Goal: Task Accomplishment & Management: Use online tool/utility

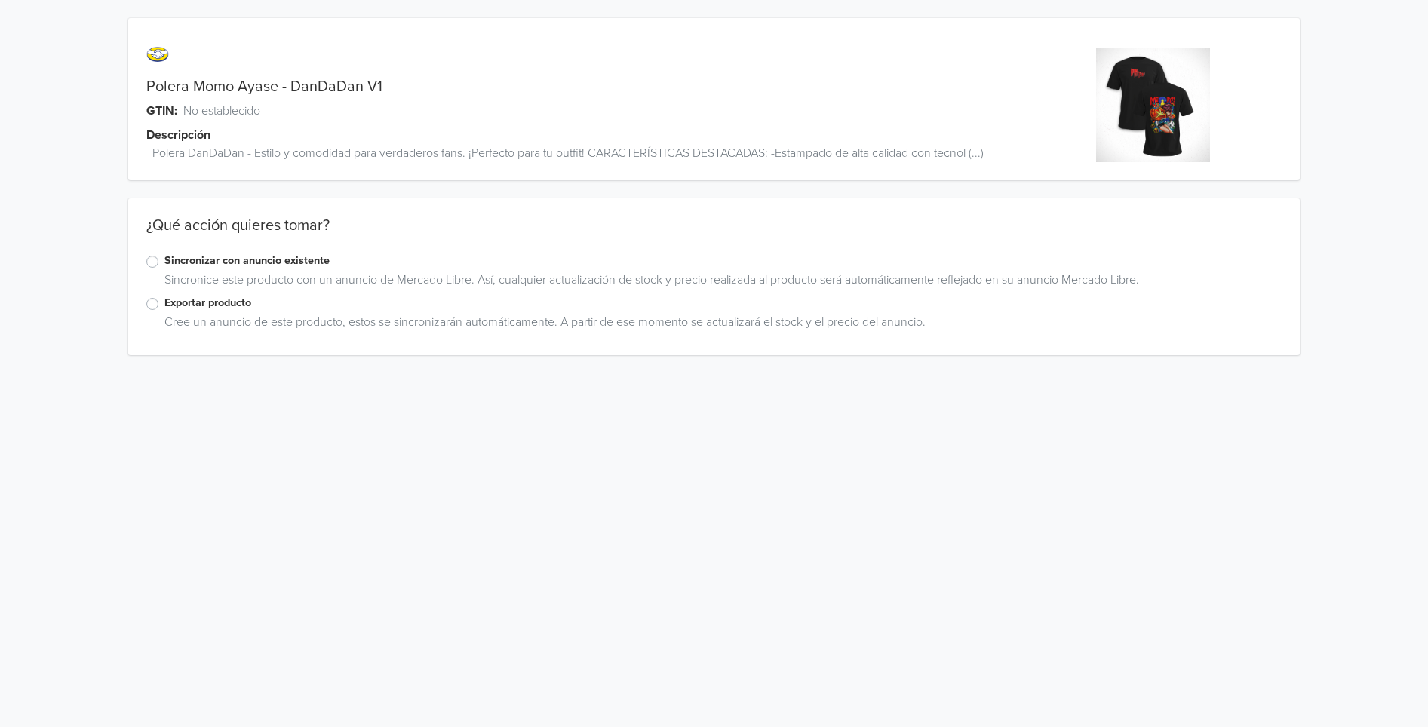
click at [164, 303] on label "Exportar producto" at bounding box center [722, 303] width 1117 height 17
click at [0, 0] on input "Exportar producto" at bounding box center [0, 0] width 0 height 0
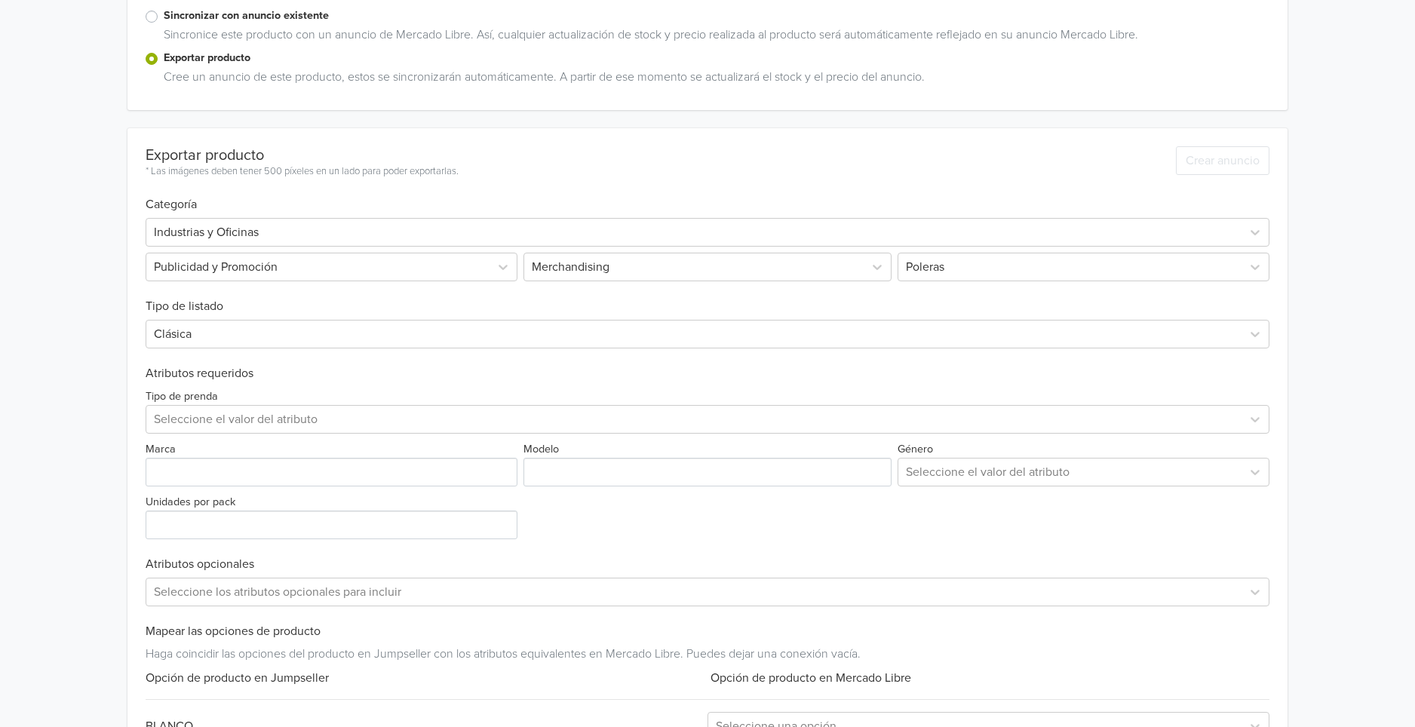
scroll to position [251, 0]
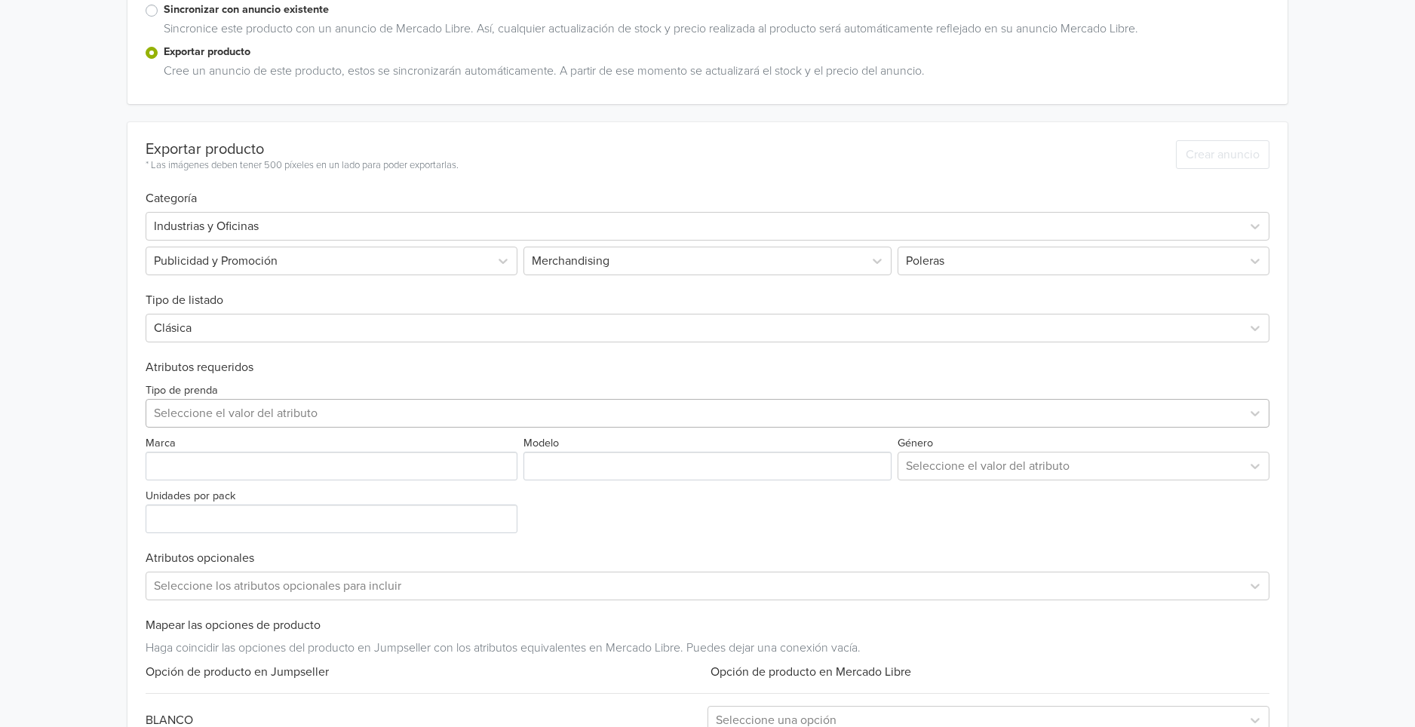
click at [346, 413] on div at bounding box center [694, 413] width 1080 height 21
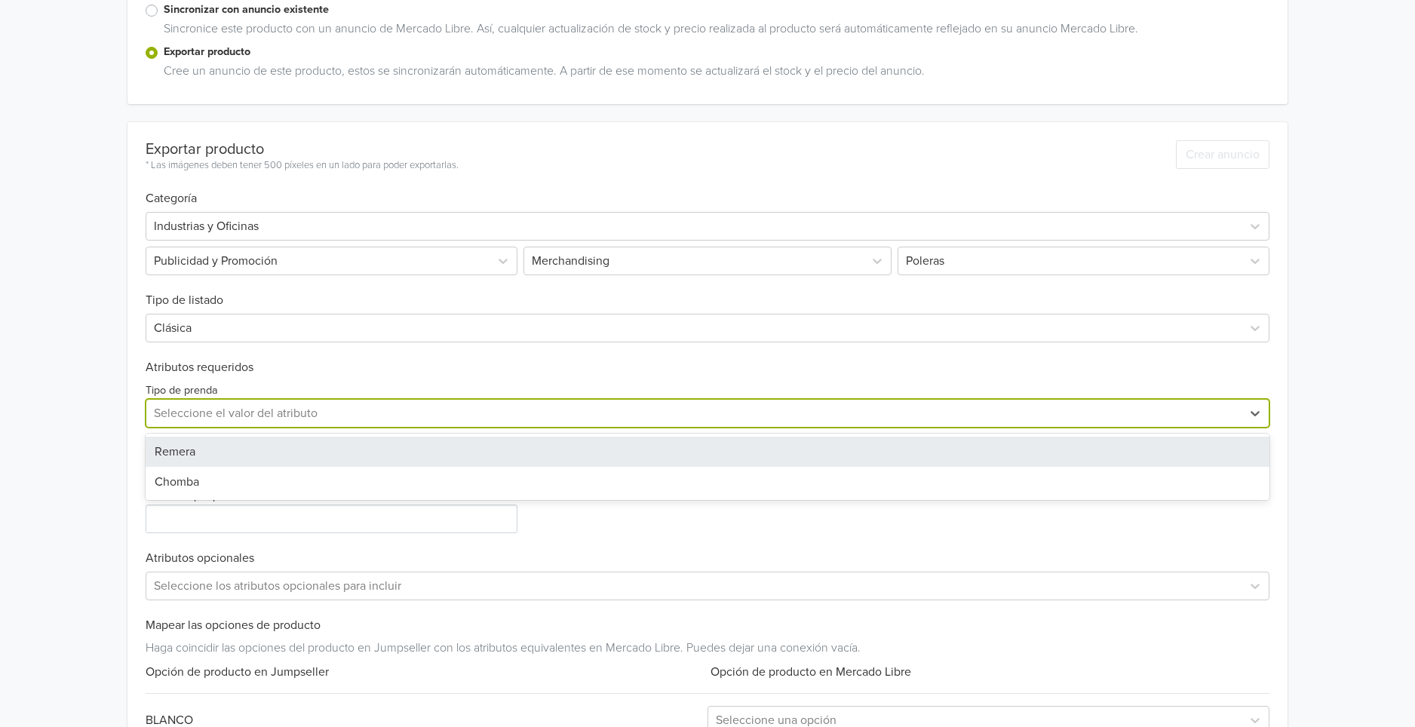
click at [306, 450] on div "Remera" at bounding box center [708, 452] width 1124 height 30
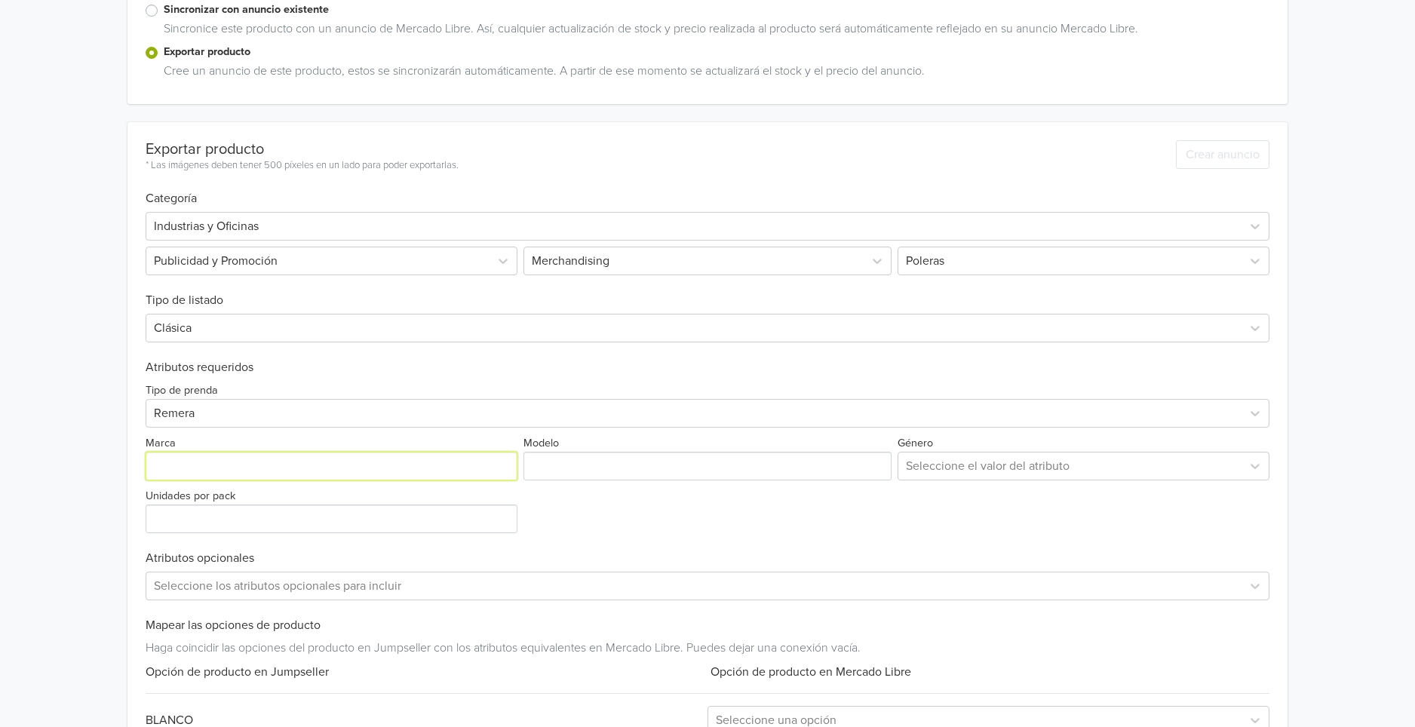
click at [298, 469] on input "Marca" at bounding box center [332, 466] width 372 height 29
type input "GENERICA"
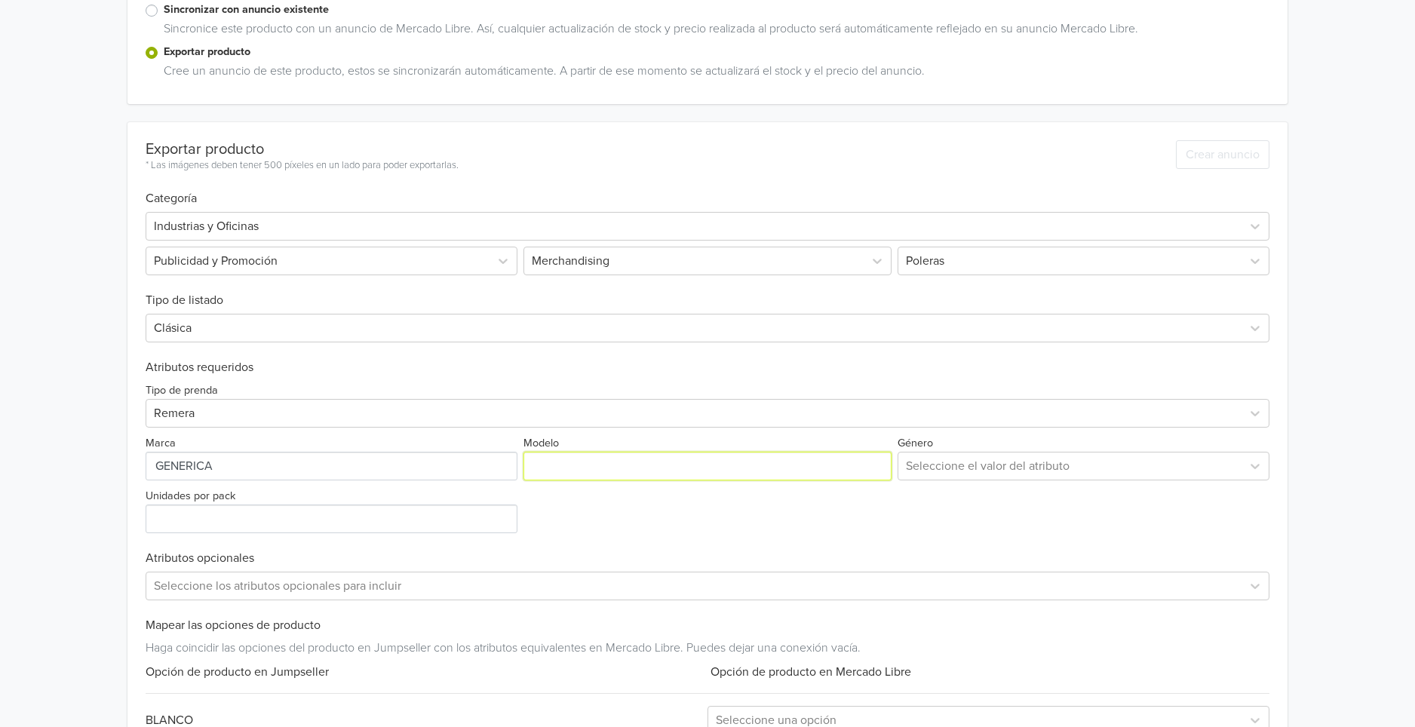
click at [657, 461] on input "Modelo" at bounding box center [708, 466] width 369 height 29
paste input "Polera Momo Ayase - DanDaDan V1"
type input "Polera Momo Ayase - DanDaDan V1"
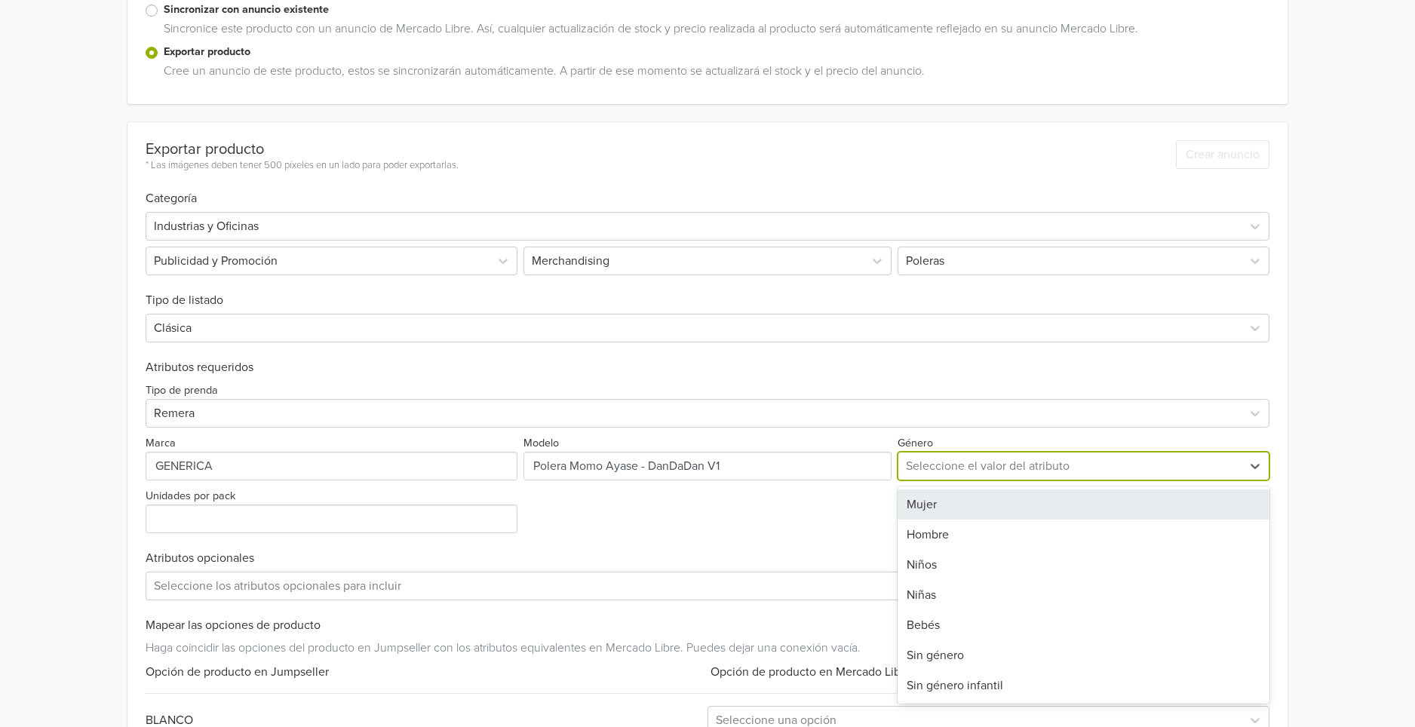
click at [990, 460] on div at bounding box center [1070, 466] width 328 height 21
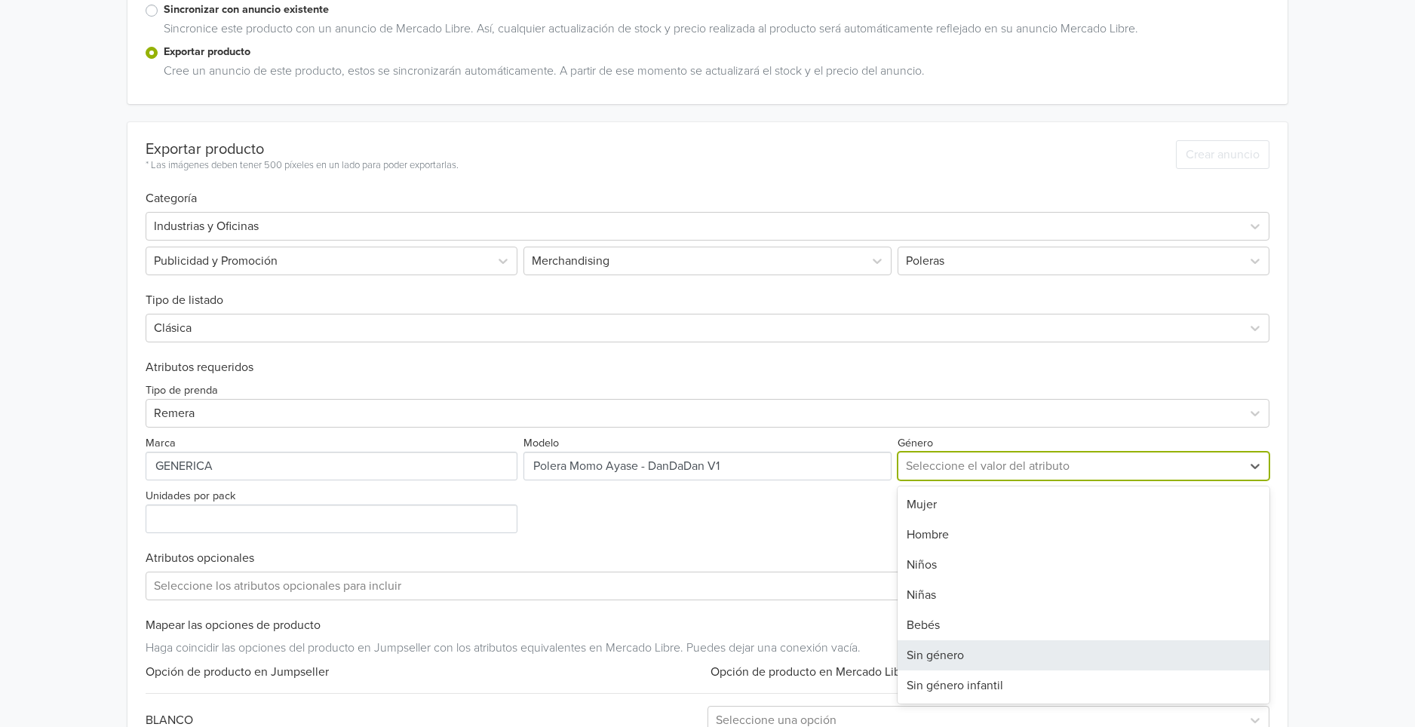
click at [994, 664] on div "Sin género" at bounding box center [1084, 656] width 372 height 30
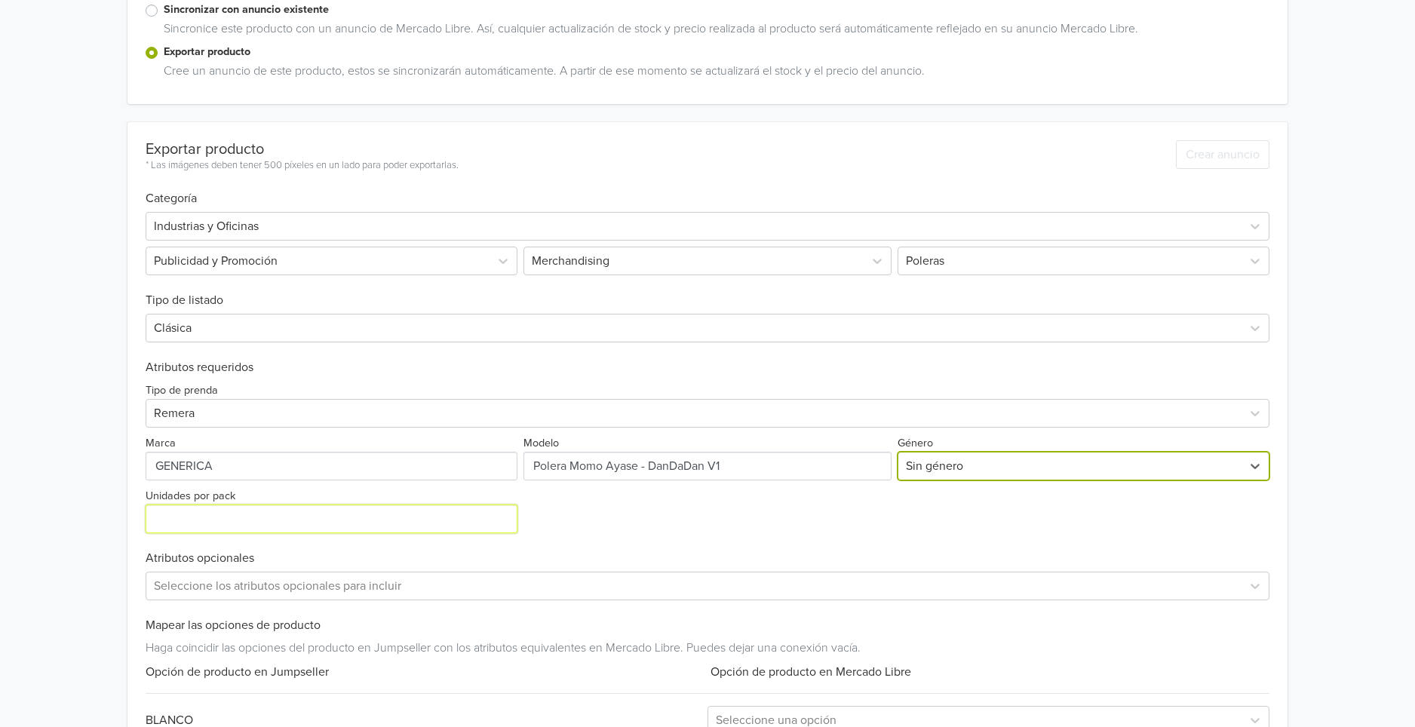
click at [398, 533] on input "Unidades por pack" at bounding box center [332, 519] width 372 height 29
type input "10"
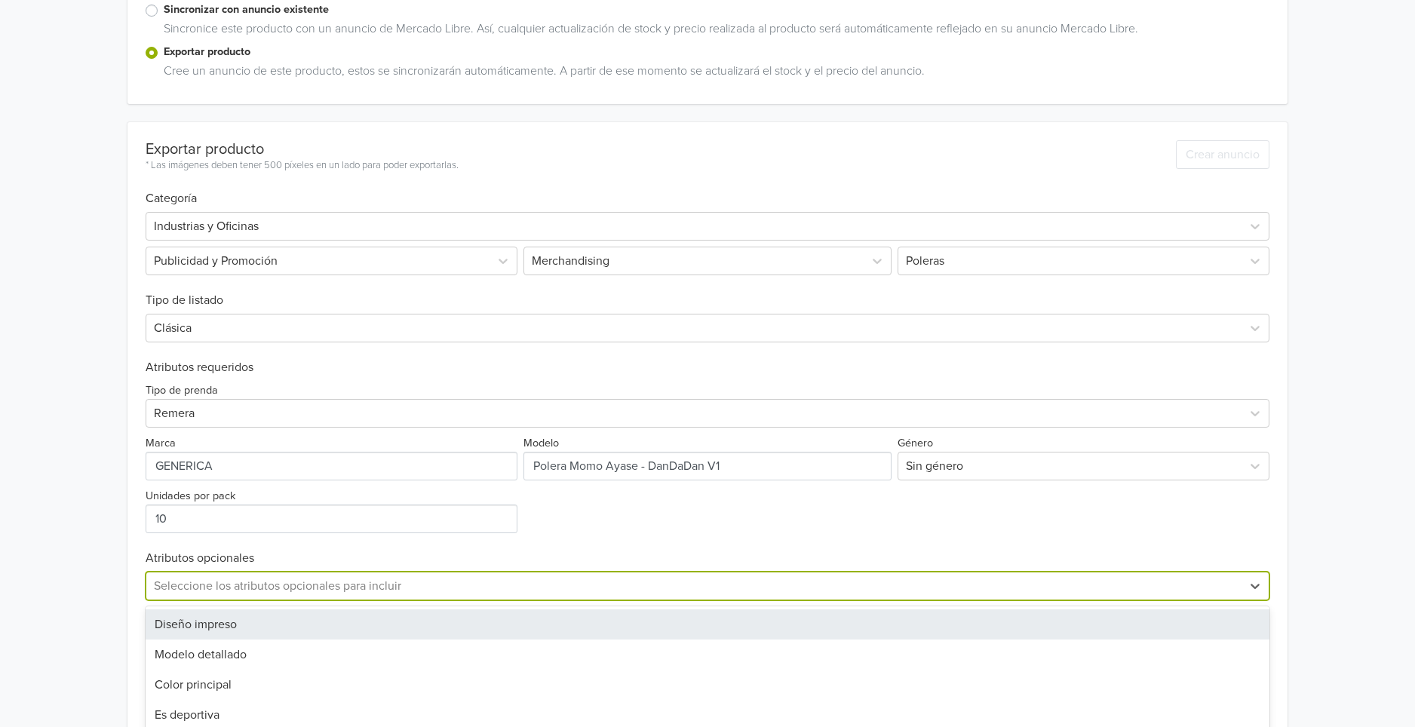
scroll to position [364, 0]
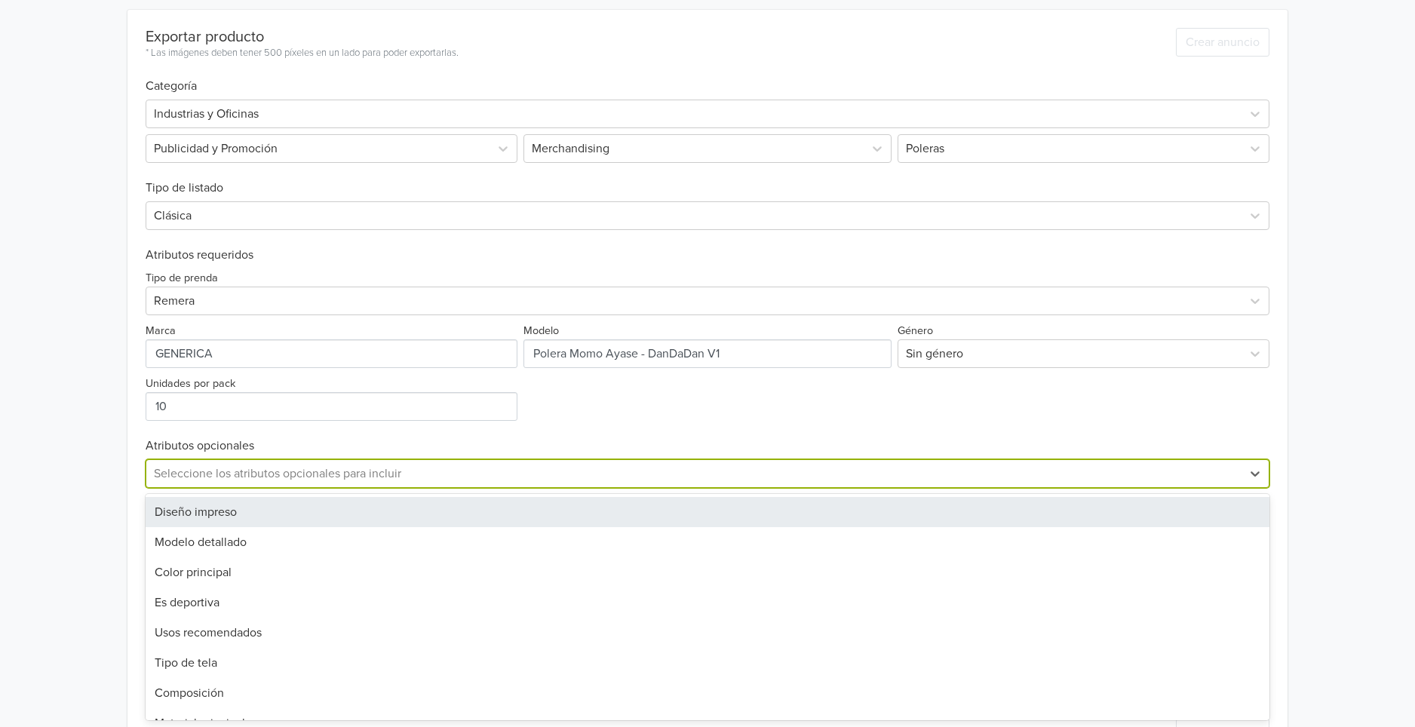
click at [632, 488] on div "24 results available. Use Up and Down to choose options, press Enter to select …" at bounding box center [708, 474] width 1124 height 29
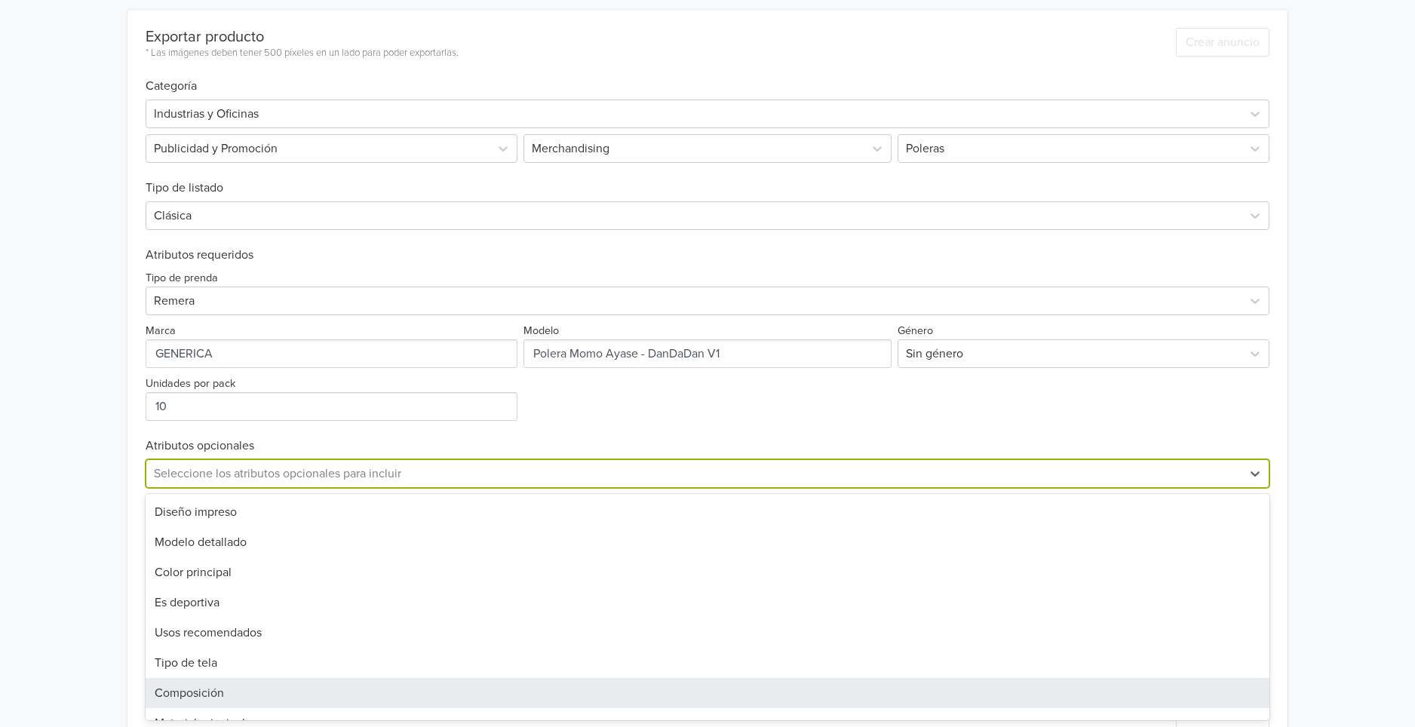
click at [272, 693] on div "Composición" at bounding box center [708, 693] width 1124 height 30
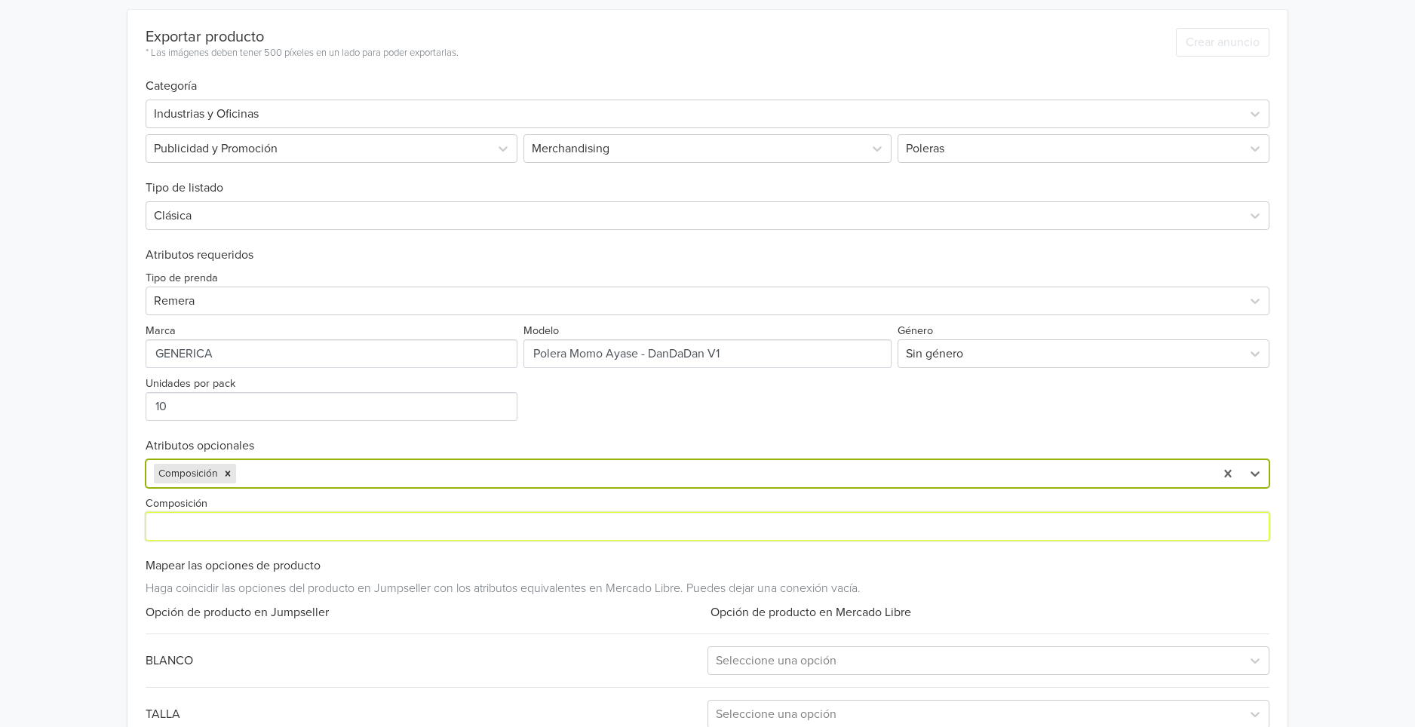
drag, startPoint x: 232, startPoint y: 539, endPoint x: 235, endPoint y: 530, distance: 9.3
click at [235, 533] on input "Composición" at bounding box center [708, 526] width 1124 height 29
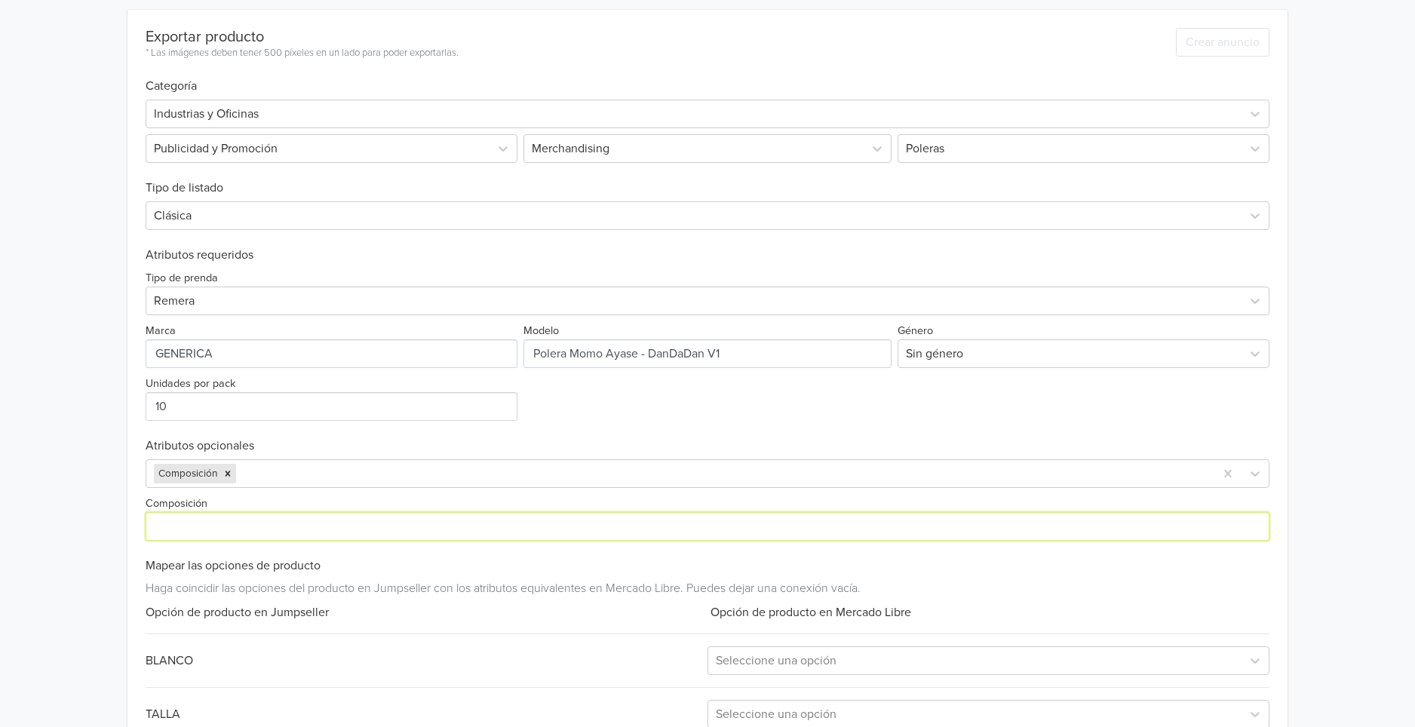
type input "100% algodon"
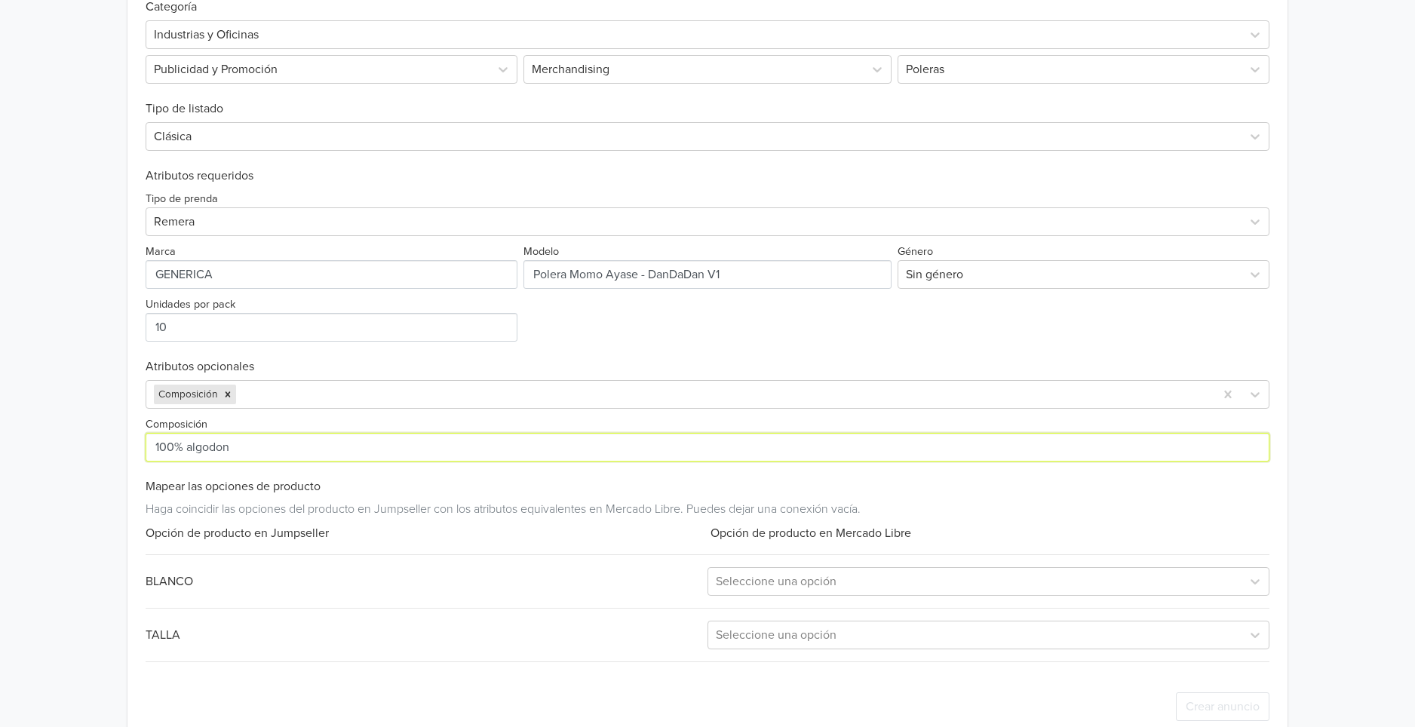
scroll to position [474, 0]
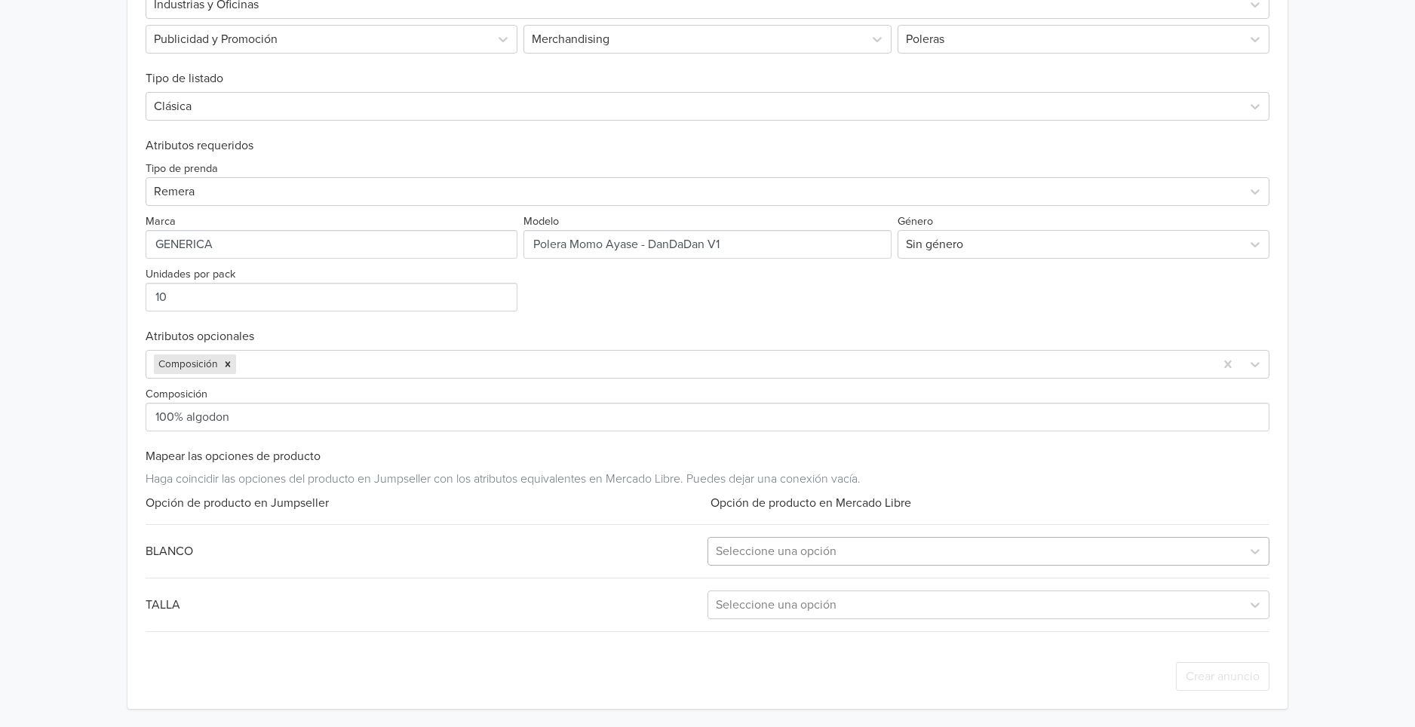
click at [767, 550] on div at bounding box center [975, 551] width 518 height 21
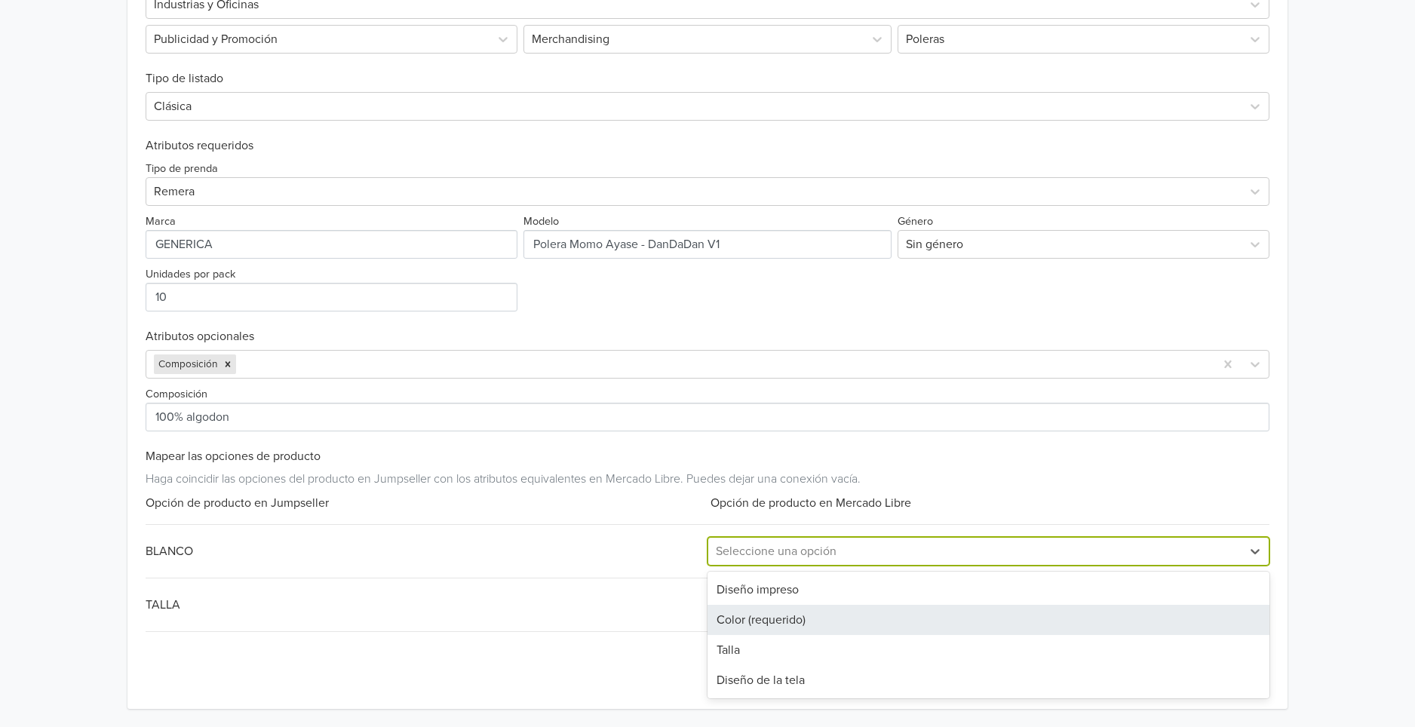
click at [773, 611] on div "Color (requerido)" at bounding box center [989, 620] width 562 height 30
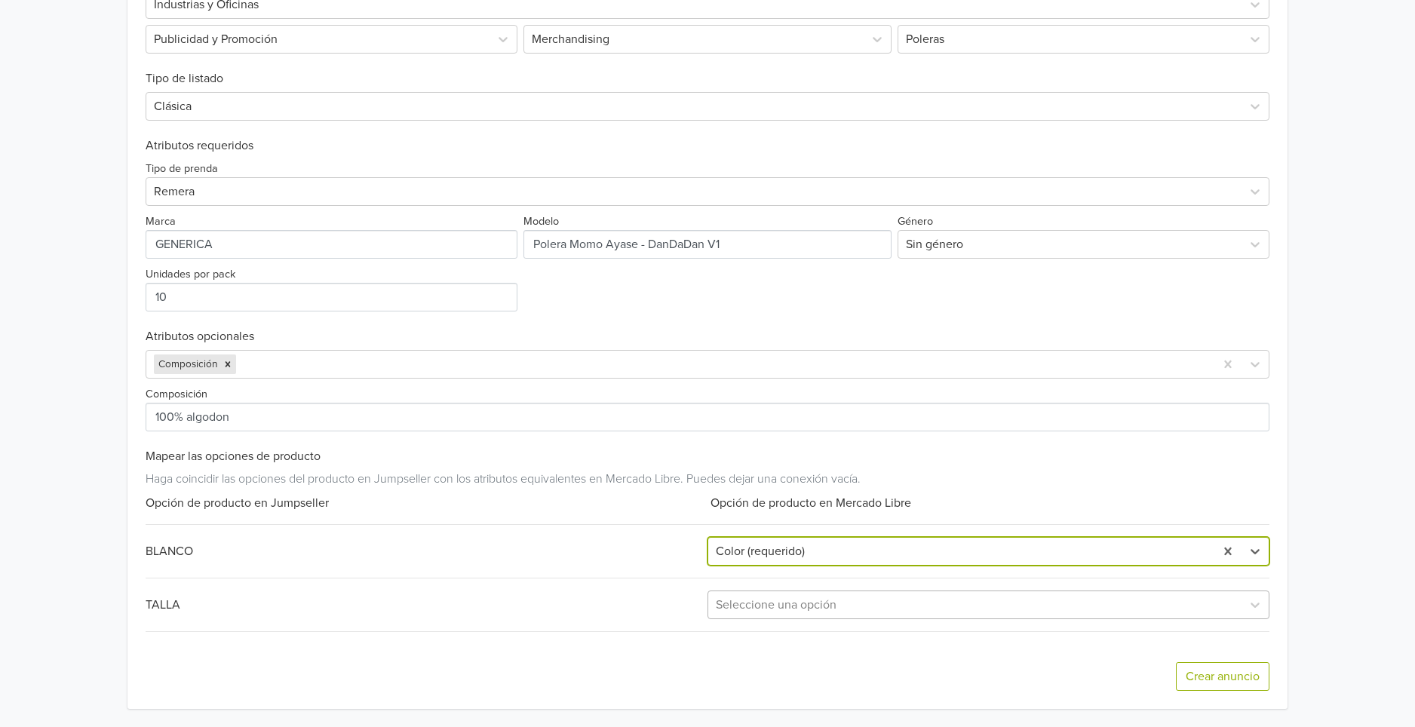
click at [788, 603] on div at bounding box center [975, 605] width 518 height 21
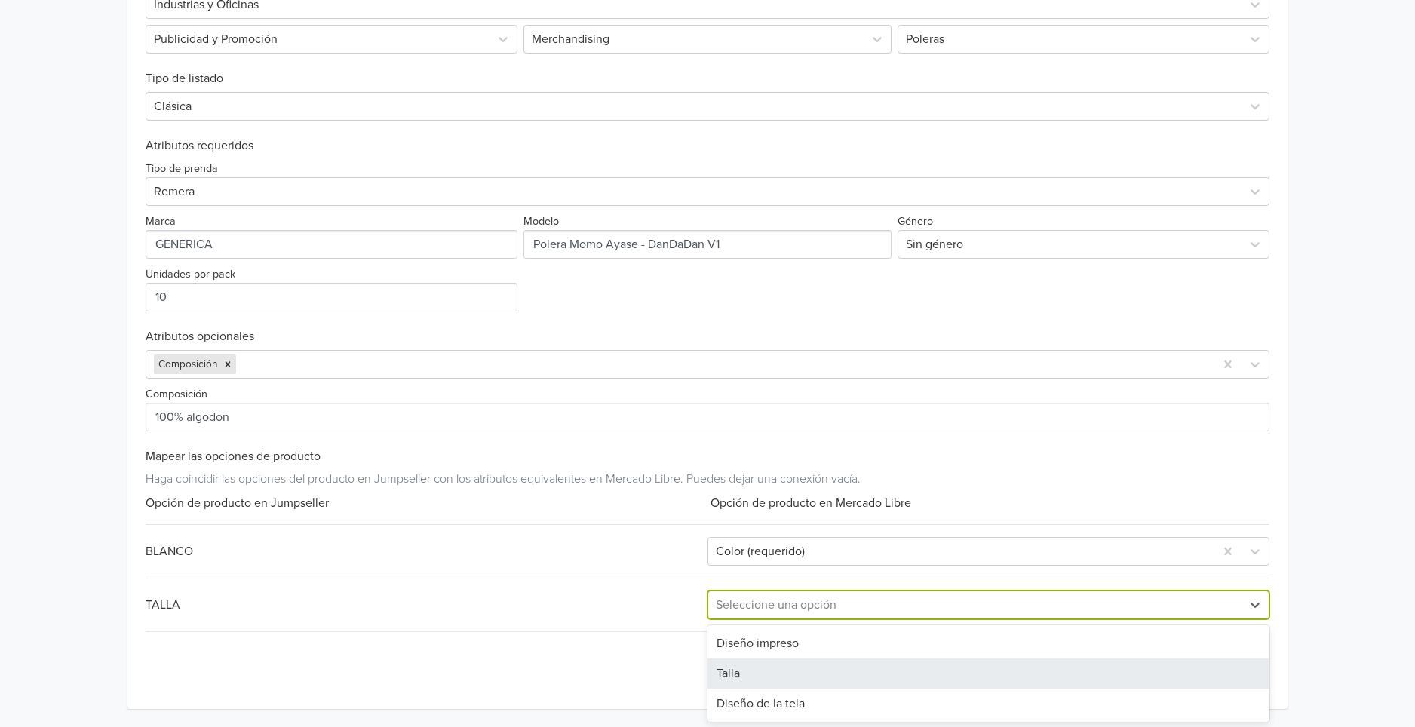
click at [785, 663] on div "Talla" at bounding box center [989, 674] width 562 height 30
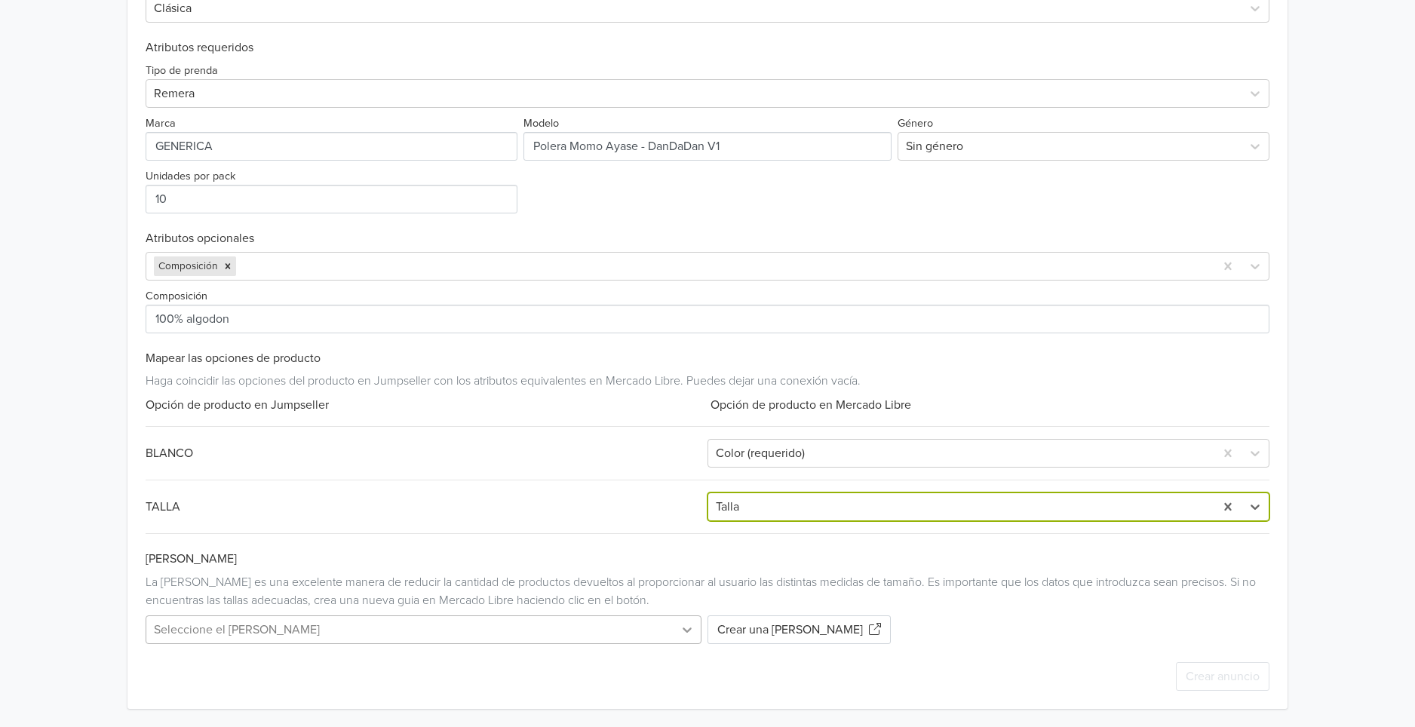
click at [684, 633] on div "Seleccione el [PERSON_NAME]" at bounding box center [427, 630] width 562 height 29
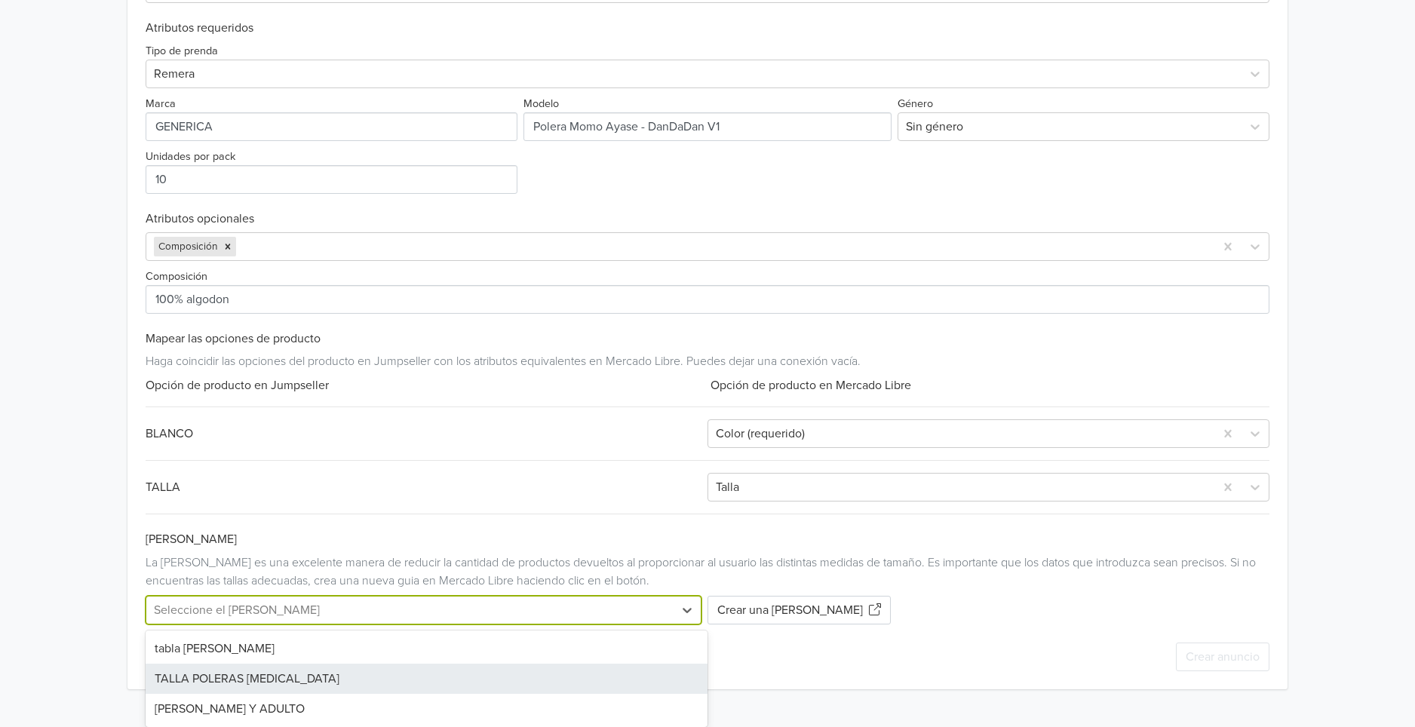
click at [258, 678] on div "TALLA POLERAS YAZ" at bounding box center [427, 679] width 562 height 30
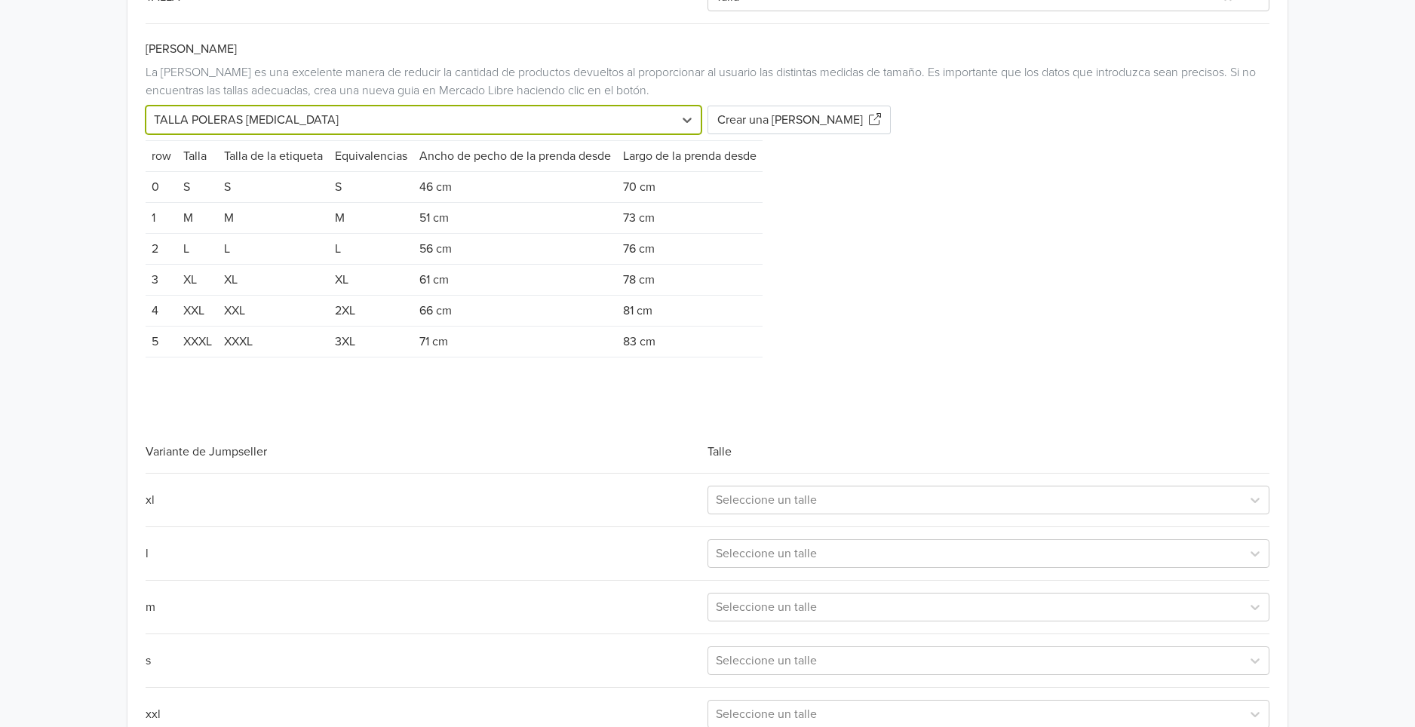
scroll to position [1194, 0]
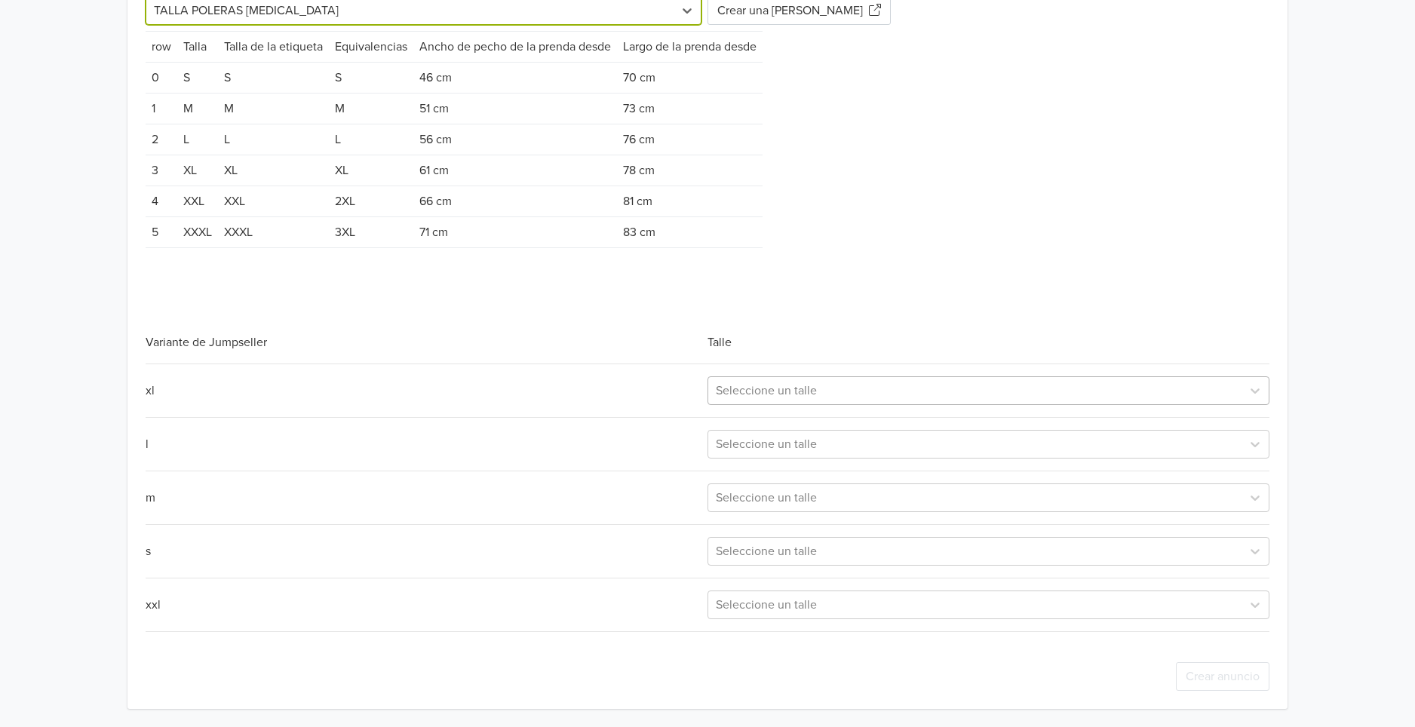
click at [861, 393] on div at bounding box center [975, 390] width 518 height 21
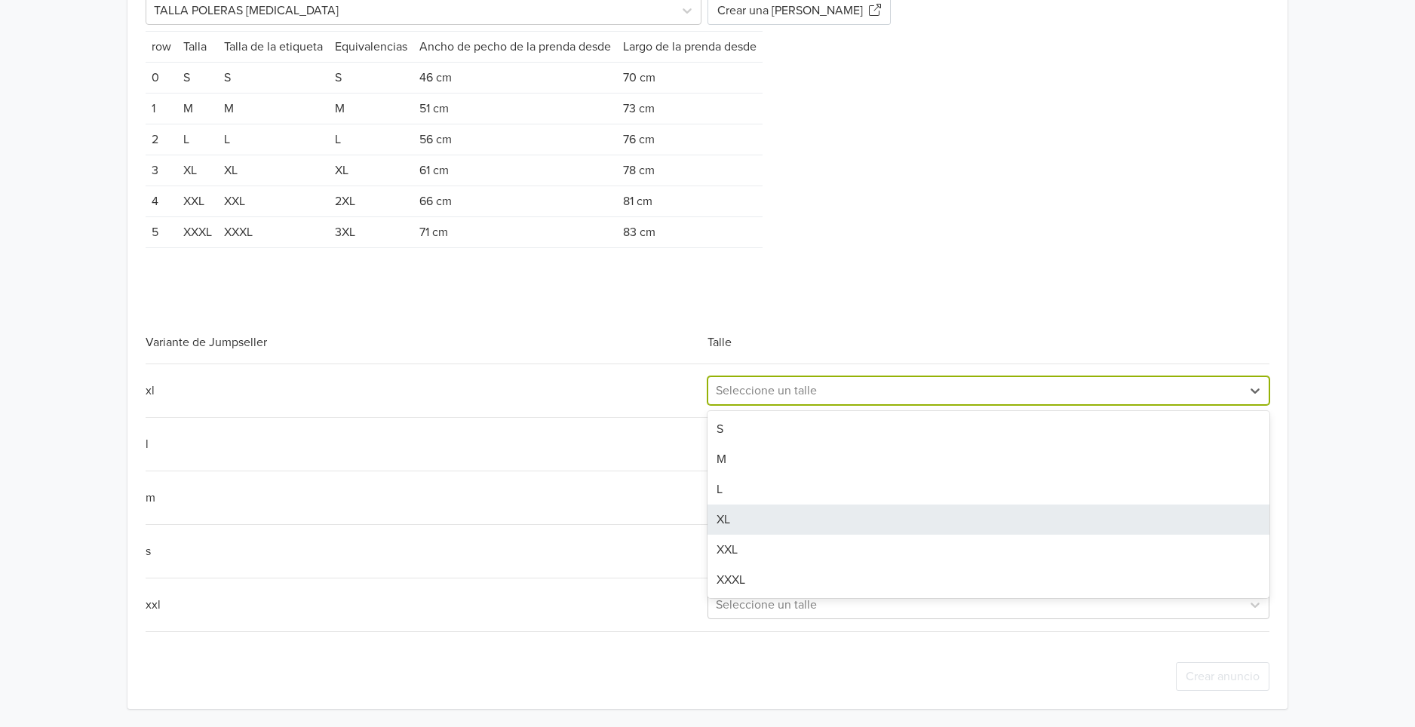
click at [790, 515] on div "XL" at bounding box center [989, 520] width 562 height 30
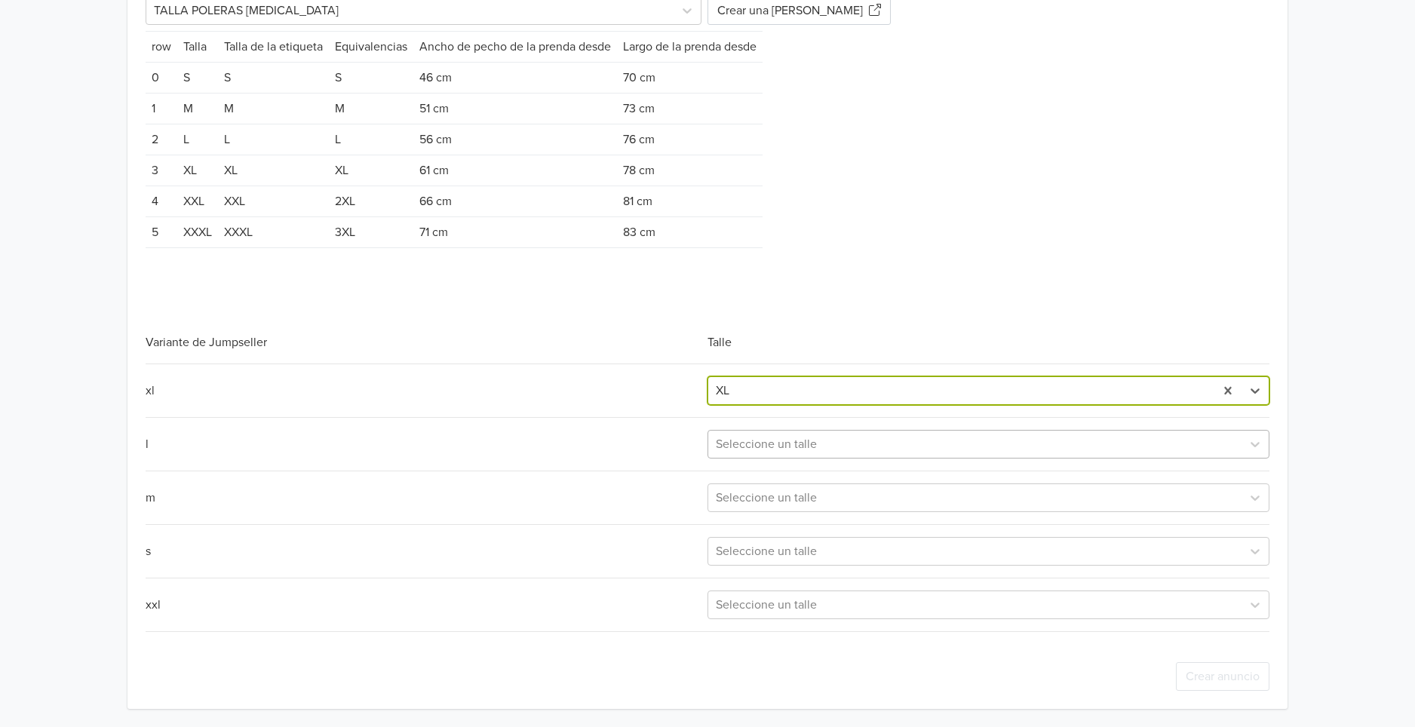
click at [831, 444] on div at bounding box center [975, 444] width 518 height 21
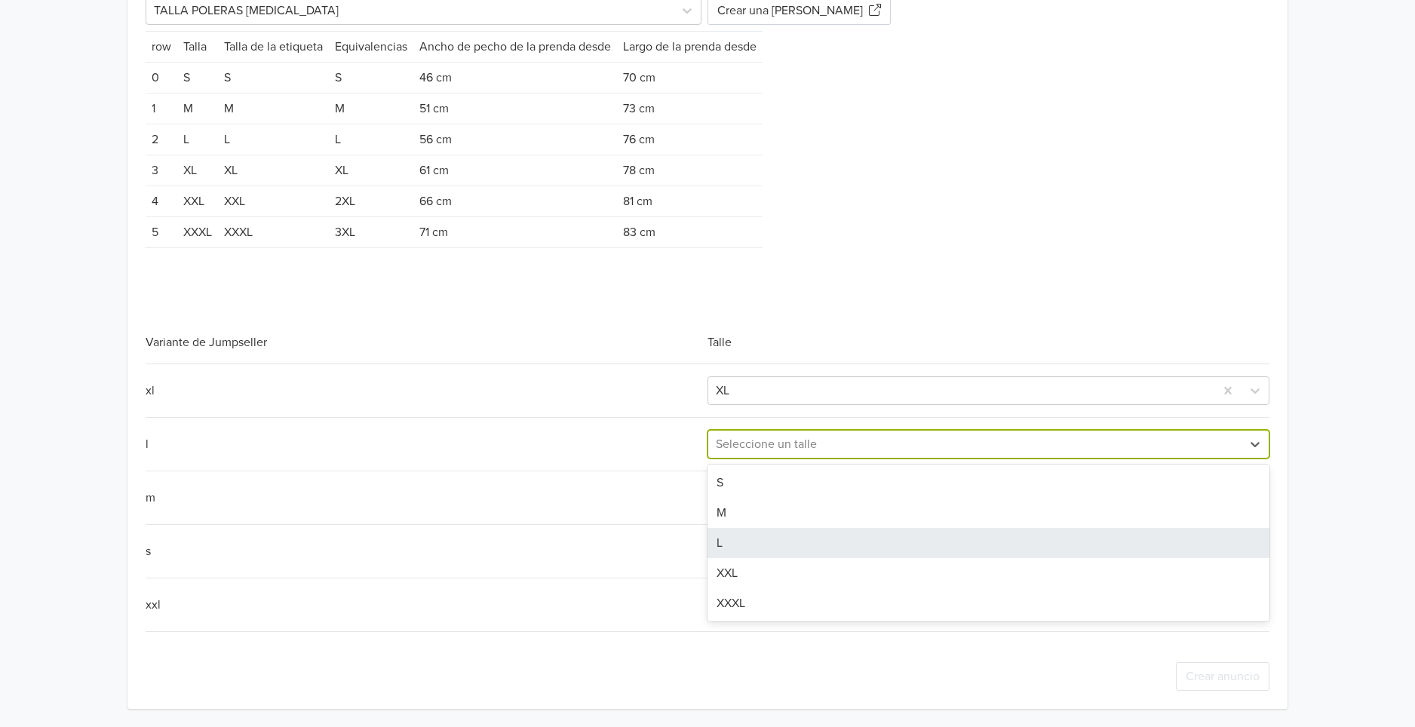
click at [798, 528] on div "L" at bounding box center [989, 543] width 562 height 30
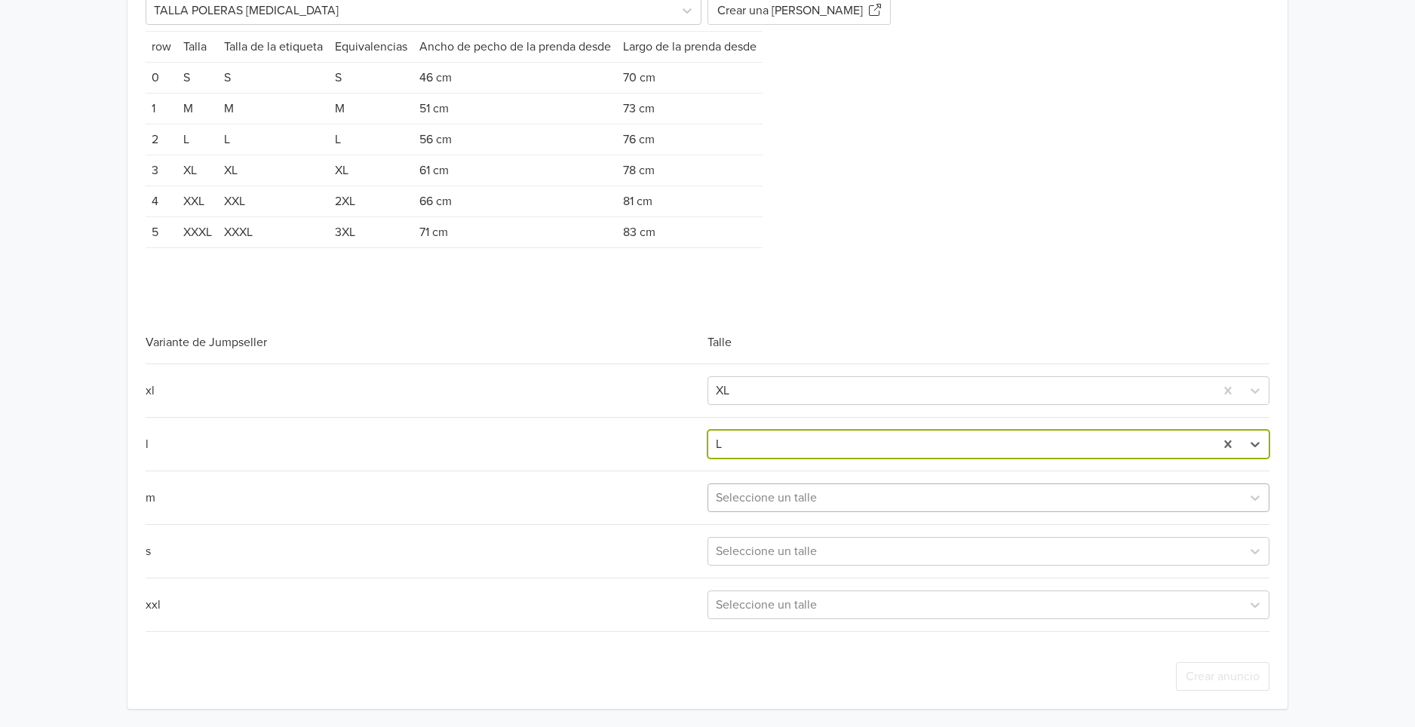
click at [805, 505] on div at bounding box center [975, 497] width 518 height 21
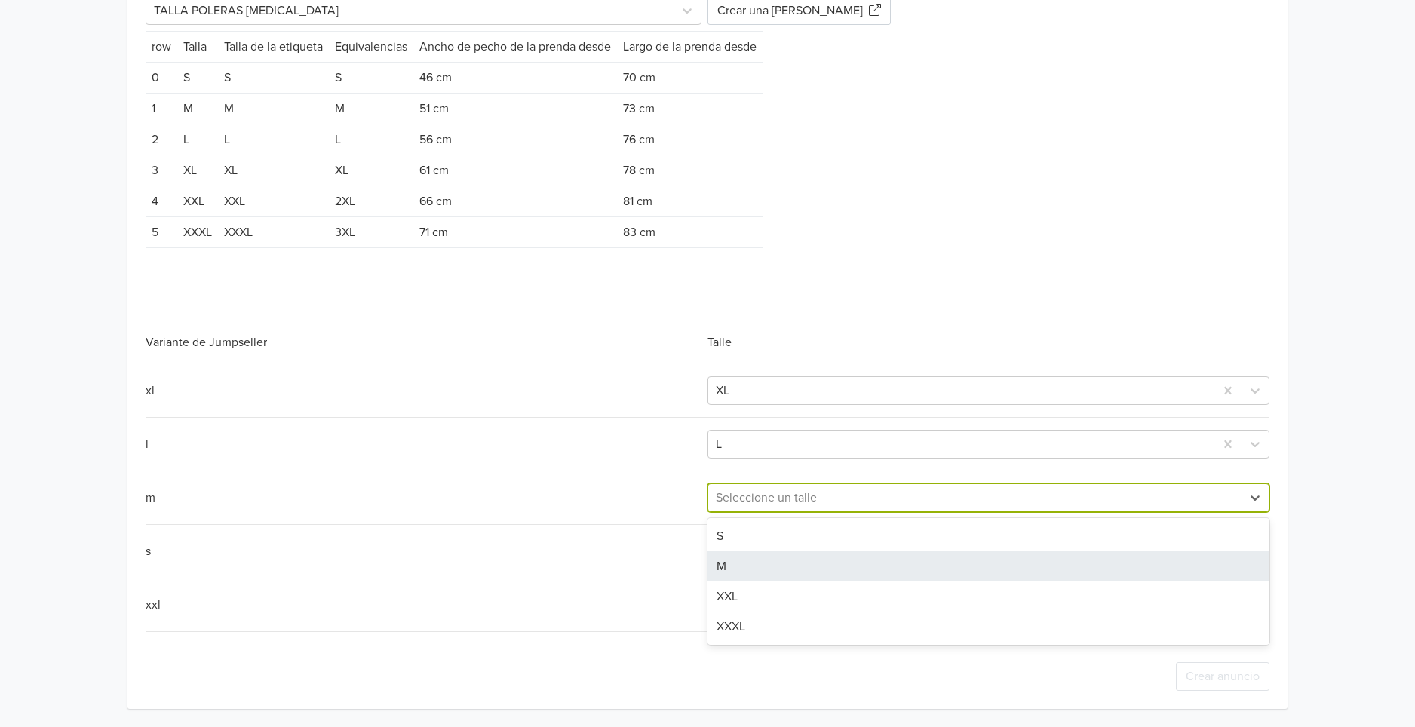
click at [805, 561] on div "M" at bounding box center [989, 567] width 562 height 30
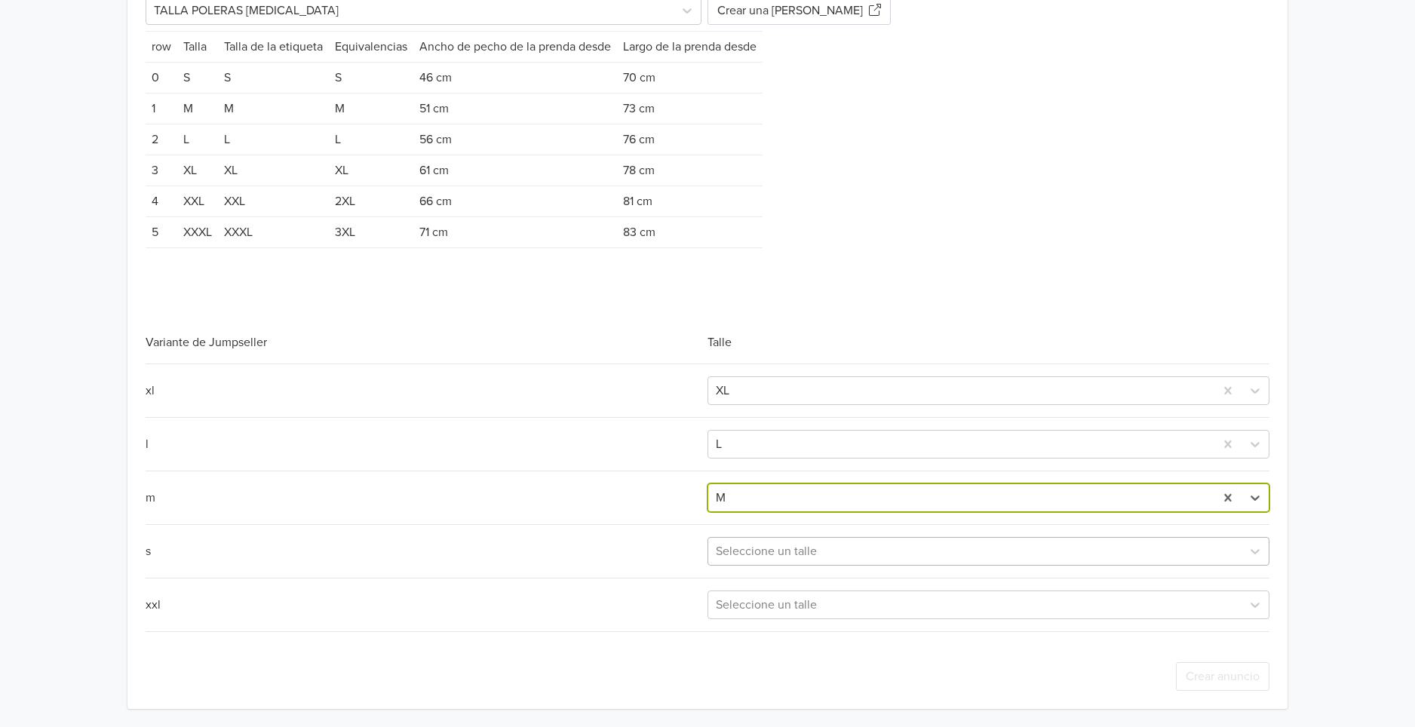
click at [806, 555] on div at bounding box center [975, 551] width 518 height 21
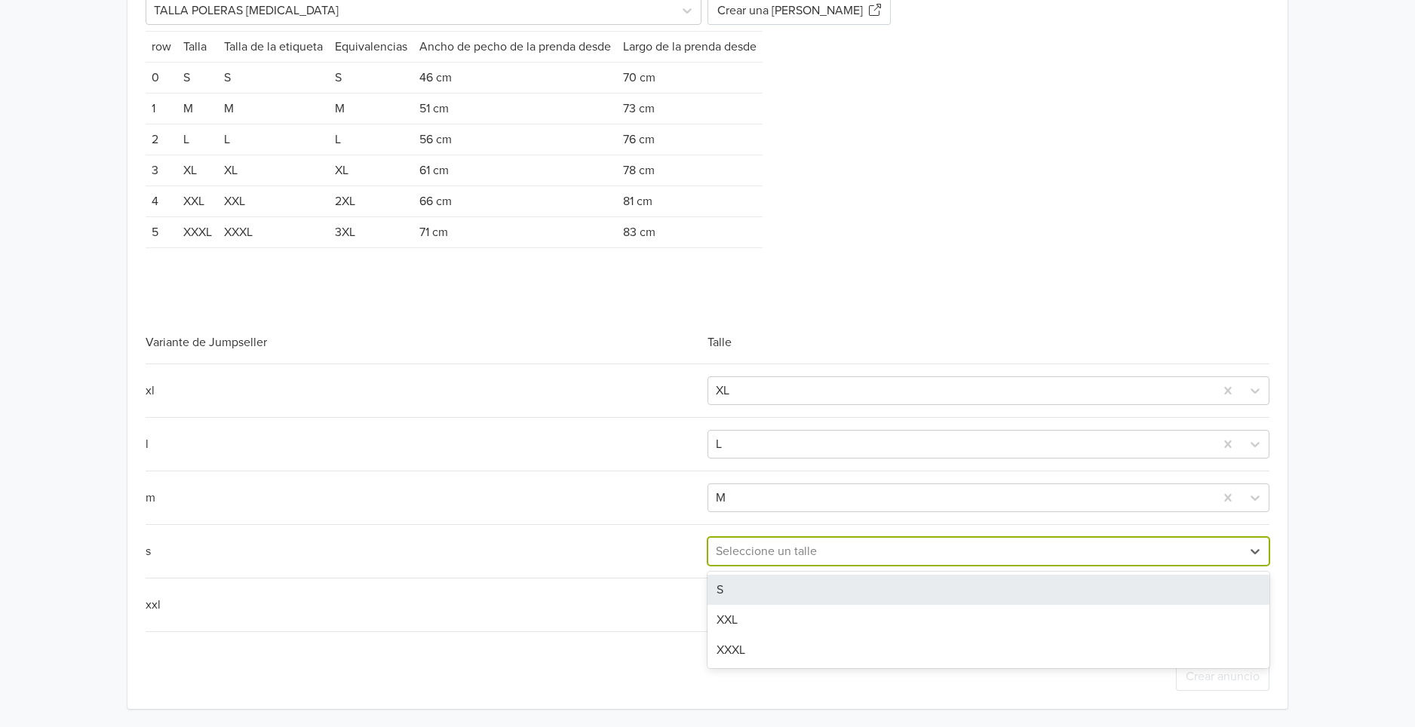
click at [800, 595] on div "S" at bounding box center [989, 590] width 562 height 30
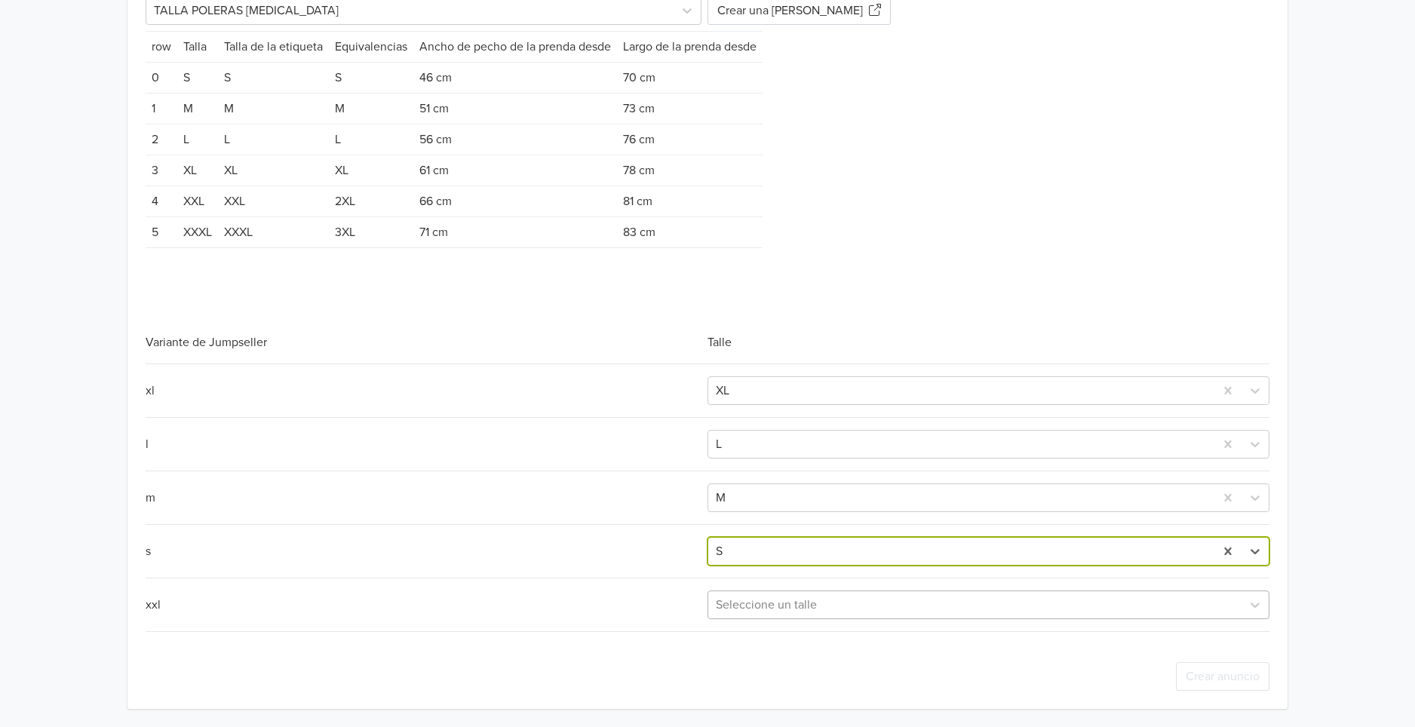
click at [793, 598] on div at bounding box center [975, 605] width 518 height 21
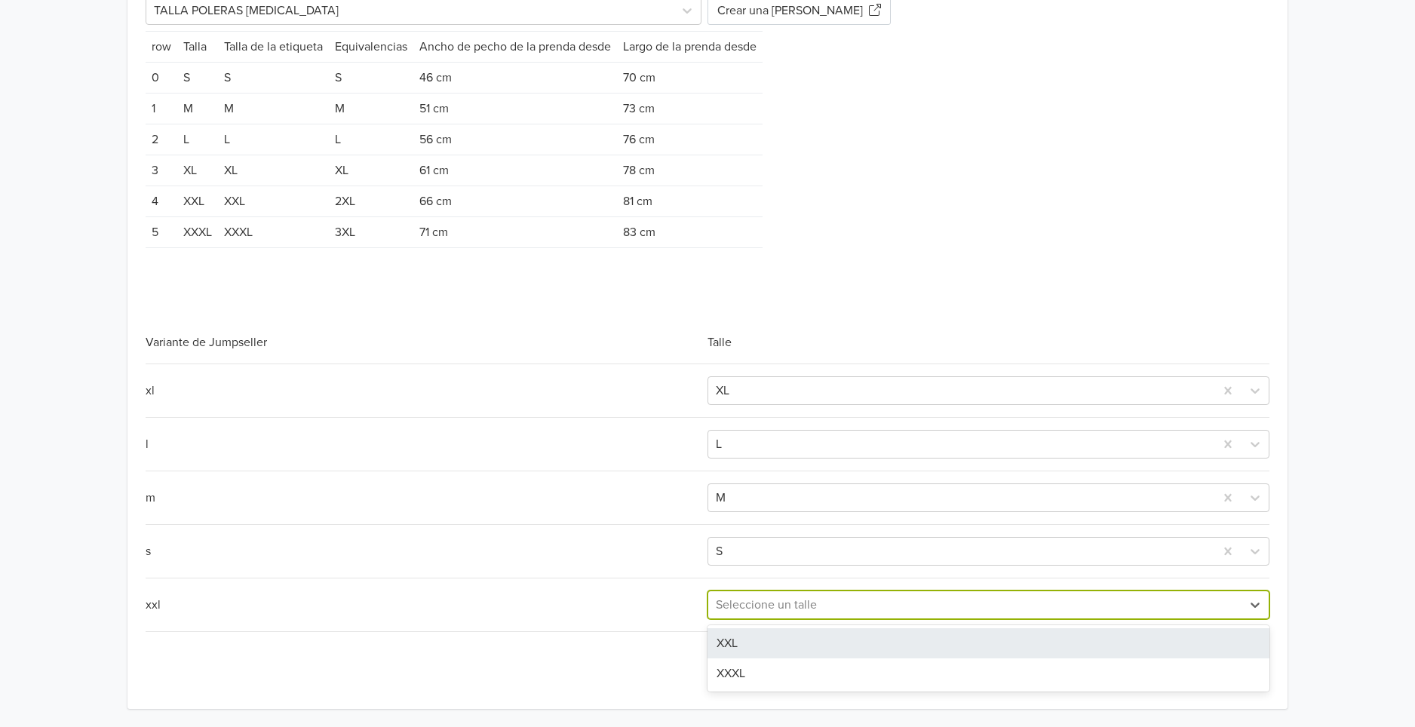
drag, startPoint x: 779, startPoint y: 644, endPoint x: 821, endPoint y: 653, distance: 42.5
click at [780, 644] on div "XXL" at bounding box center [989, 644] width 562 height 30
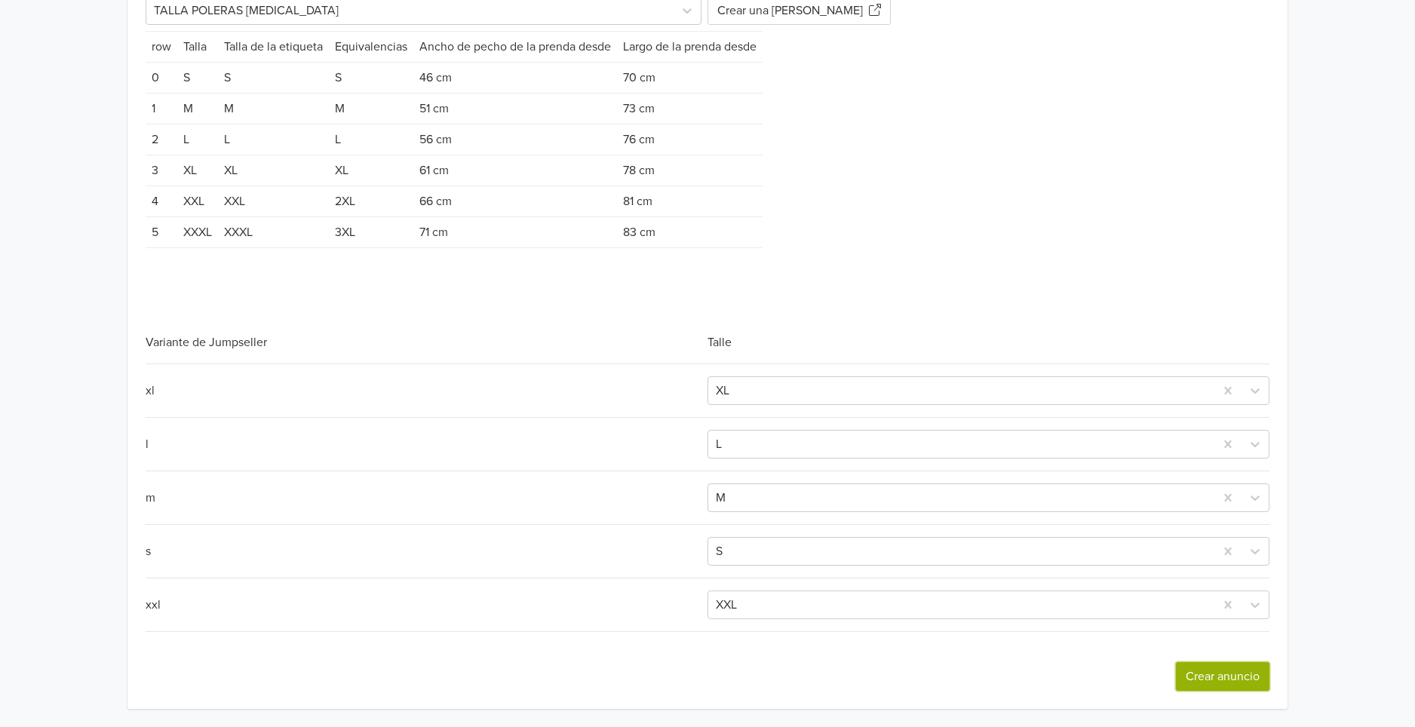
click at [1203, 680] on button "Crear anuncio" at bounding box center [1223, 676] width 94 height 29
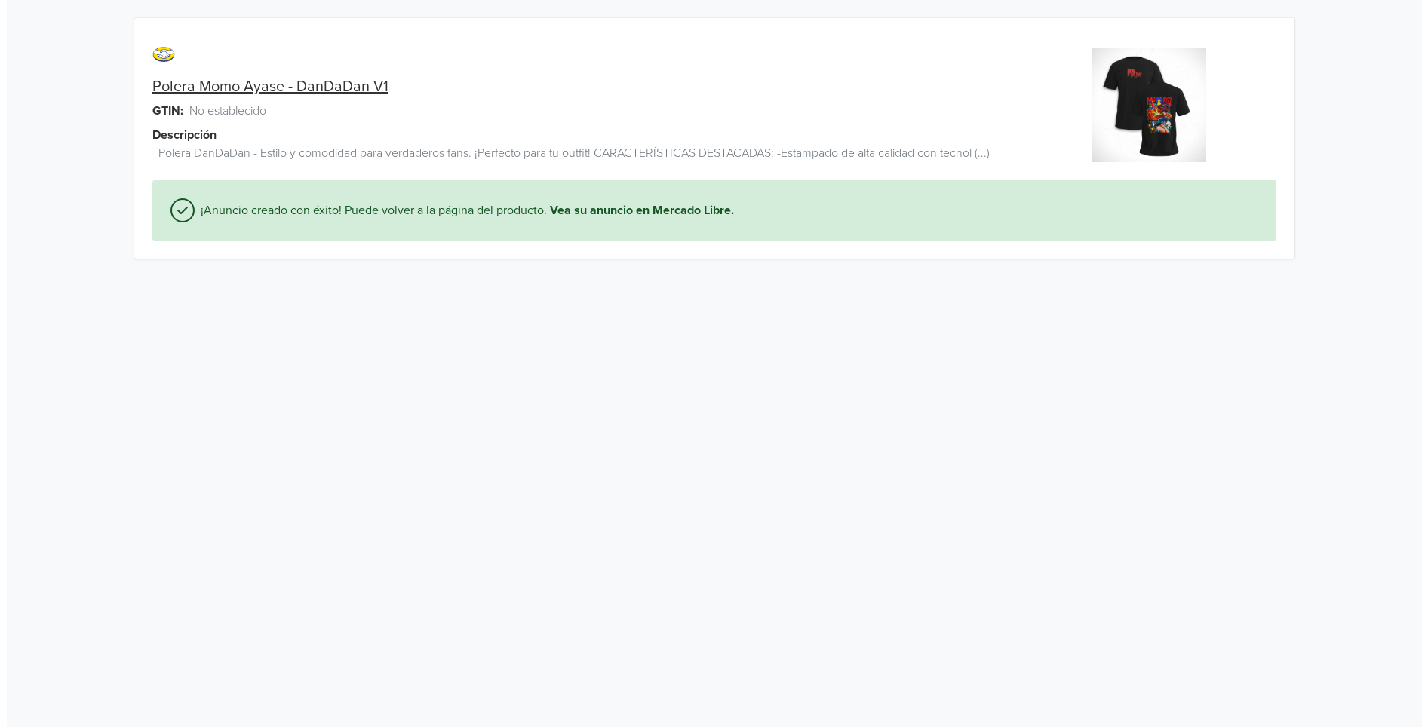
scroll to position [0, 0]
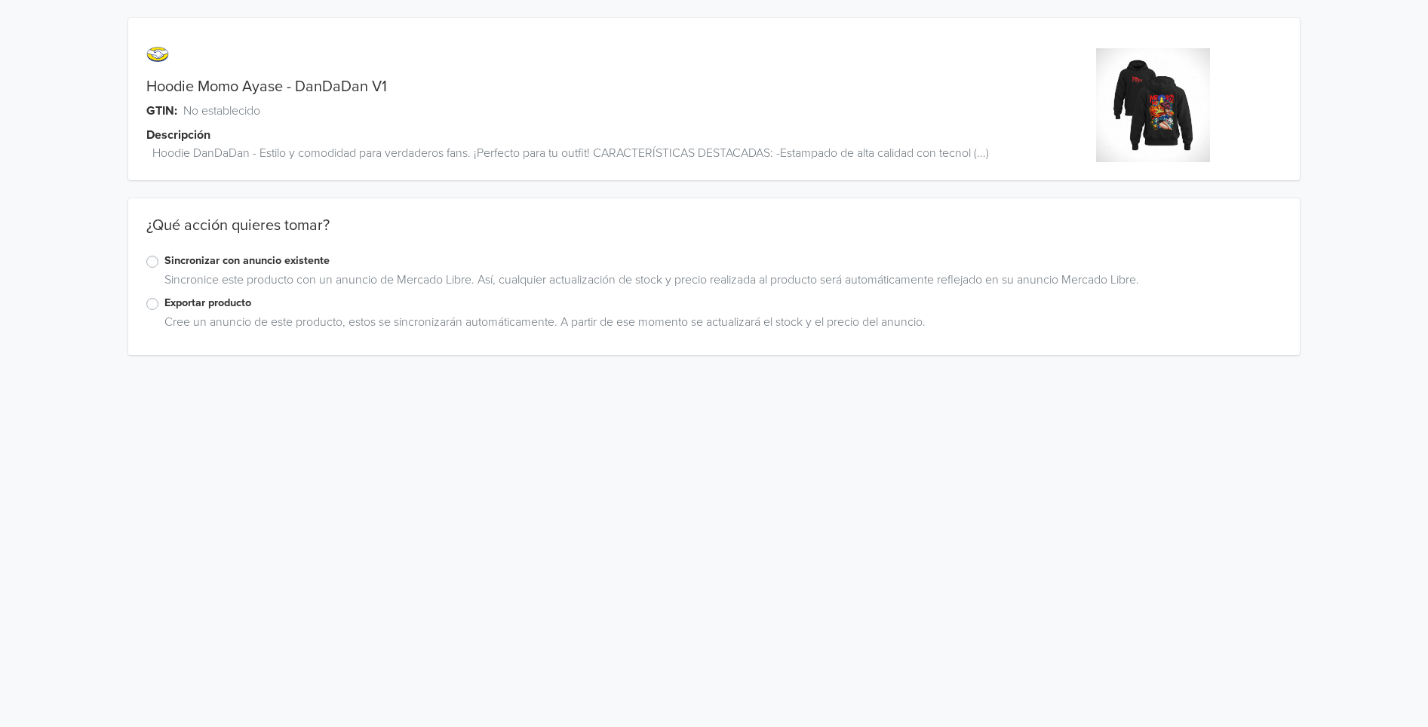
click at [164, 306] on label "Exportar producto" at bounding box center [722, 303] width 1117 height 17
click at [0, 0] on input "Exportar producto" at bounding box center [0, 0] width 0 height 0
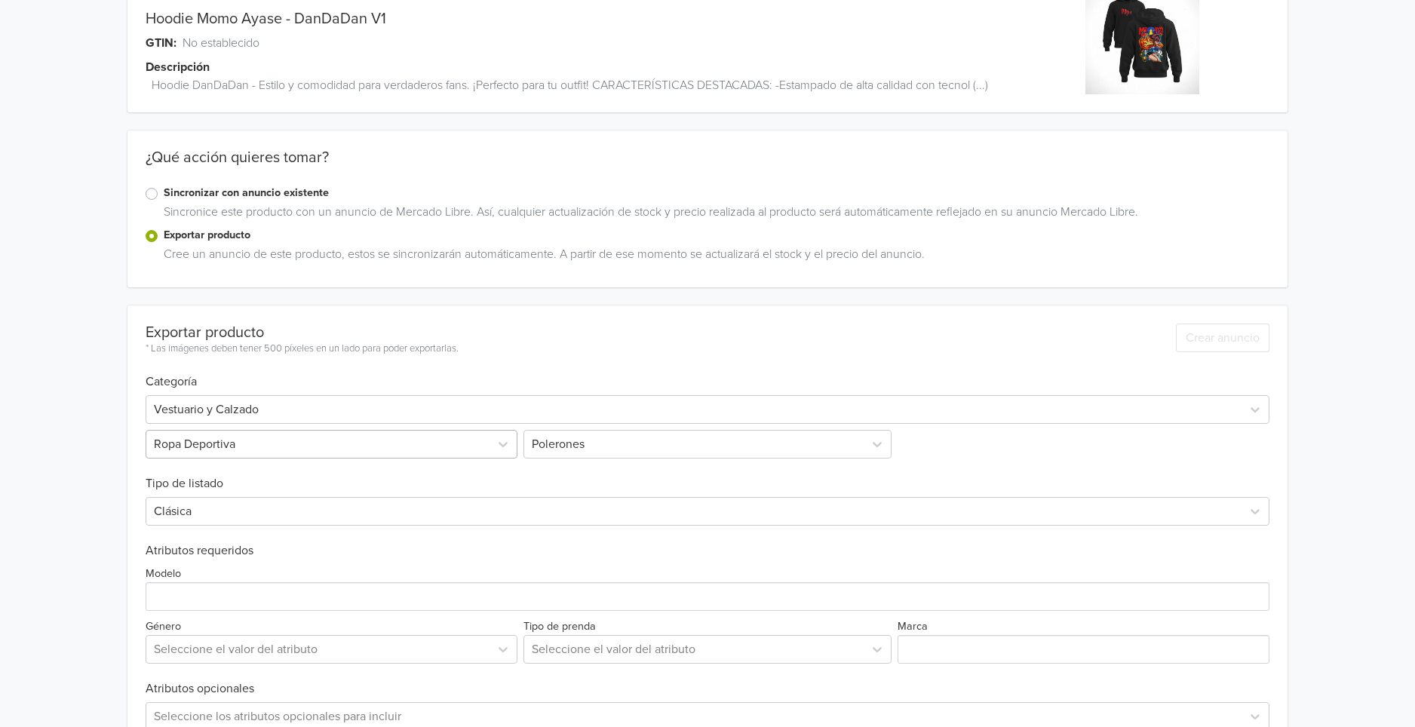
scroll to position [251, 0]
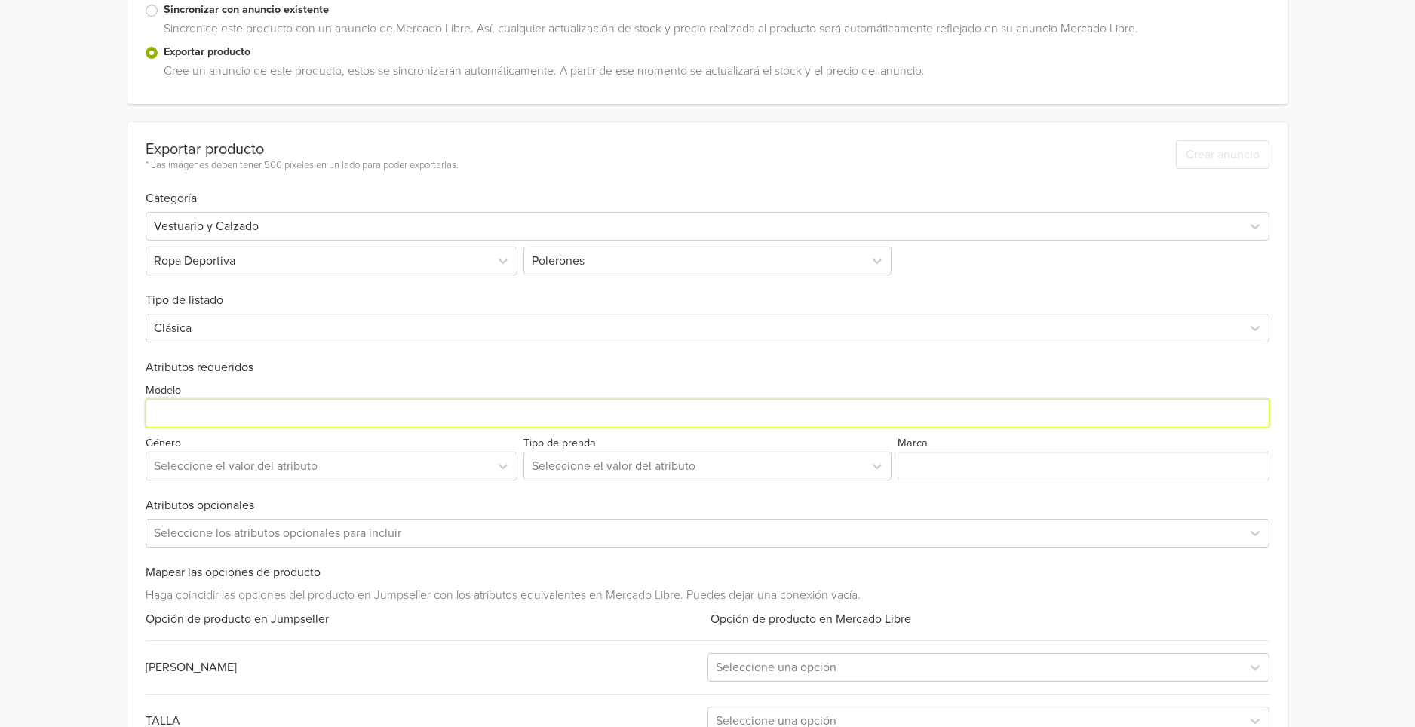
click at [197, 422] on input "Modelo" at bounding box center [708, 413] width 1124 height 29
paste input "Hoodie Momo Ayase - DanDaDan V1"
type input "Hoodie Momo Ayase - DanDaDan V1"
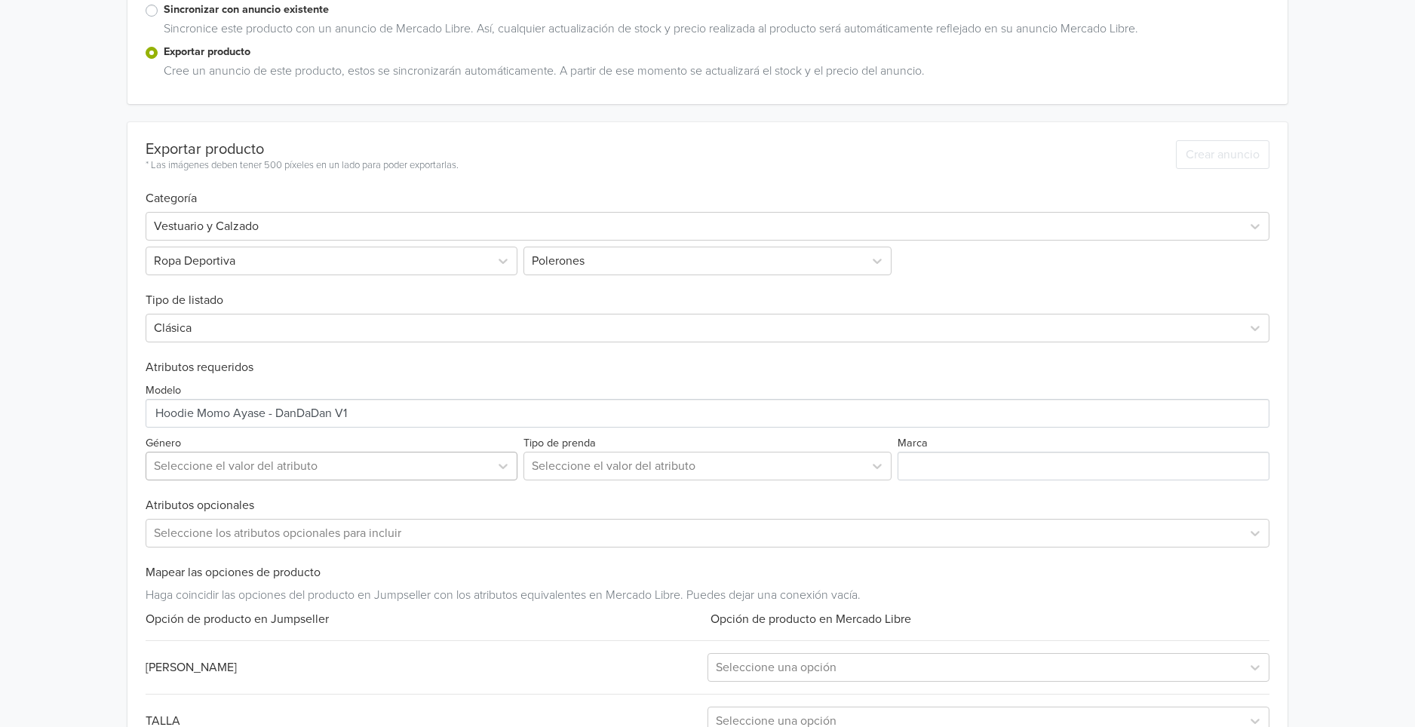
click at [275, 463] on div at bounding box center [318, 466] width 328 height 21
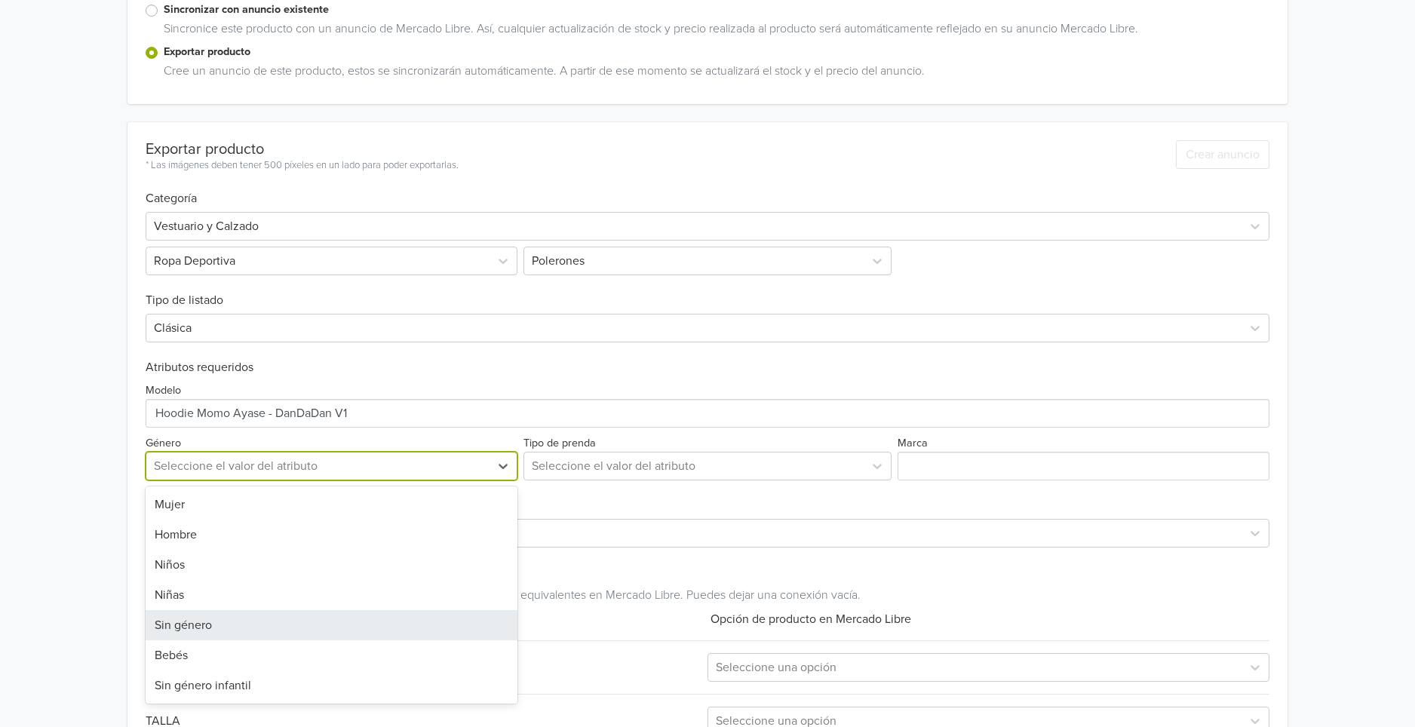
click at [237, 624] on div "Sin género" at bounding box center [332, 625] width 372 height 30
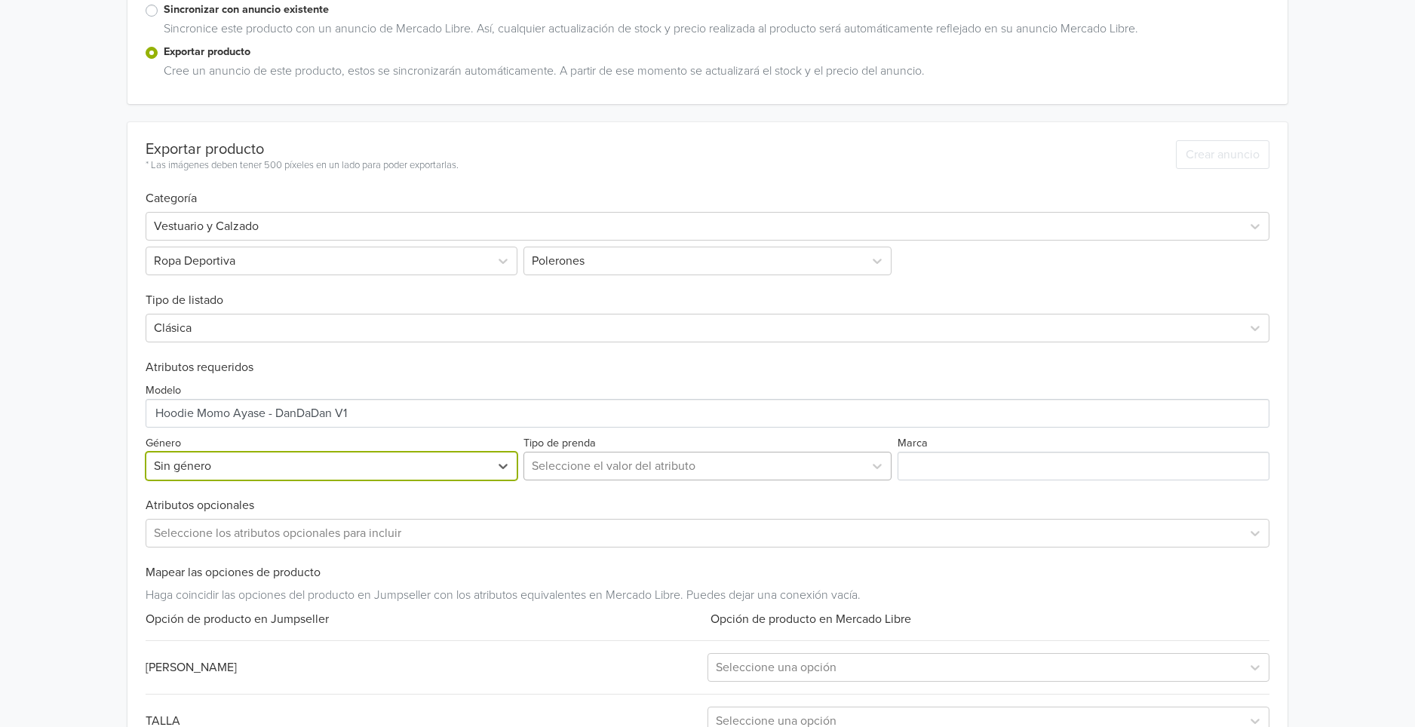
click at [615, 469] on div at bounding box center [694, 466] width 325 height 21
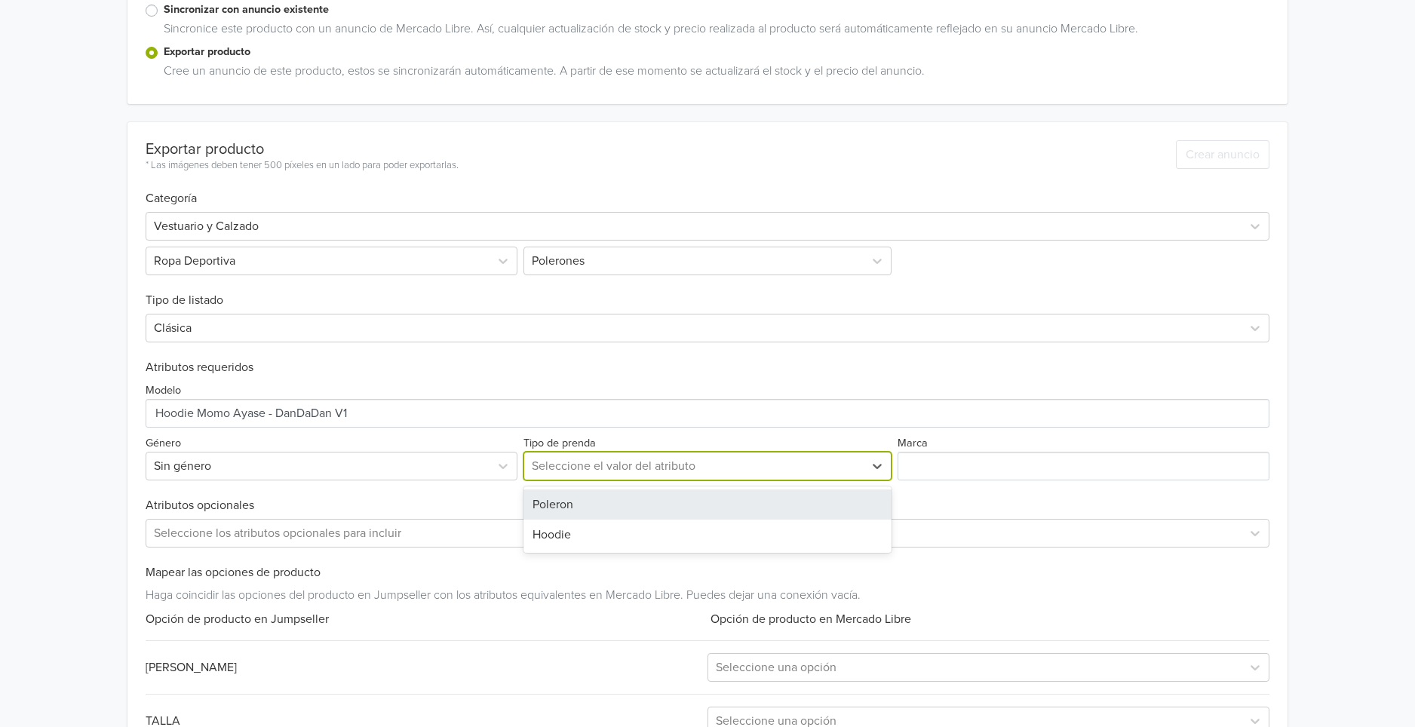
click at [604, 509] on div "Poleron" at bounding box center [708, 505] width 369 height 30
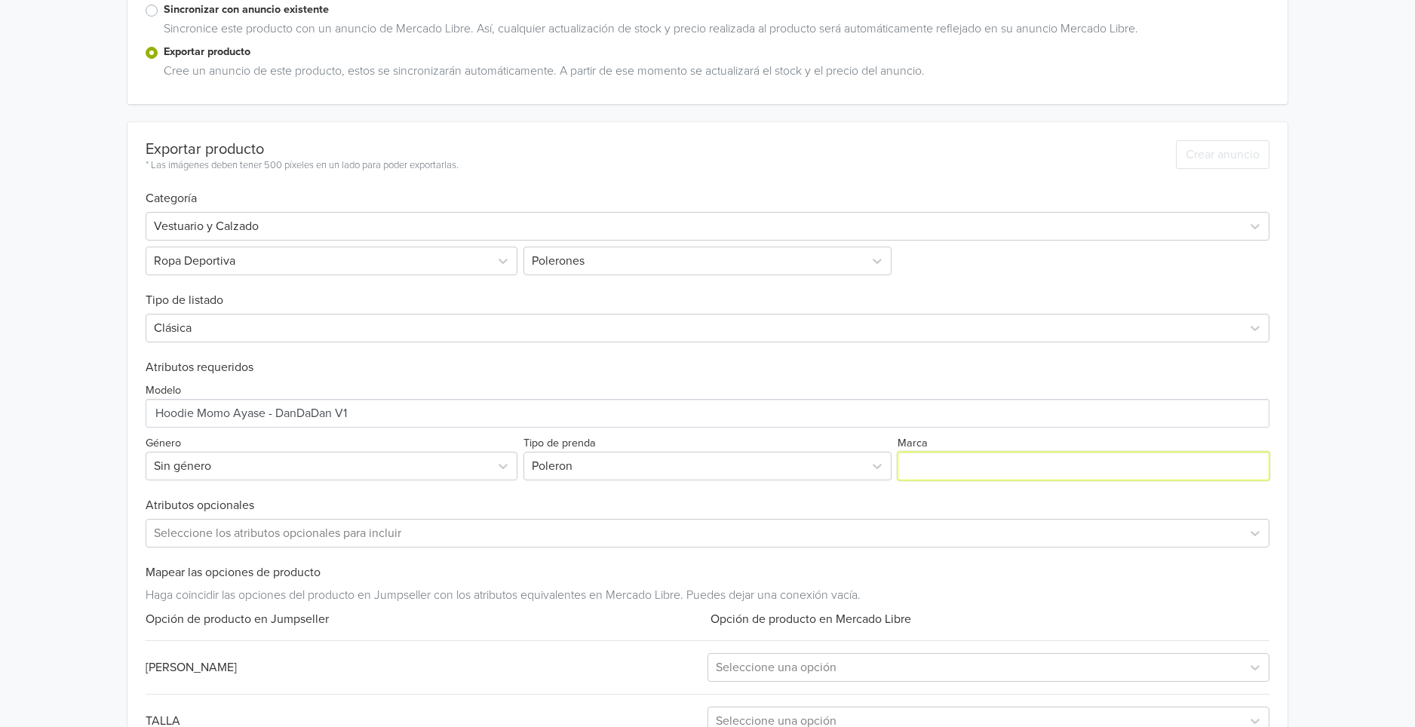
click at [929, 463] on input "Marca" at bounding box center [1084, 466] width 372 height 29
type input "GENERICA"
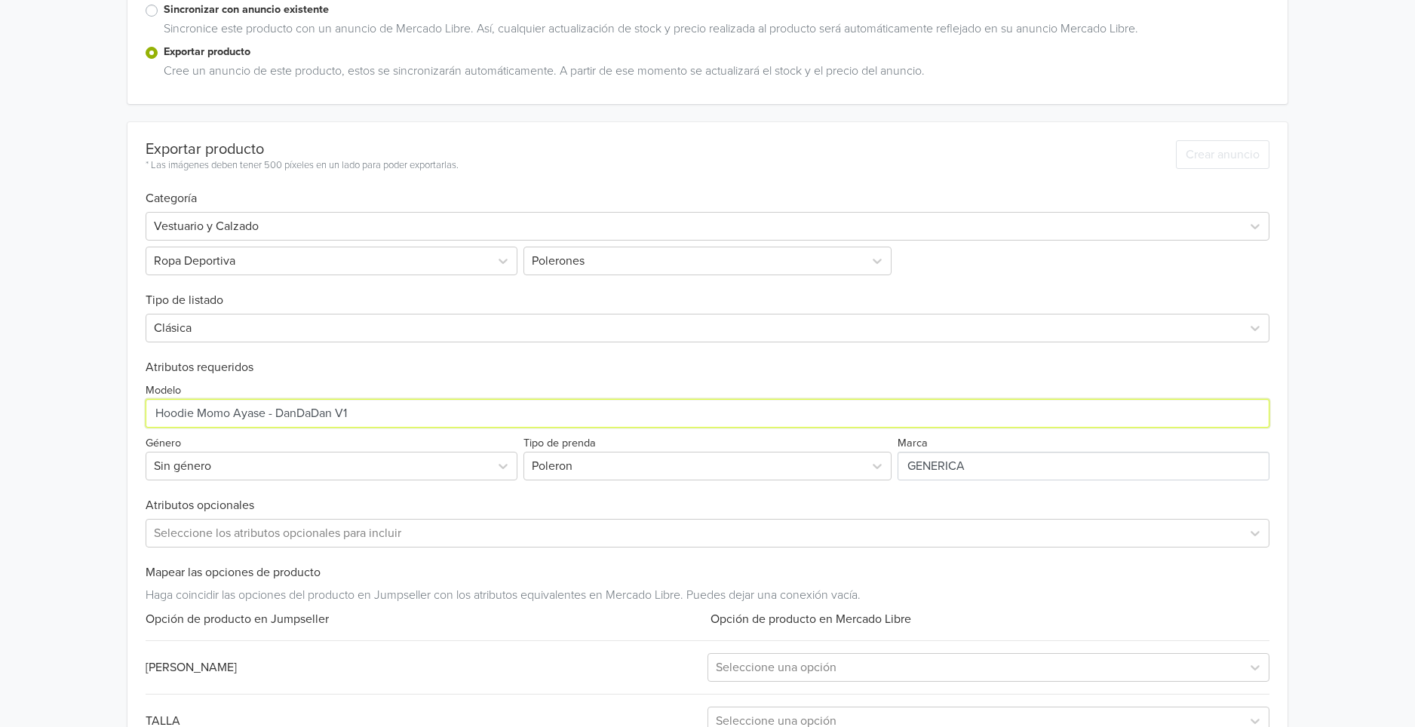
drag, startPoint x: 194, startPoint y: 416, endPoint x: -30, endPoint y: 407, distance: 224.3
click at [0, 407] on html "Hoodie Momo Ayase - DanDaDan V1 GTIN: No establecido Descripción Hoodie DanDaDa…" at bounding box center [707, 296] width 1415 height 1095
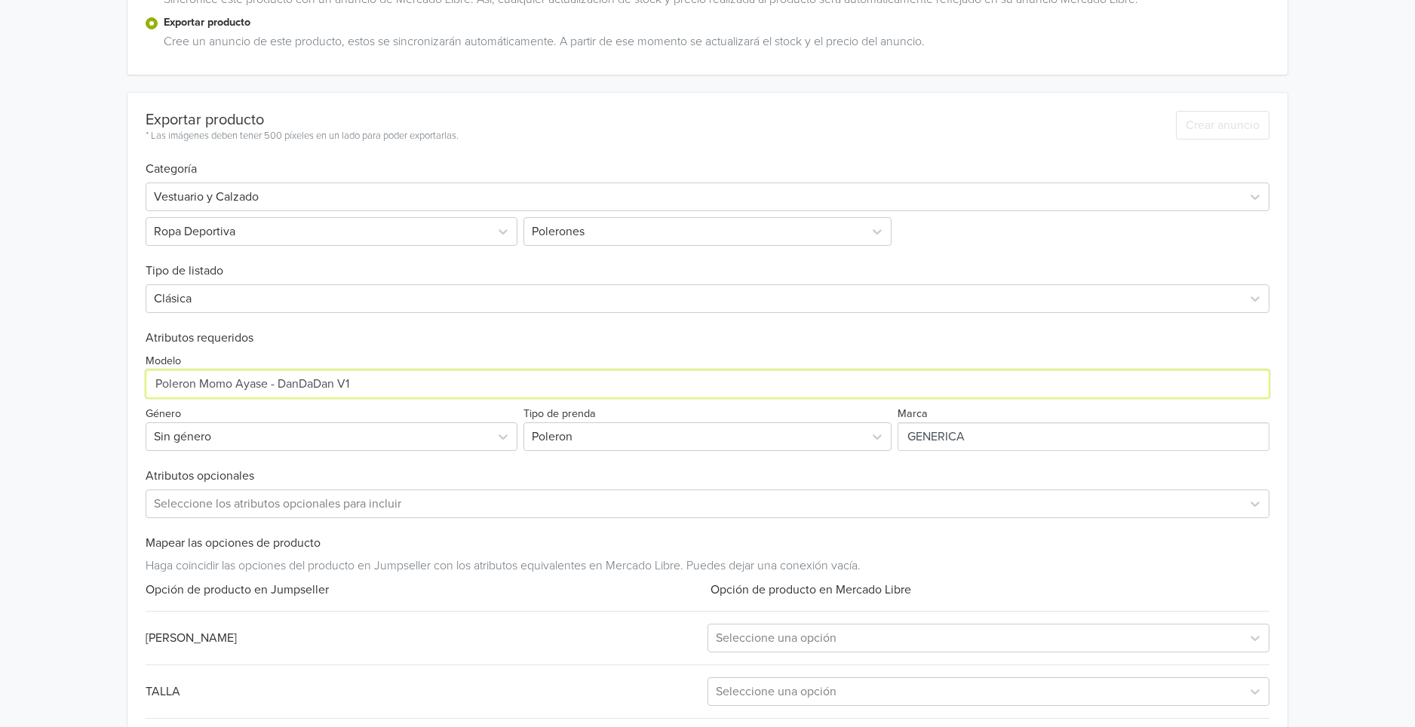
scroll to position [368, 0]
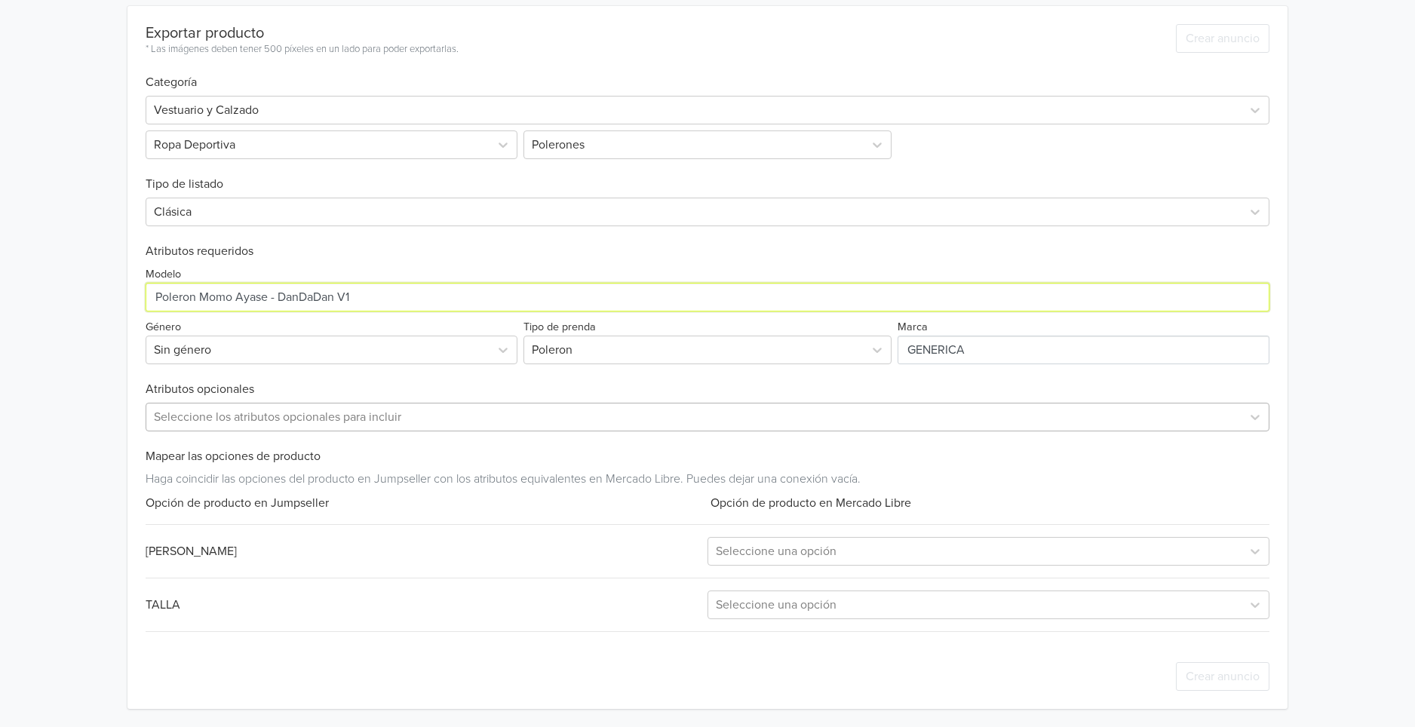
type input "Poleron Momo Ayase - DanDaDan V1"
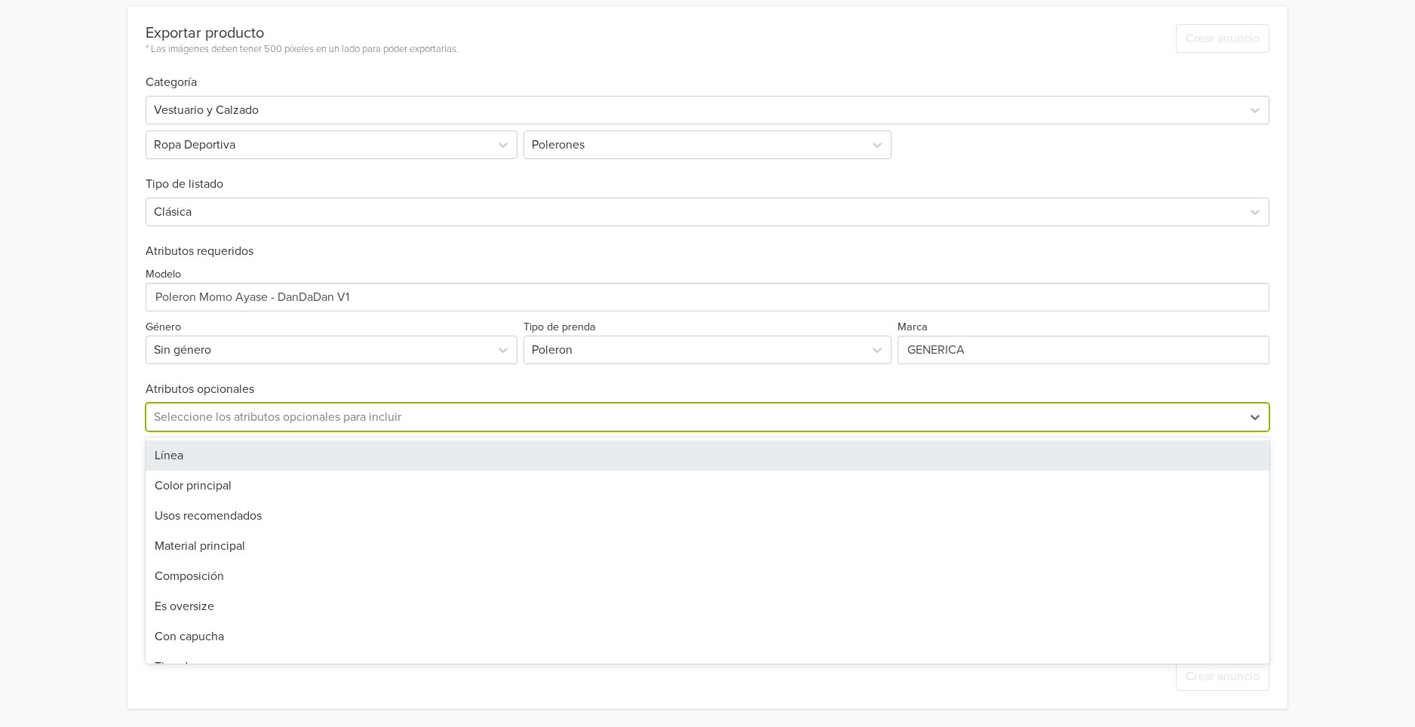
click at [398, 422] on div at bounding box center [694, 417] width 1080 height 21
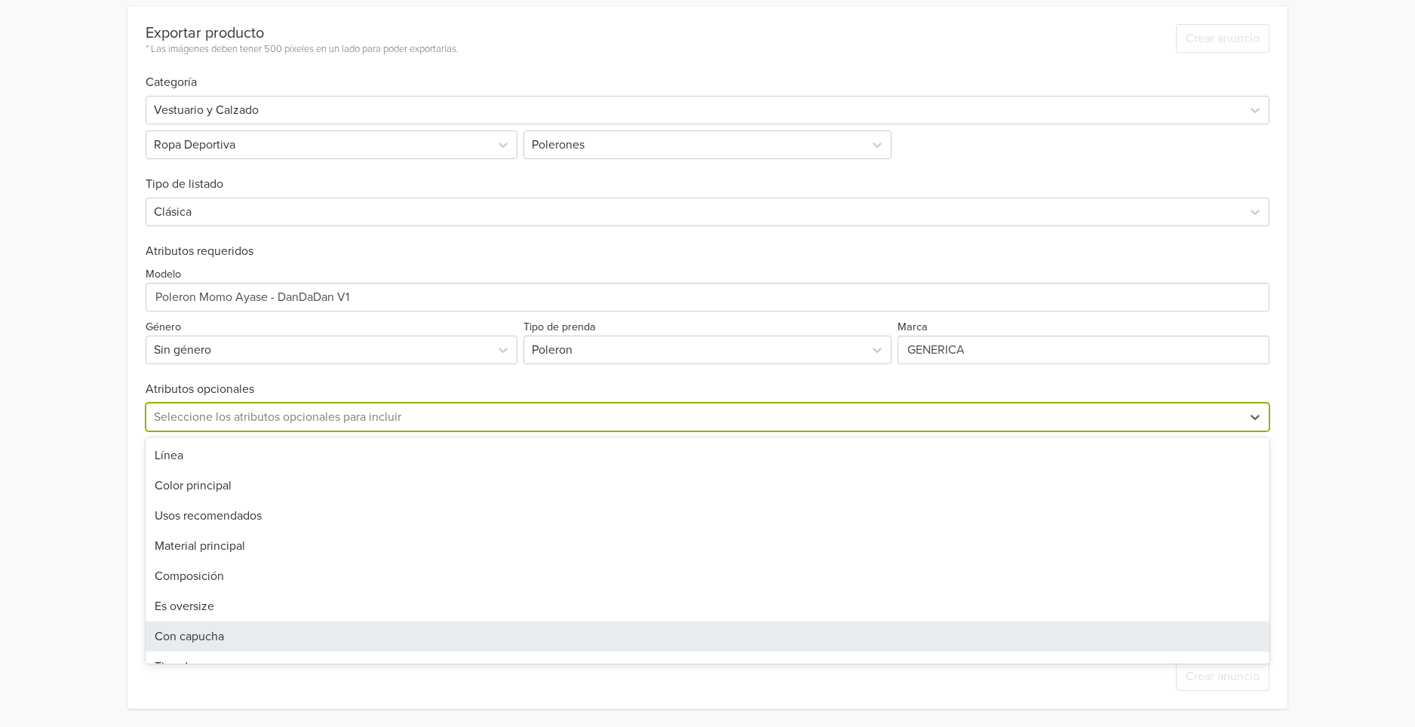
click at [223, 641] on div "Con capucha" at bounding box center [708, 637] width 1124 height 30
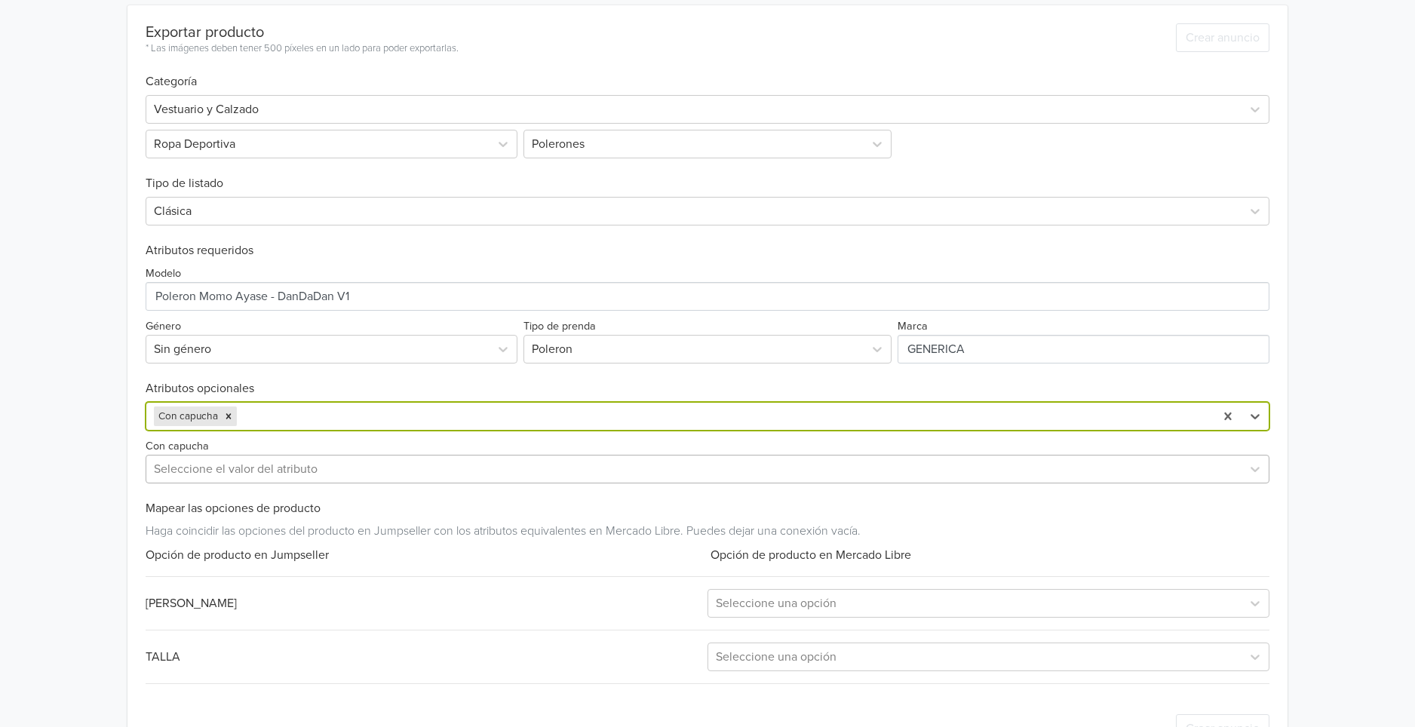
click at [259, 473] on div at bounding box center [694, 469] width 1080 height 21
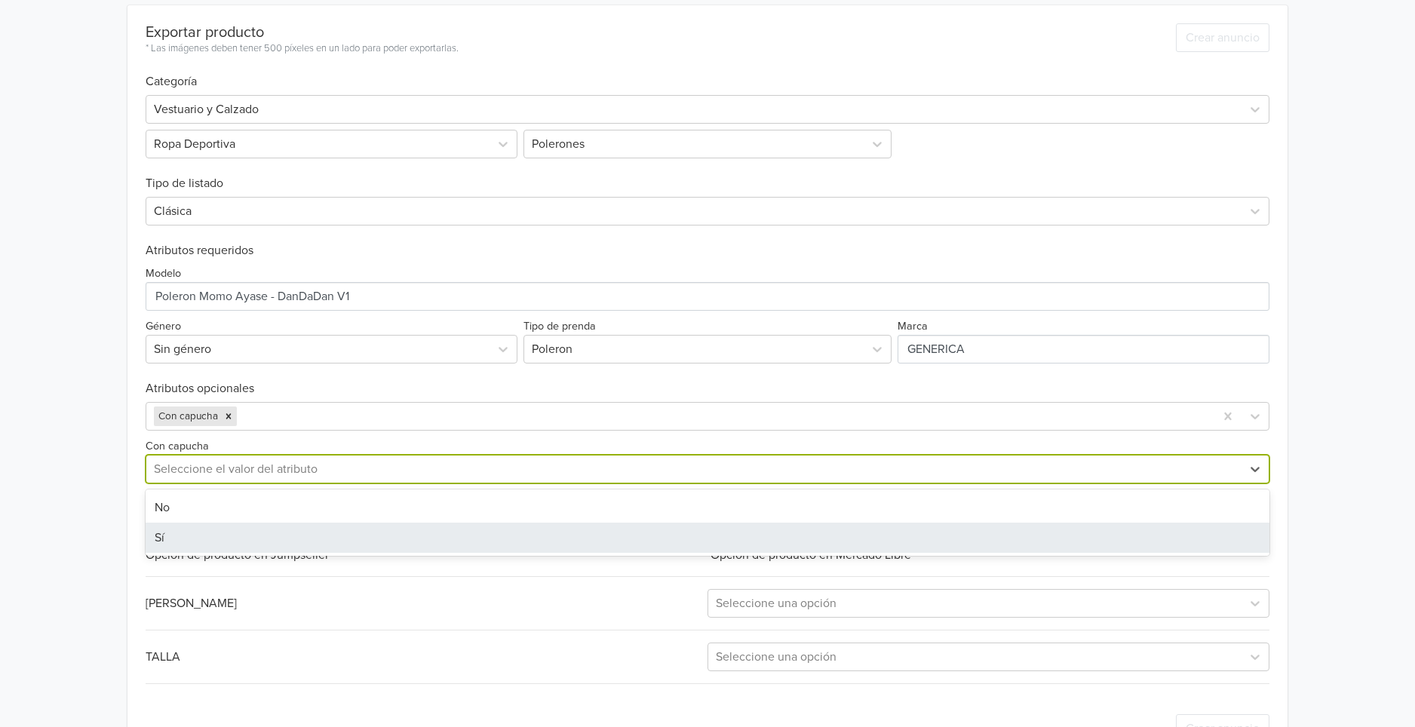
click at [266, 547] on div "Sí" at bounding box center [708, 538] width 1124 height 30
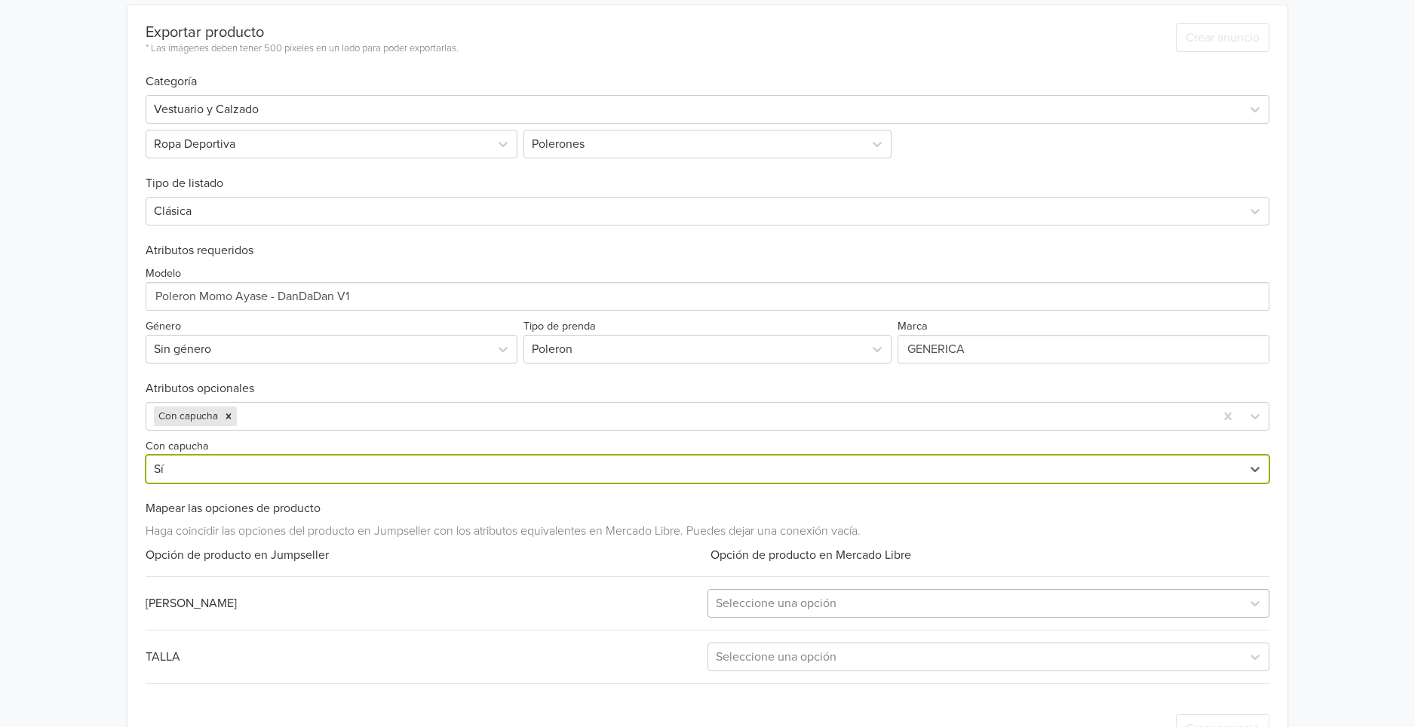
click at [810, 610] on div at bounding box center [975, 603] width 518 height 21
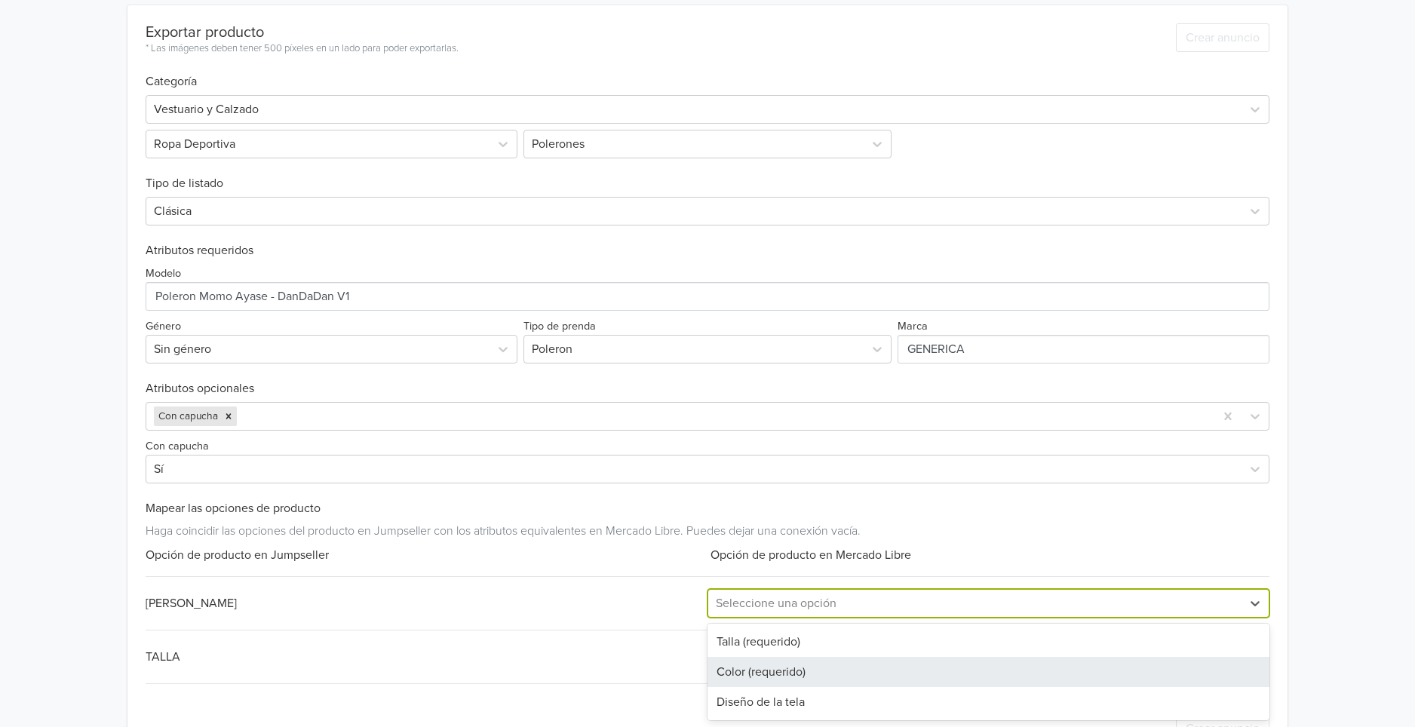
click at [810, 664] on div "Color (requerido)" at bounding box center [989, 672] width 562 height 30
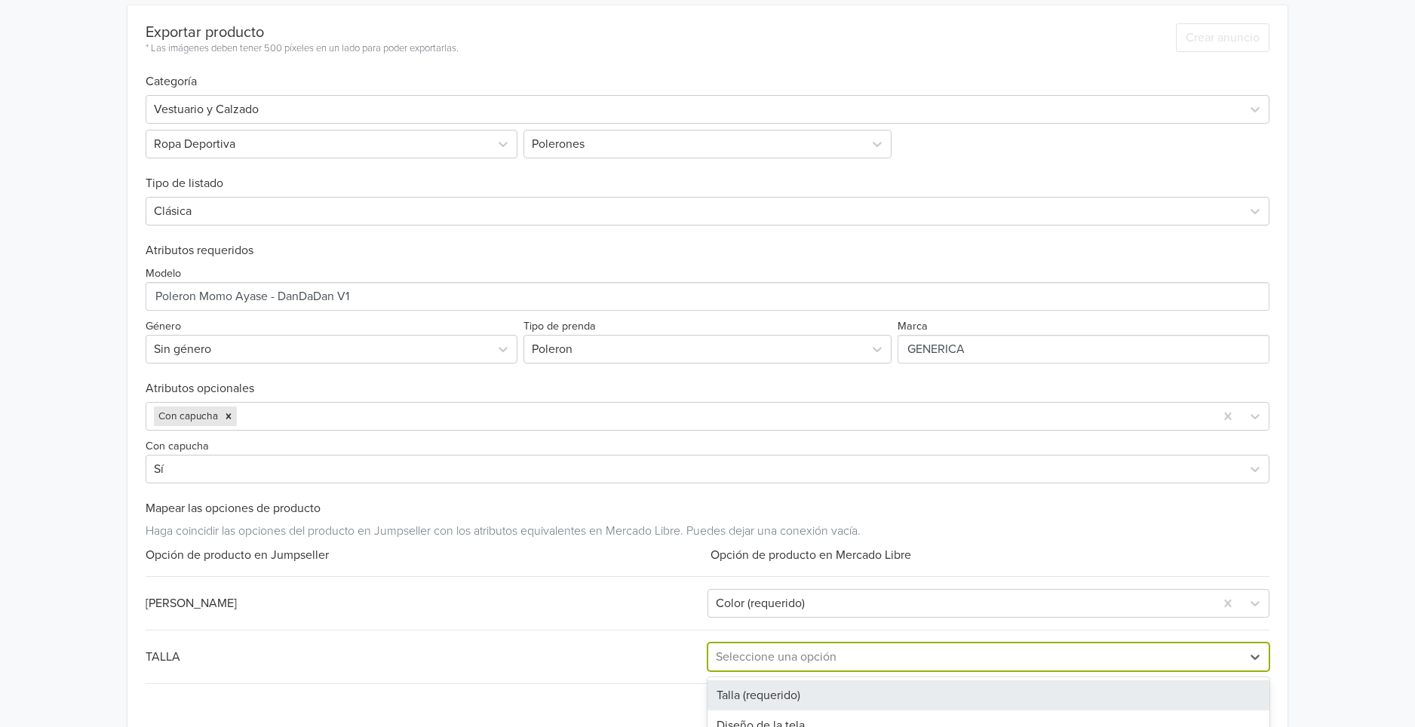
scroll to position [392, 0]
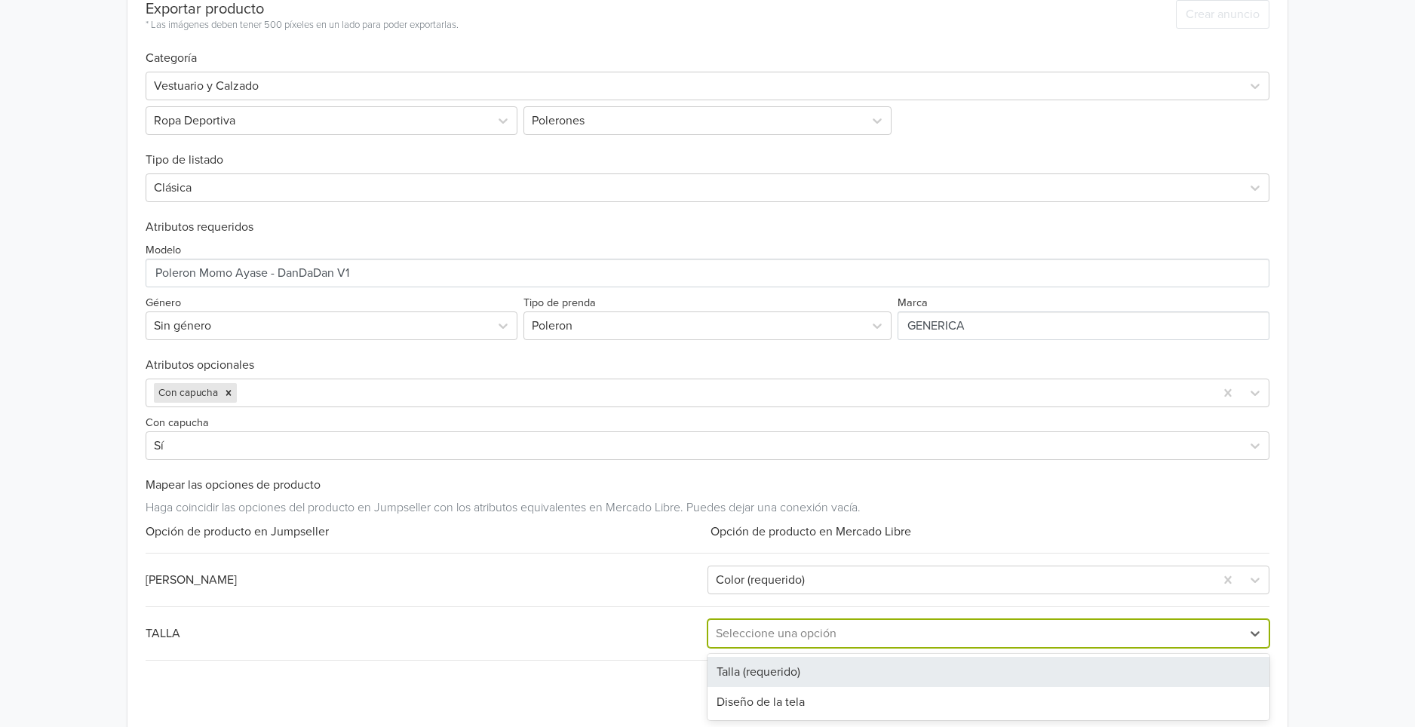
click at [813, 648] on div "2 results available. Use Up and Down to choose options, press Enter to select t…" at bounding box center [989, 633] width 562 height 29
click at [798, 678] on div "Talla (requerido)" at bounding box center [989, 671] width 562 height 30
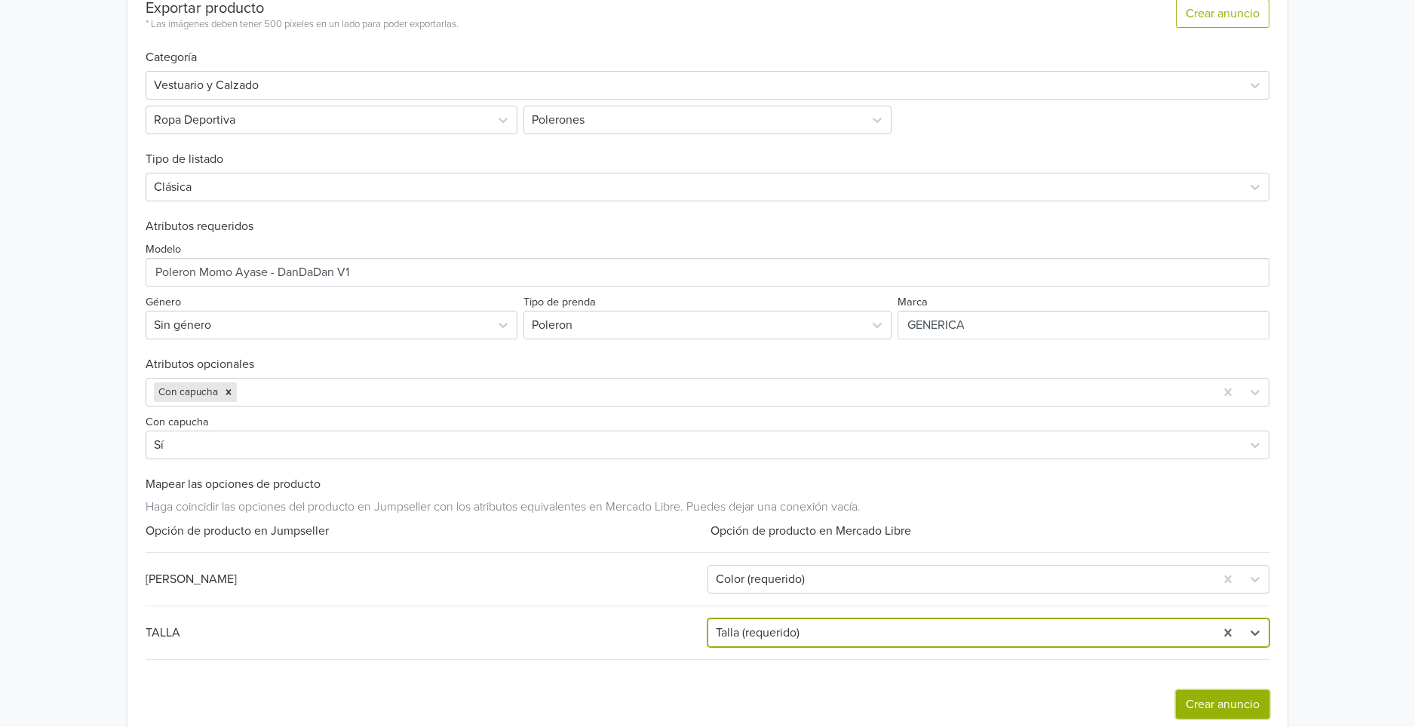
click at [1188, 704] on button "Crear anuncio" at bounding box center [1223, 704] width 94 height 29
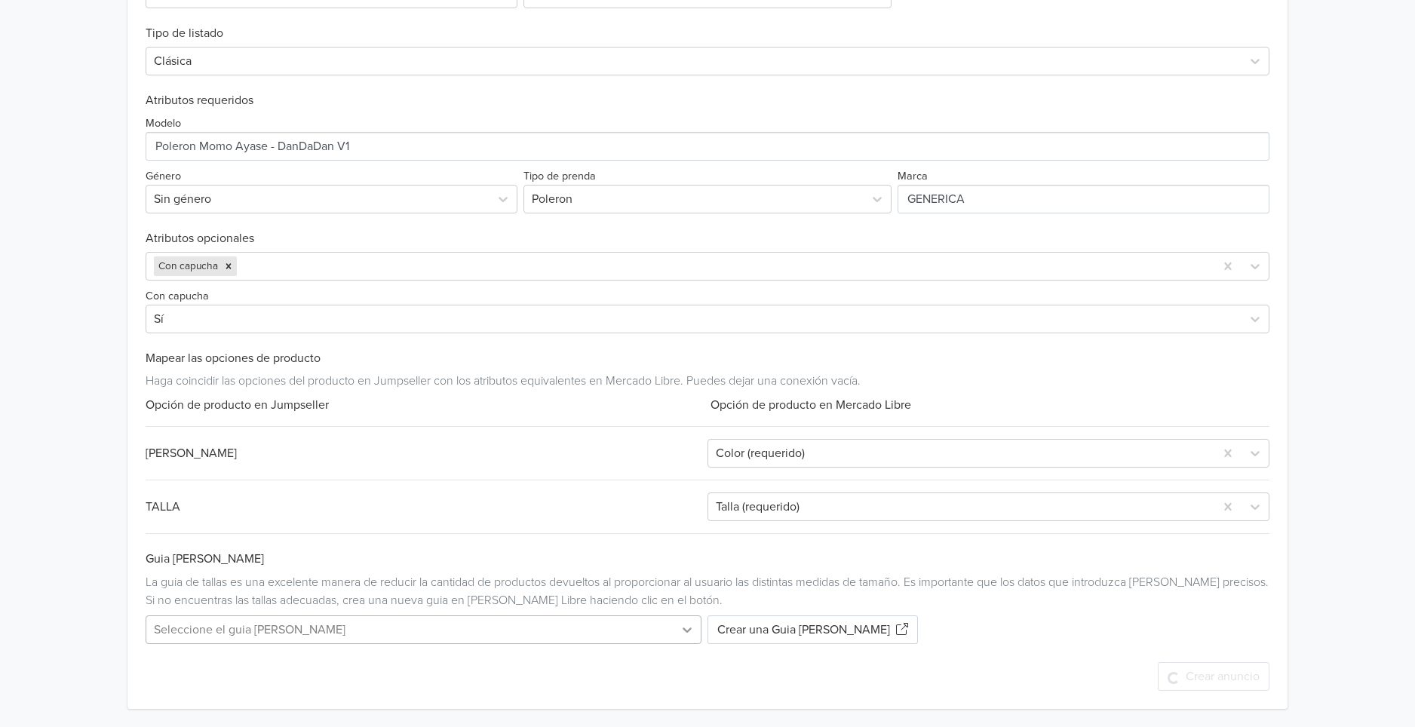
scroll to position [576, 0]
click at [690, 635] on icon at bounding box center [687, 629] width 15 height 15
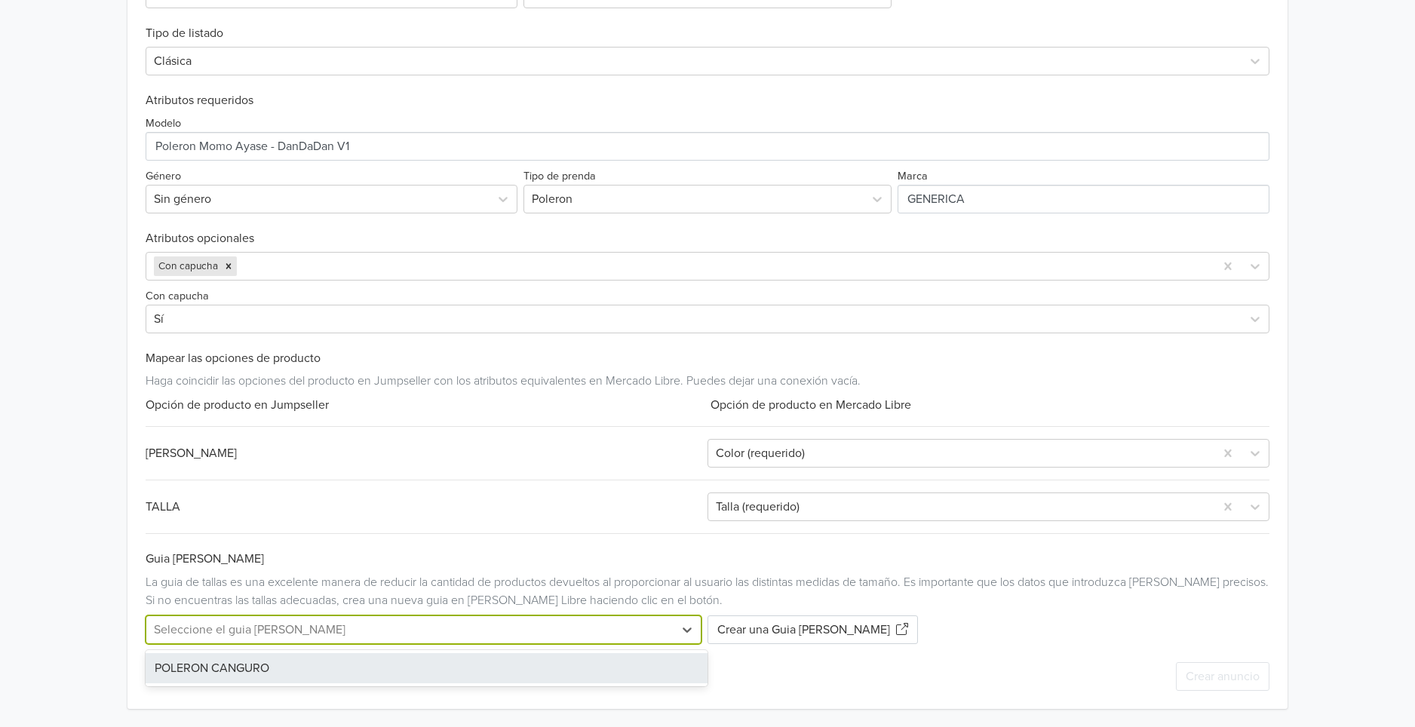
drag, startPoint x: 536, startPoint y: 669, endPoint x: 607, endPoint y: 669, distance: 70.9
click at [536, 669] on div "POLERON CANGURO" at bounding box center [427, 668] width 562 height 30
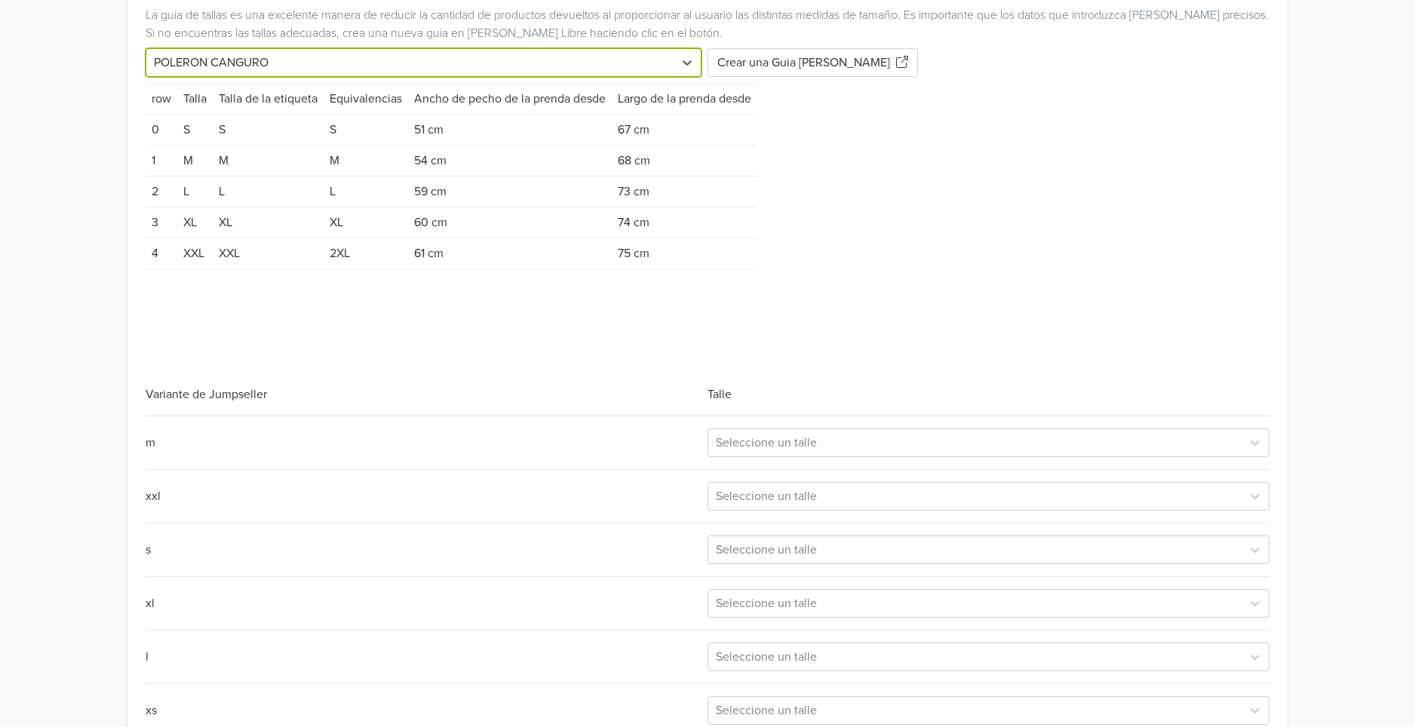
scroll to position [1250, 0]
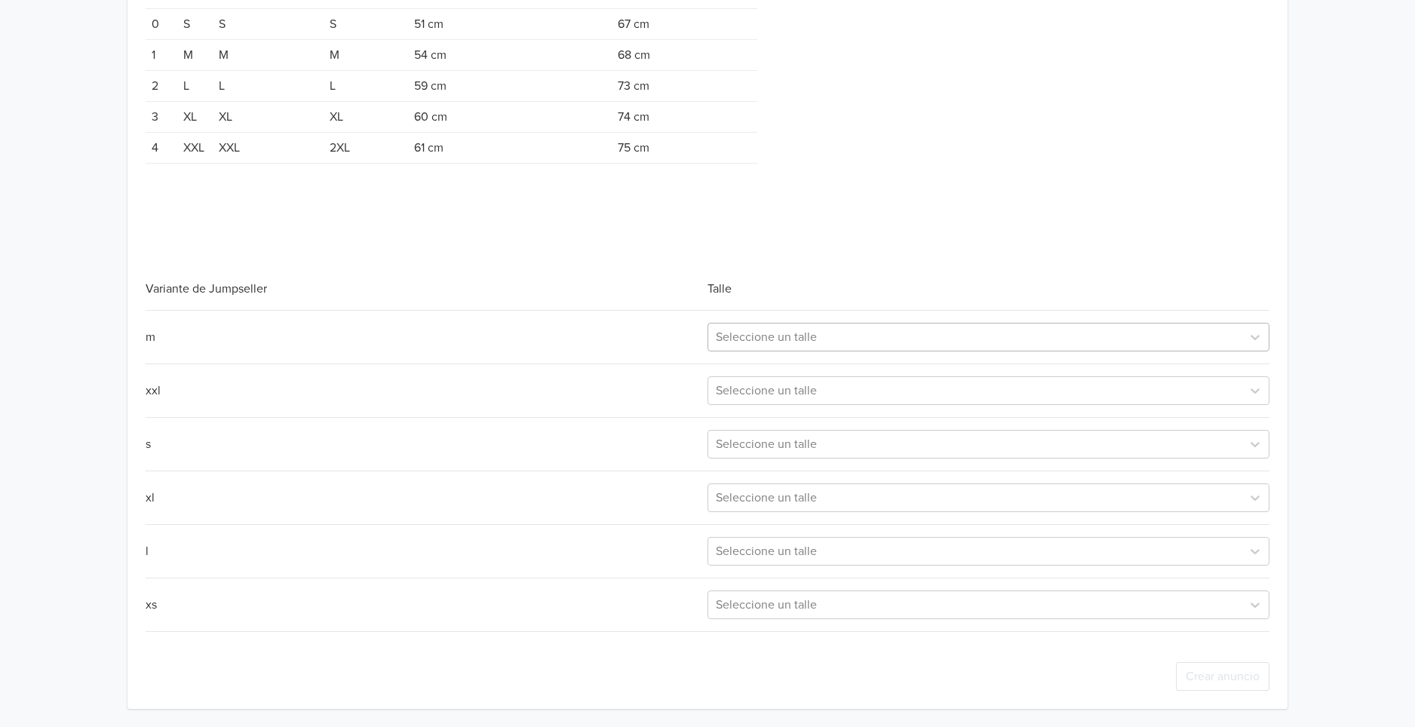
click at [796, 333] on div at bounding box center [975, 337] width 518 height 21
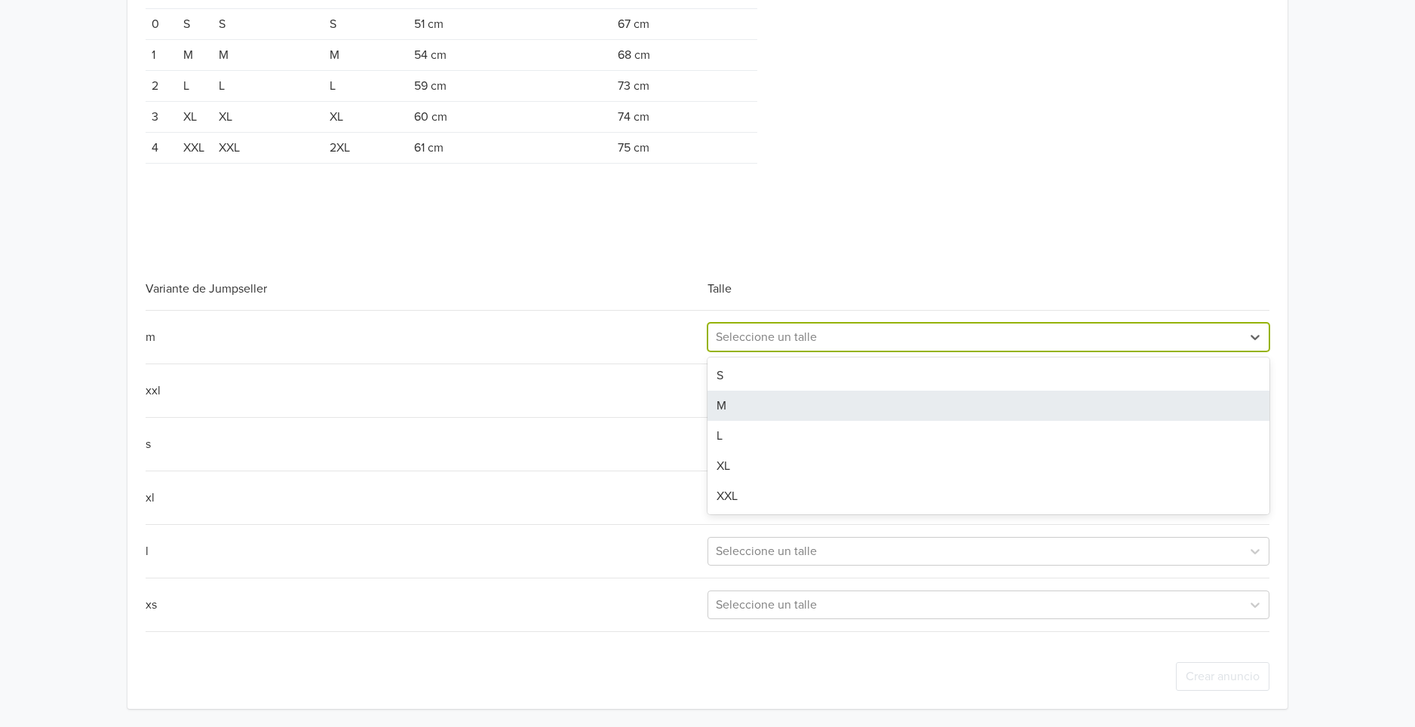
click at [779, 413] on div "M" at bounding box center [989, 406] width 562 height 30
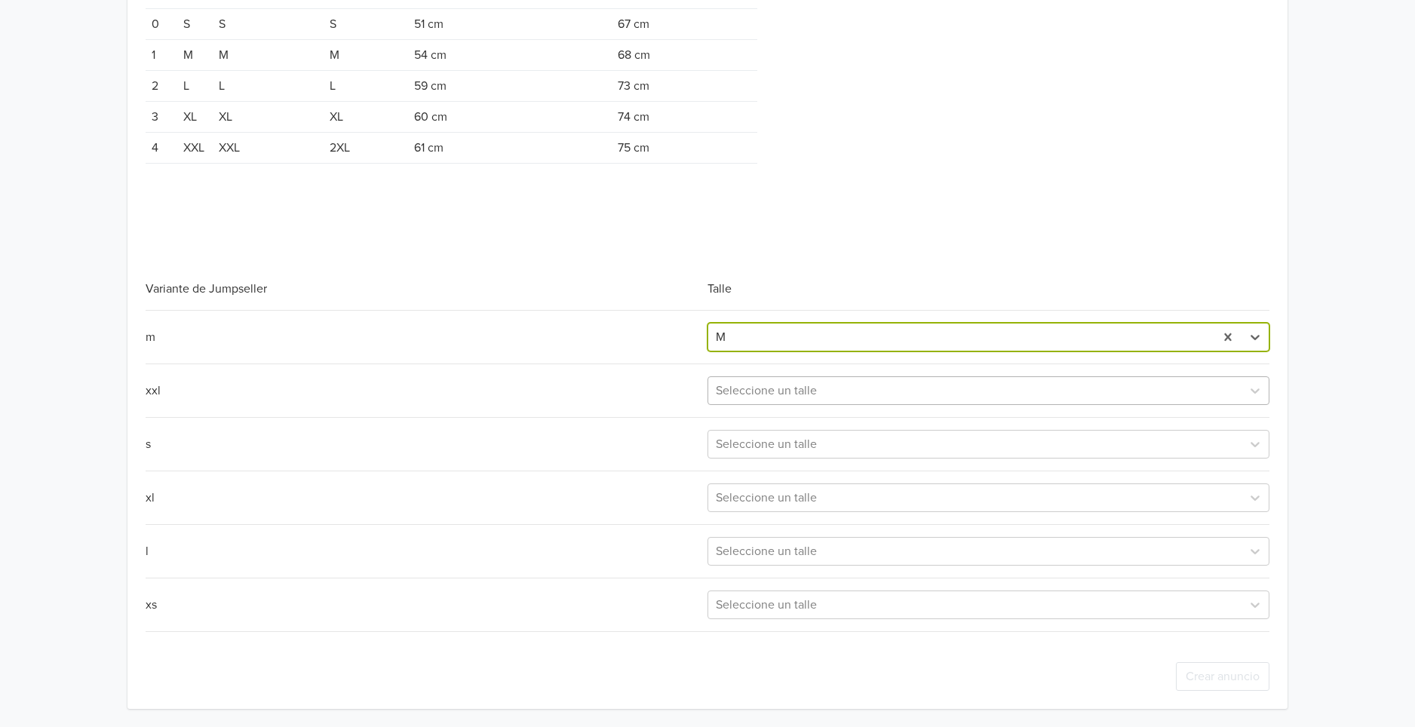
click at [793, 389] on div at bounding box center [975, 390] width 518 height 21
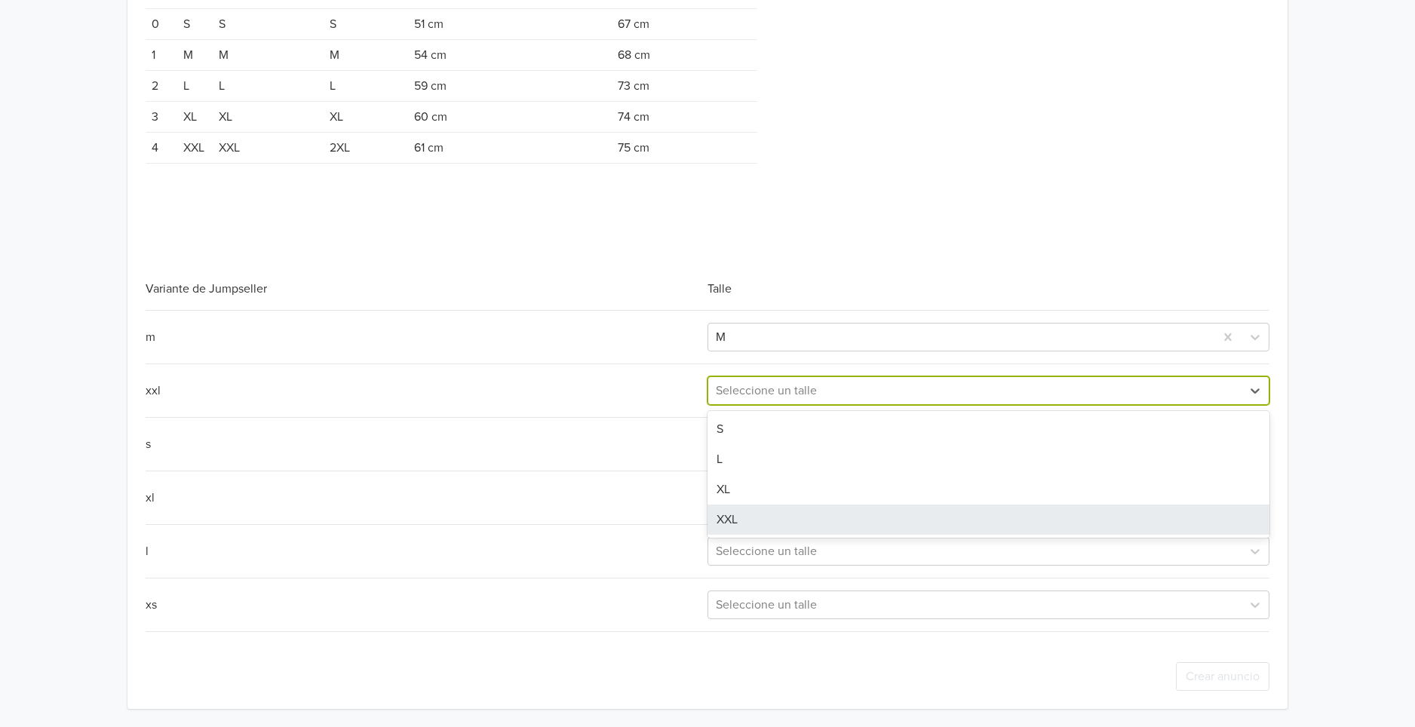
click at [752, 518] on div "XXL" at bounding box center [989, 520] width 562 height 30
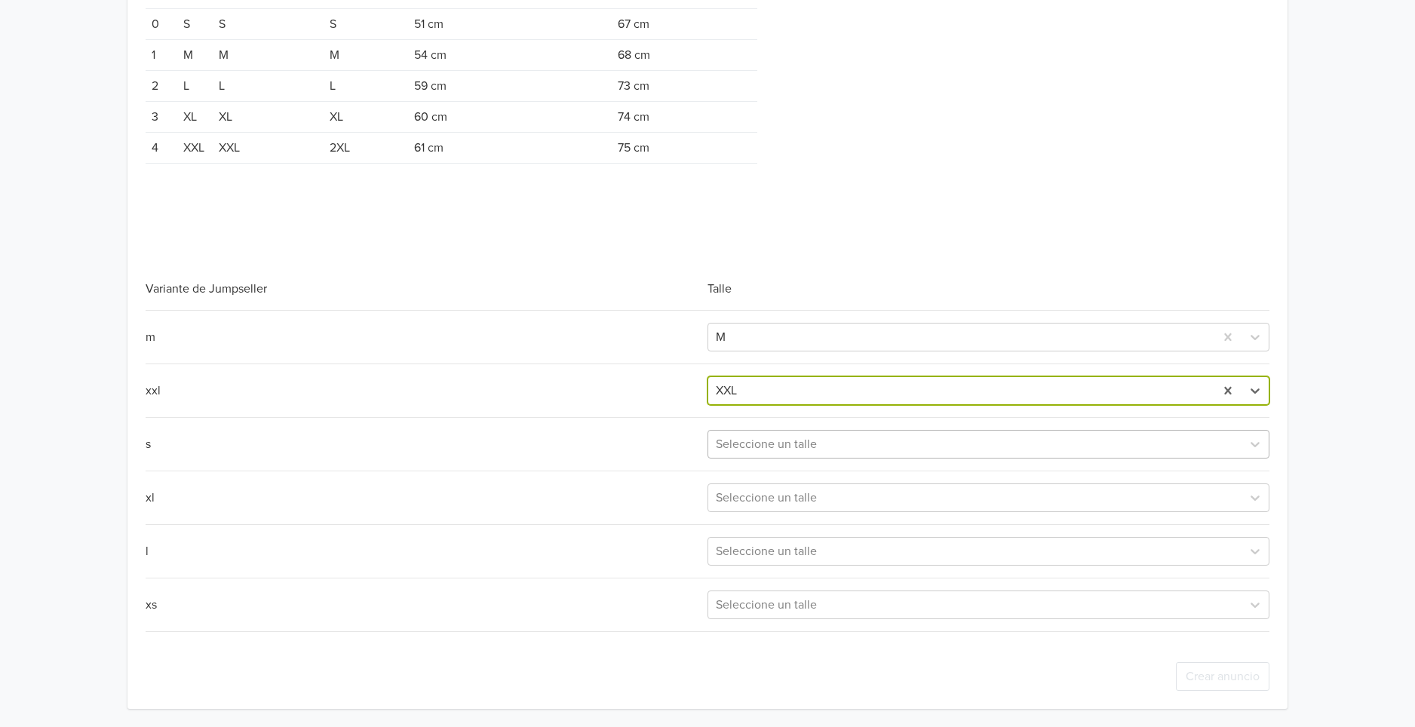
click at [798, 444] on div at bounding box center [975, 444] width 518 height 21
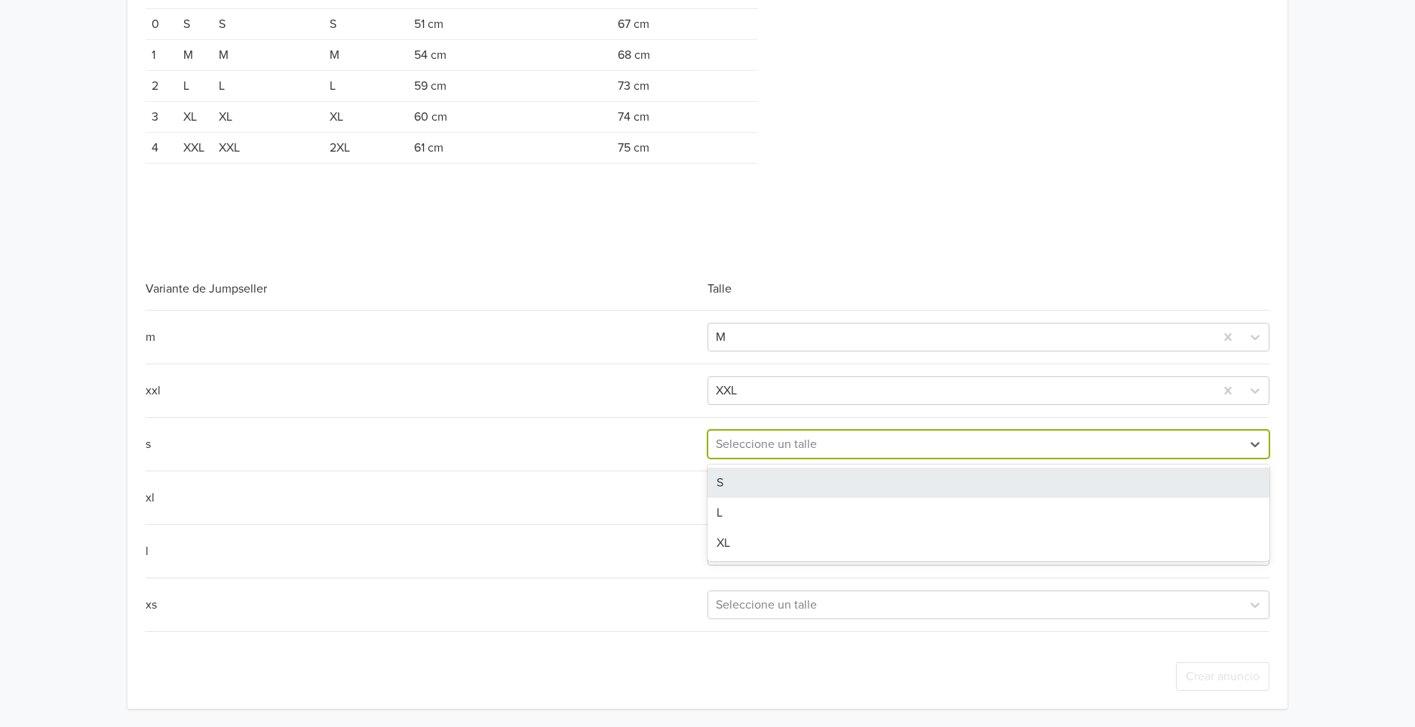
click at [786, 478] on div "S" at bounding box center [989, 483] width 562 height 30
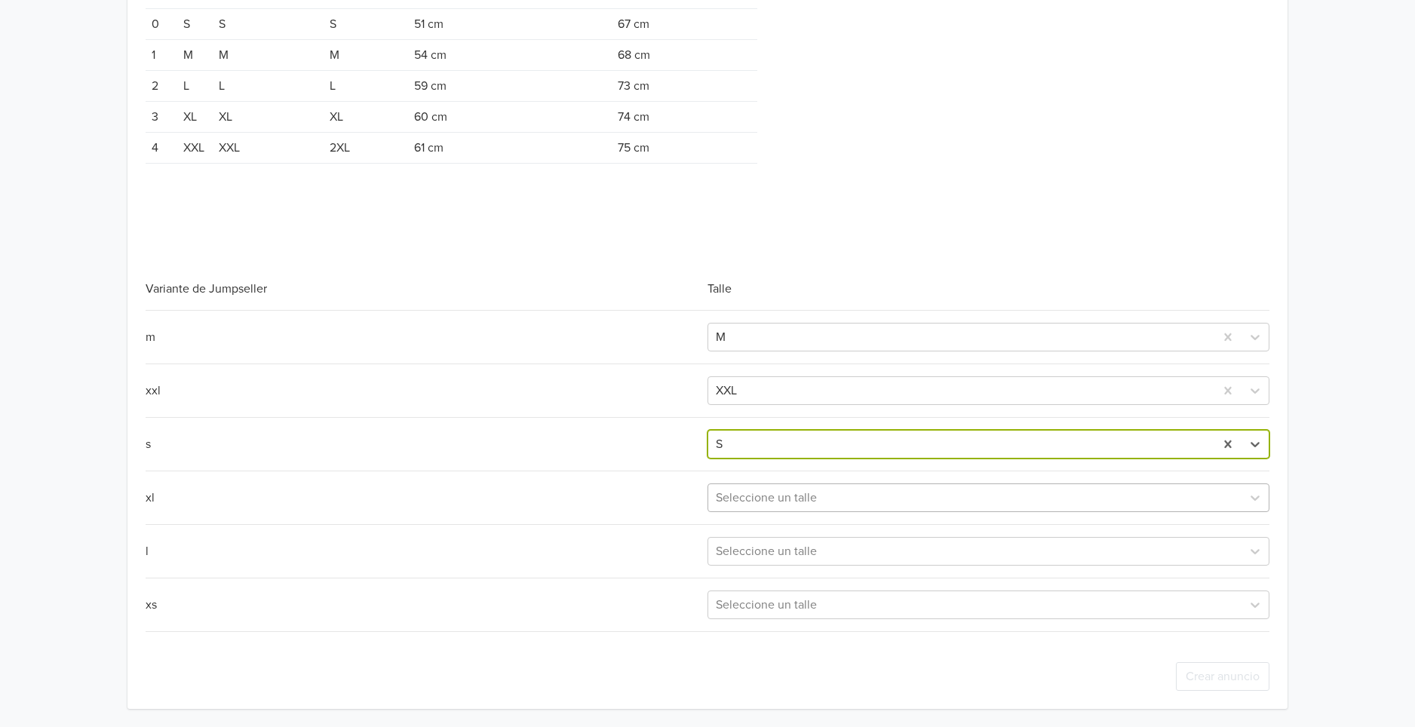
click at [785, 500] on div at bounding box center [975, 497] width 518 height 21
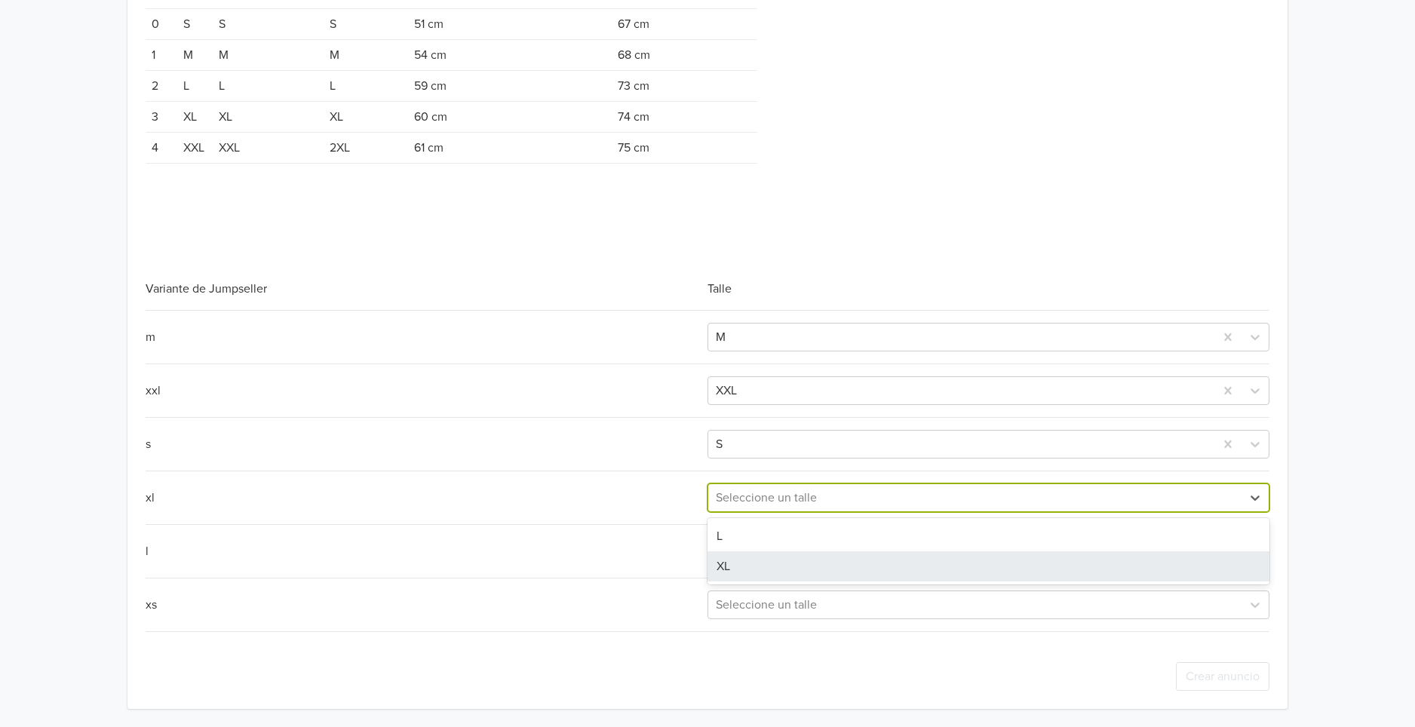
drag, startPoint x: 782, startPoint y: 563, endPoint x: 794, endPoint y: 542, distance: 23.7
click at [782, 562] on div "XL" at bounding box center [989, 567] width 562 height 30
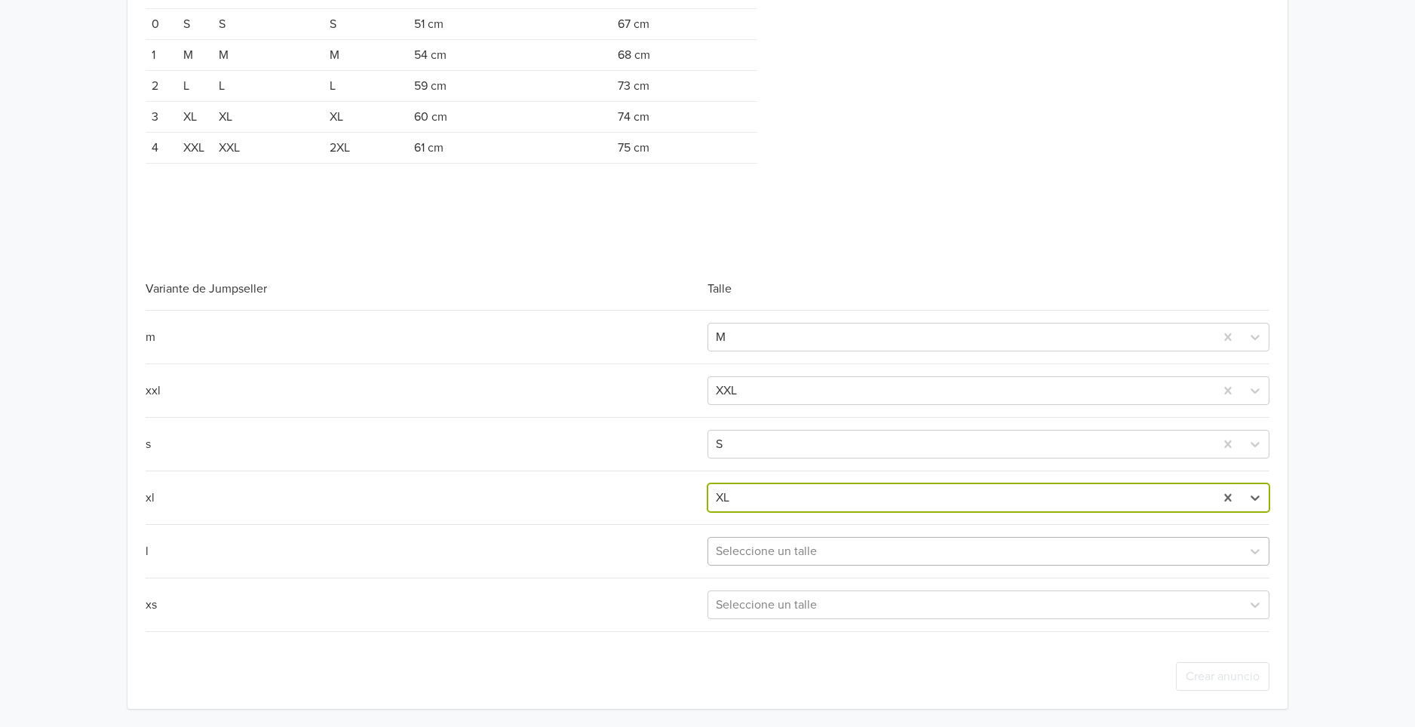
click at [792, 549] on div at bounding box center [975, 551] width 518 height 21
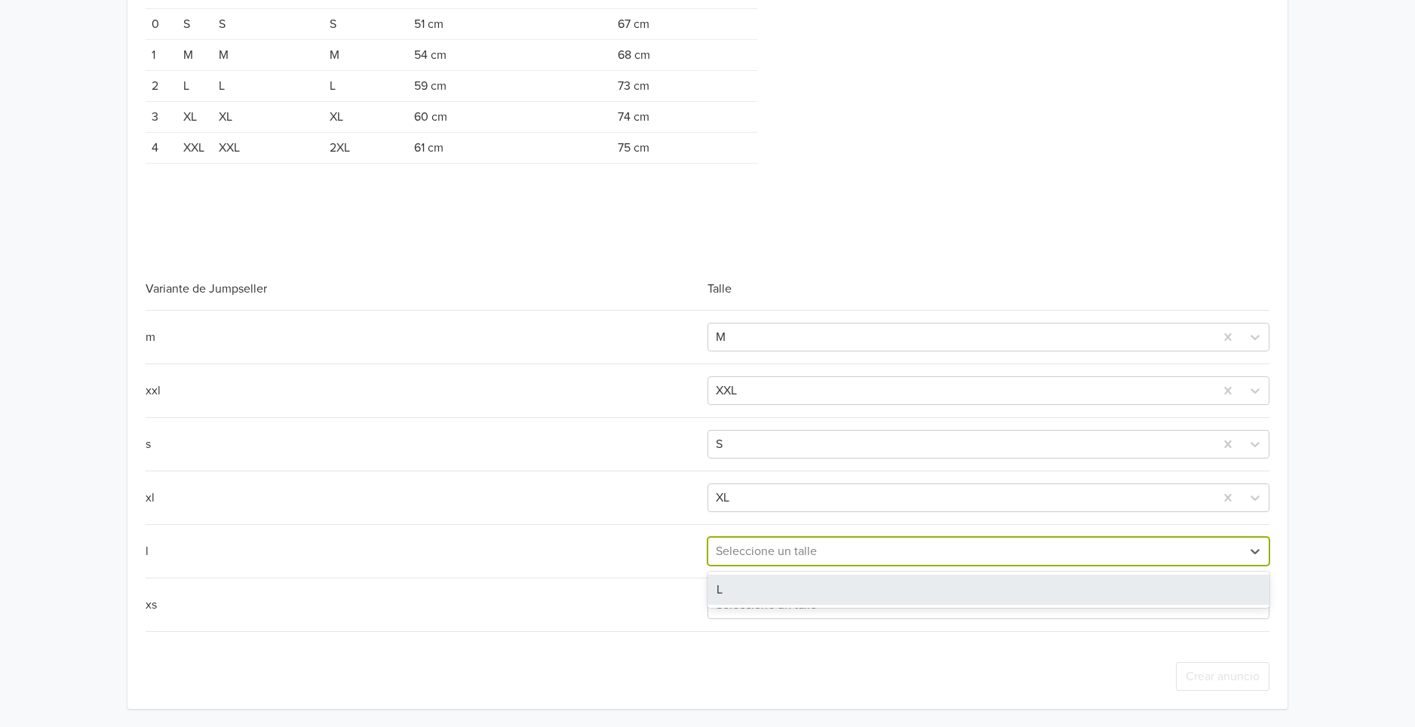
click at [770, 588] on div "L" at bounding box center [989, 590] width 562 height 30
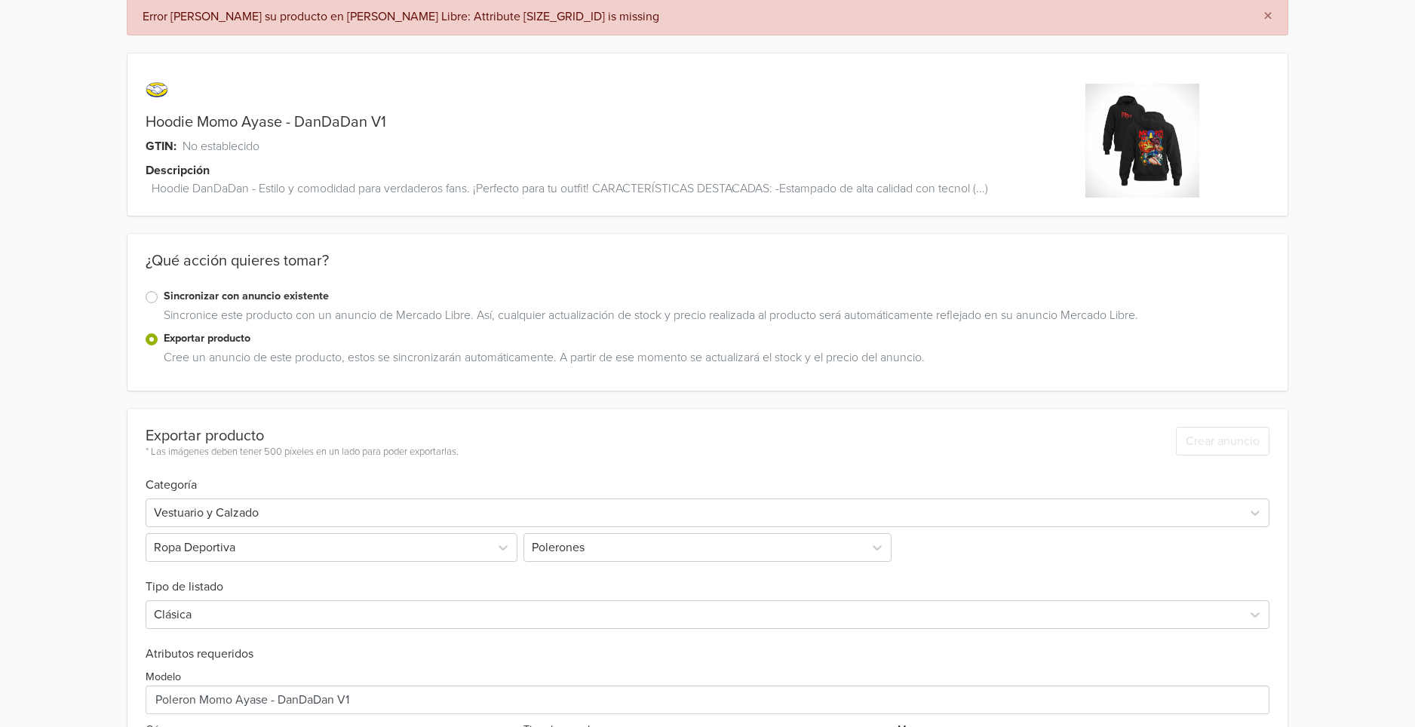
scroll to position [0, 0]
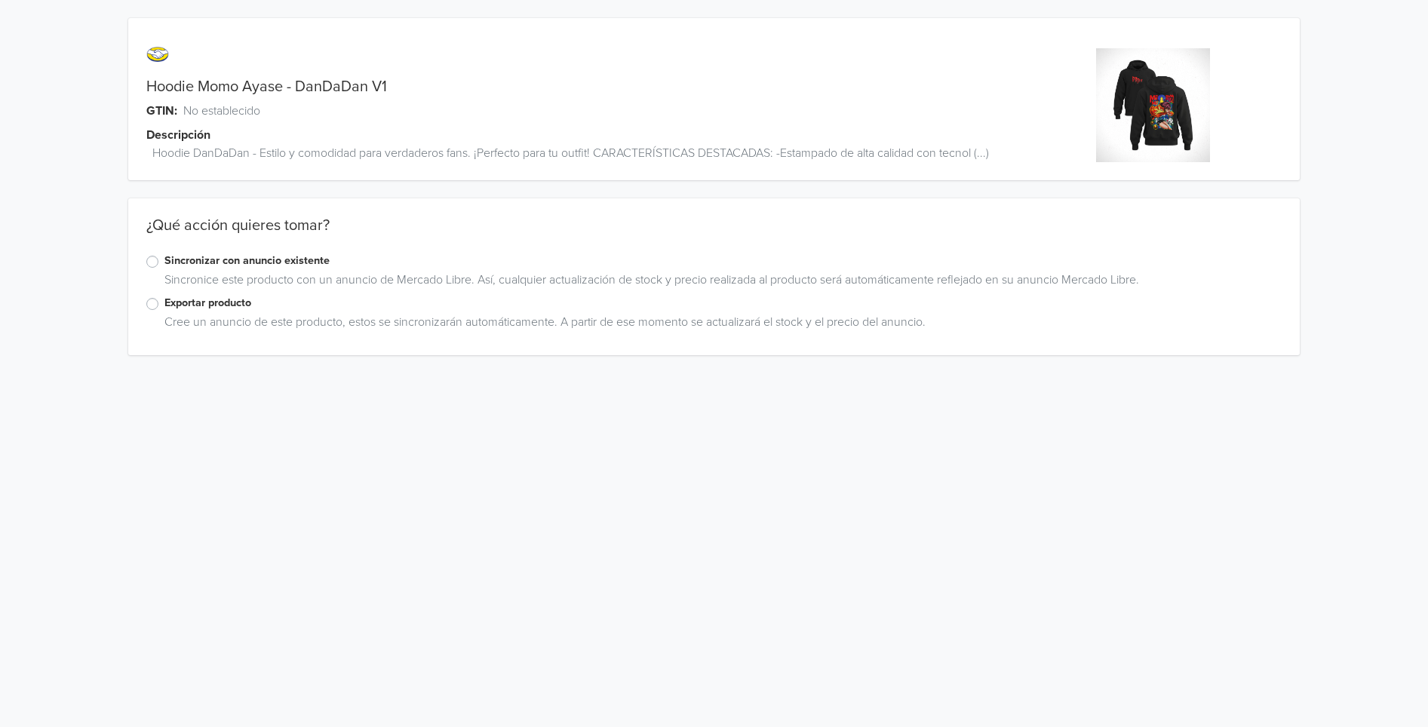
click at [164, 300] on label "Exportar producto" at bounding box center [722, 303] width 1117 height 17
click at [0, 0] on input "Exportar producto" at bounding box center [0, 0] width 0 height 0
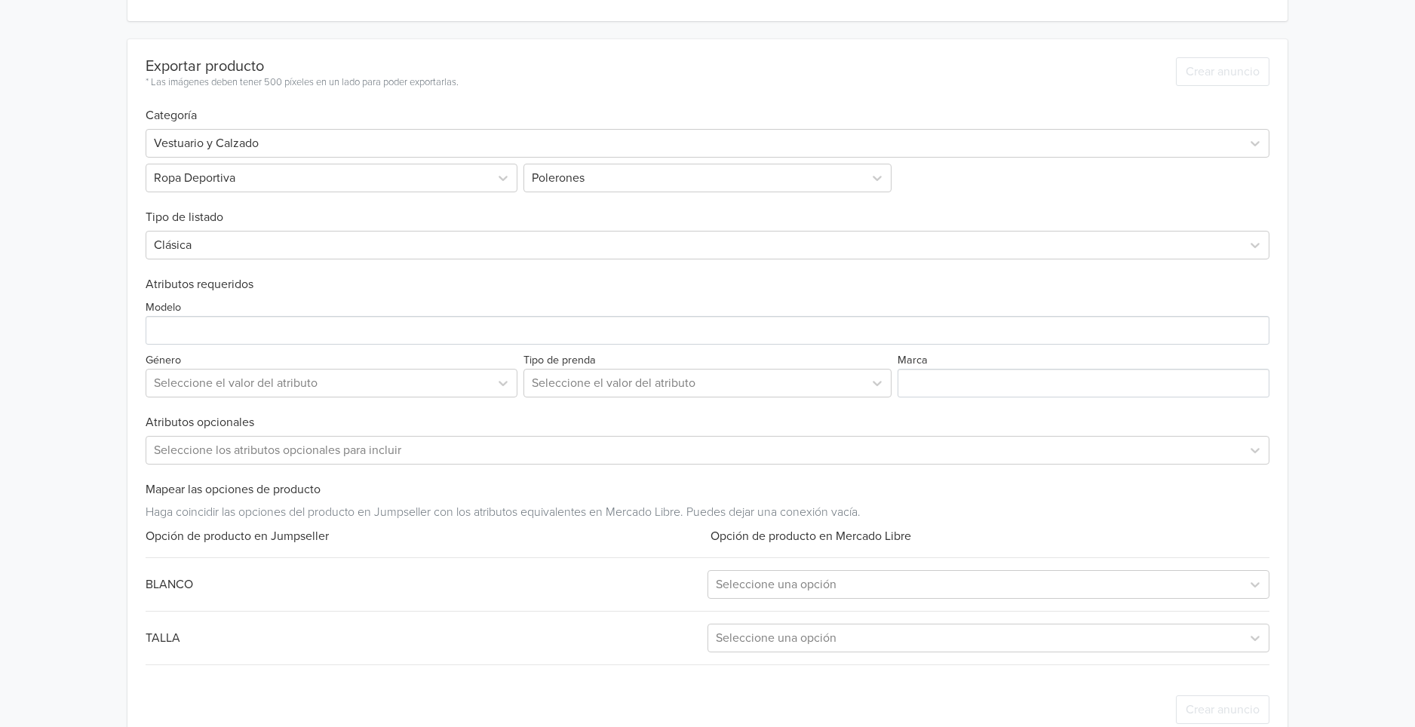
scroll to position [335, 0]
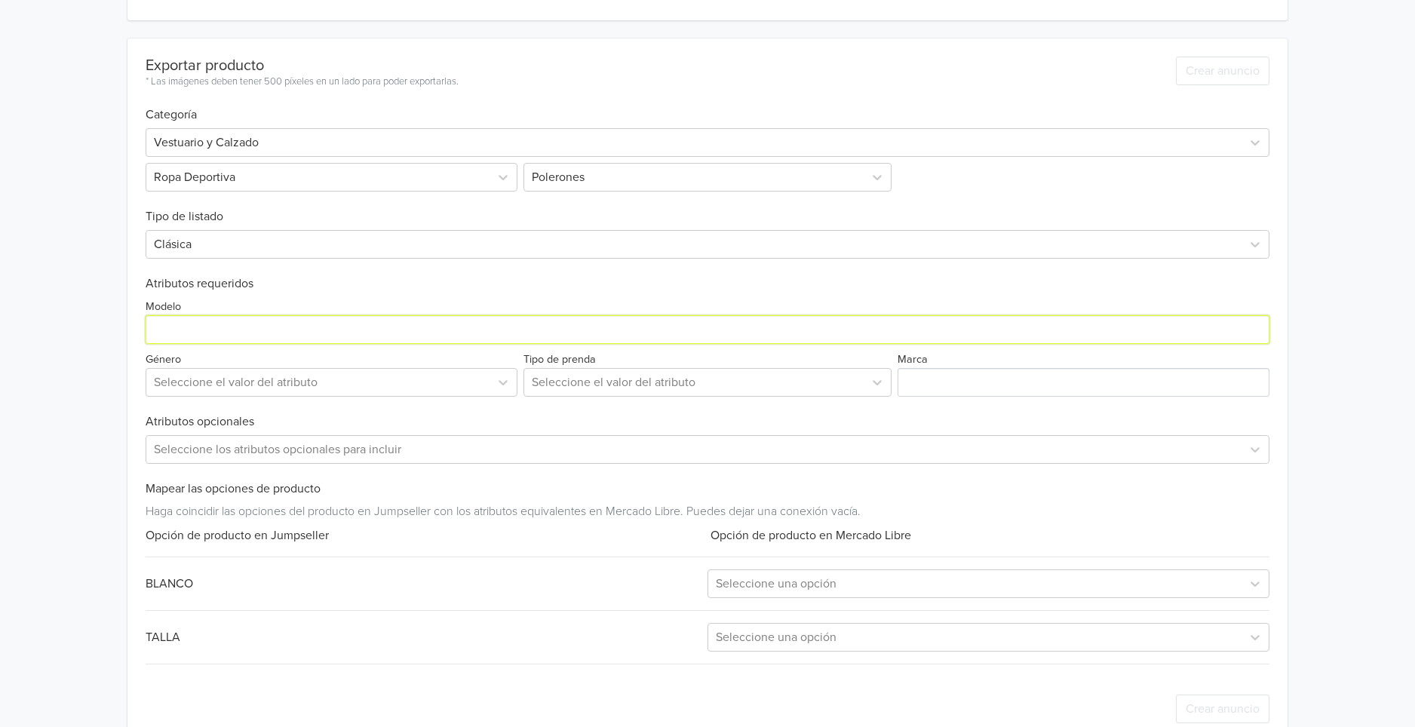
click at [296, 327] on input "Modelo" at bounding box center [708, 329] width 1124 height 29
paste input "Hoodie Momo Ayase - DanDaDan V1"
drag, startPoint x: 192, startPoint y: 331, endPoint x: -22, endPoint y: 315, distance: 214.1
click at [0, 315] on html "Hoodie Momo Ayase - DanDaDan V1 GTIN: No establecido Descripción Hoodie DanDaDa…" at bounding box center [707, 212] width 1415 height 1095
type input "Poleron Momo Ayase - DanDaDan V1"
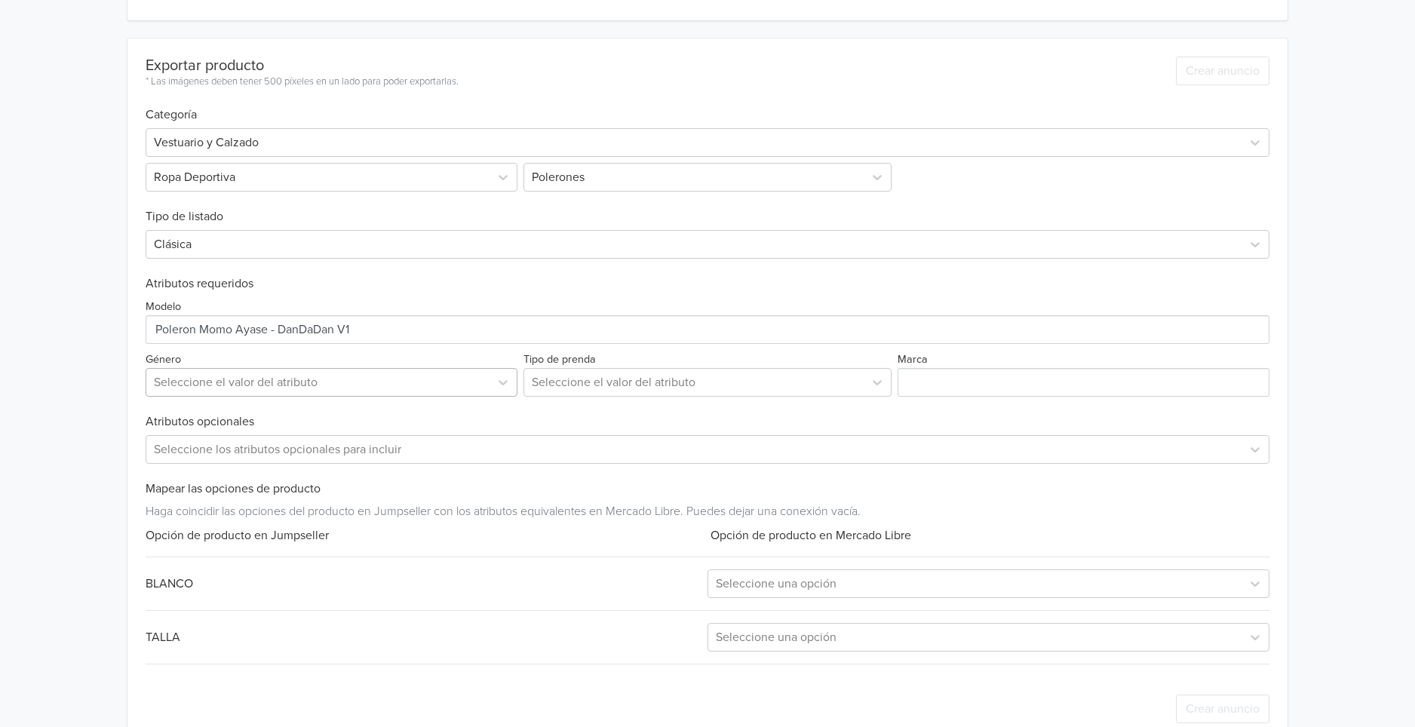
click at [363, 380] on div at bounding box center [318, 382] width 328 height 21
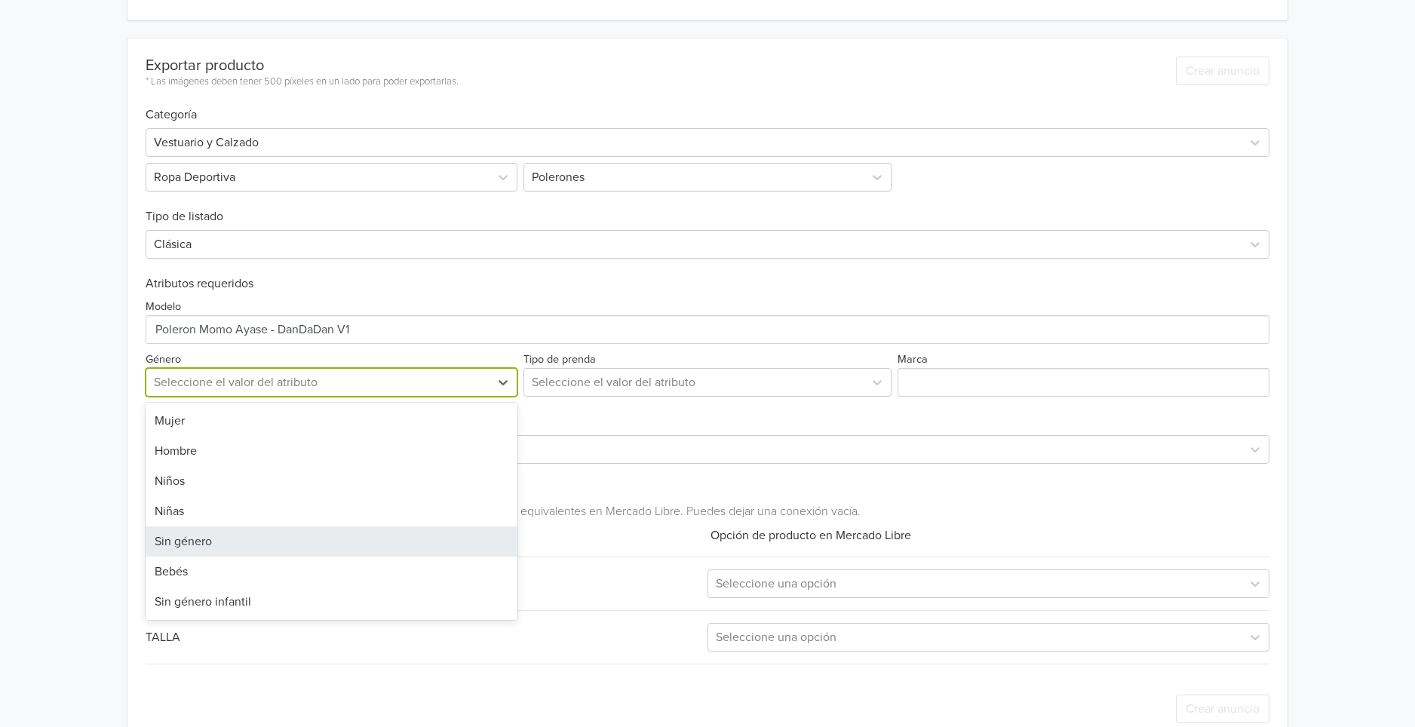
drag, startPoint x: 327, startPoint y: 546, endPoint x: 356, endPoint y: 530, distance: 33.4
click at [327, 546] on div "Sin género" at bounding box center [332, 542] width 372 height 30
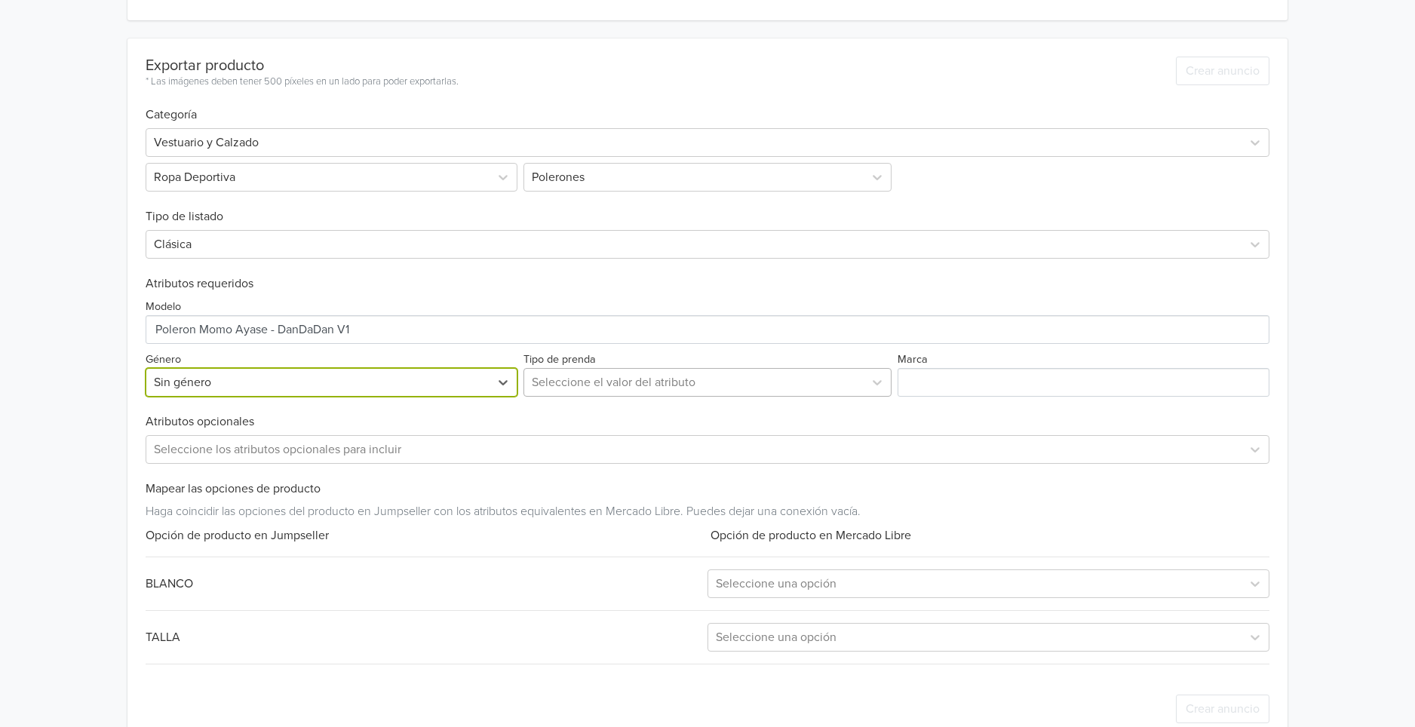
click at [675, 386] on div at bounding box center [694, 382] width 325 height 21
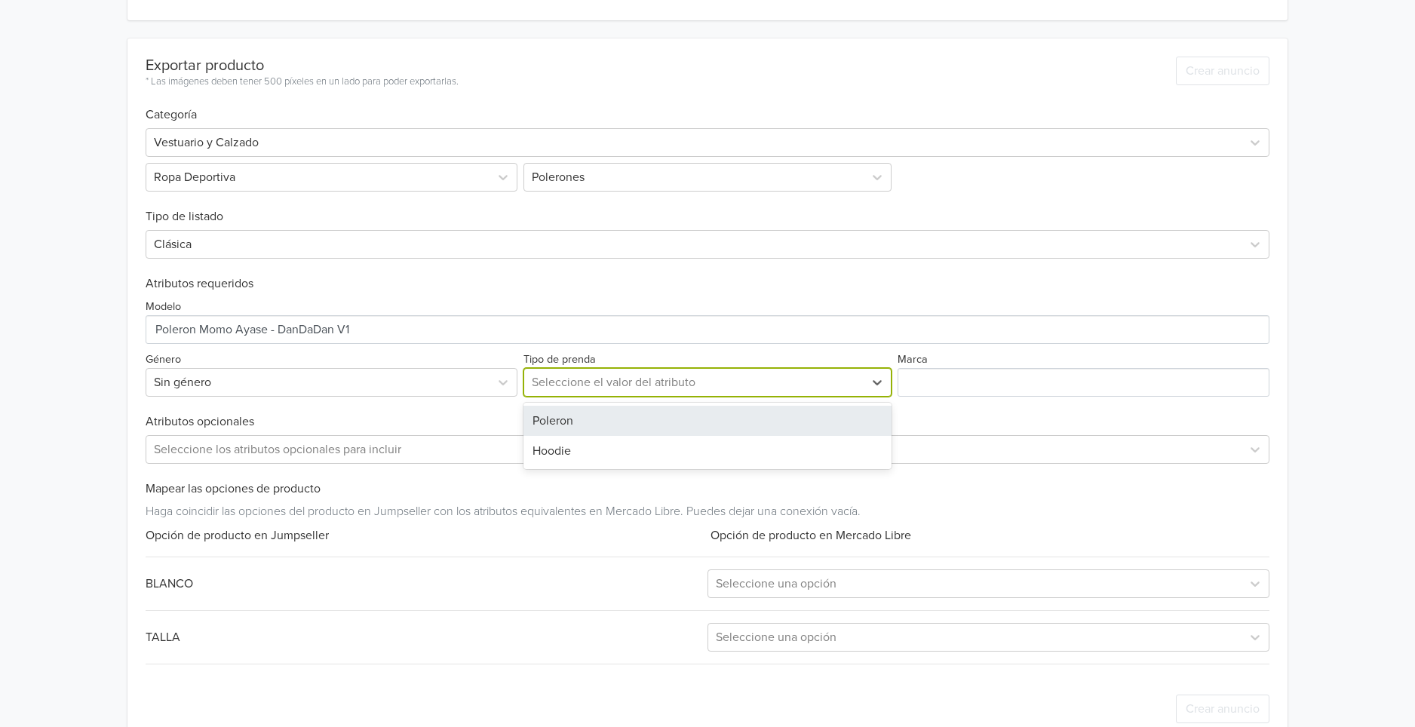
click at [629, 429] on div "Poleron" at bounding box center [708, 421] width 369 height 30
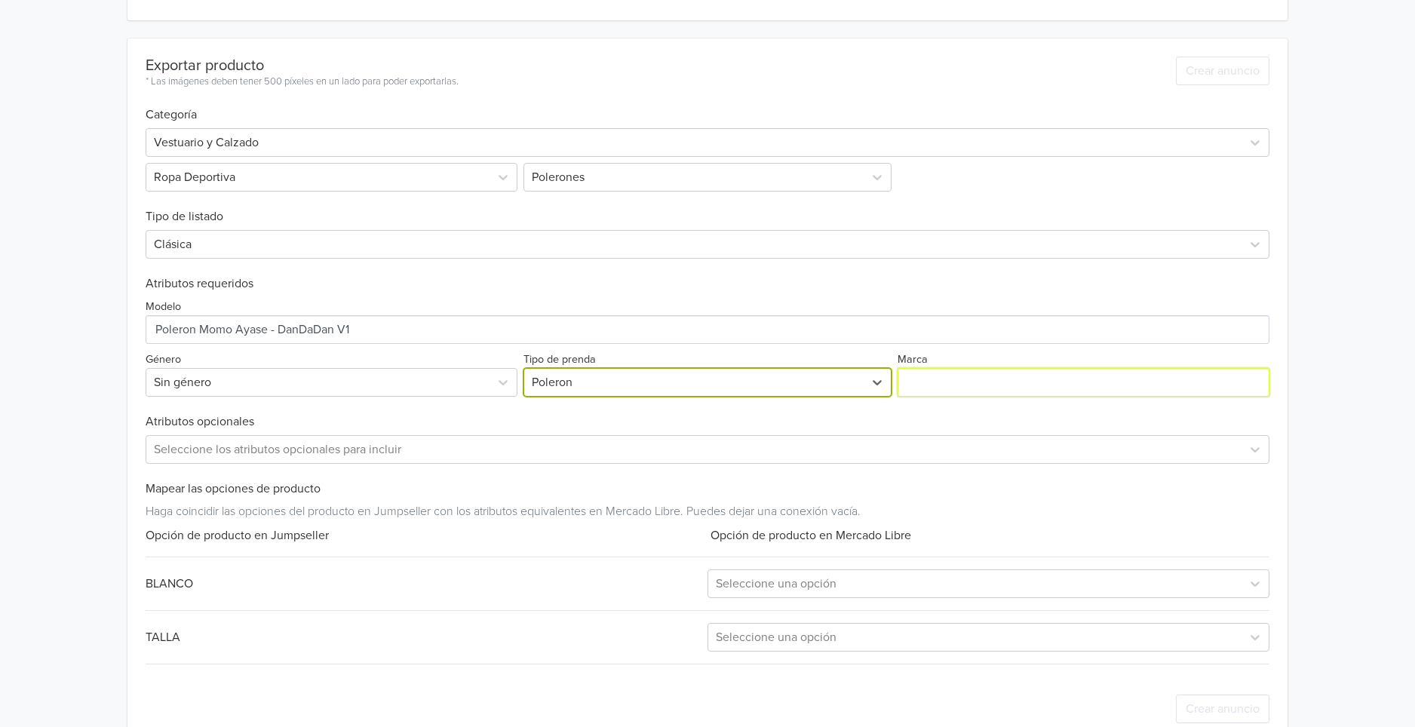
click at [961, 392] on input "Marca" at bounding box center [1084, 382] width 372 height 29
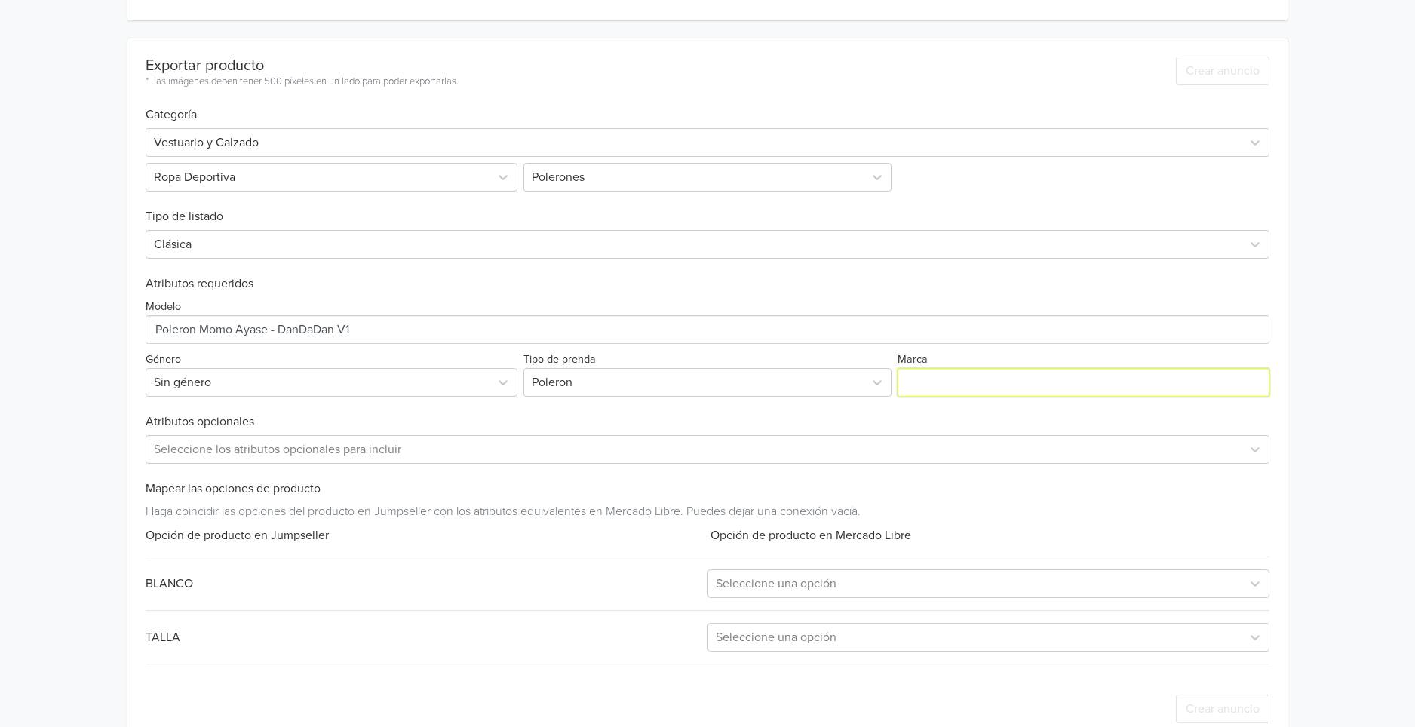
type input "GENERICA"
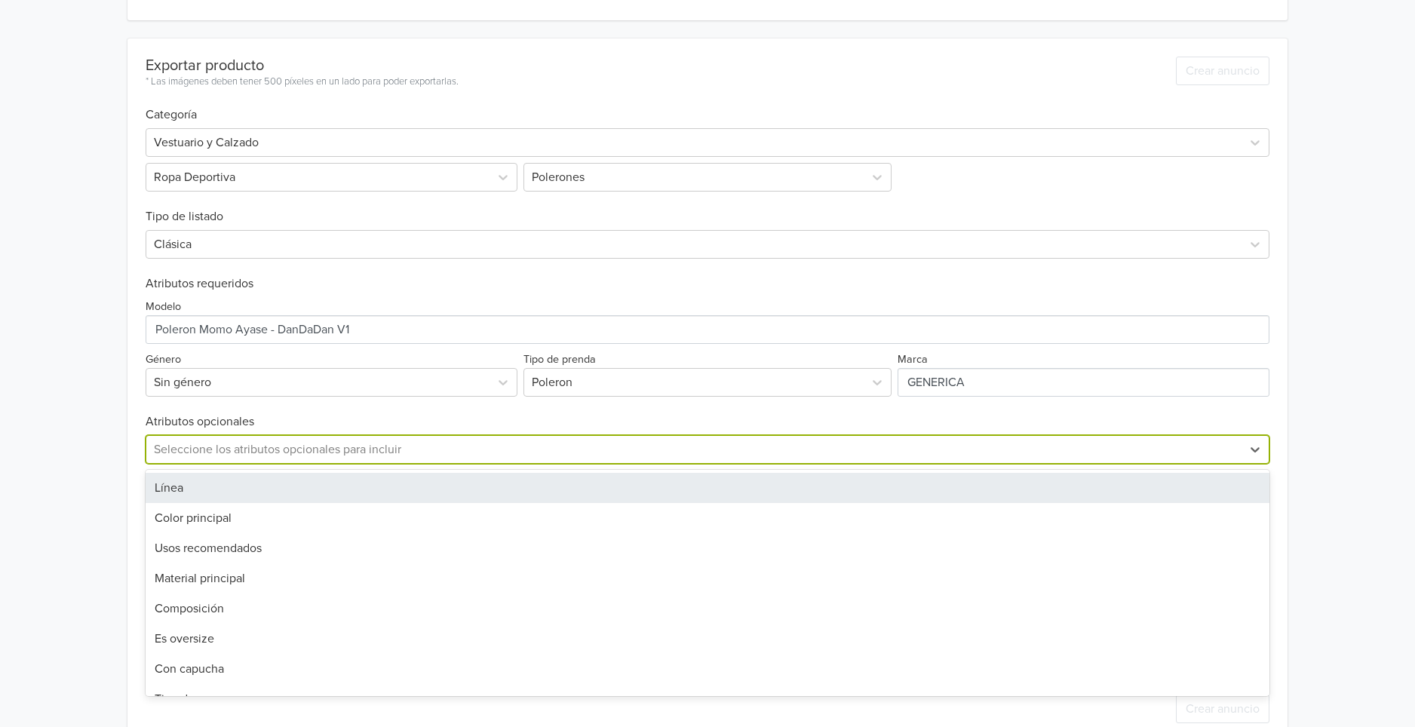
click at [353, 447] on div at bounding box center [694, 449] width 1080 height 21
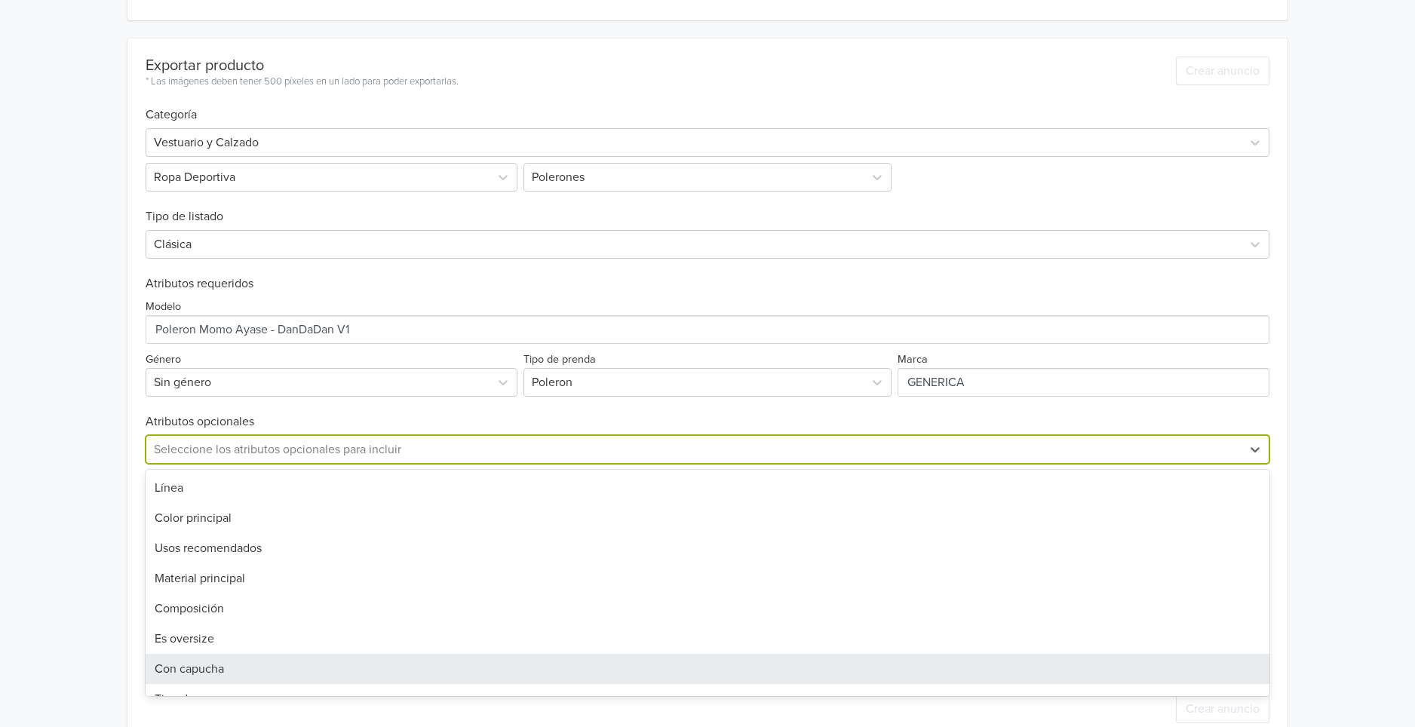
click at [224, 662] on div "Con capucha" at bounding box center [708, 669] width 1124 height 30
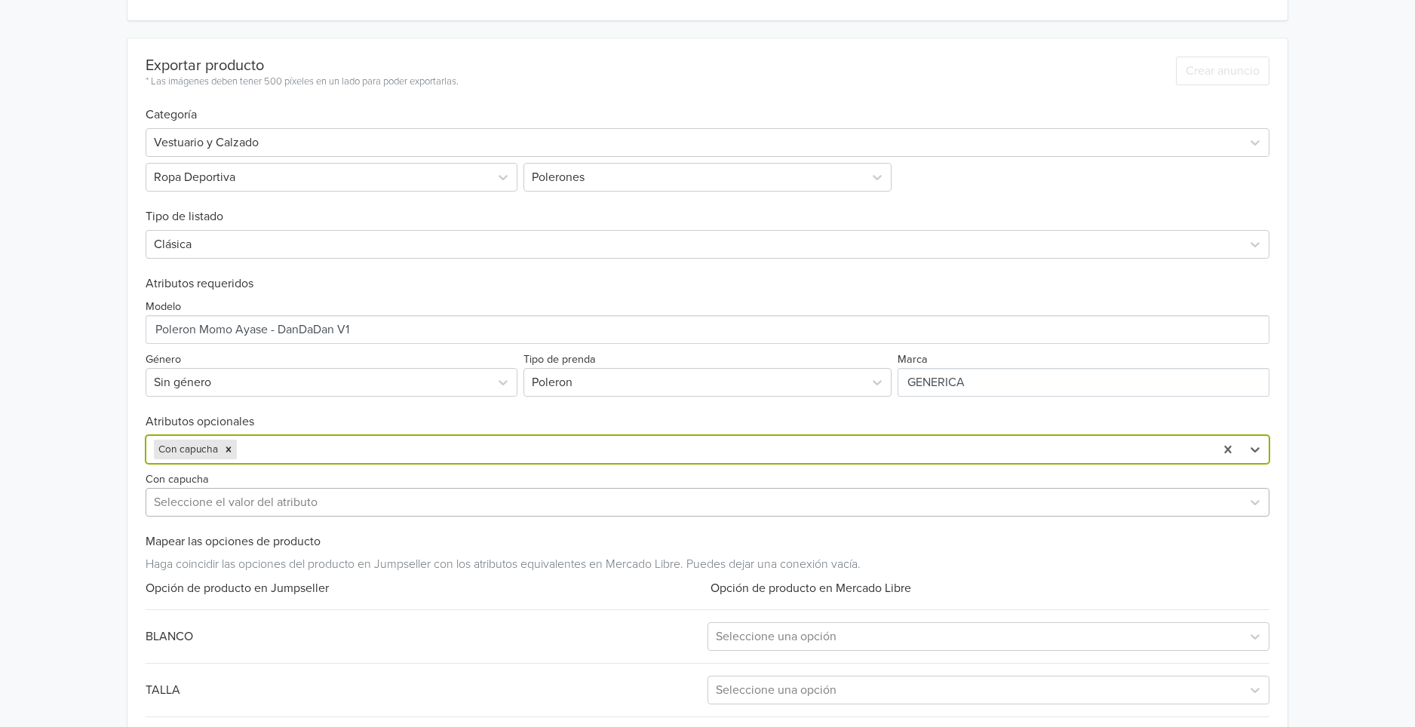
click at [251, 512] on div at bounding box center [694, 502] width 1080 height 21
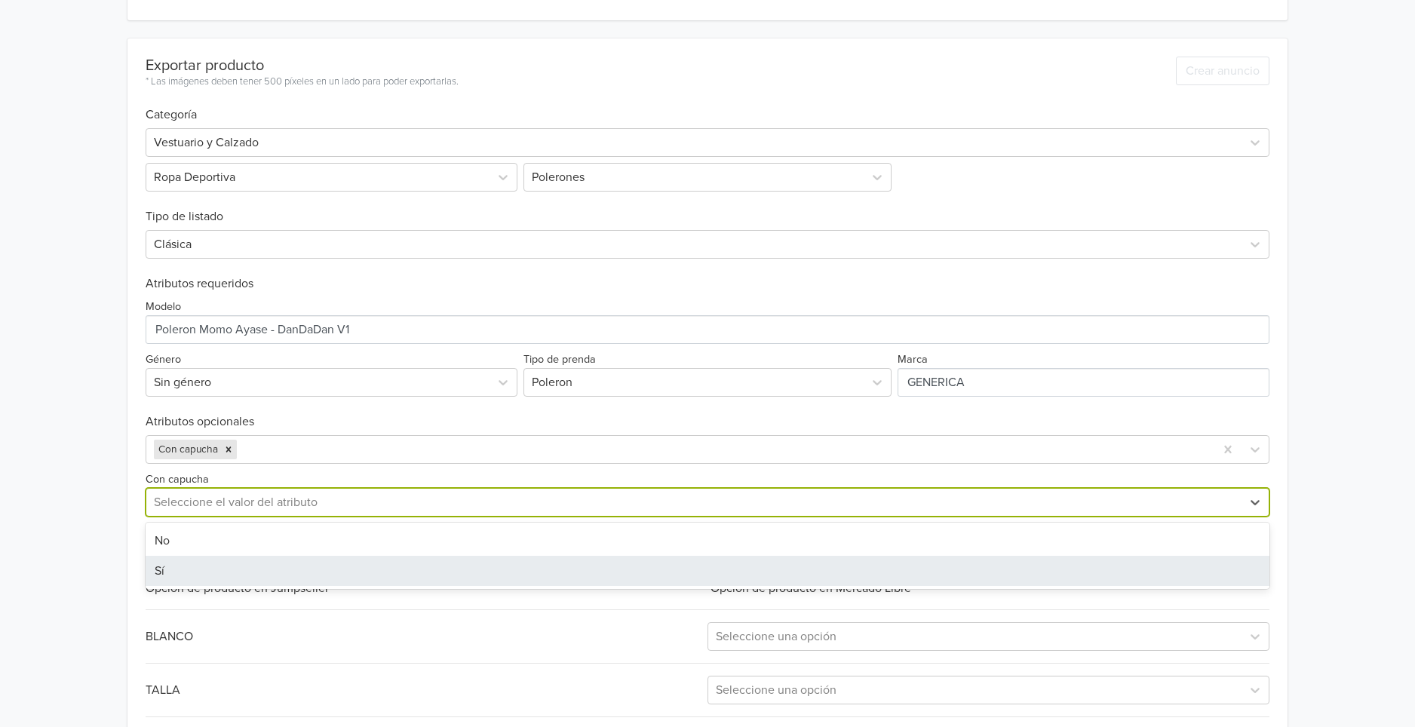
click at [220, 566] on div "Sí" at bounding box center [708, 571] width 1124 height 30
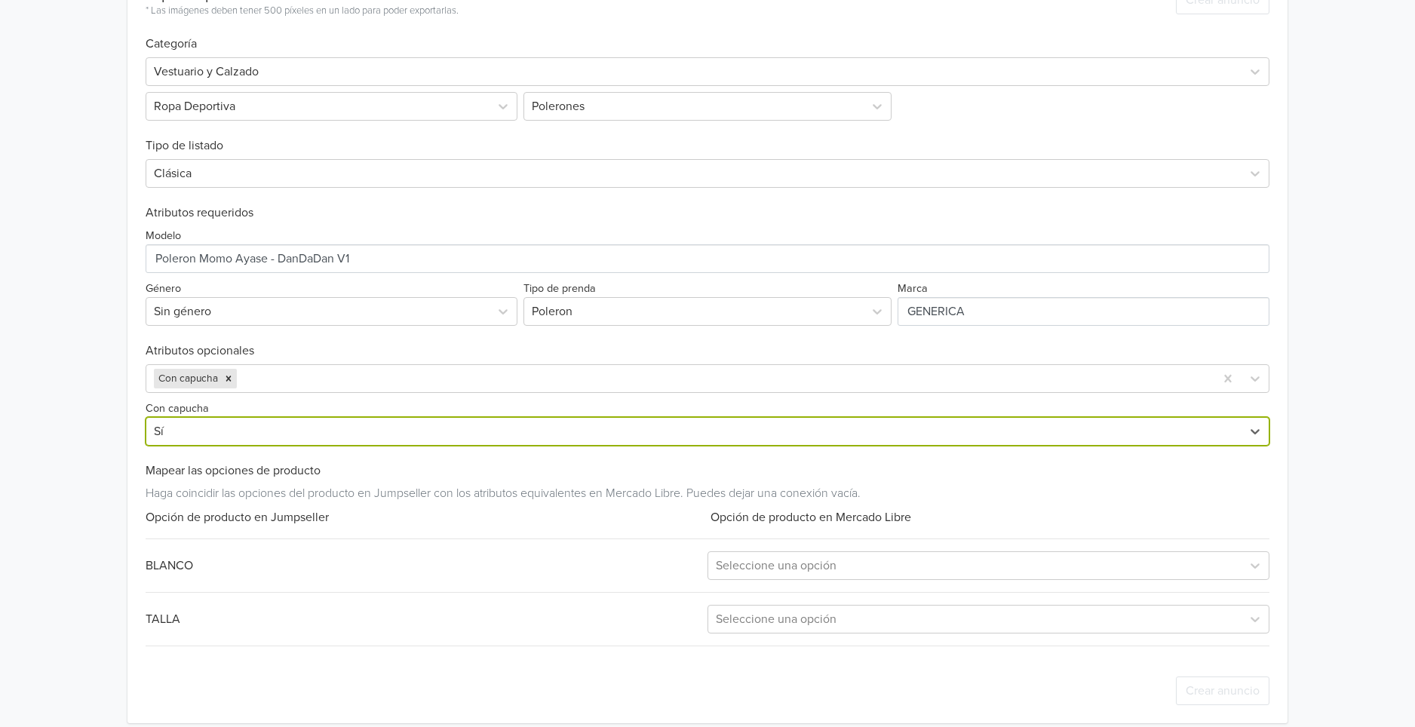
scroll to position [421, 0]
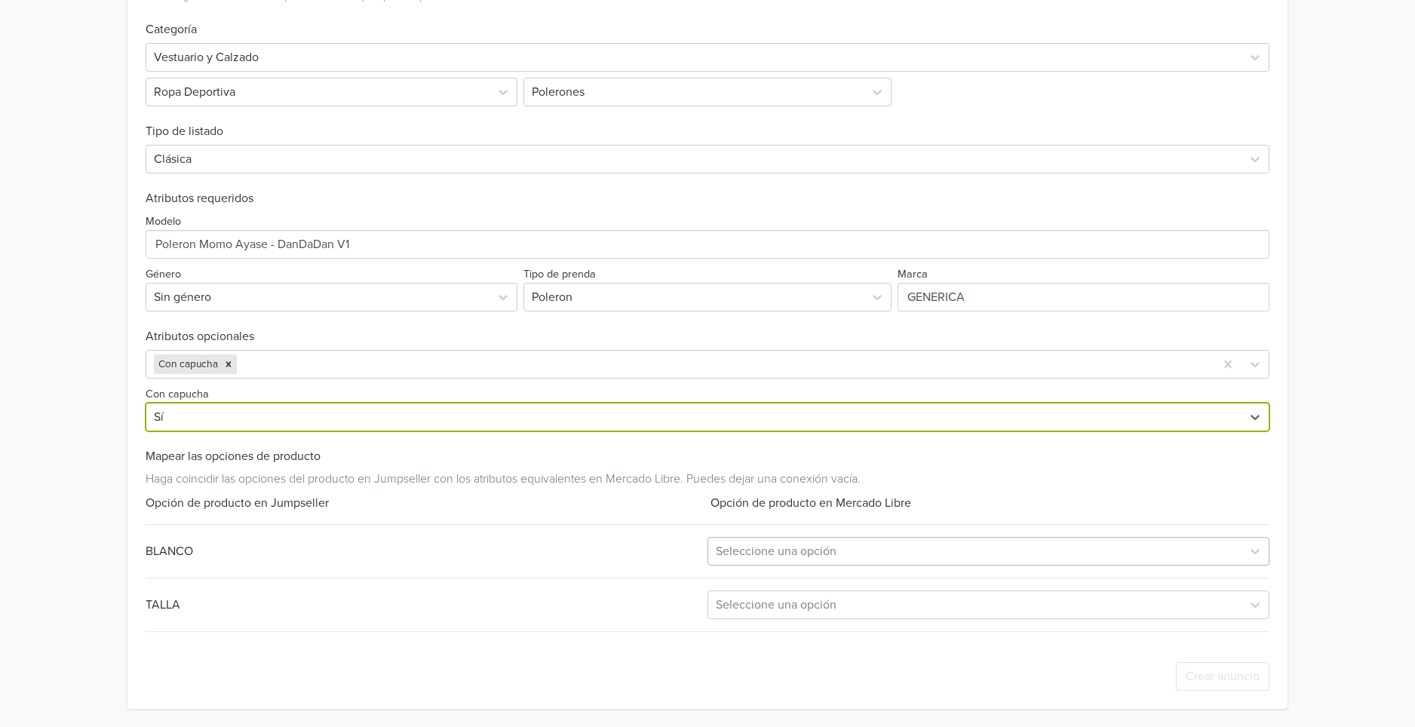
click at [776, 549] on div at bounding box center [975, 551] width 518 height 21
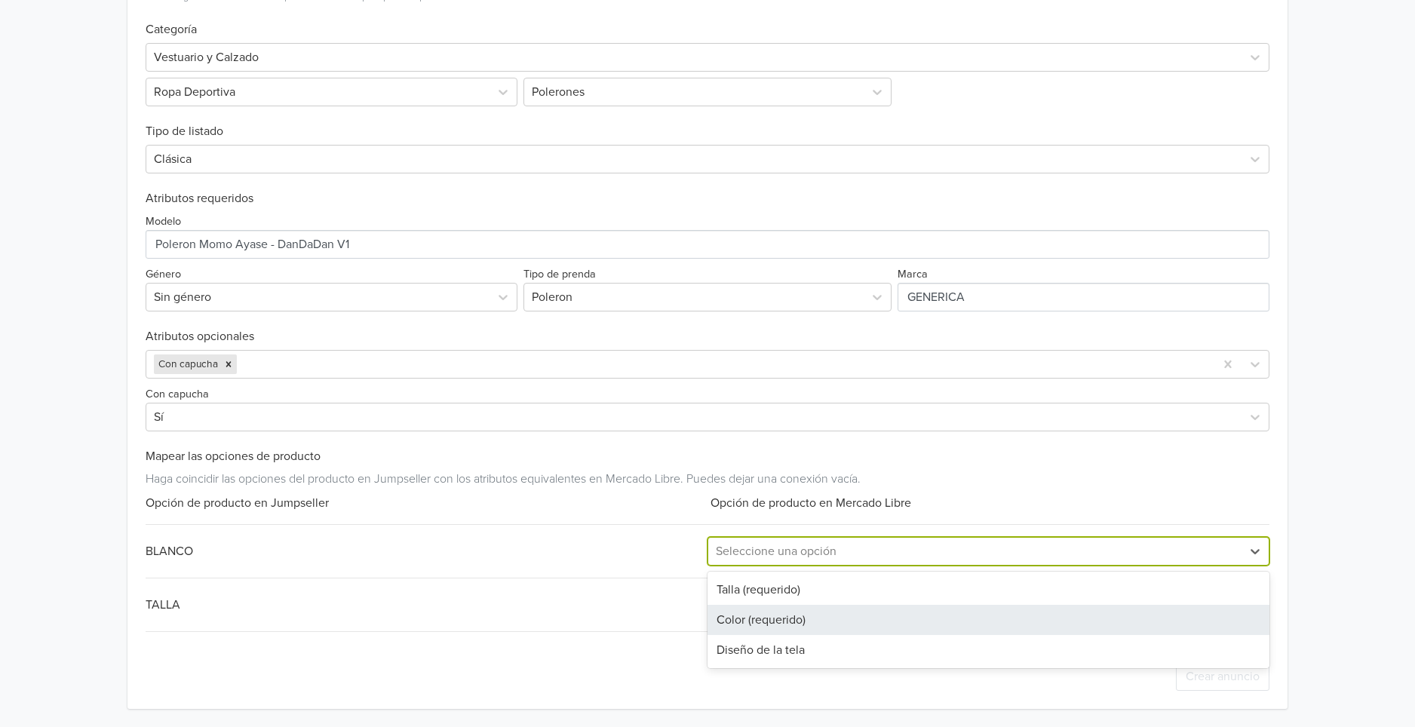
click at [793, 622] on div "Color (requerido)" at bounding box center [989, 620] width 562 height 30
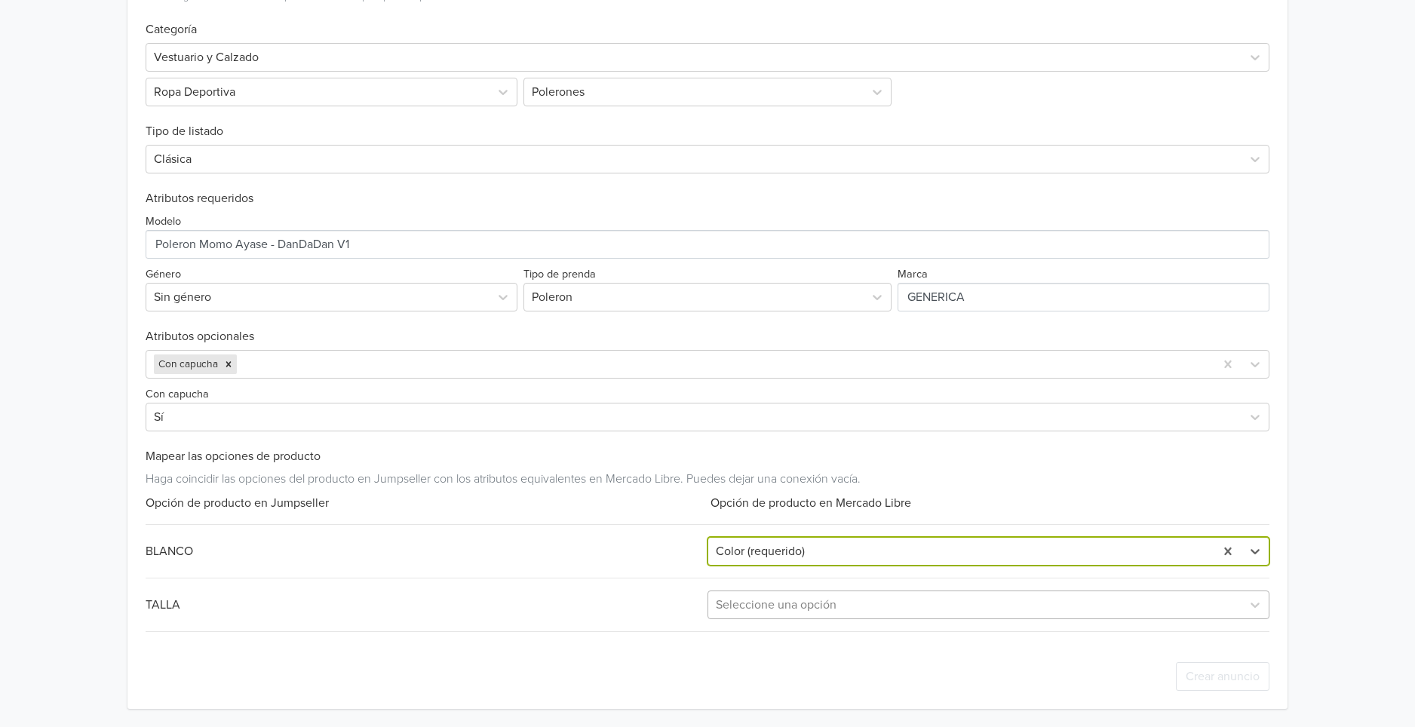
click at [805, 602] on div at bounding box center [975, 605] width 518 height 21
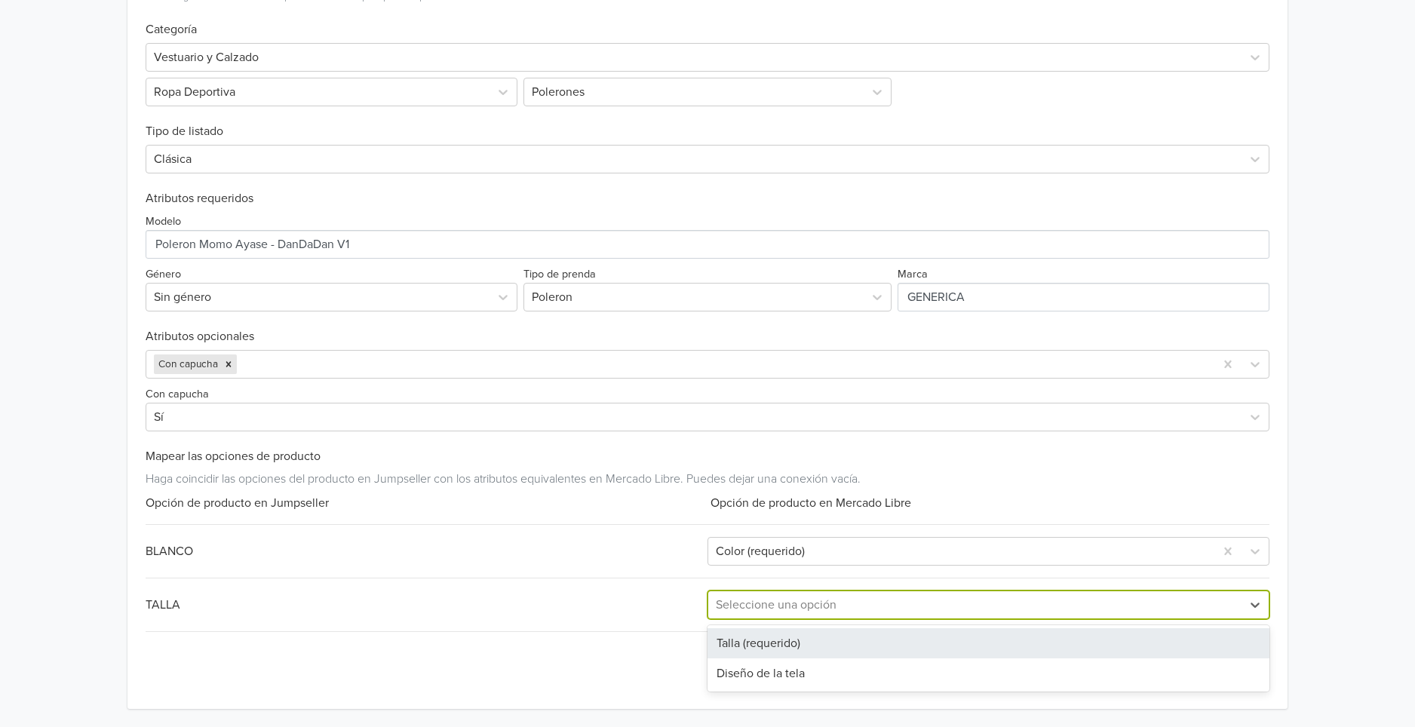
click at [777, 641] on div "Talla (requerido)" at bounding box center [989, 644] width 562 height 30
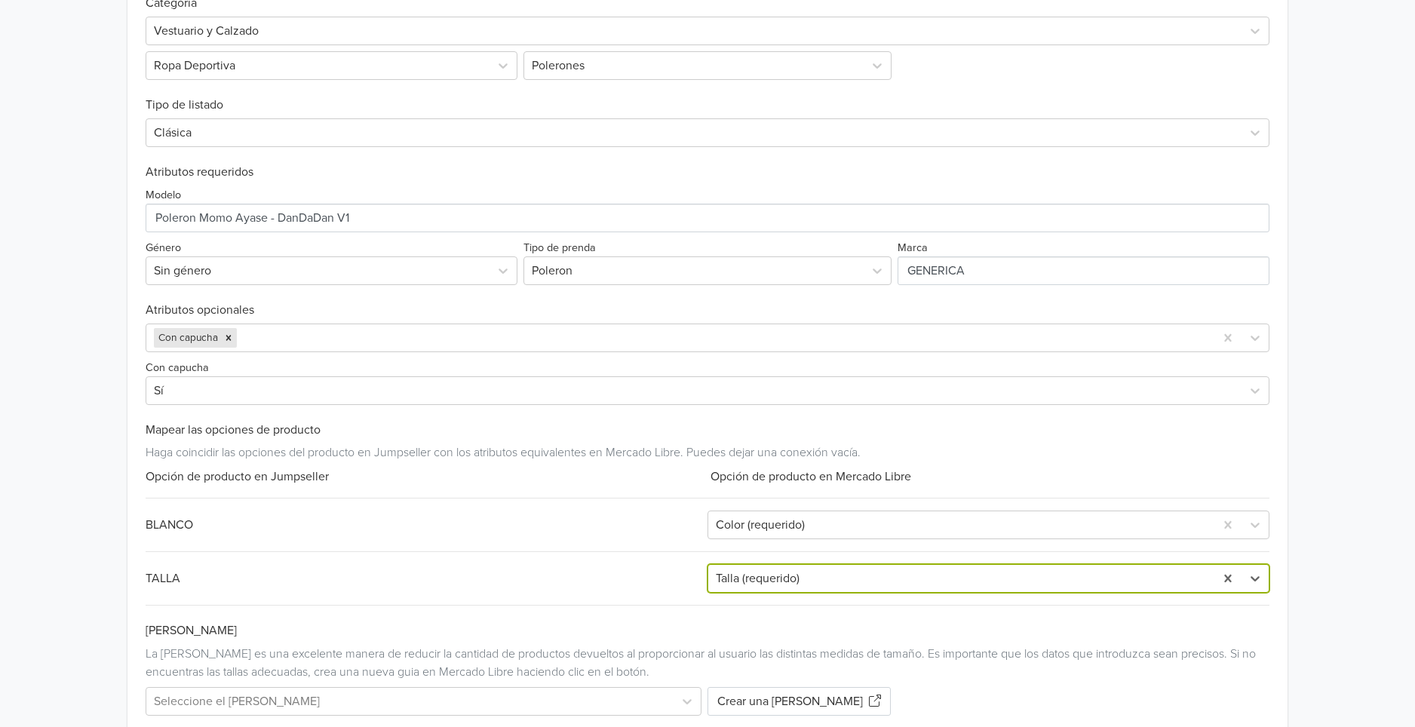
scroll to position [519, 0]
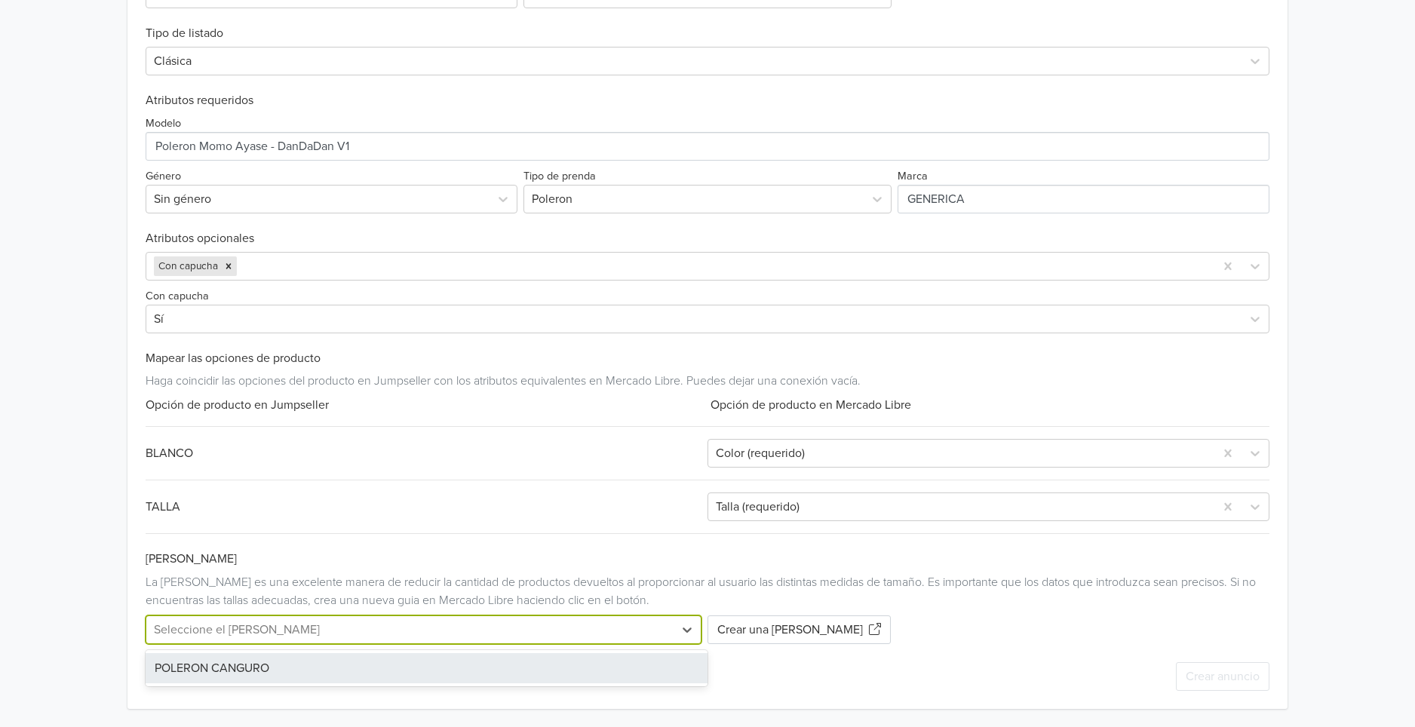
click at [574, 625] on div at bounding box center [410, 629] width 512 height 21
click at [525, 663] on div "POLERON CANGURO" at bounding box center [427, 668] width 562 height 30
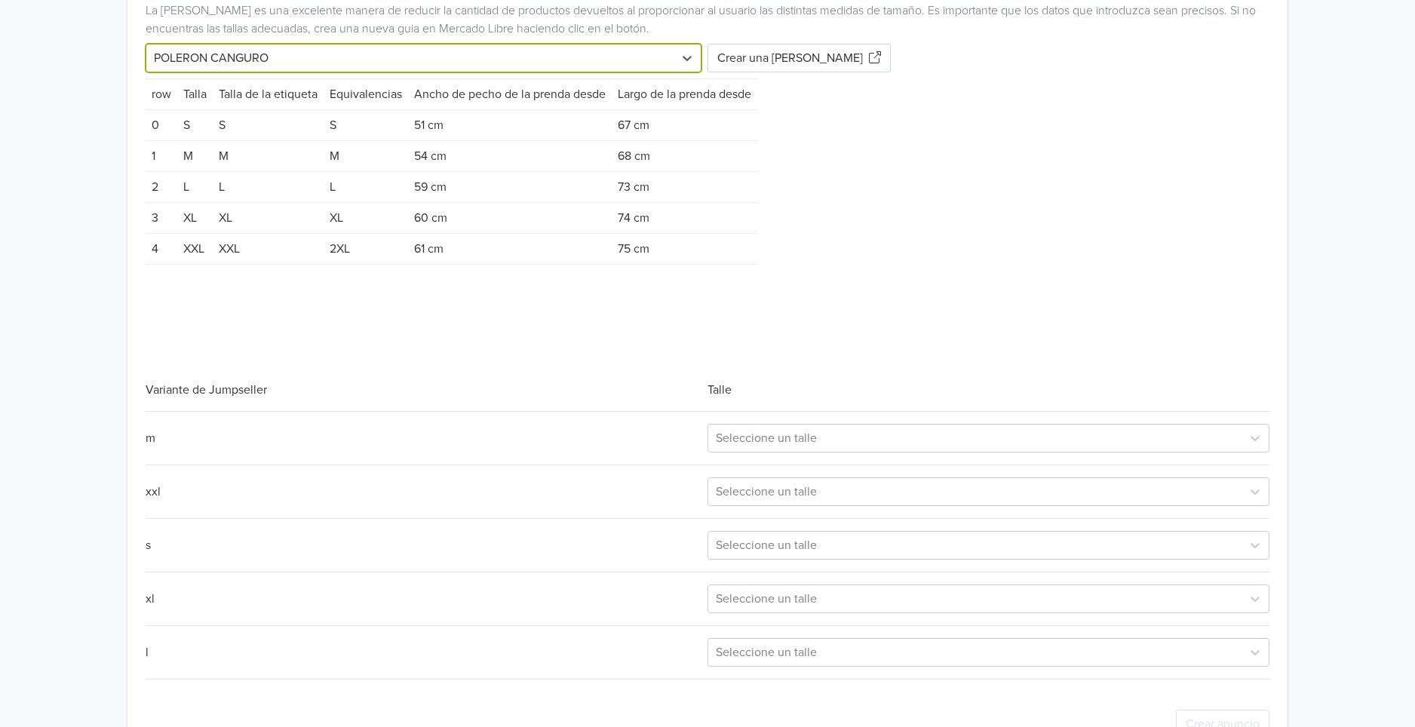
scroll to position [1141, 0]
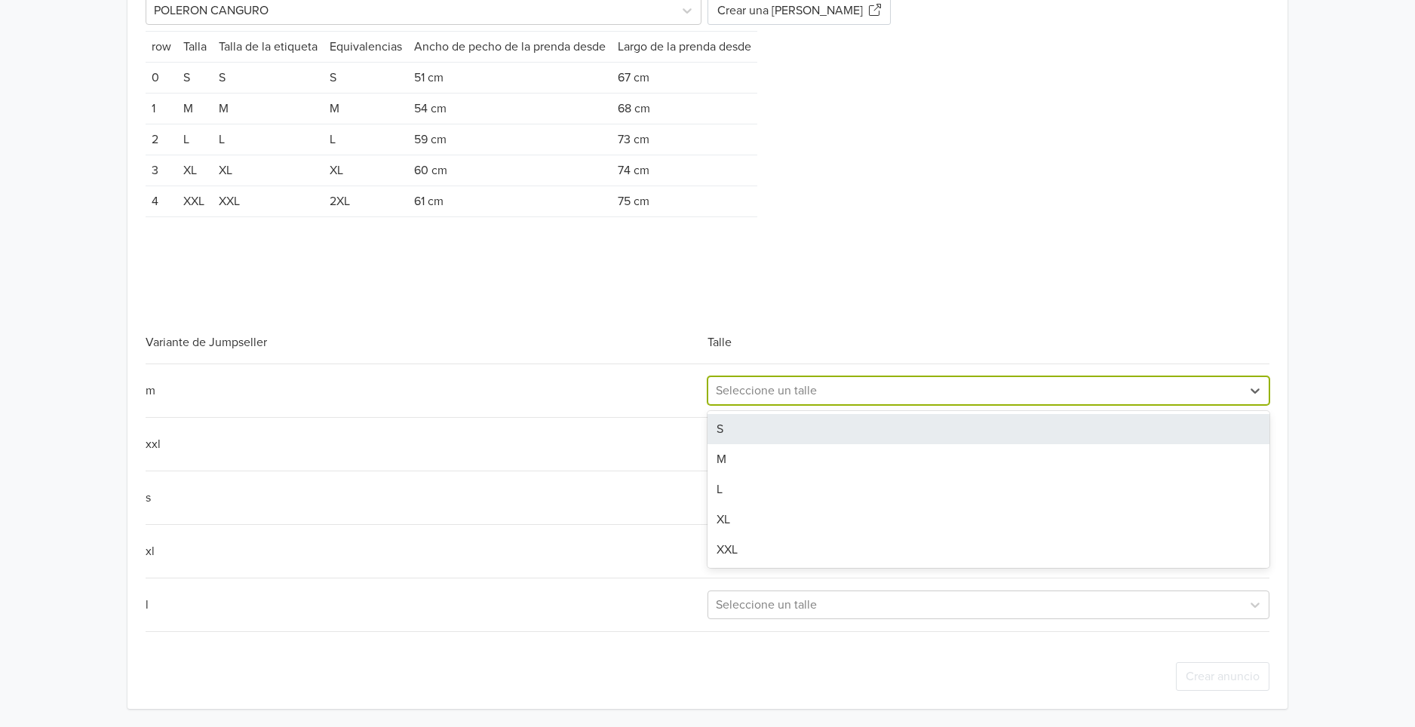
click at [808, 393] on div at bounding box center [975, 390] width 518 height 21
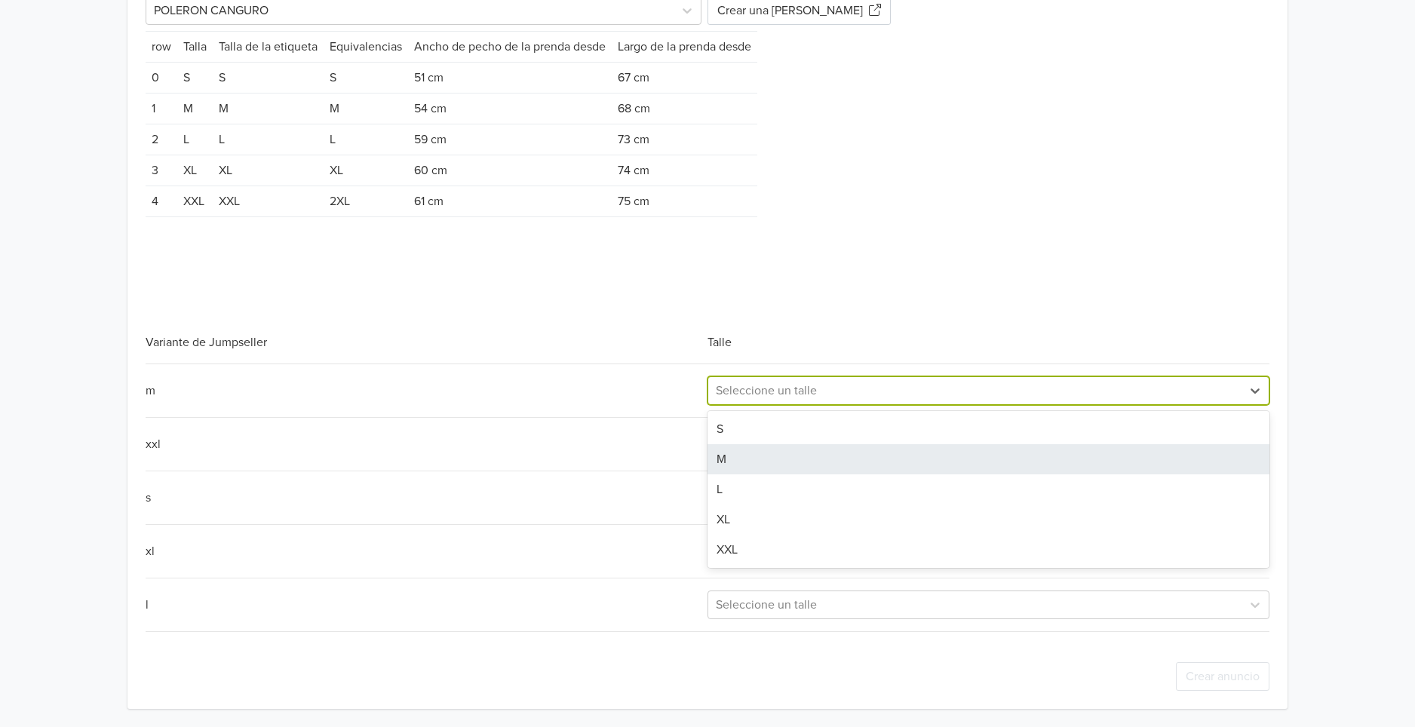
click at [805, 453] on div "M" at bounding box center [989, 459] width 562 height 30
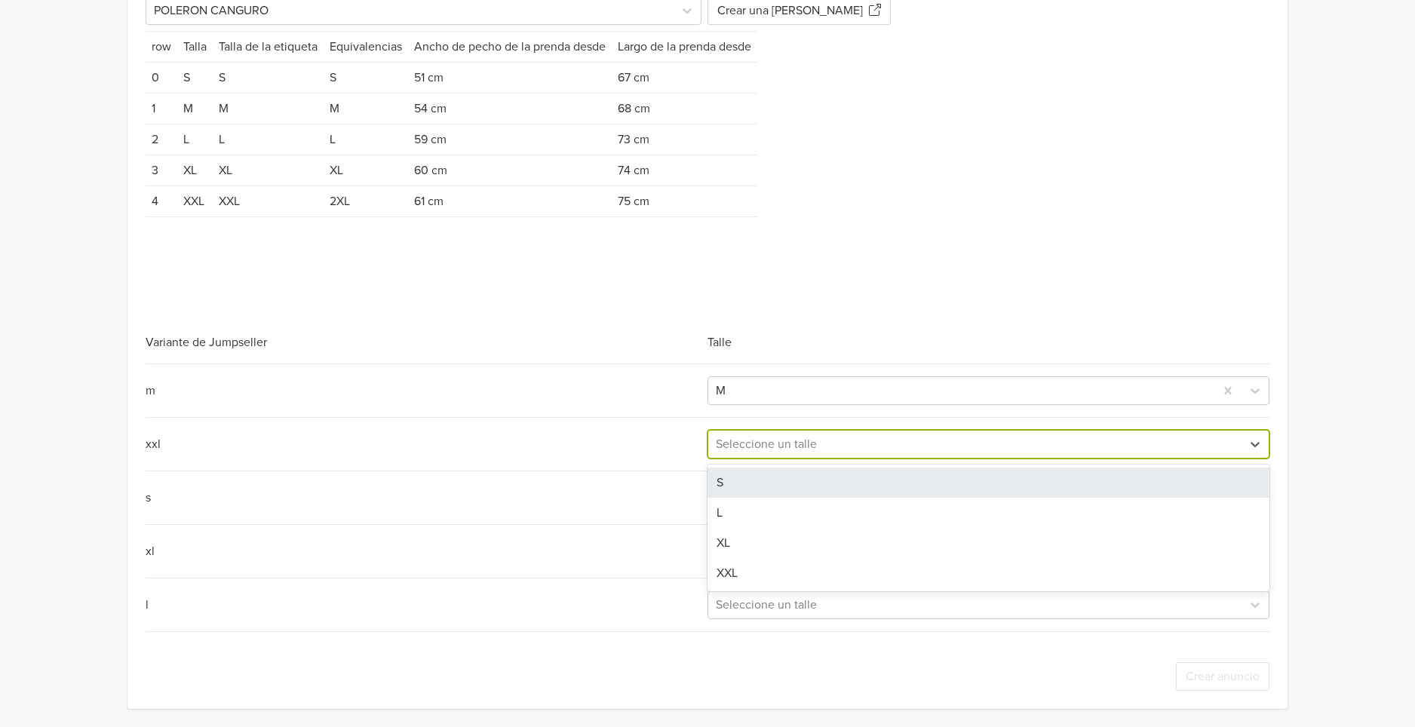
click at [805, 453] on div at bounding box center [975, 444] width 518 height 21
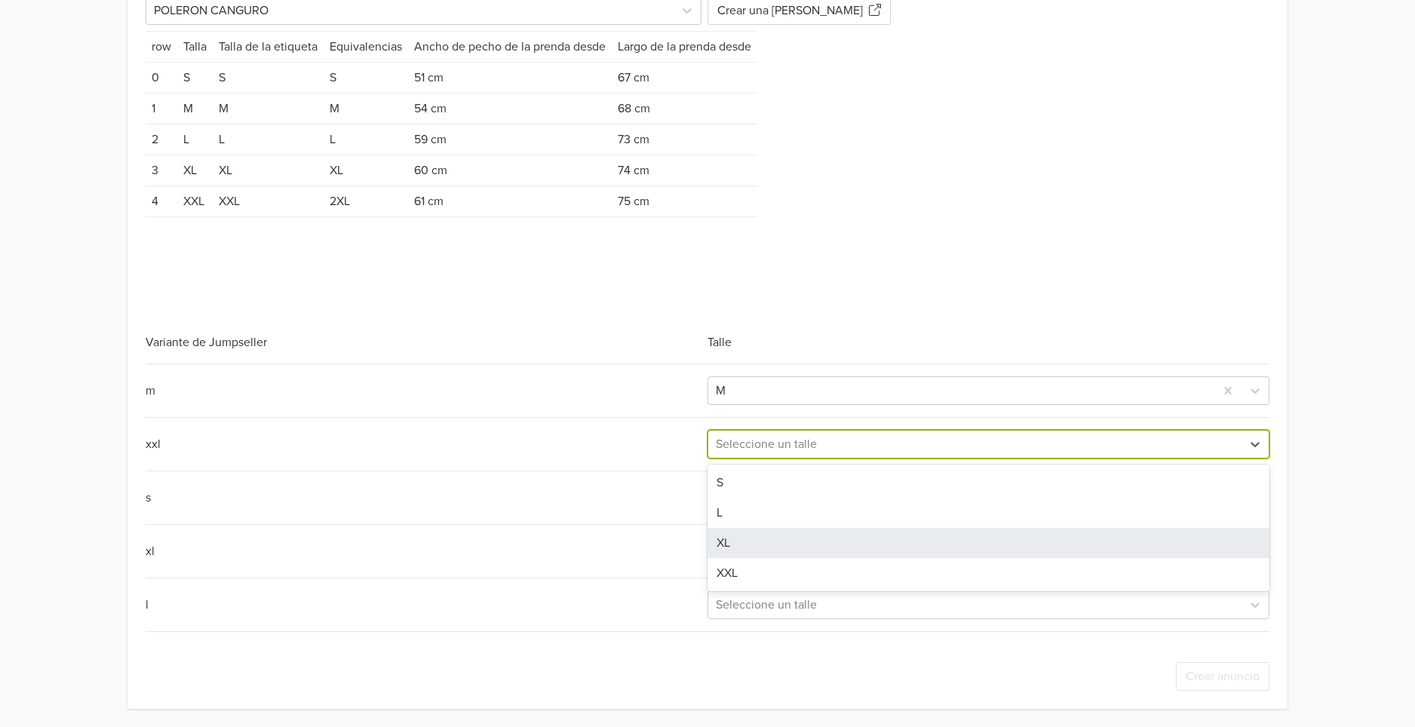
click at [760, 543] on div "XL" at bounding box center [989, 543] width 562 height 30
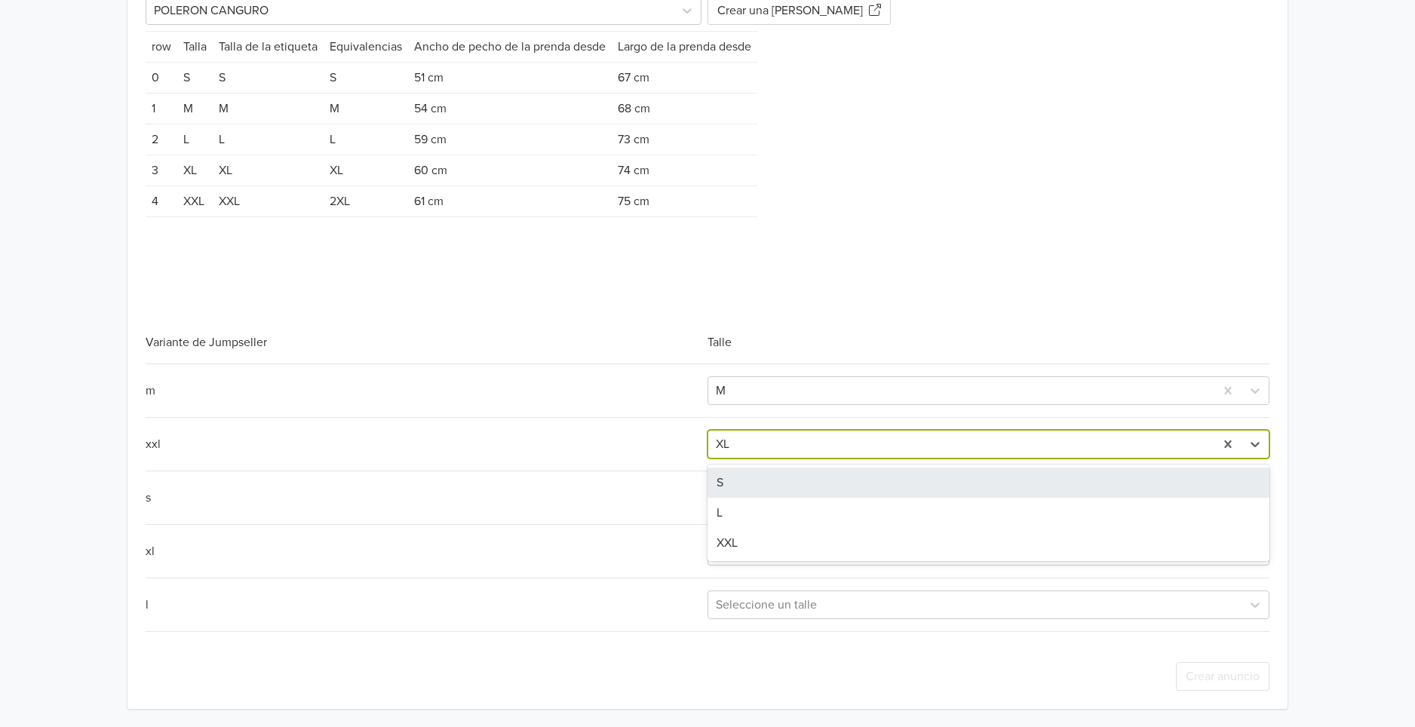
click at [803, 446] on div at bounding box center [961, 444] width 491 height 21
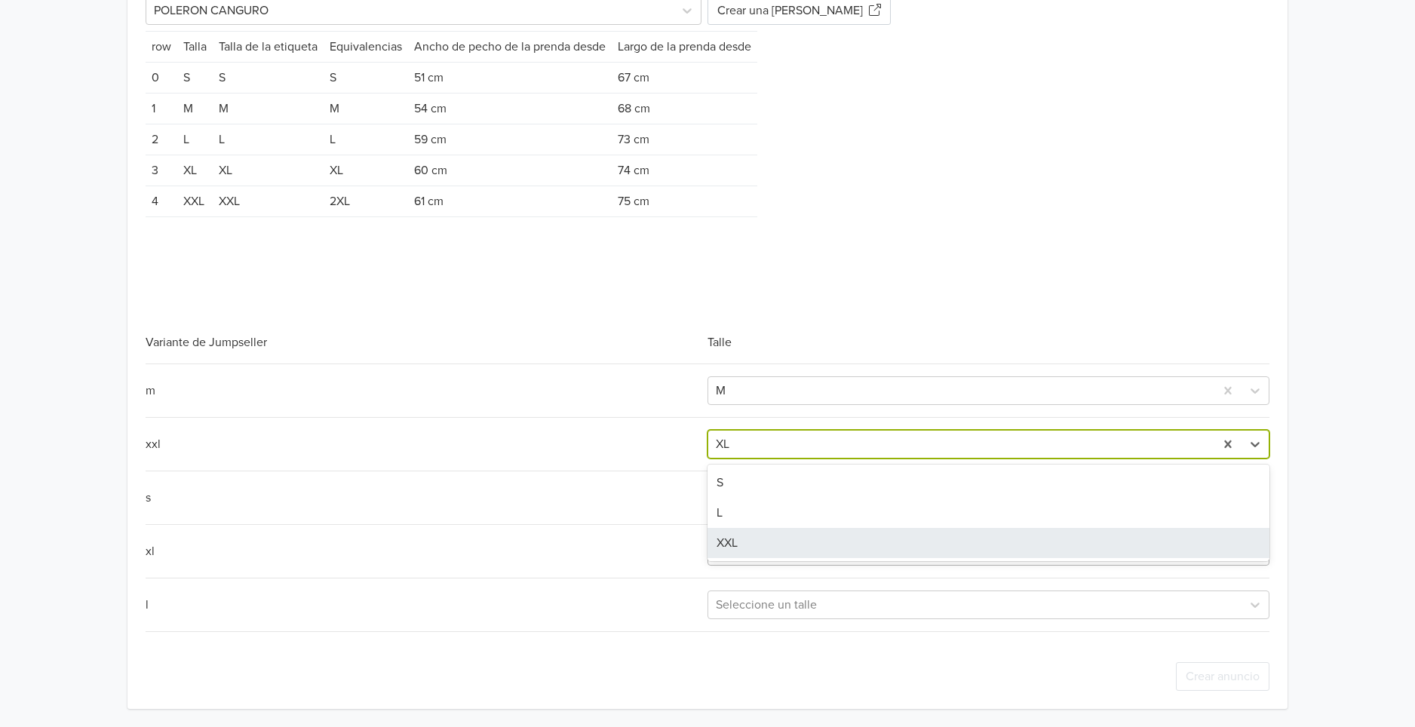
click at [777, 546] on div "XXL" at bounding box center [989, 543] width 562 height 30
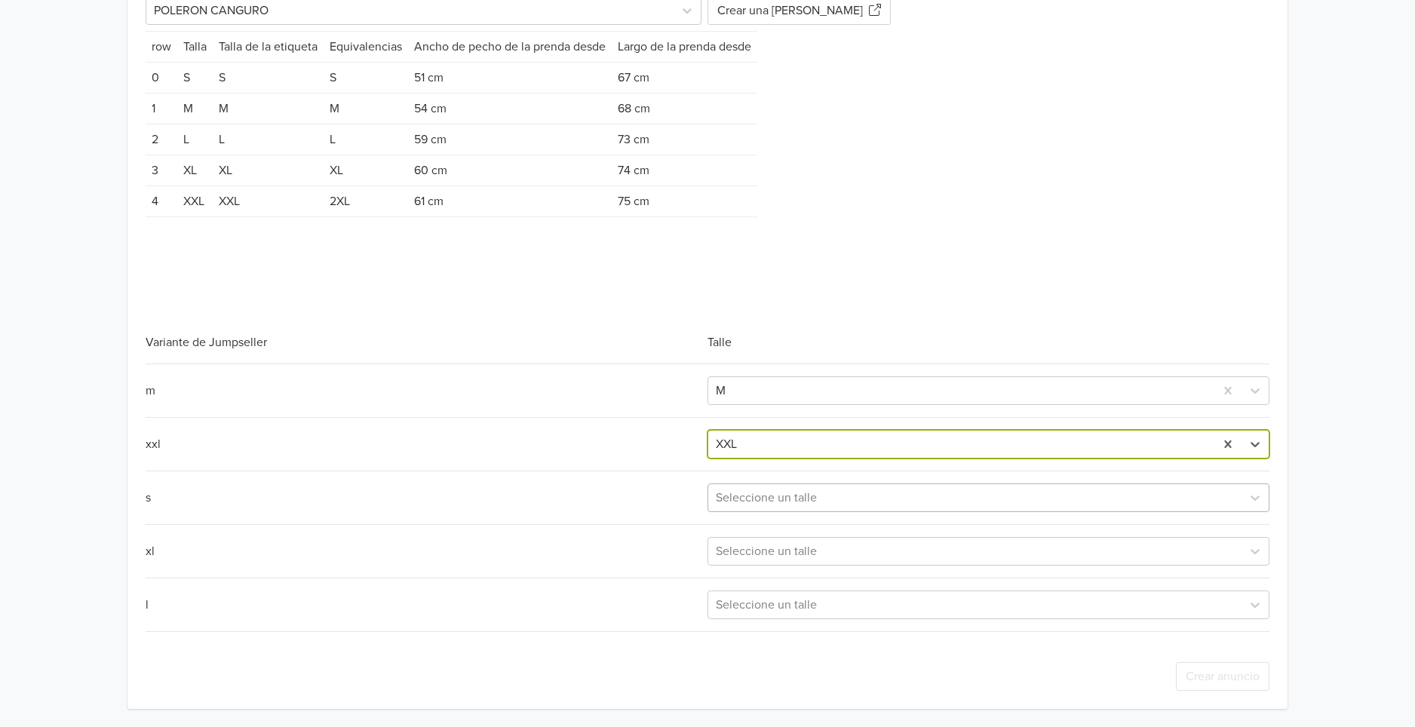
click at [806, 489] on div at bounding box center [975, 497] width 518 height 21
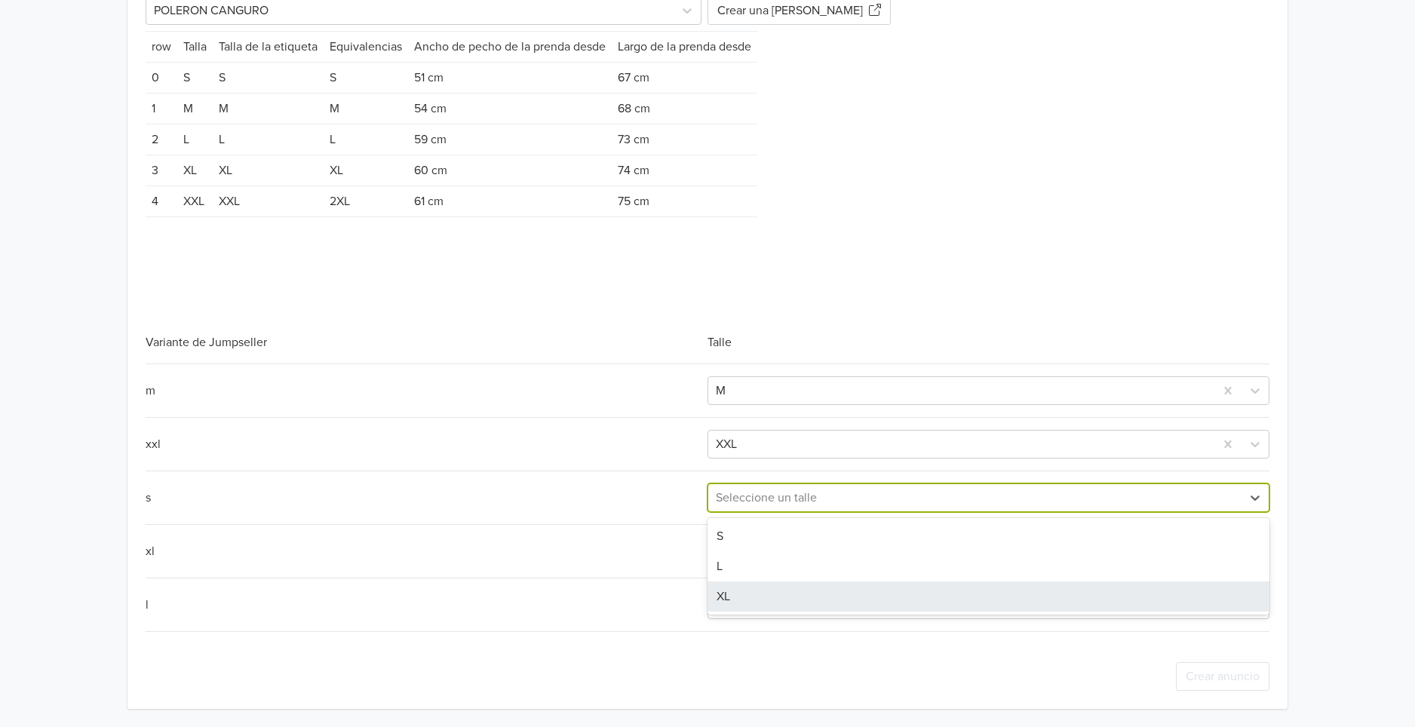
click at [807, 608] on div "XL" at bounding box center [989, 597] width 562 height 30
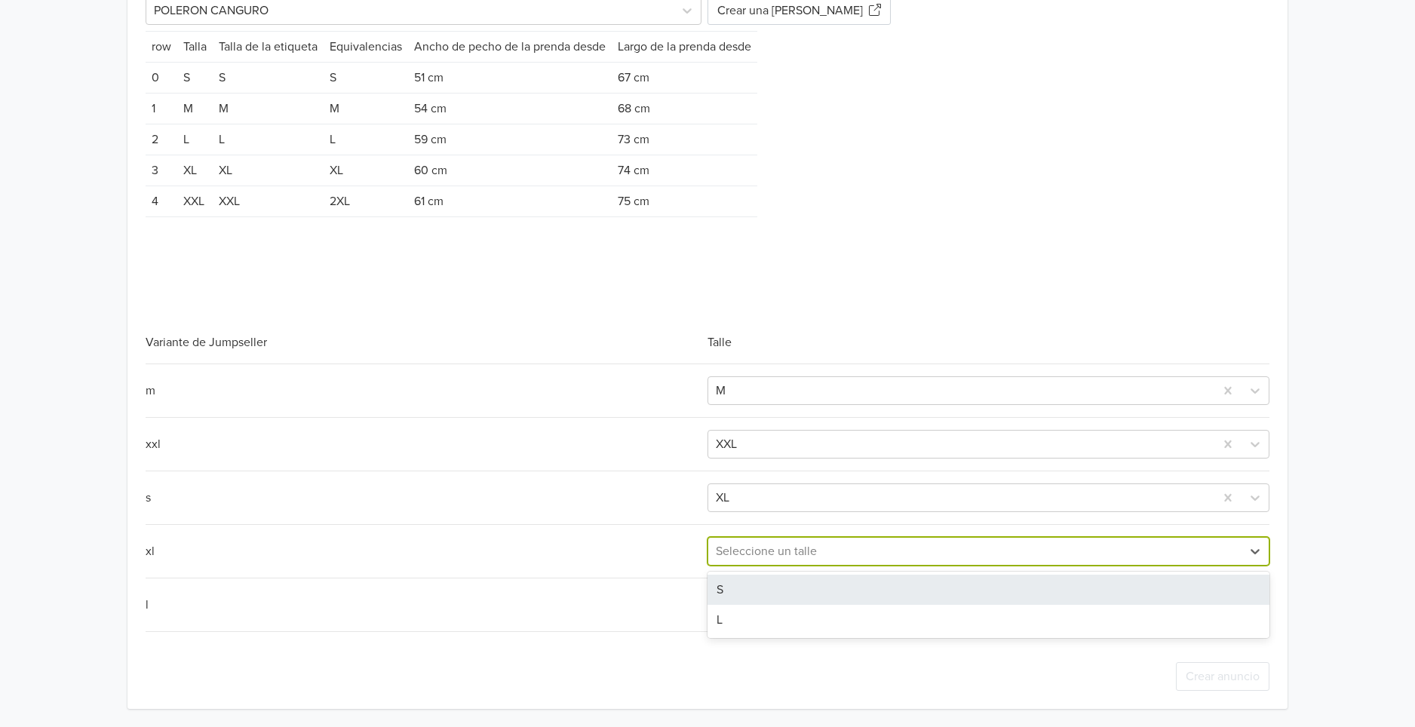
click at [803, 558] on div at bounding box center [975, 551] width 518 height 21
click at [809, 503] on div at bounding box center [961, 497] width 491 height 21
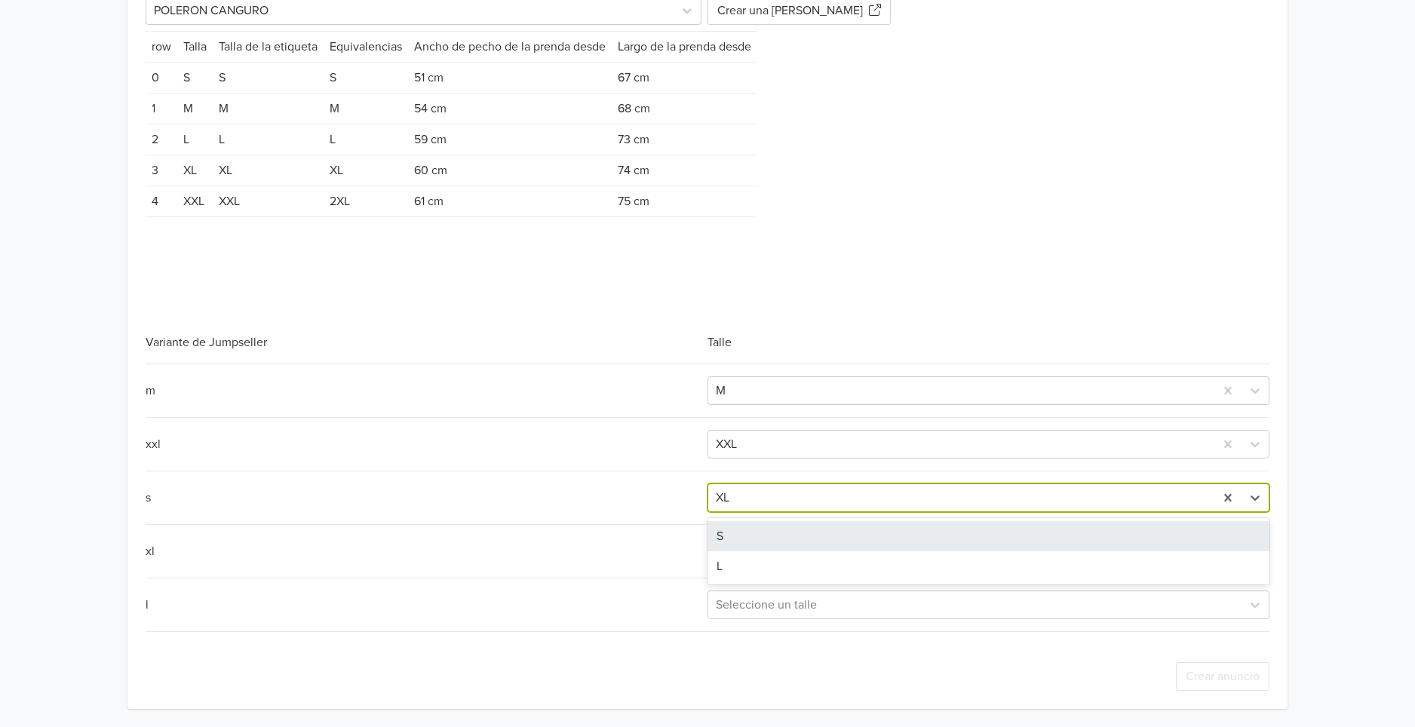
click at [774, 539] on div "S" at bounding box center [989, 536] width 562 height 30
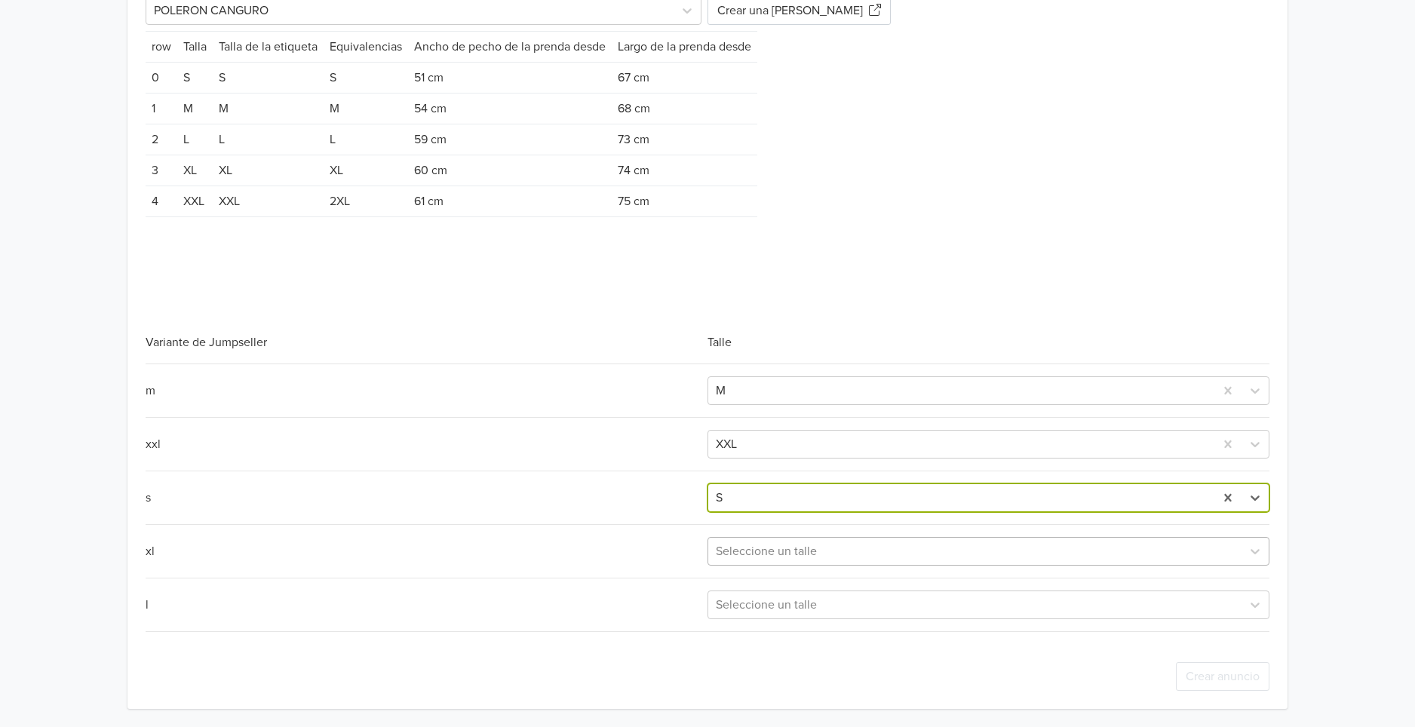
click at [775, 541] on div at bounding box center [975, 551] width 518 height 21
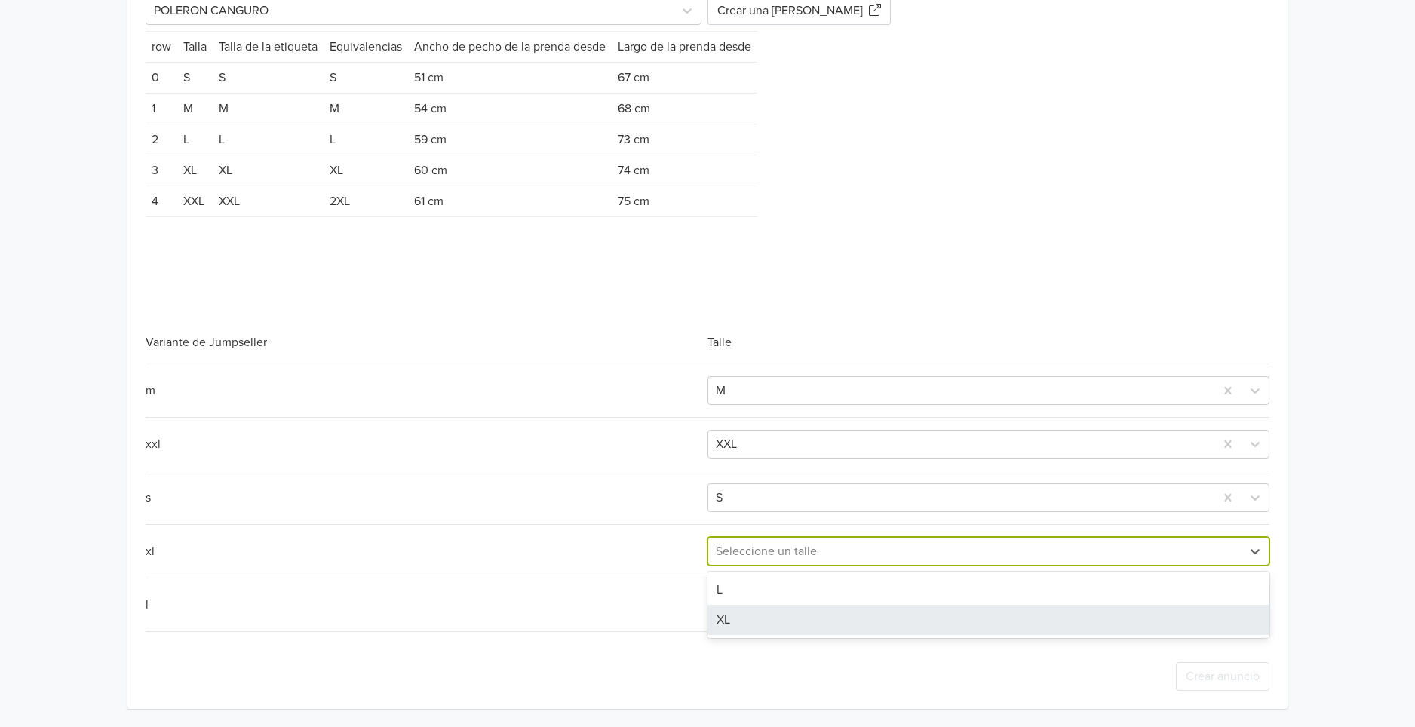
click at [732, 608] on div "XL" at bounding box center [989, 620] width 562 height 30
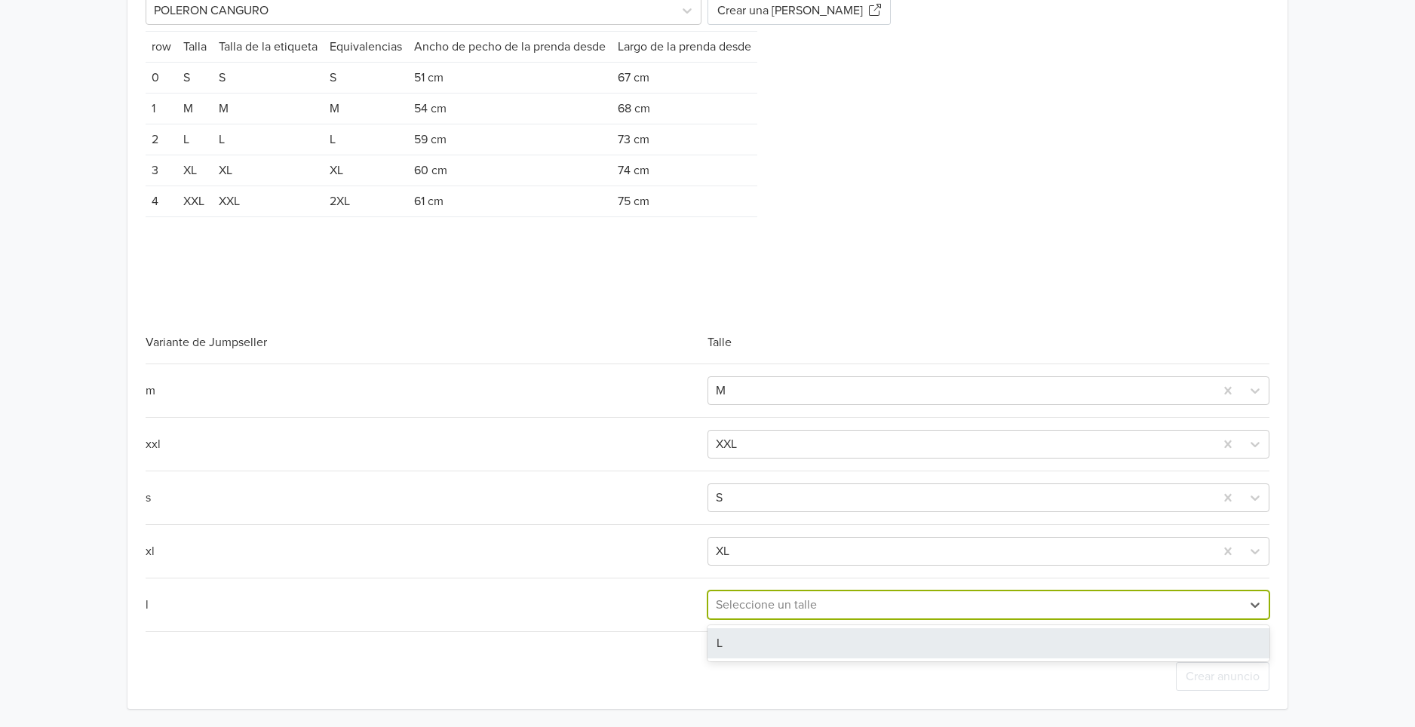
click at [741, 602] on div at bounding box center [975, 605] width 518 height 21
click at [760, 644] on div "L" at bounding box center [989, 644] width 562 height 30
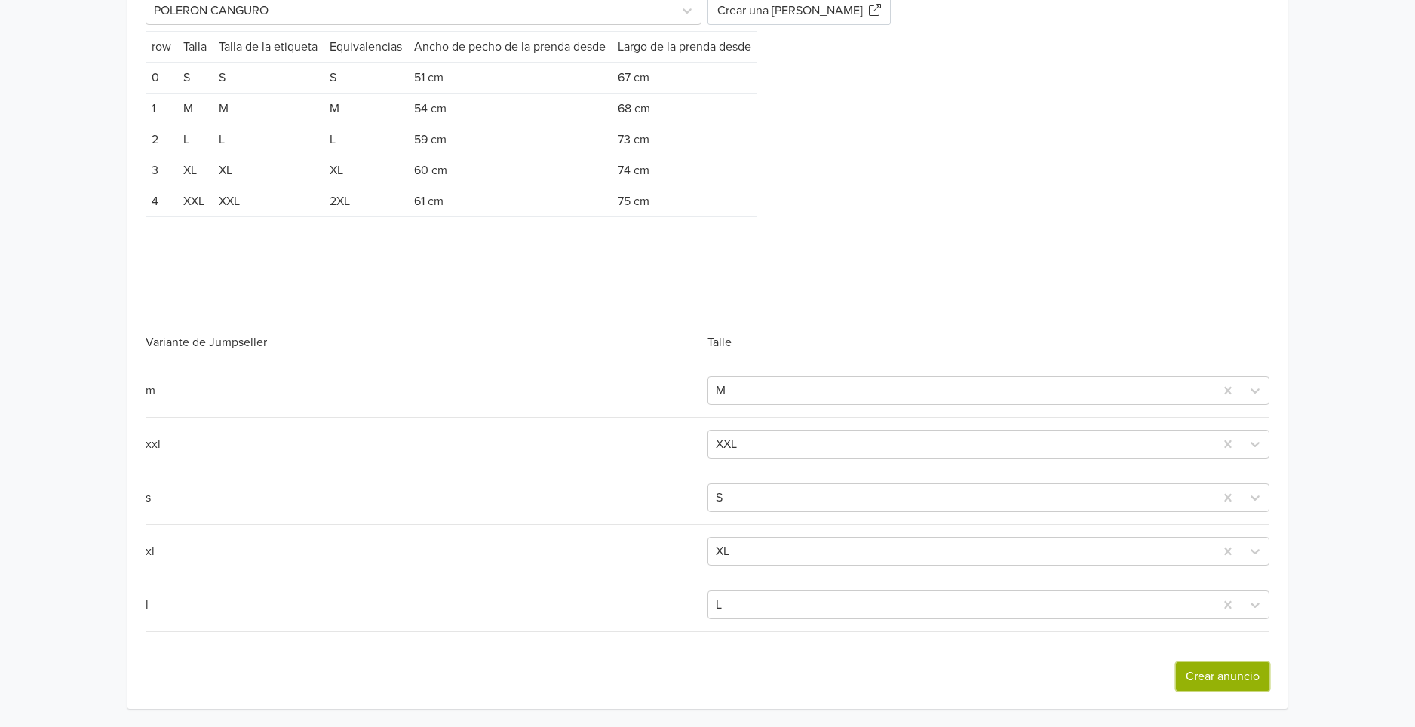
click at [1213, 679] on button "Crear anuncio" at bounding box center [1223, 676] width 94 height 29
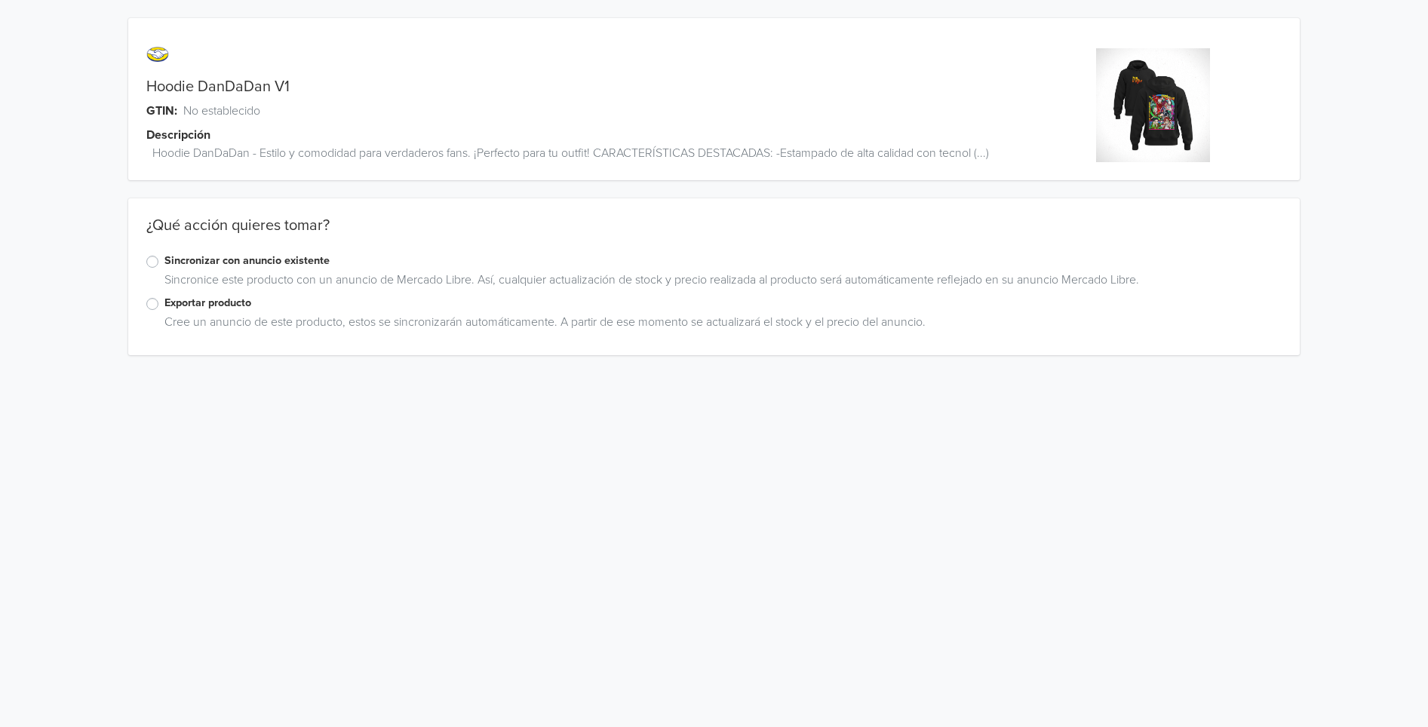
click at [164, 306] on label "Exportar producto" at bounding box center [722, 303] width 1117 height 17
click at [0, 0] on input "Exportar producto" at bounding box center [0, 0] width 0 height 0
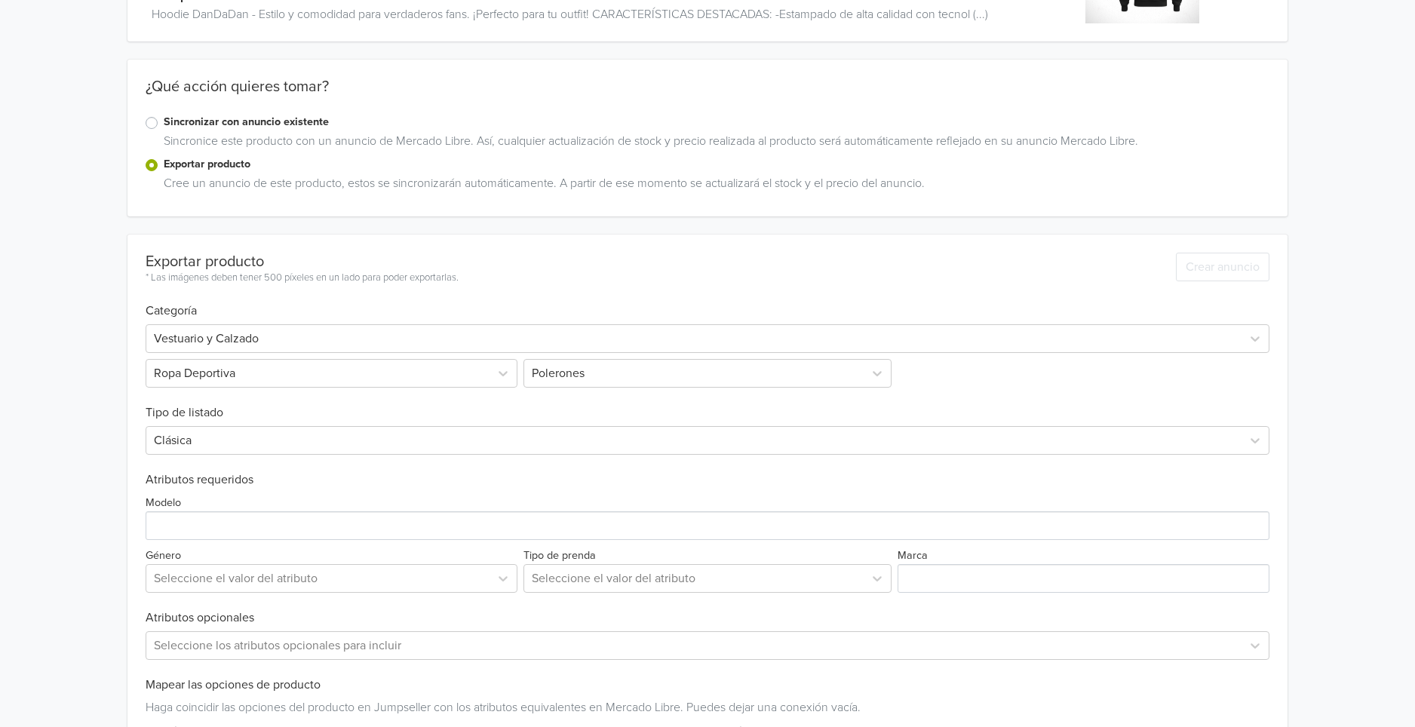
scroll to position [168, 0]
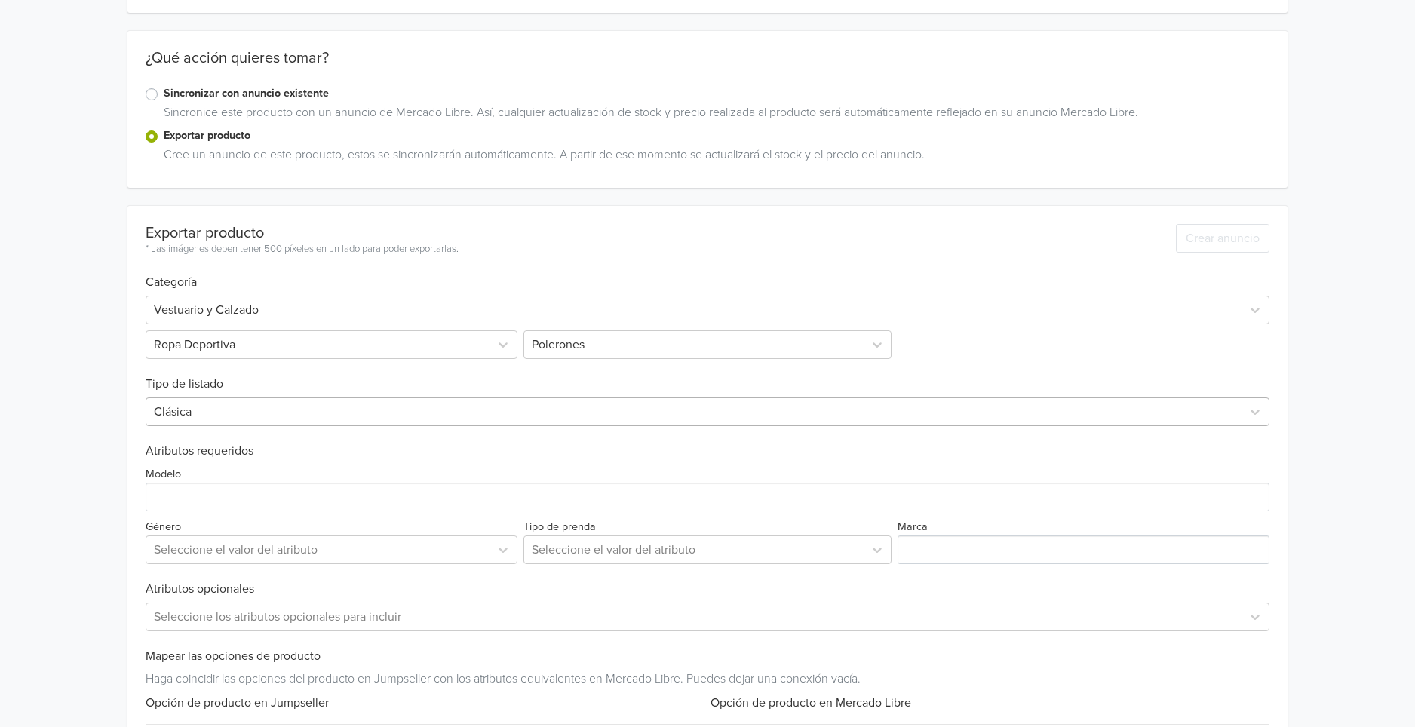
click at [273, 412] on div at bounding box center [694, 411] width 1080 height 21
click at [35, 440] on div "Hoodie DanDaDan V1 GTIN: No establecido Descripción Hoodie DanDaDan - Estilo y …" at bounding box center [707, 379] width 1393 height 1095
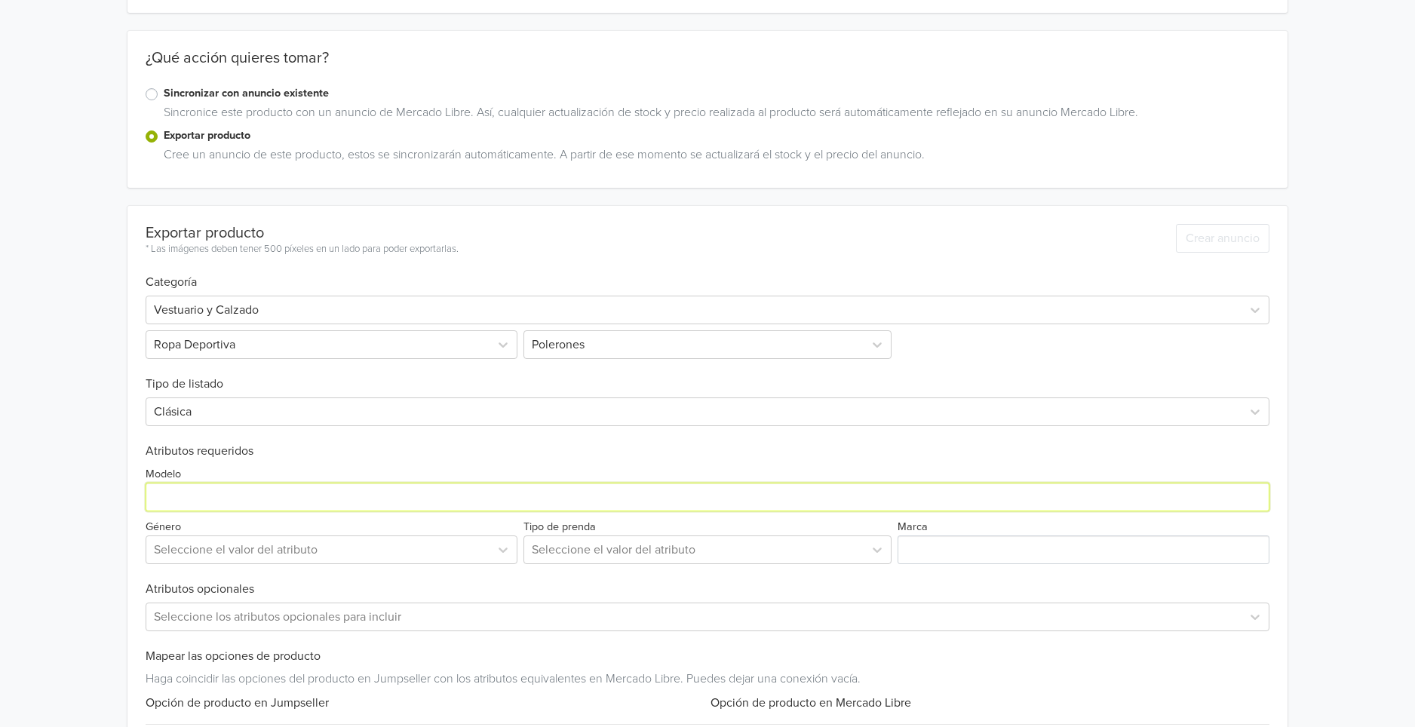
click at [267, 501] on input "Modelo" at bounding box center [708, 497] width 1124 height 29
paste input "Hoodie DanDaDan V1"
type input "Hoodie DanDaDan V1"
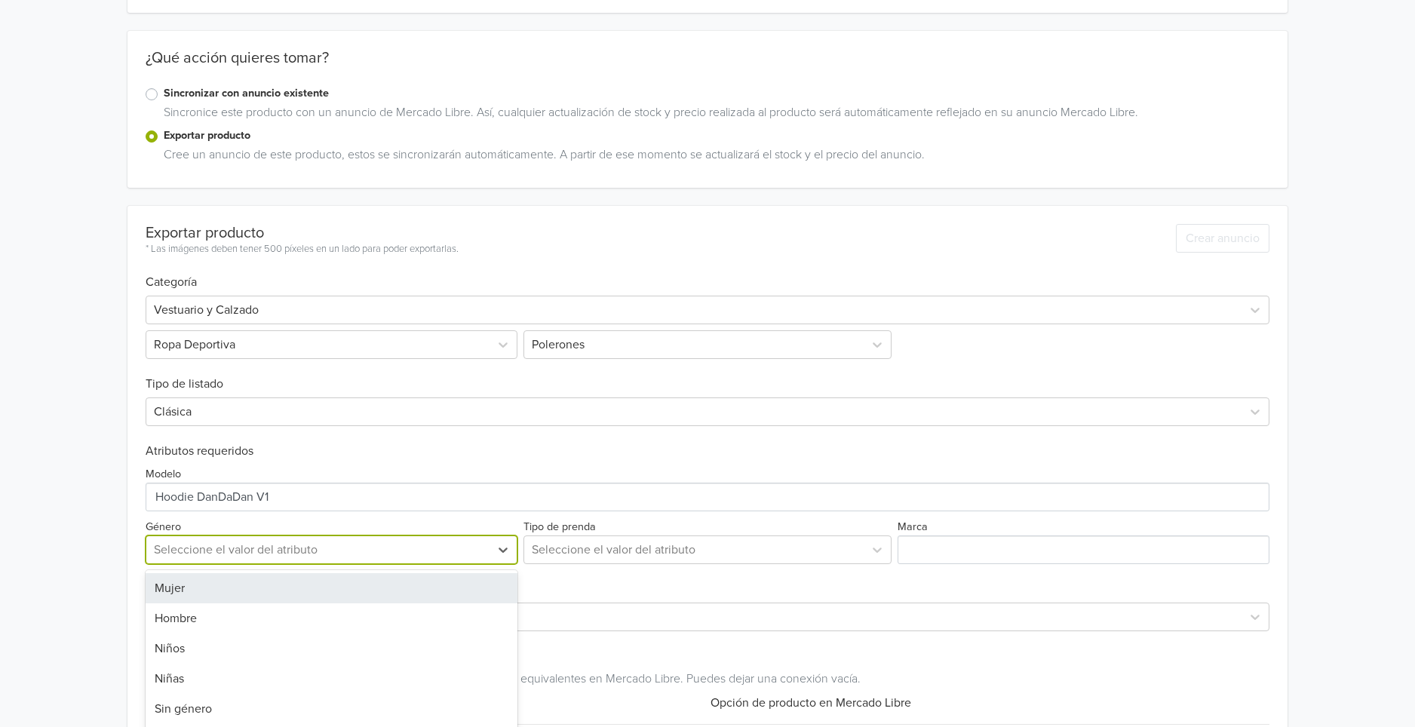
scroll to position [235, 0]
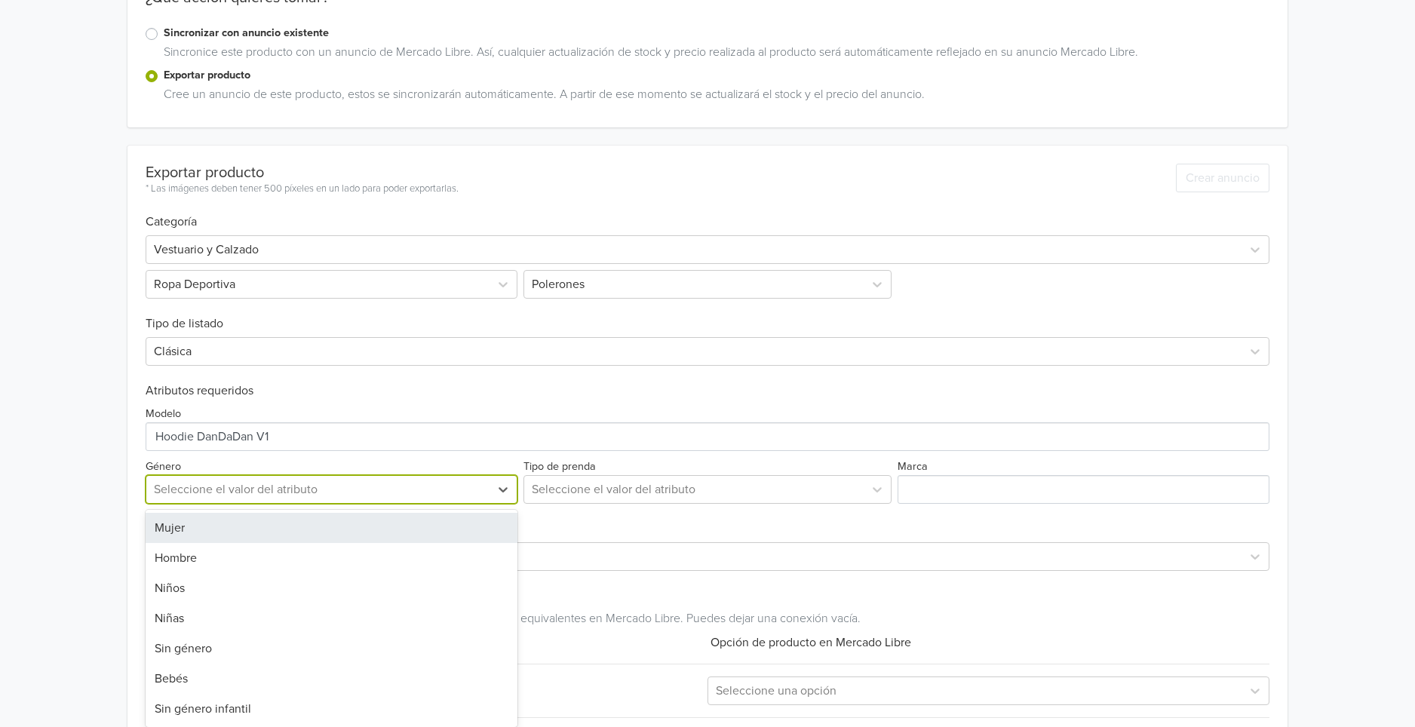
click at [319, 504] on div "7 results available. Use Up and Down to choose options, press Enter to select t…" at bounding box center [332, 489] width 372 height 29
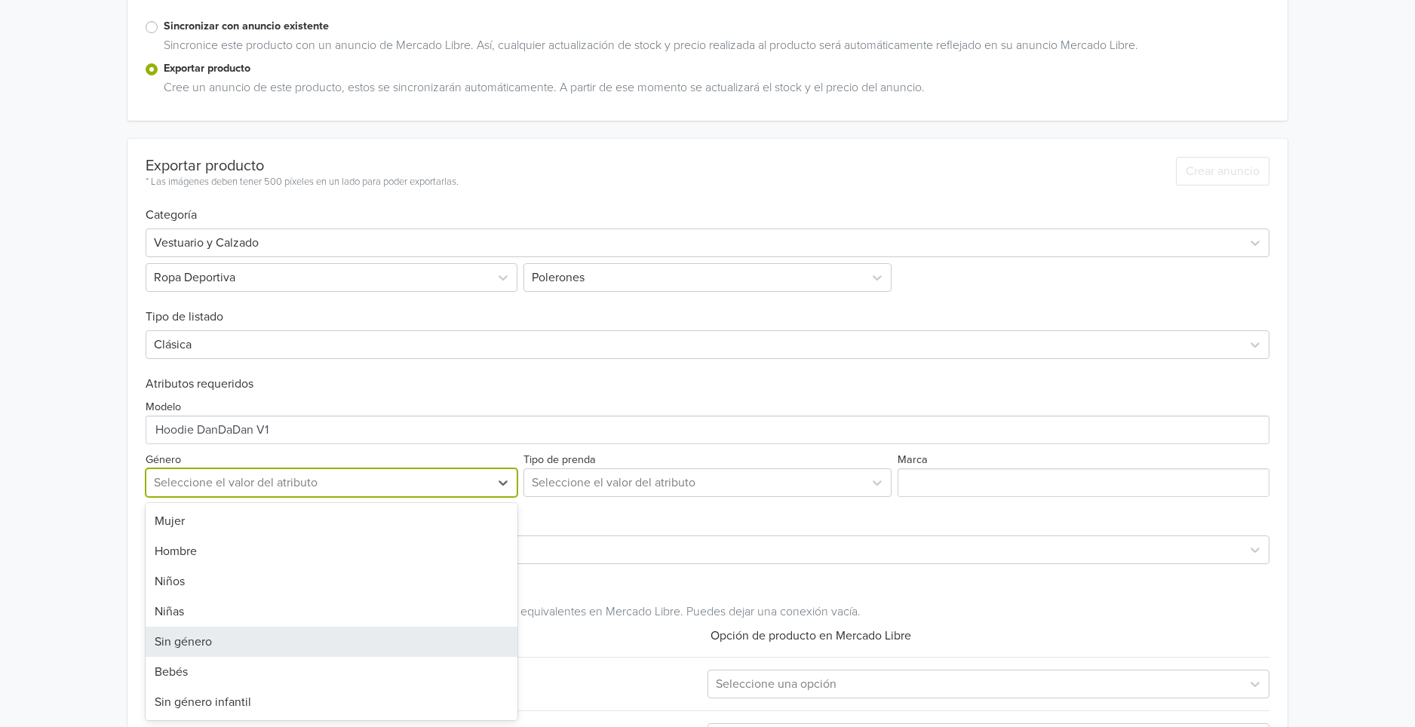
click at [244, 633] on div "Sin género" at bounding box center [332, 642] width 372 height 30
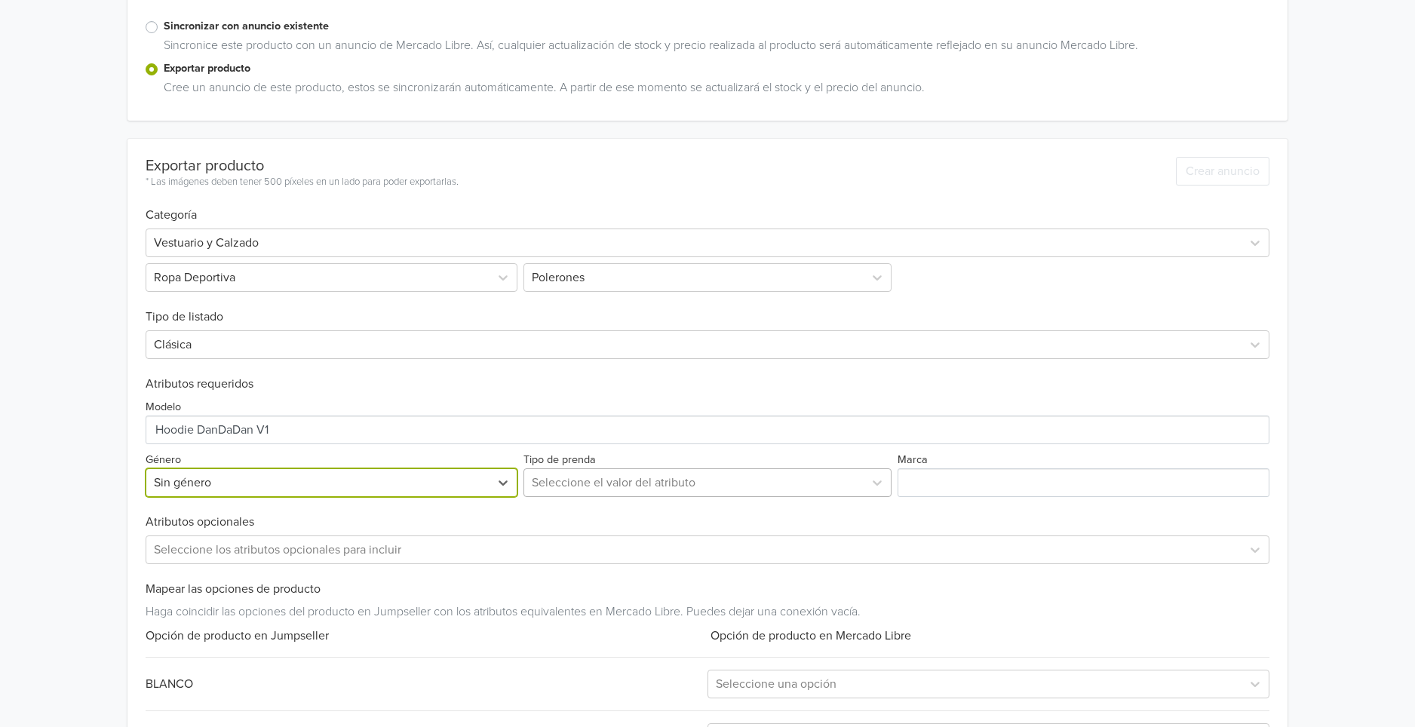
click at [692, 494] on div "Seleccione el valor del atributo" at bounding box center [694, 482] width 340 height 27
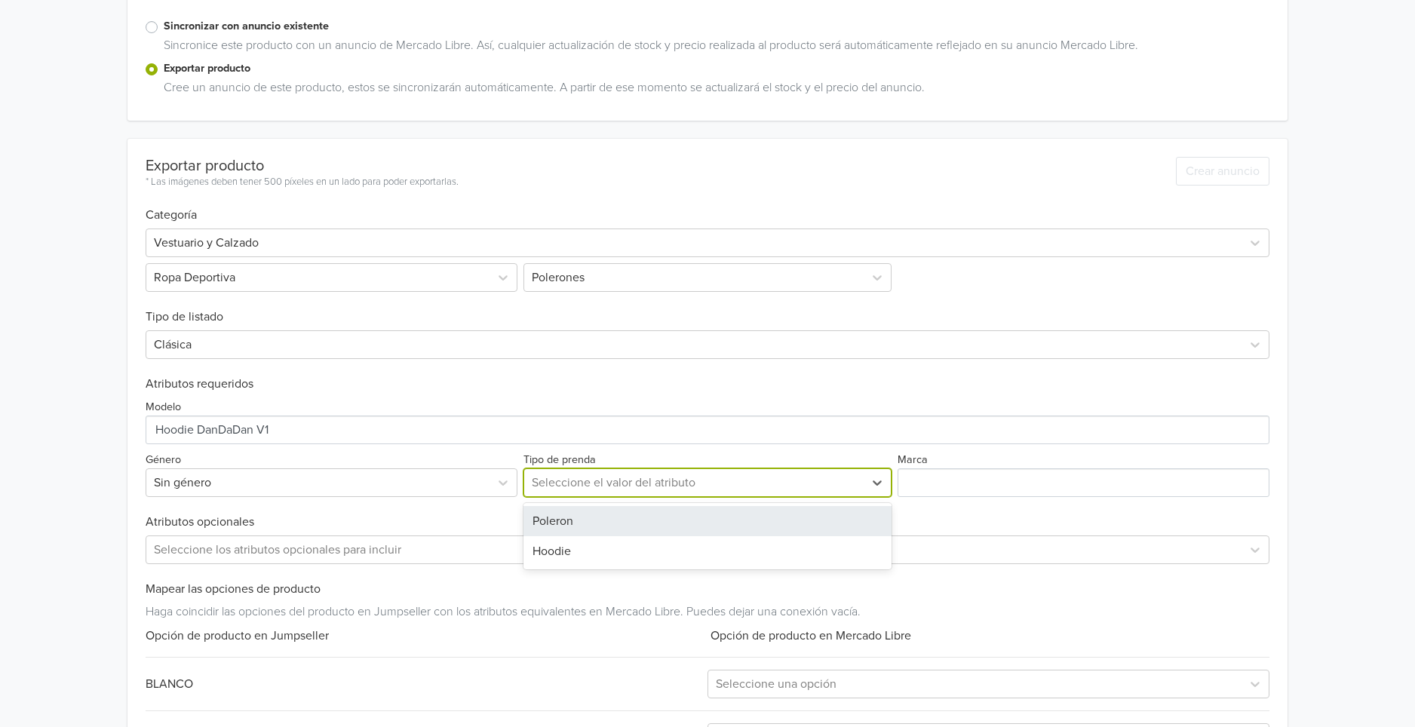
click at [644, 523] on div "Poleron" at bounding box center [708, 521] width 369 height 30
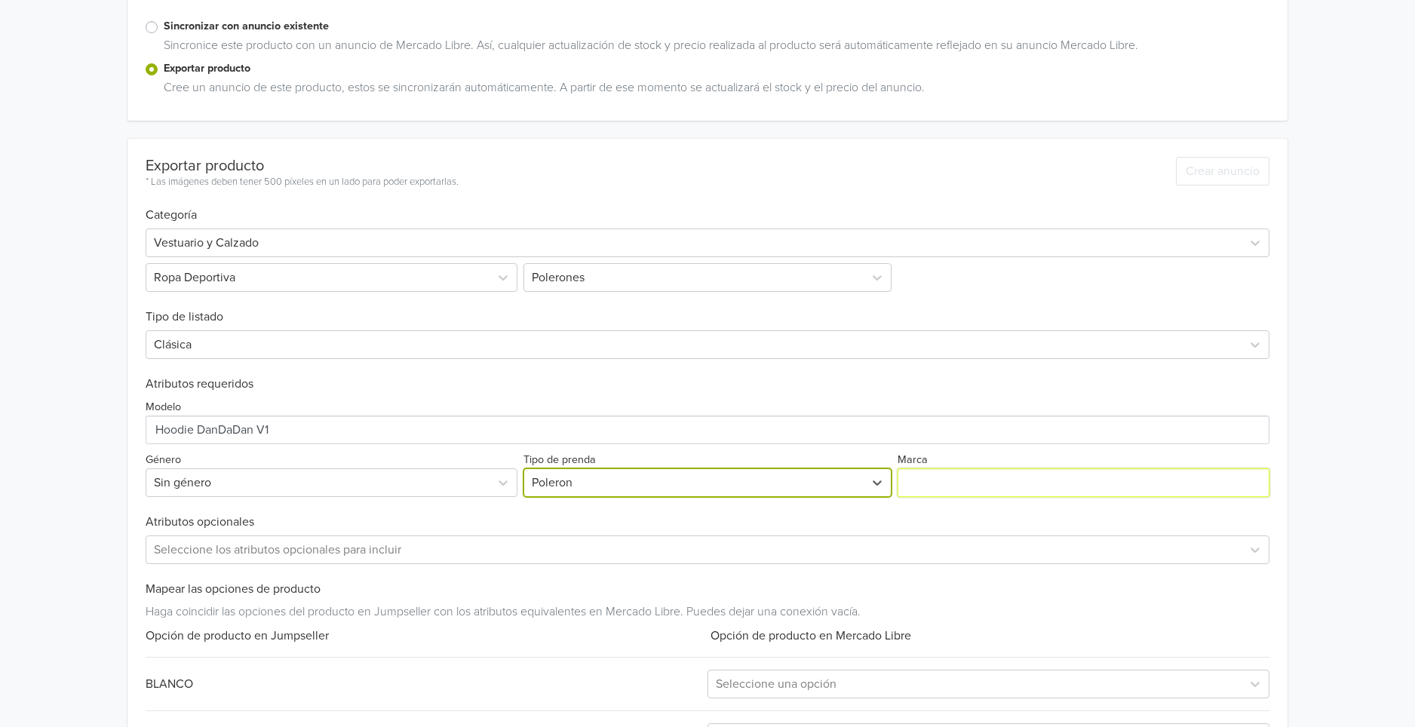
click at [915, 487] on input "Marca" at bounding box center [1084, 483] width 372 height 29
type input "GENERICA"
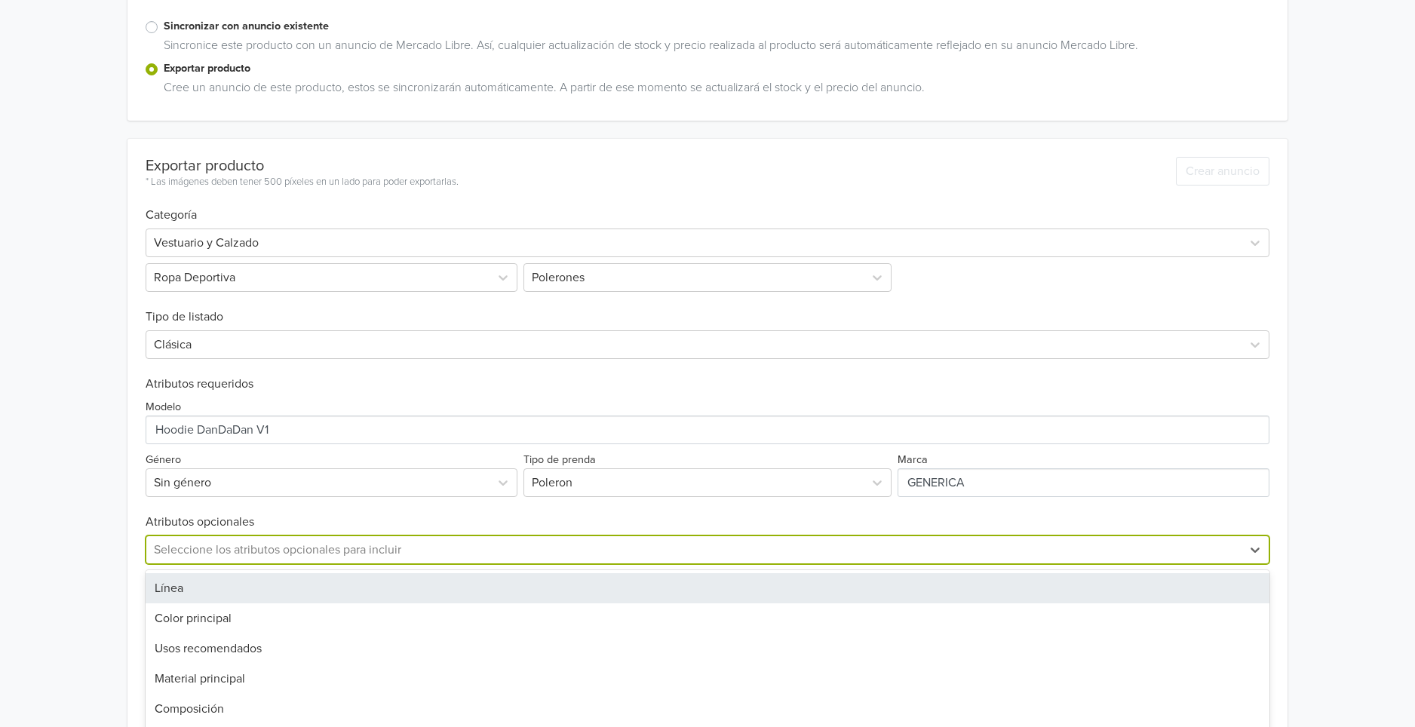
scroll to position [311, 0]
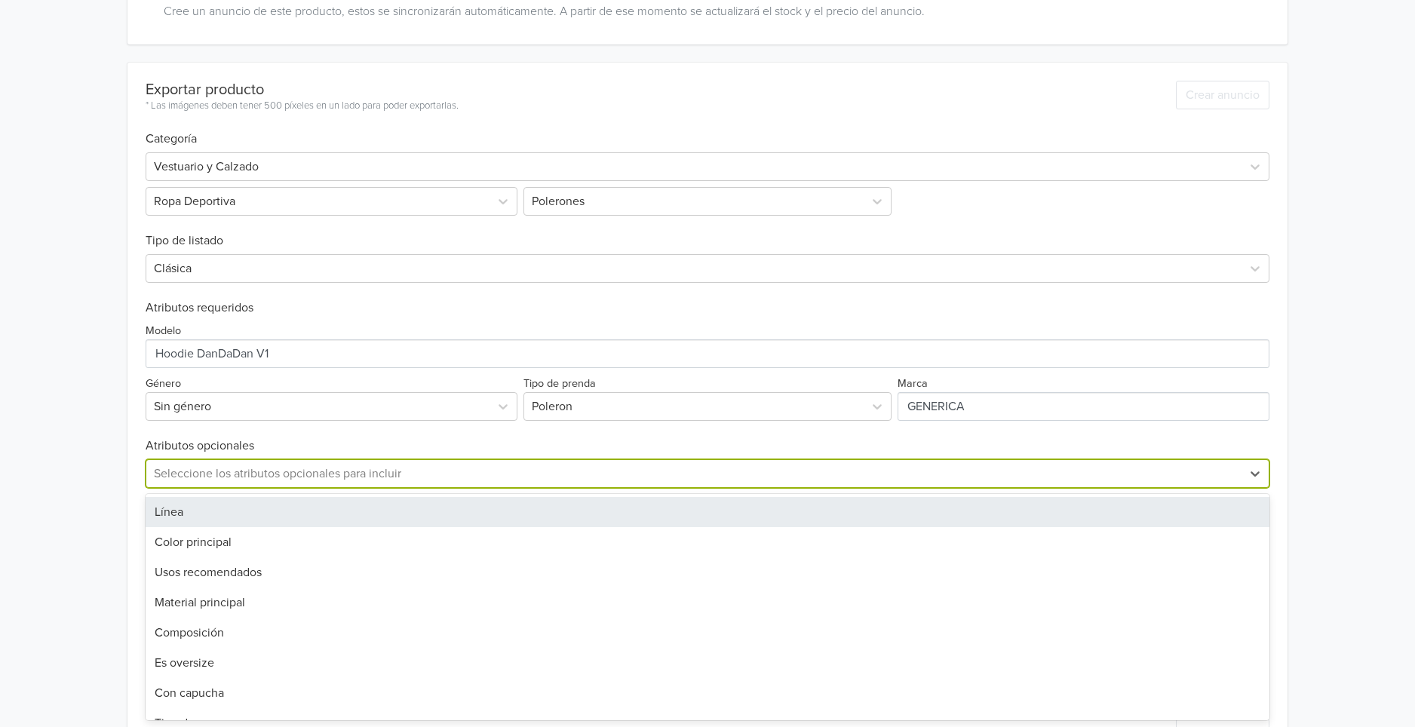
click at [602, 488] on div "22 results available. Use Up and Down to choose options, press Enter to select …" at bounding box center [708, 474] width 1124 height 29
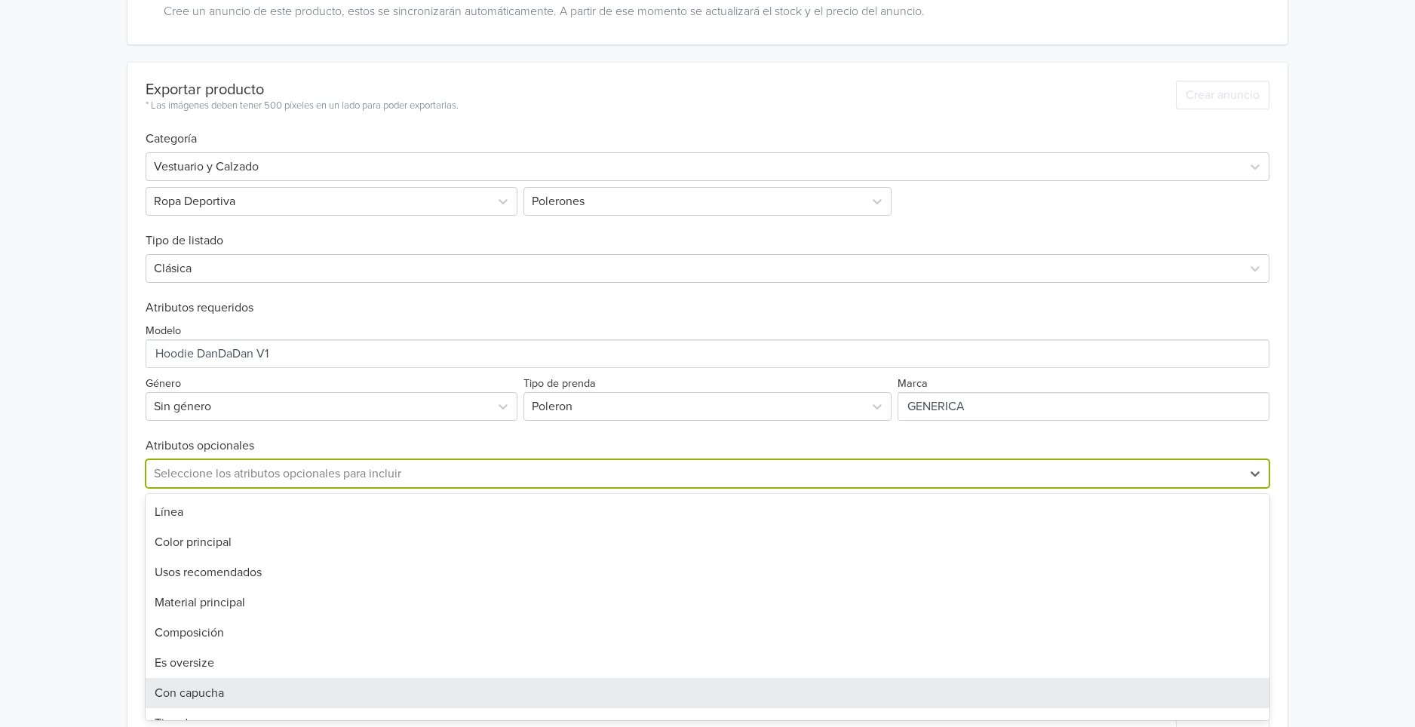
click at [283, 684] on div "Con capucha" at bounding box center [708, 693] width 1124 height 30
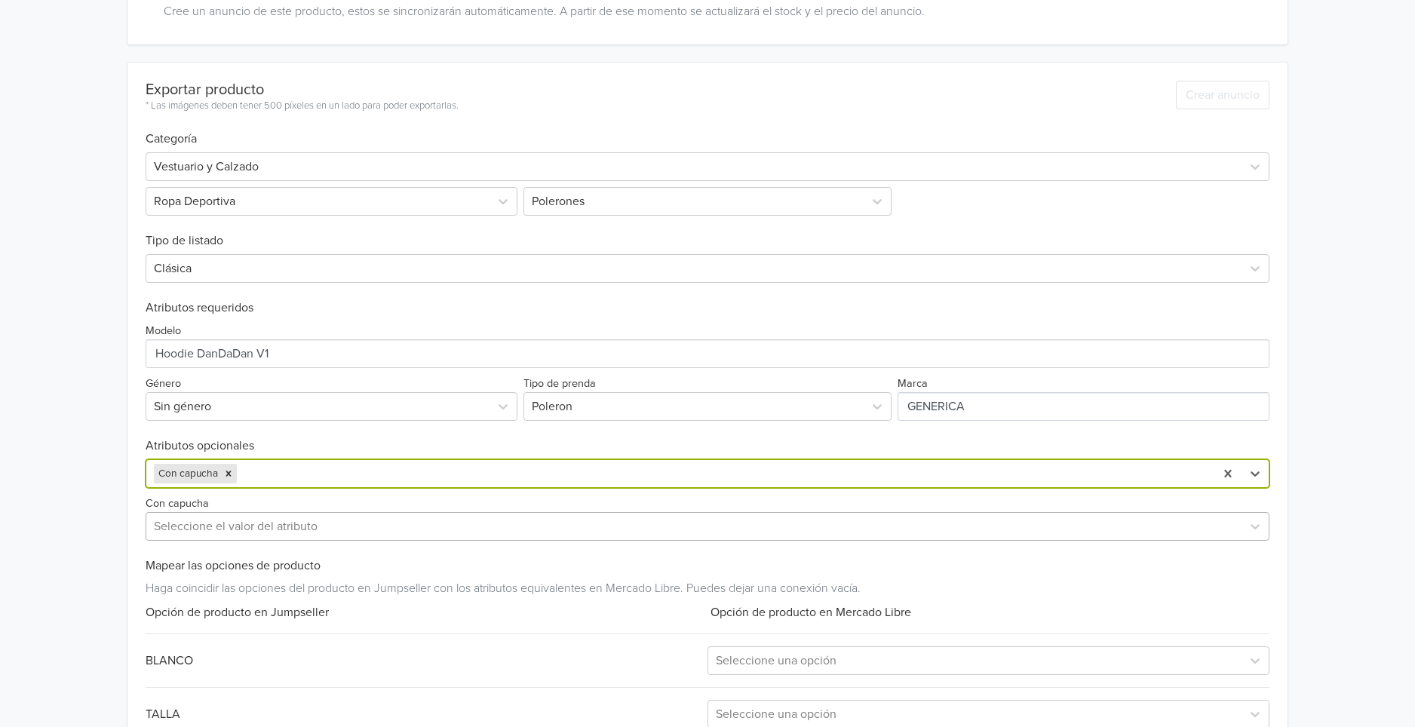
click at [298, 527] on div at bounding box center [694, 526] width 1080 height 21
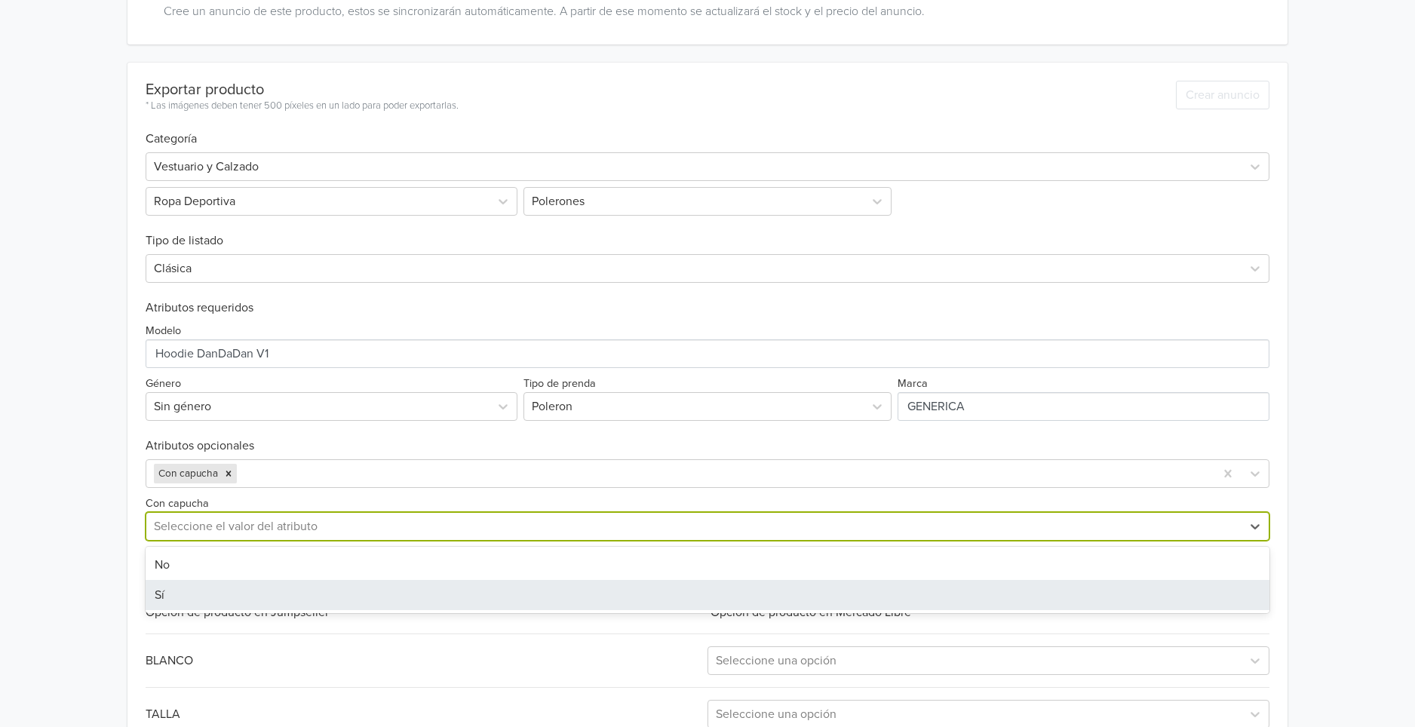
click at [268, 592] on div "Sí" at bounding box center [708, 595] width 1124 height 30
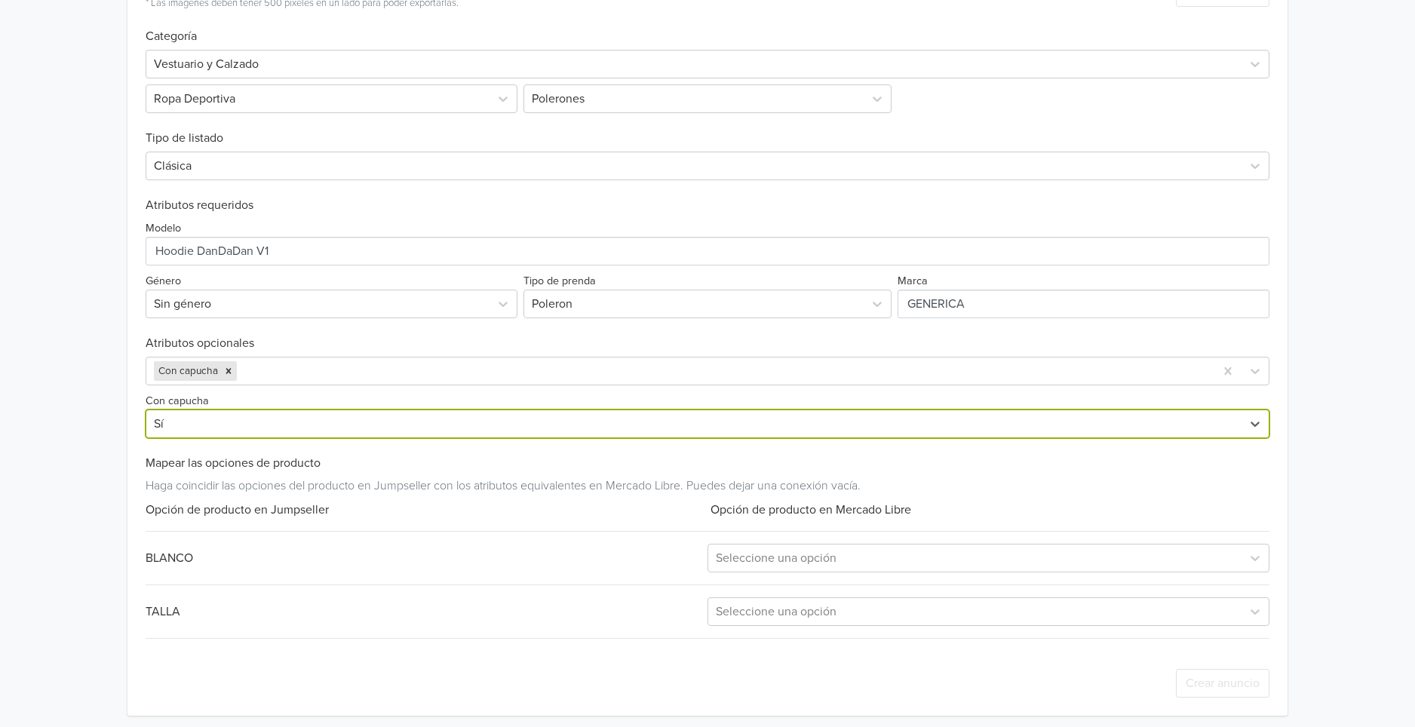
scroll to position [421, 0]
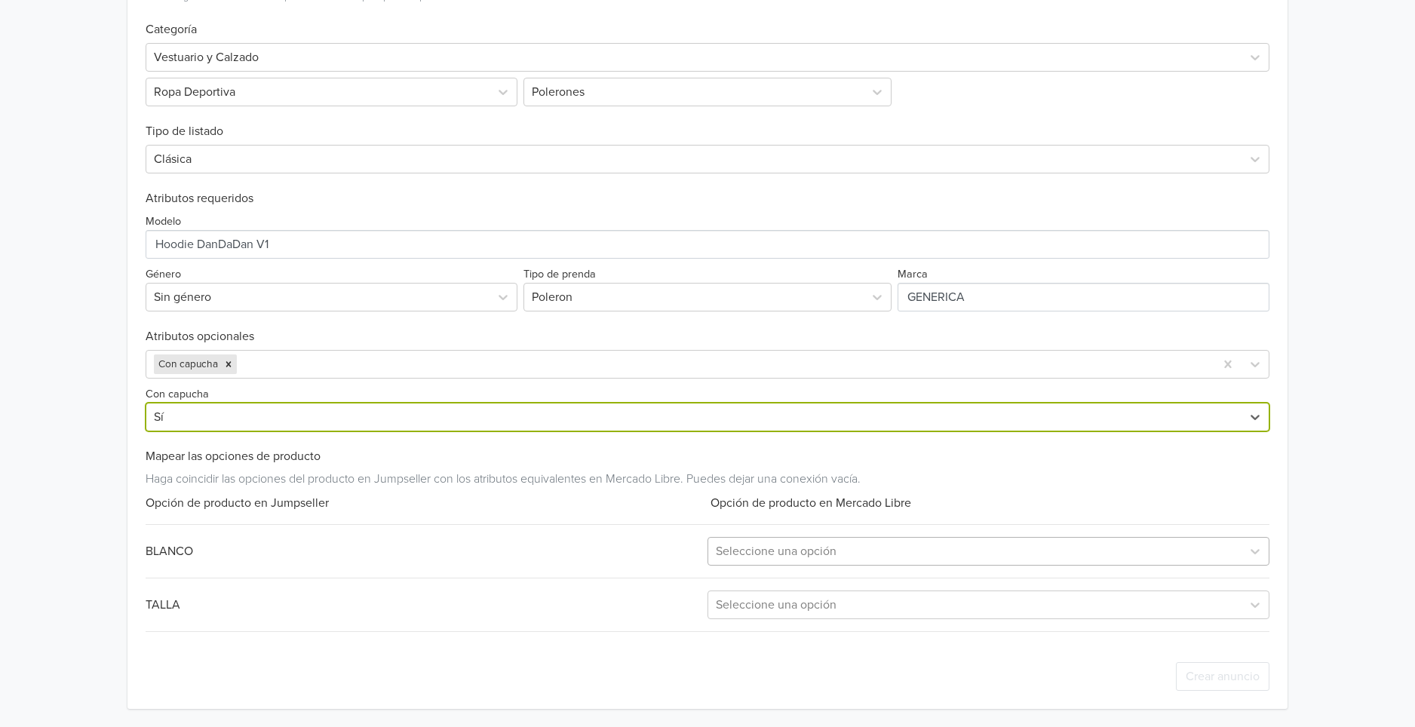
click at [783, 546] on div at bounding box center [975, 551] width 518 height 21
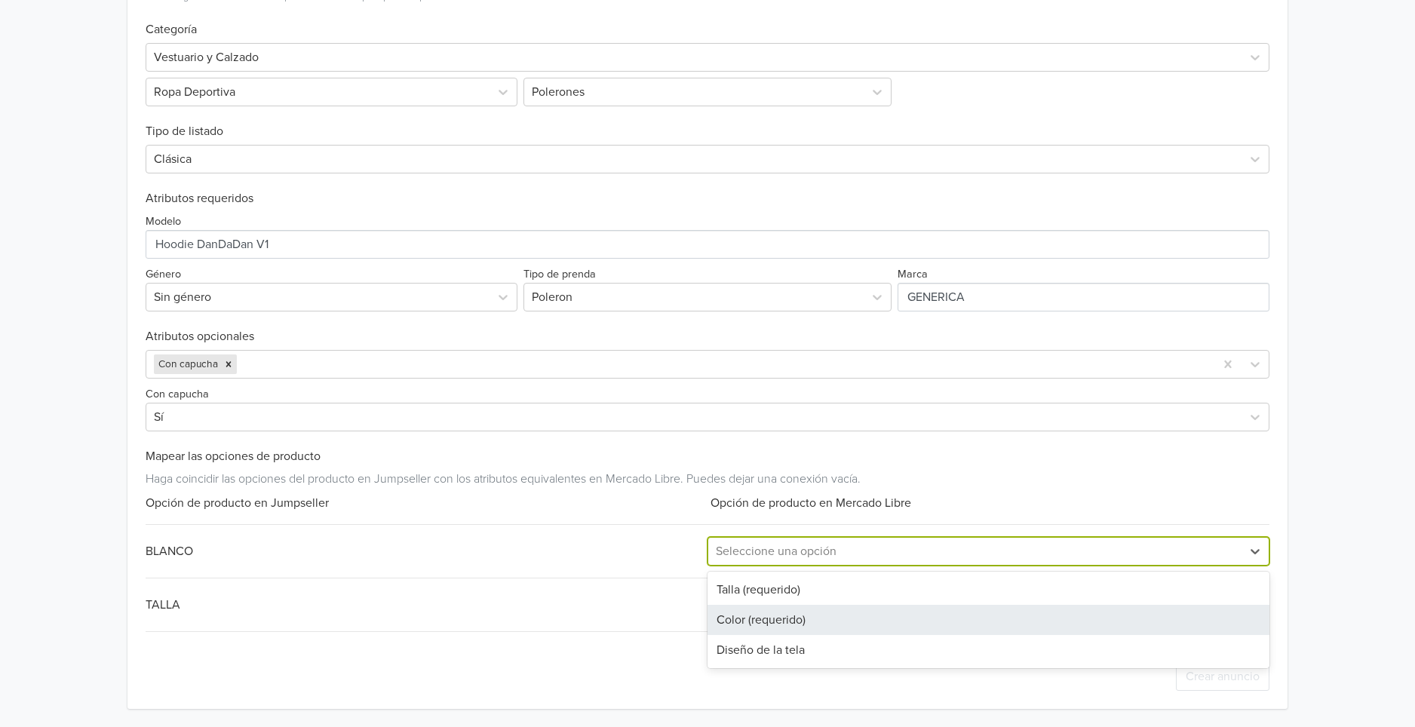
click at [765, 614] on div "Color (requerido)" at bounding box center [989, 620] width 562 height 30
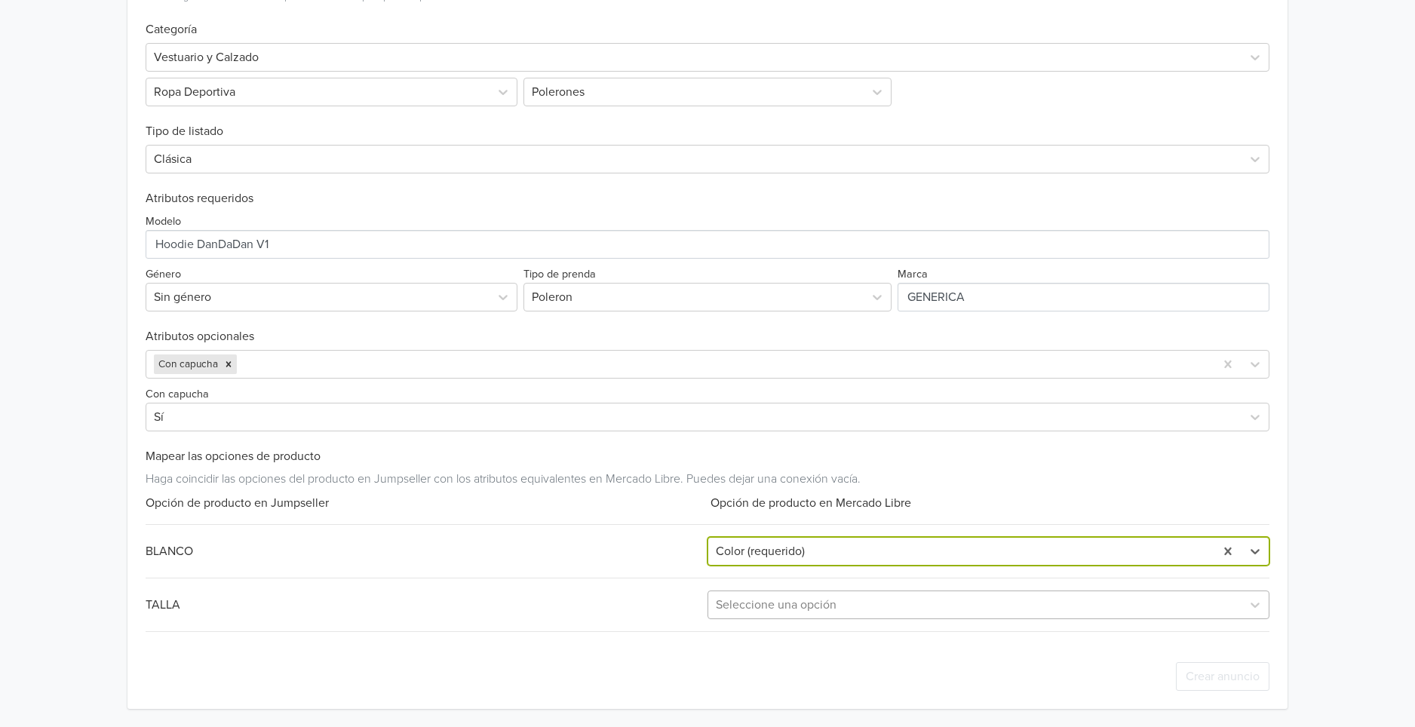
click at [783, 595] on div at bounding box center [975, 605] width 518 height 21
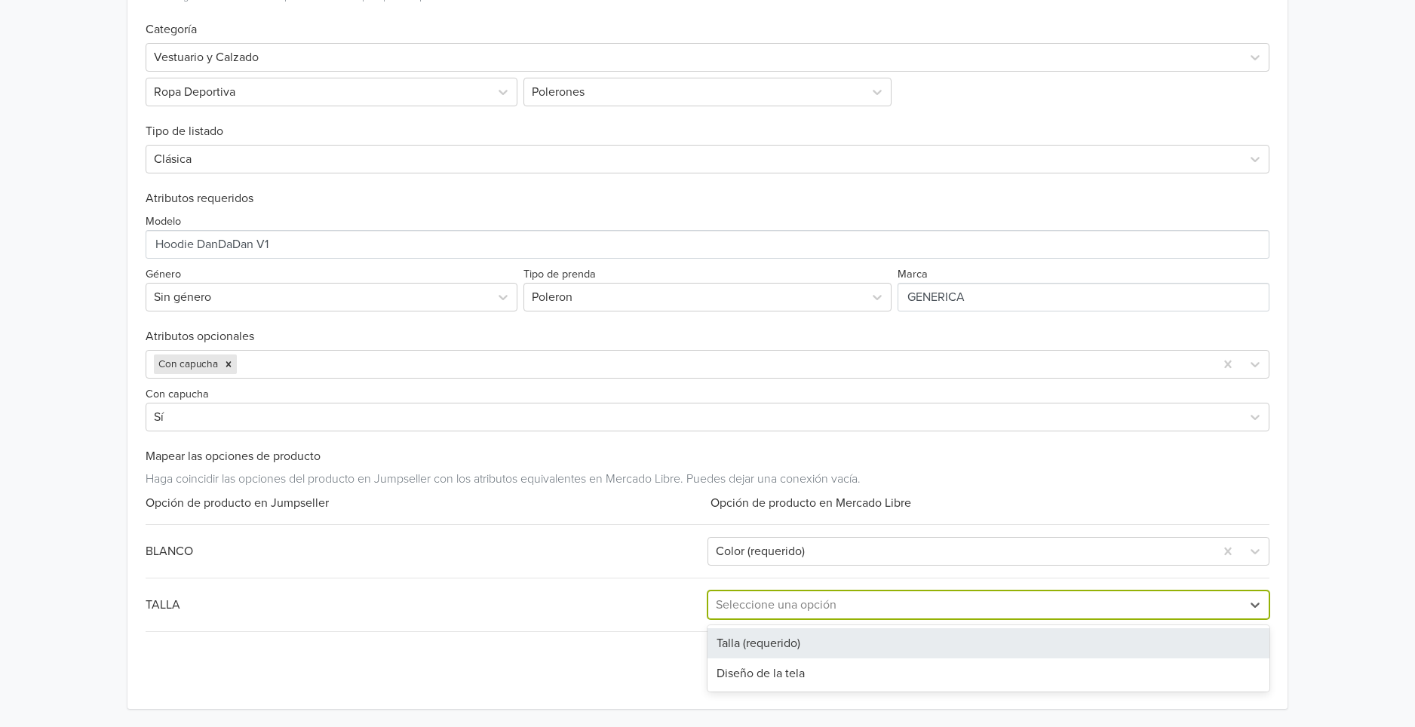
click at [756, 646] on div "Talla (requerido)" at bounding box center [989, 644] width 562 height 30
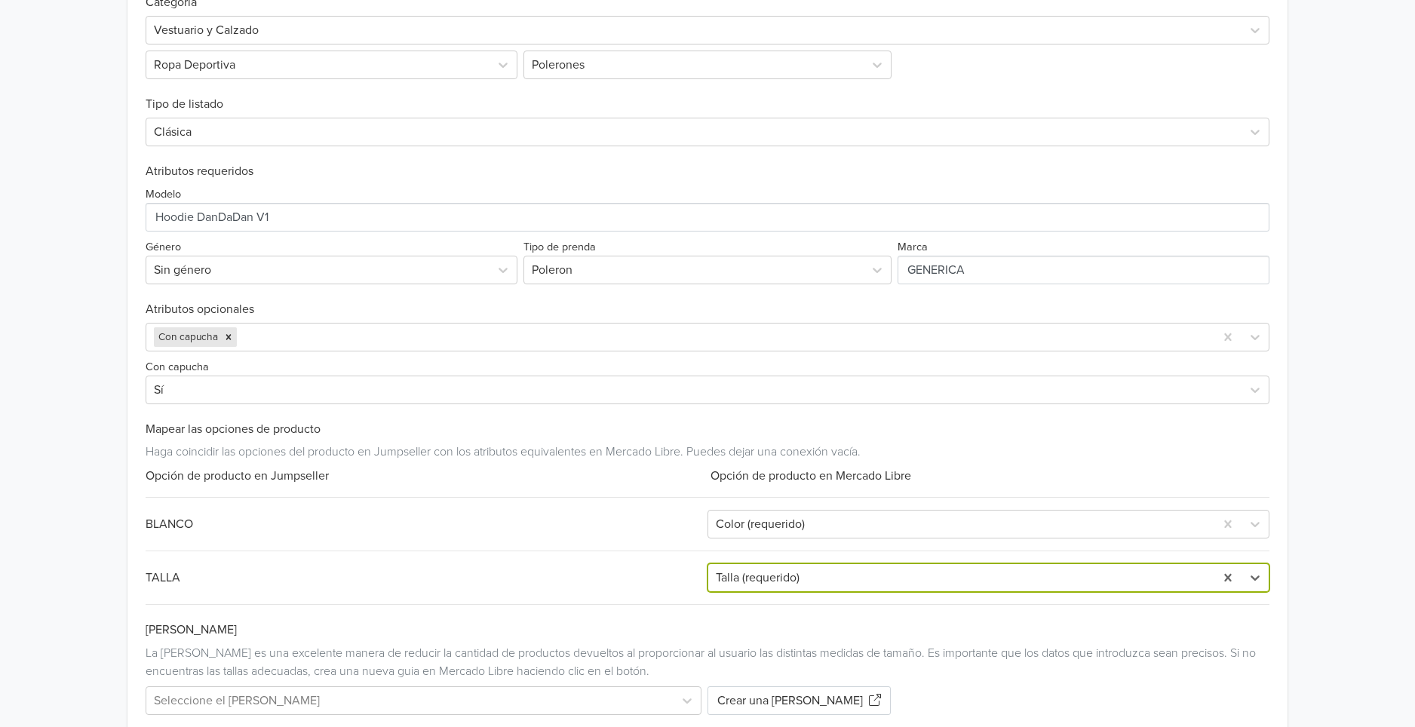
scroll to position [519, 0]
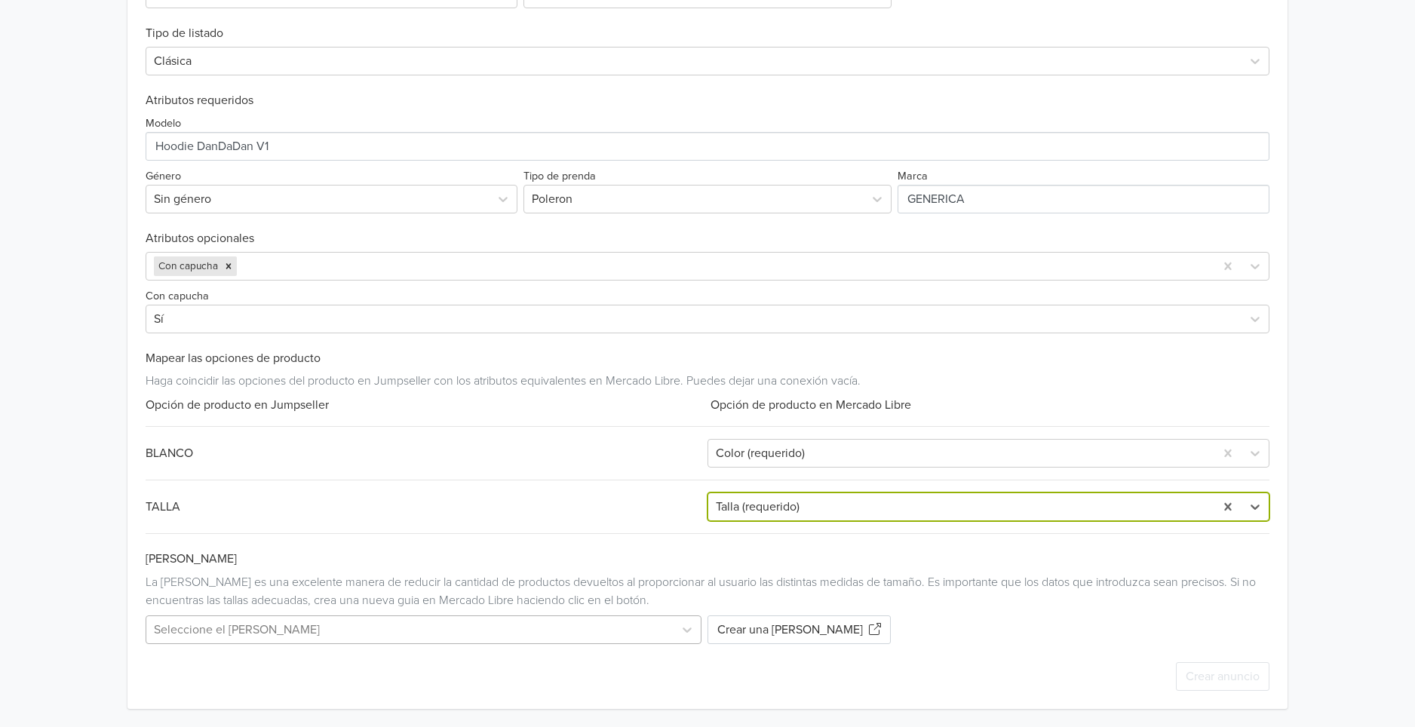
click at [650, 622] on div at bounding box center [410, 629] width 512 height 21
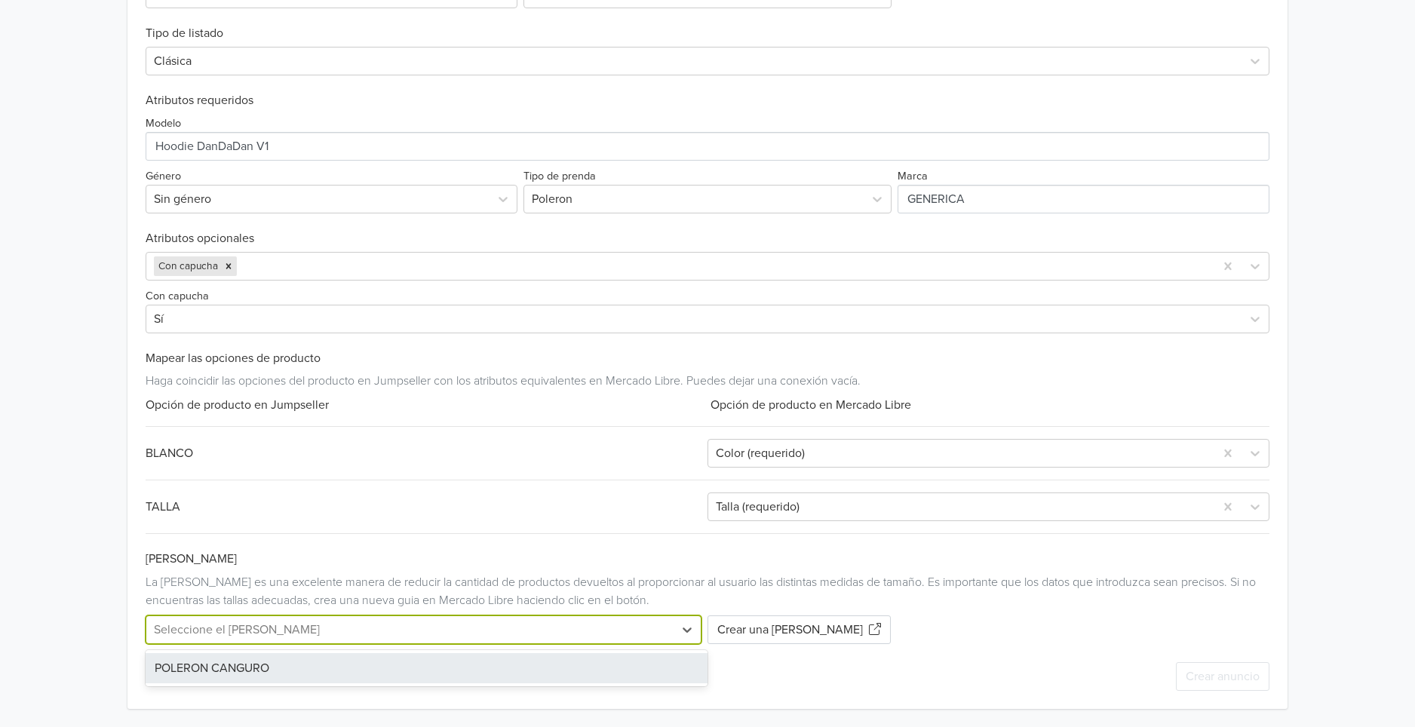
click at [478, 669] on div "POLERON CANGURO" at bounding box center [427, 668] width 562 height 30
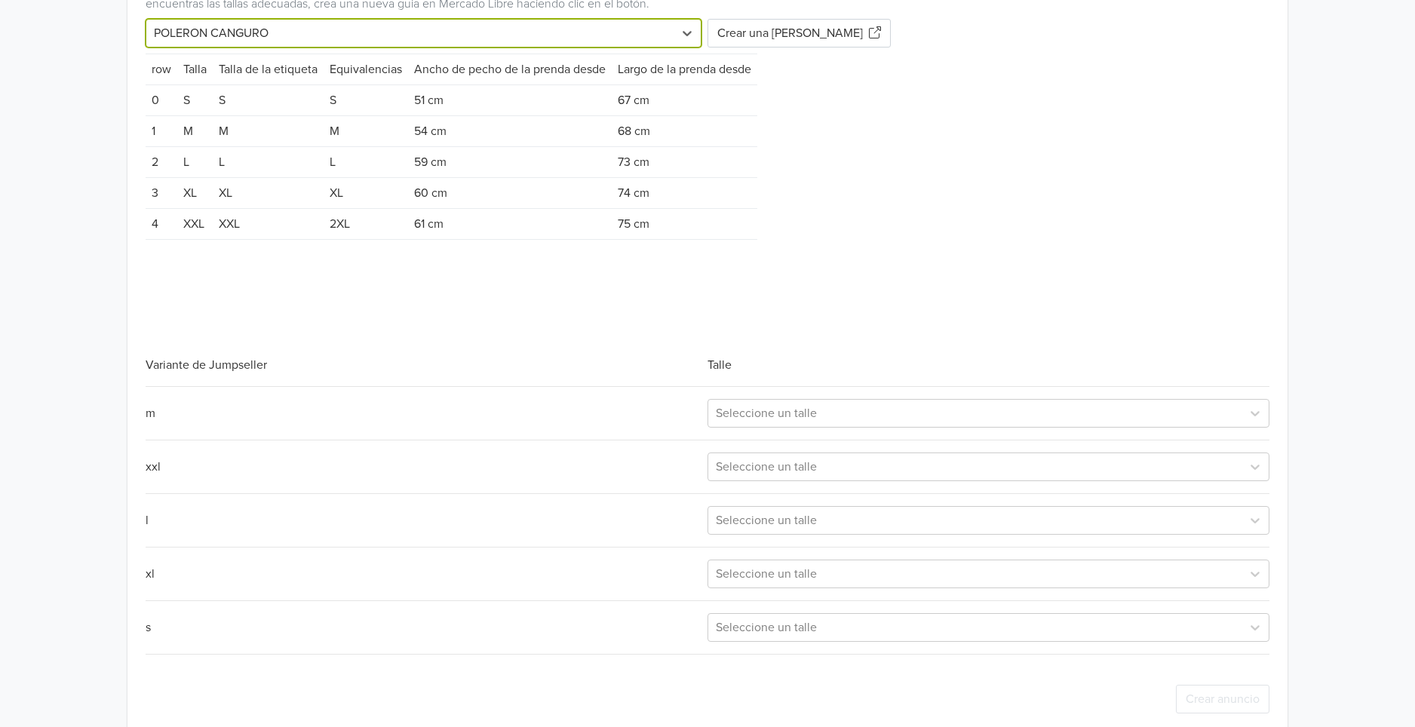
scroll to position [1141, 0]
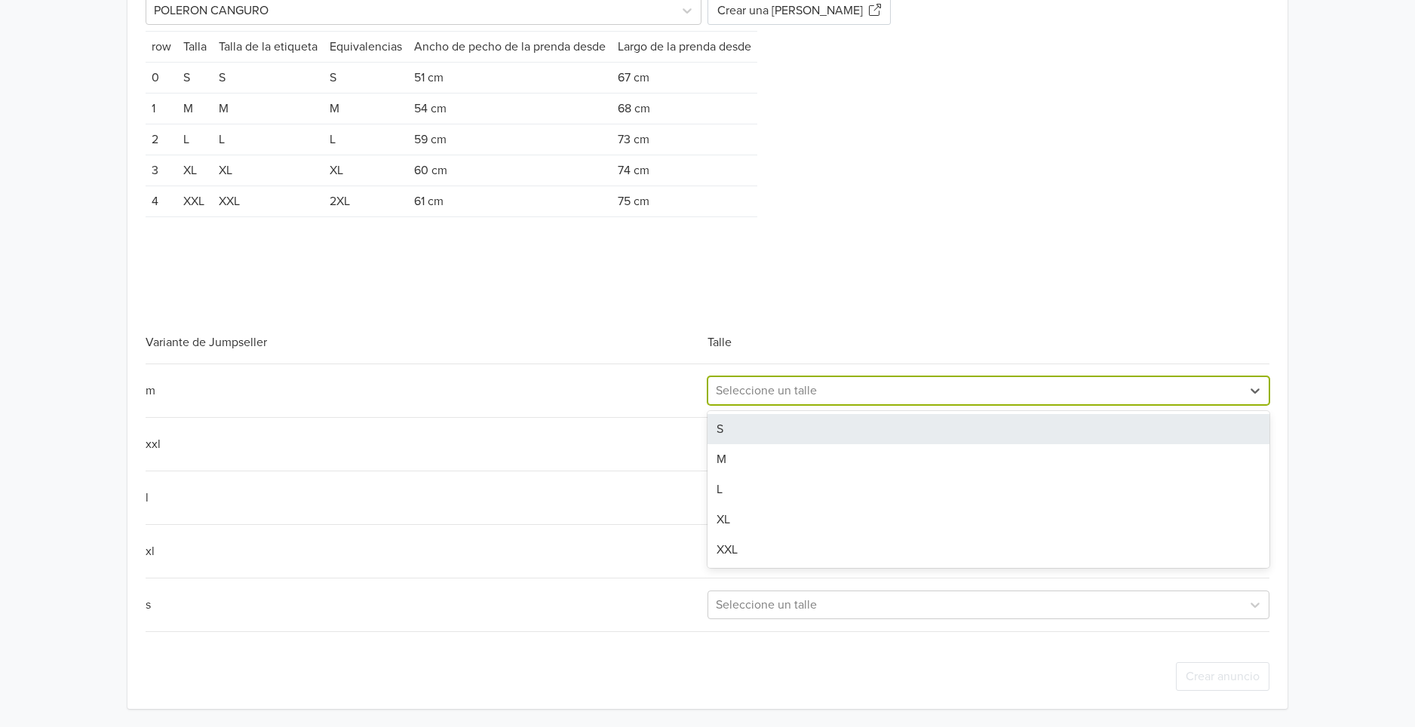
click at [813, 391] on div at bounding box center [975, 390] width 518 height 21
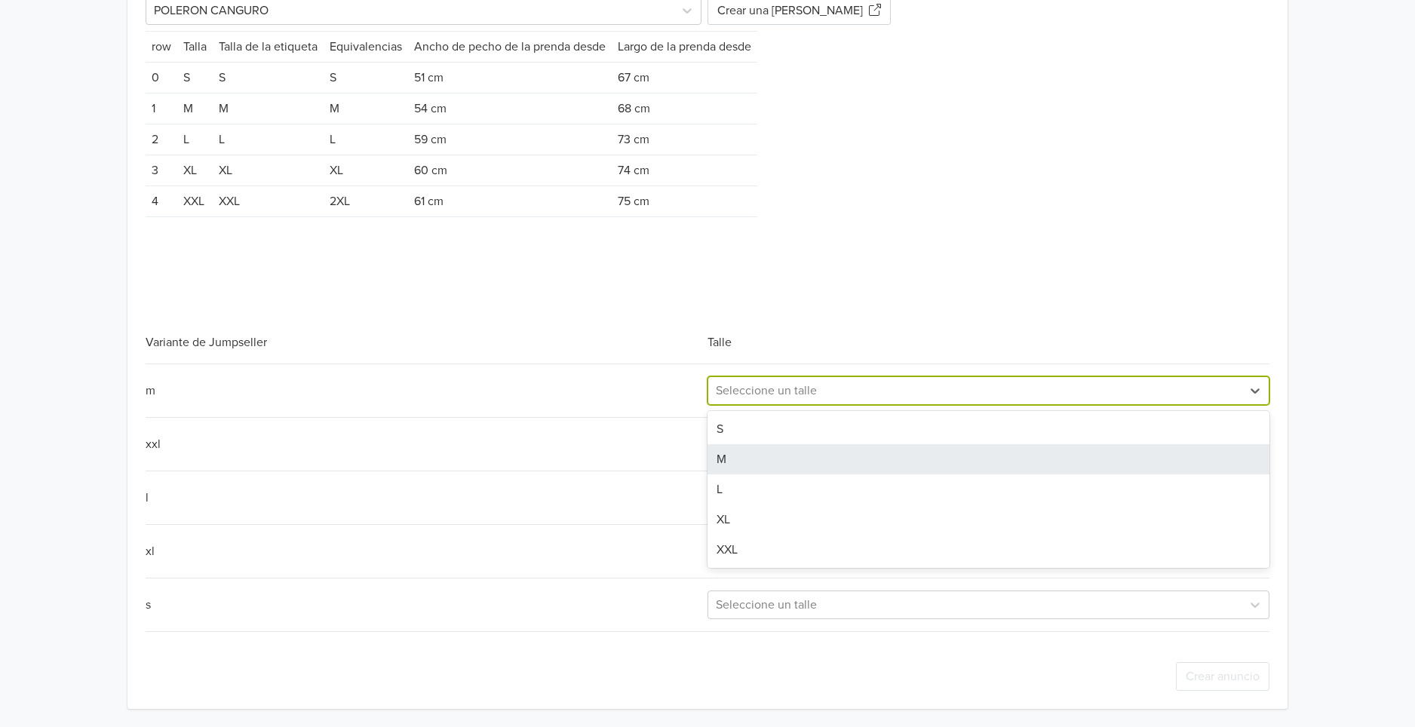
click at [791, 459] on div "M" at bounding box center [989, 459] width 562 height 30
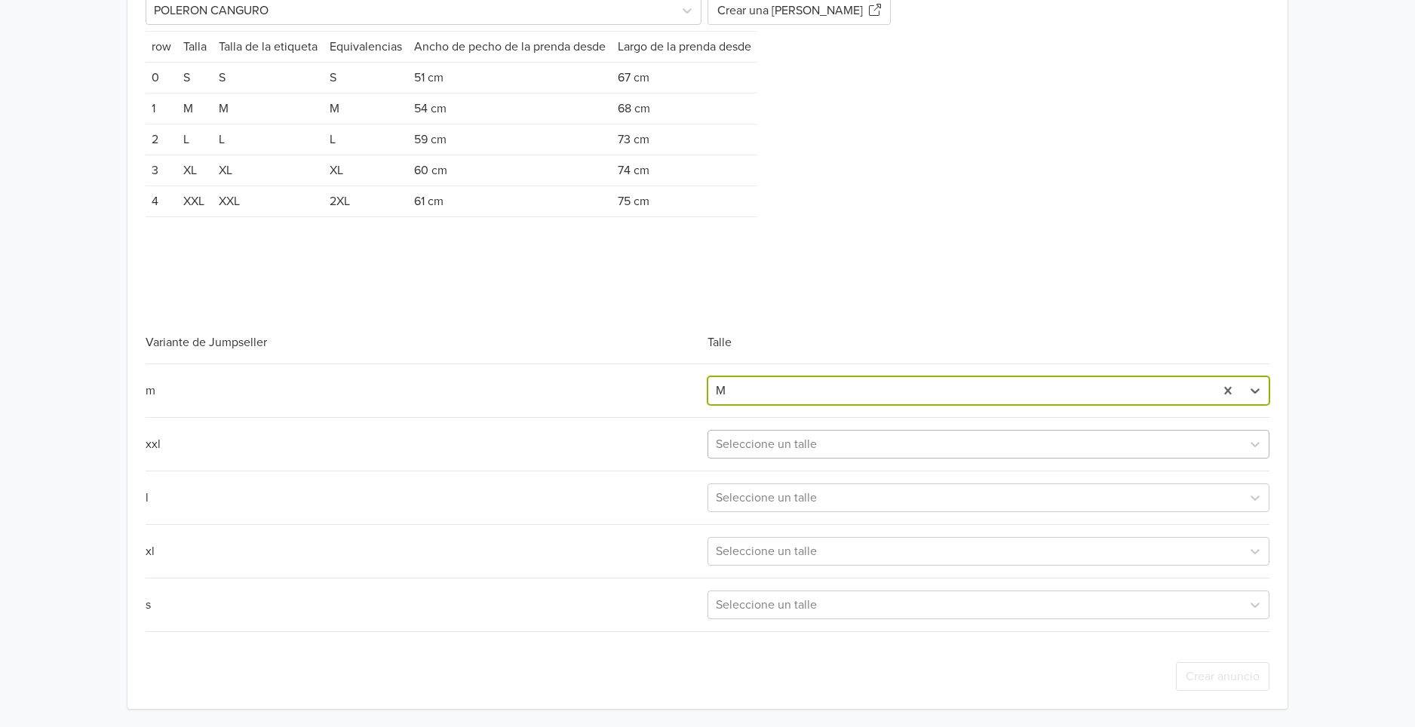
click at [804, 449] on div at bounding box center [975, 444] width 518 height 21
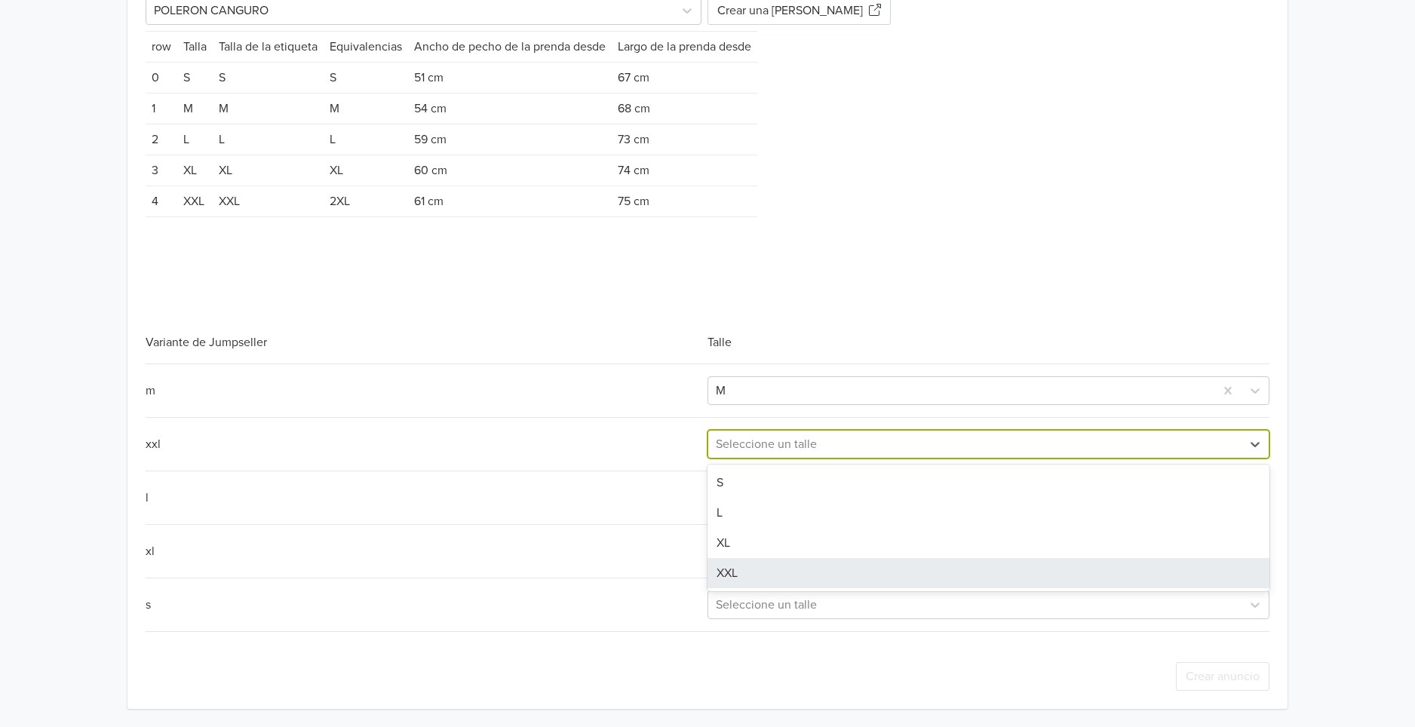
click at [758, 567] on div "XXL" at bounding box center [989, 573] width 562 height 30
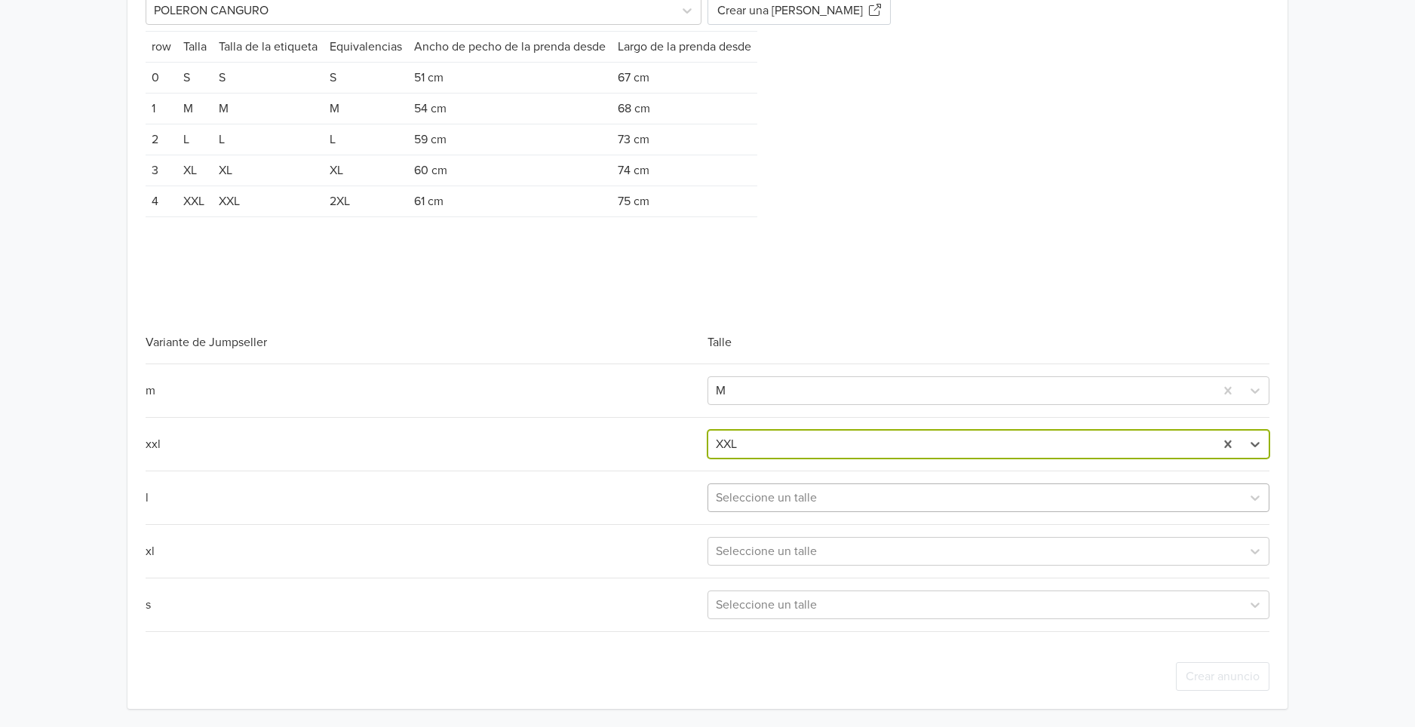
click at [811, 498] on div at bounding box center [975, 497] width 518 height 21
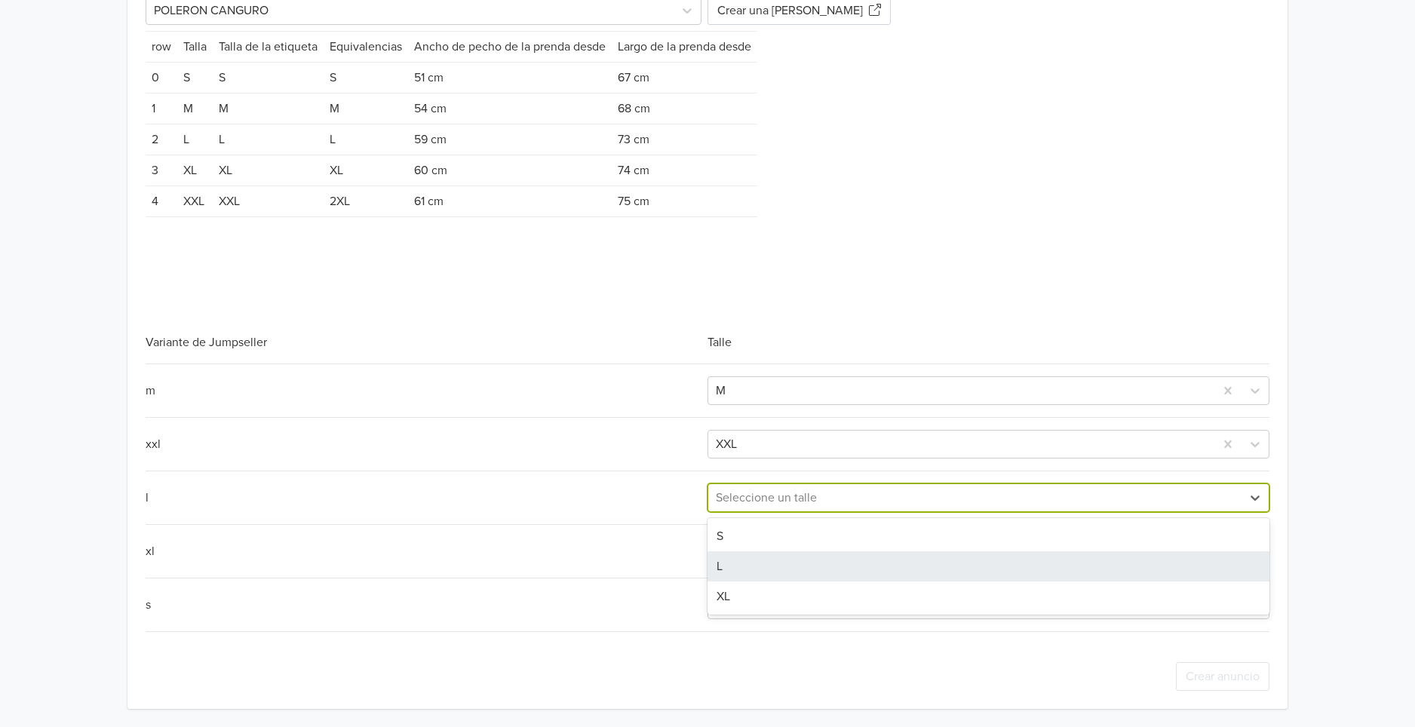
click at [764, 563] on div "L" at bounding box center [989, 567] width 562 height 30
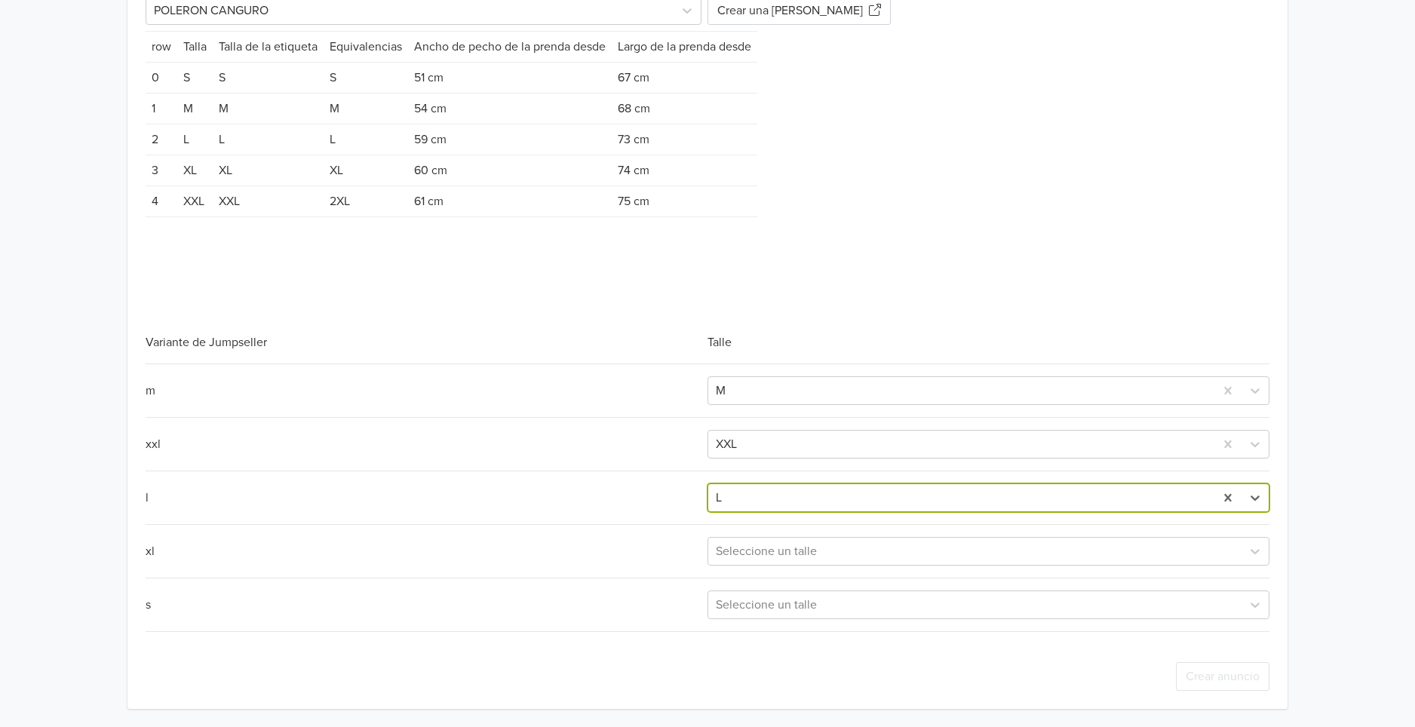
click at [794, 532] on div "m M xxl XXL l option L, selected. L xl Seleccione un talle s Seleccione un talle" at bounding box center [708, 498] width 1124 height 269
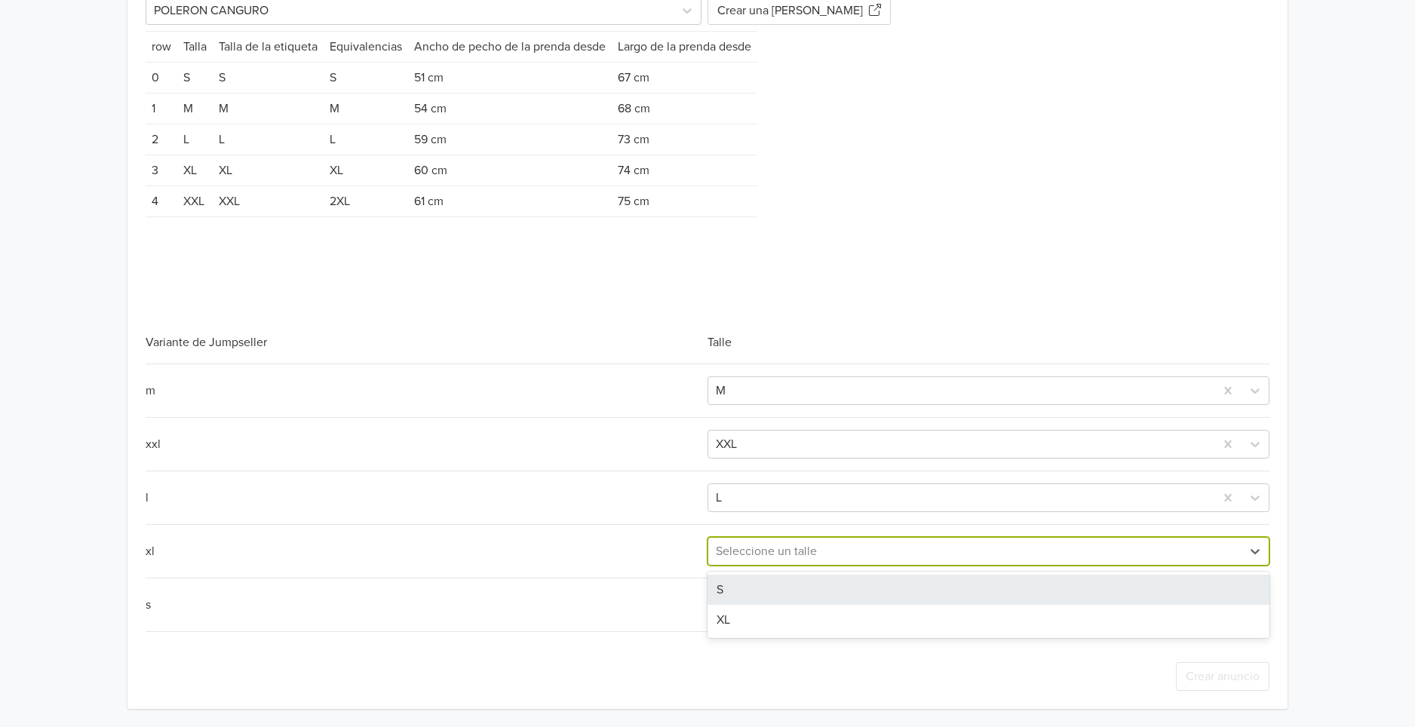
click at [786, 543] on div at bounding box center [975, 551] width 518 height 21
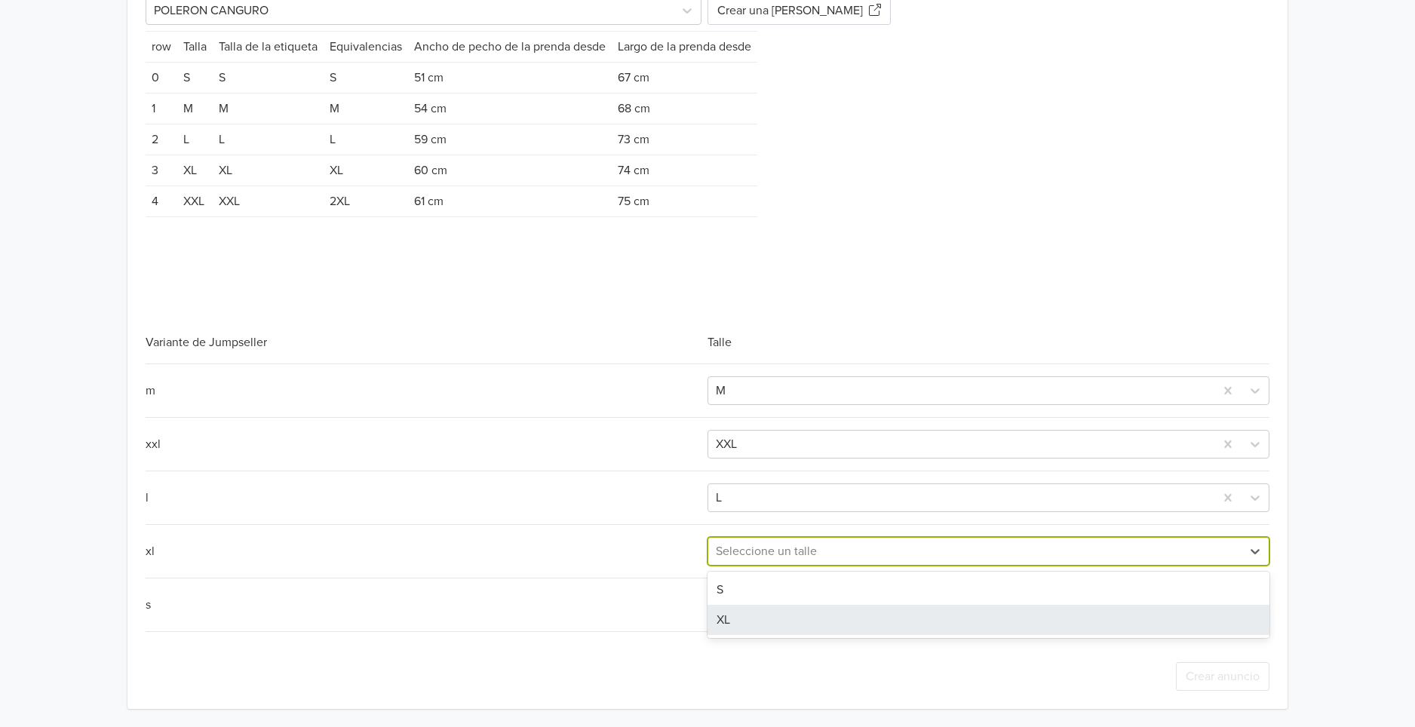
drag, startPoint x: 771, startPoint y: 618, endPoint x: 787, endPoint y: 604, distance: 20.9
click at [777, 613] on div "XL" at bounding box center [989, 620] width 562 height 30
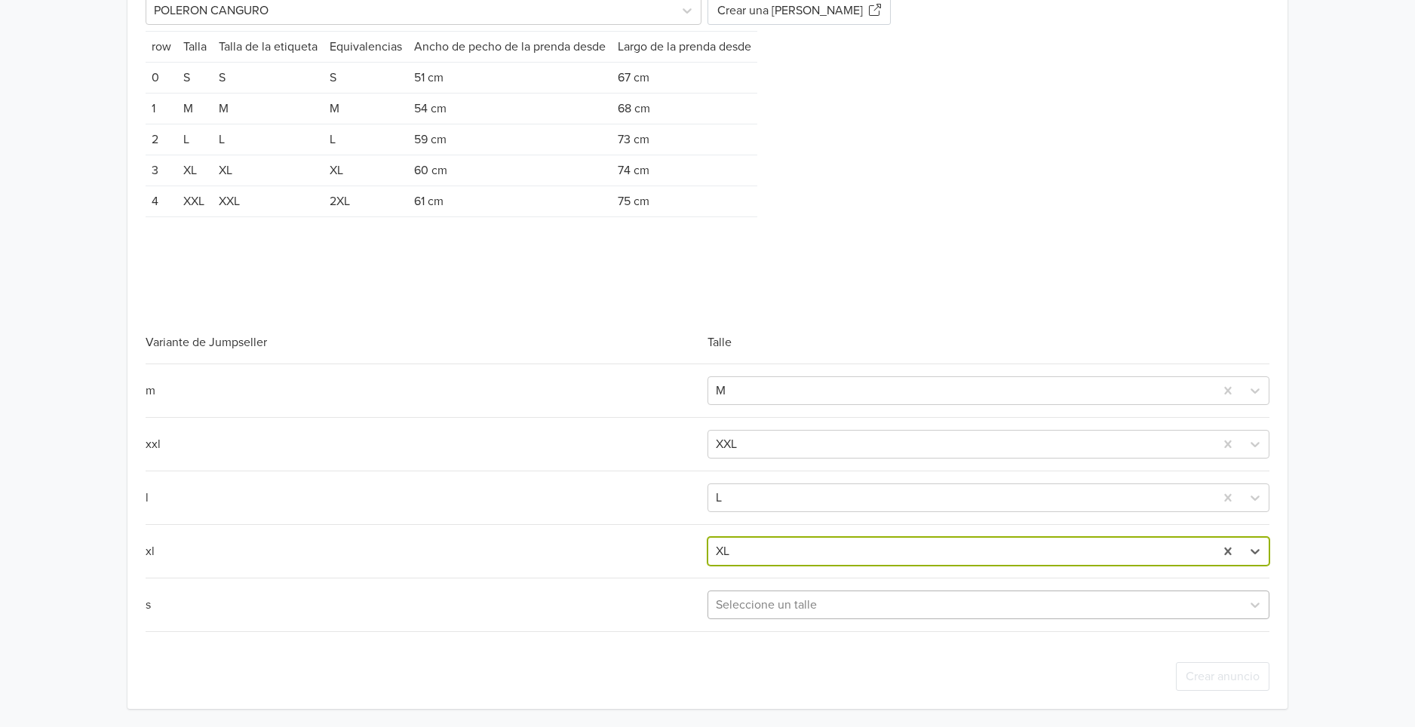
click at [787, 604] on div at bounding box center [975, 605] width 518 height 21
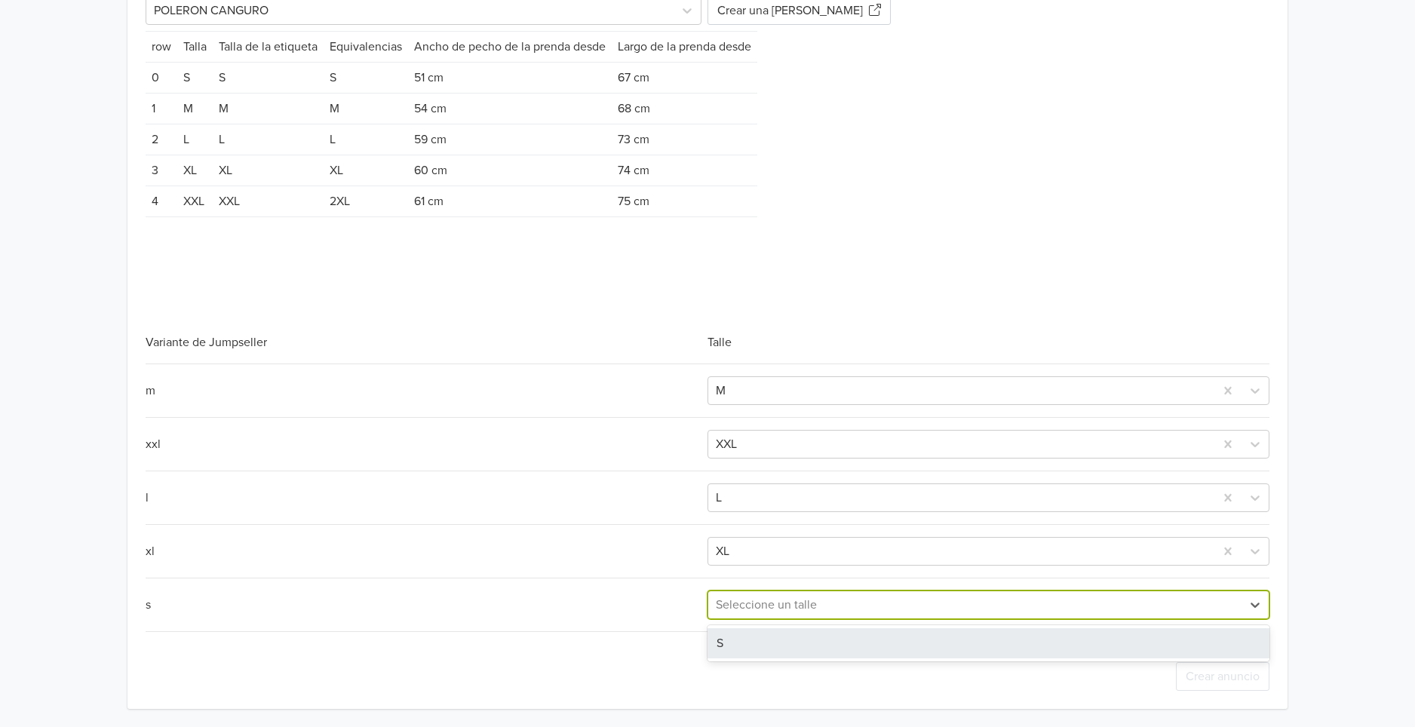
click at [755, 648] on div "S" at bounding box center [989, 644] width 562 height 30
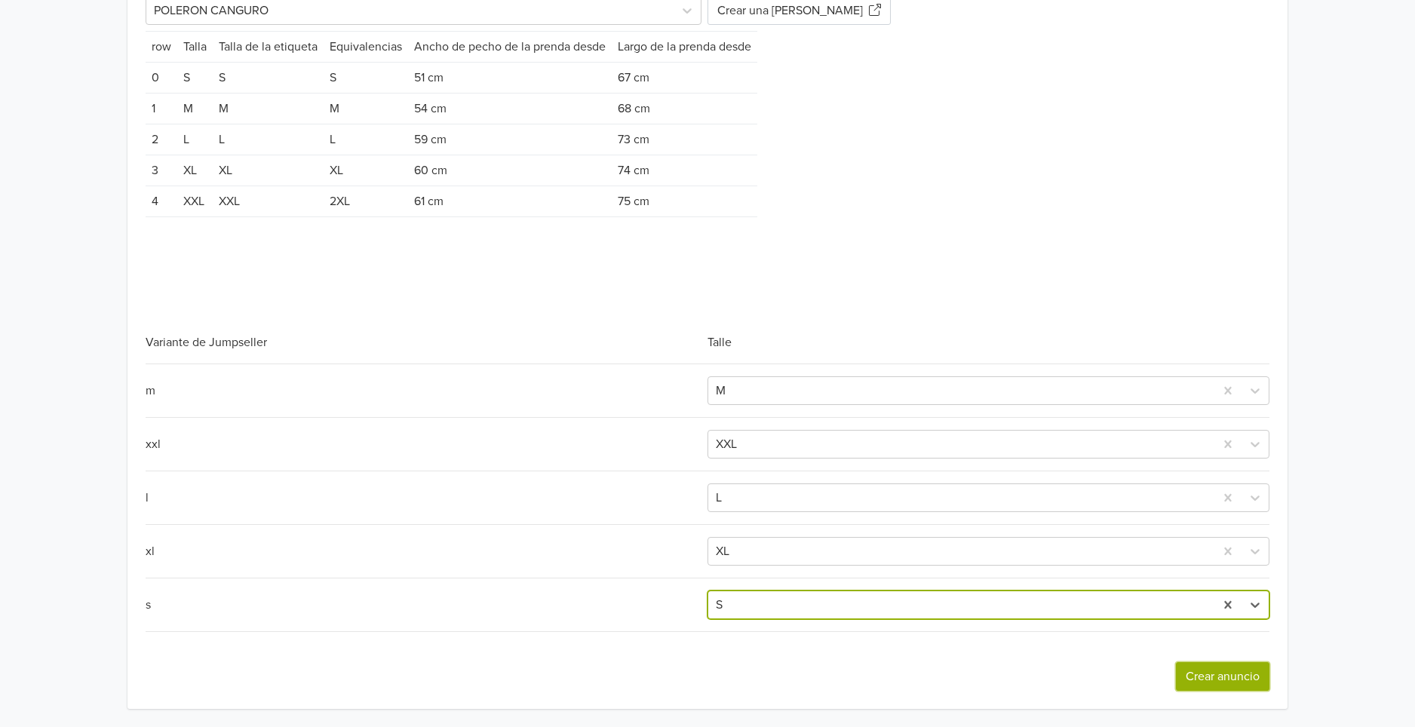
click at [1205, 672] on button "Crear anuncio" at bounding box center [1223, 676] width 94 height 29
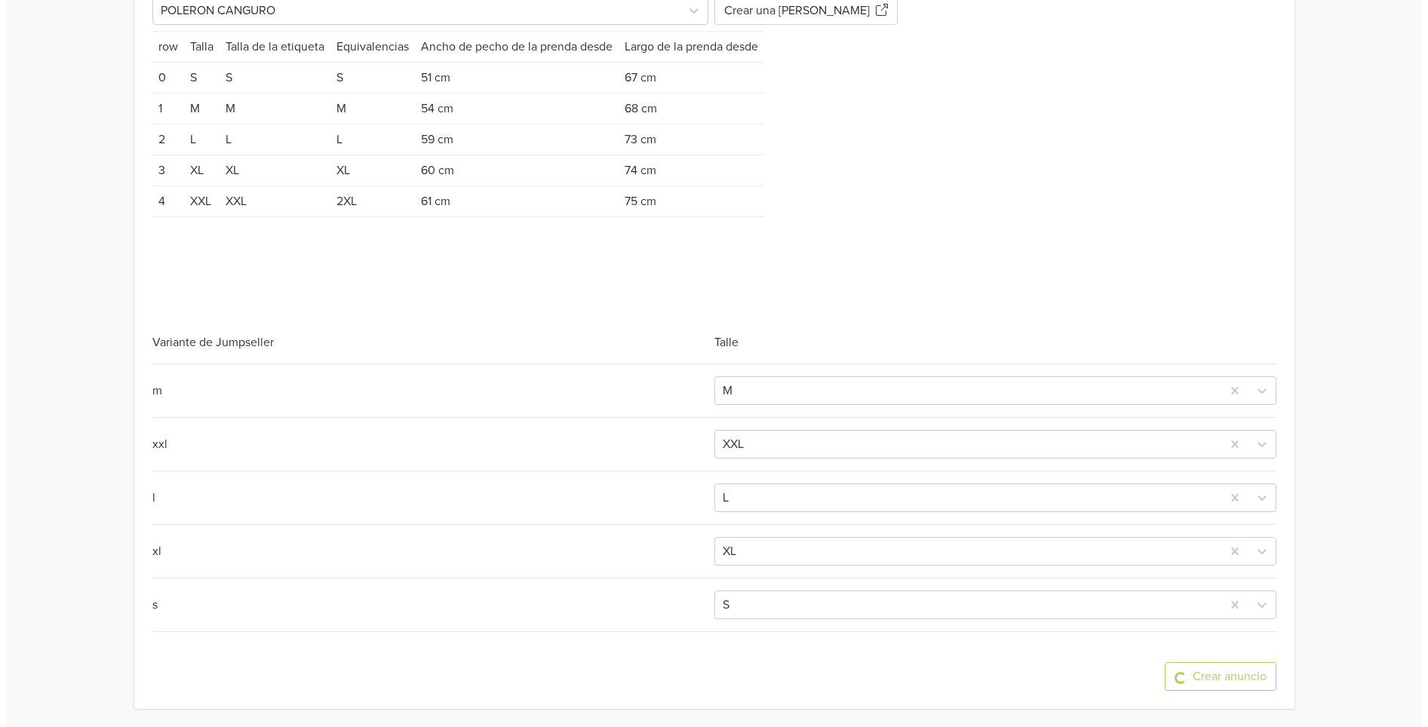
scroll to position [0, 0]
